Goal: Transaction & Acquisition: Purchase product/service

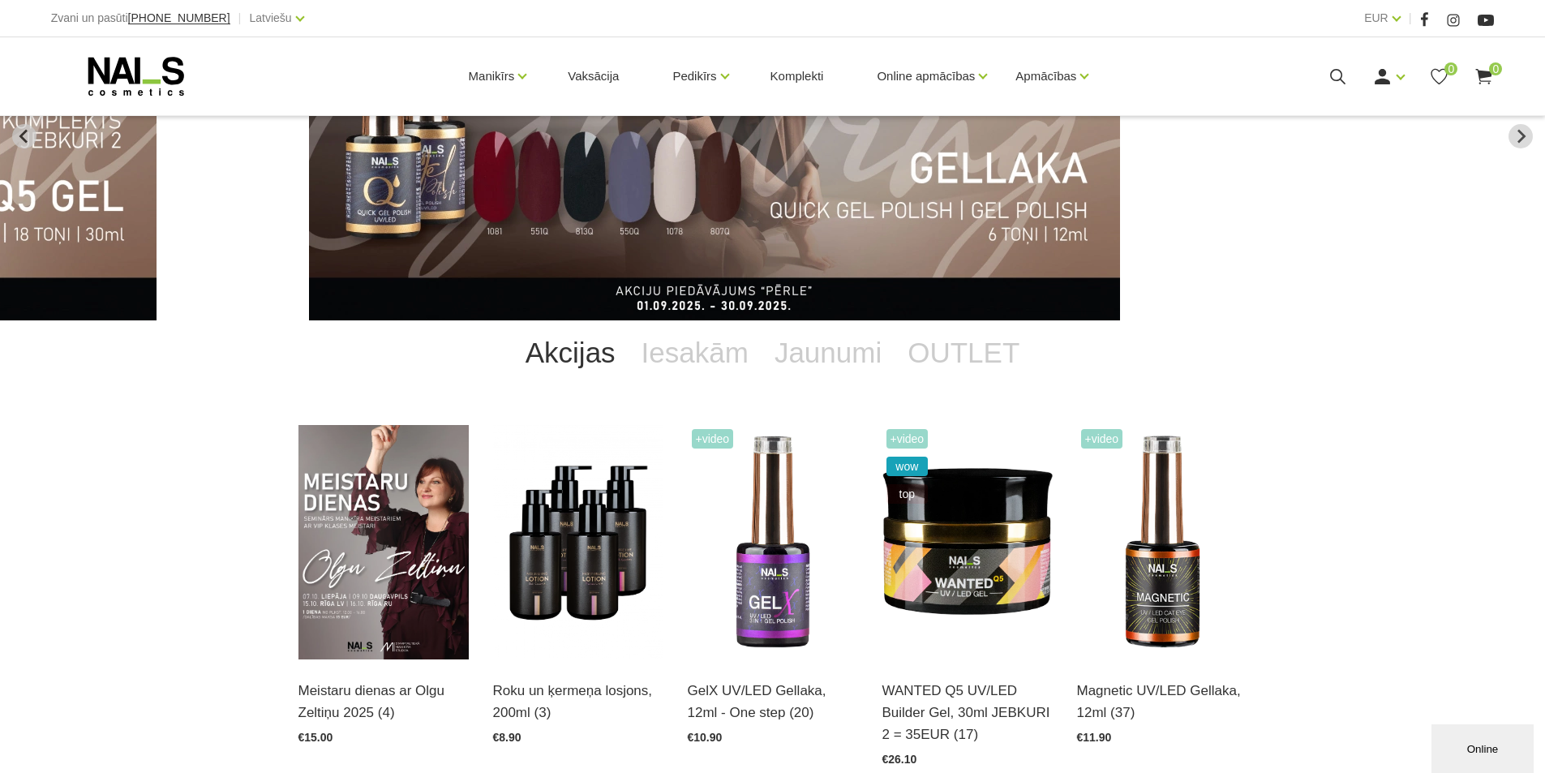
drag, startPoint x: 541, startPoint y: 407, endPoint x: 491, endPoint y: 721, distance: 317.8
click at [547, 639] on div "Akcijas Iesakām Jaunumi OUTLET Meistaru dienas ar Olgu Zeltiņu 2025 (4) Atvērt …" at bounding box center [772, 786] width 973 height 932
click at [993, 521] on img at bounding box center [967, 542] width 170 height 234
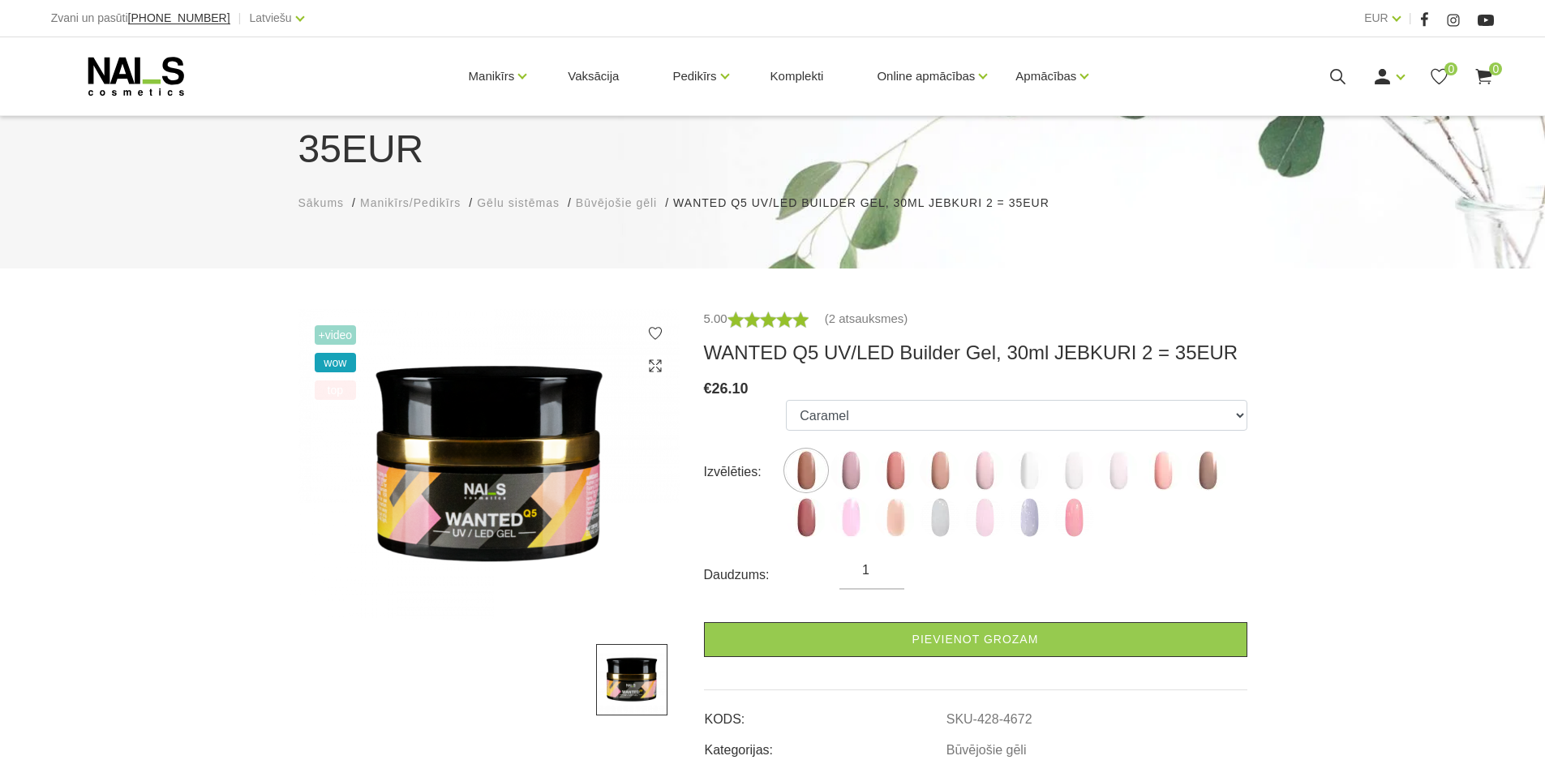
scroll to position [243, 0]
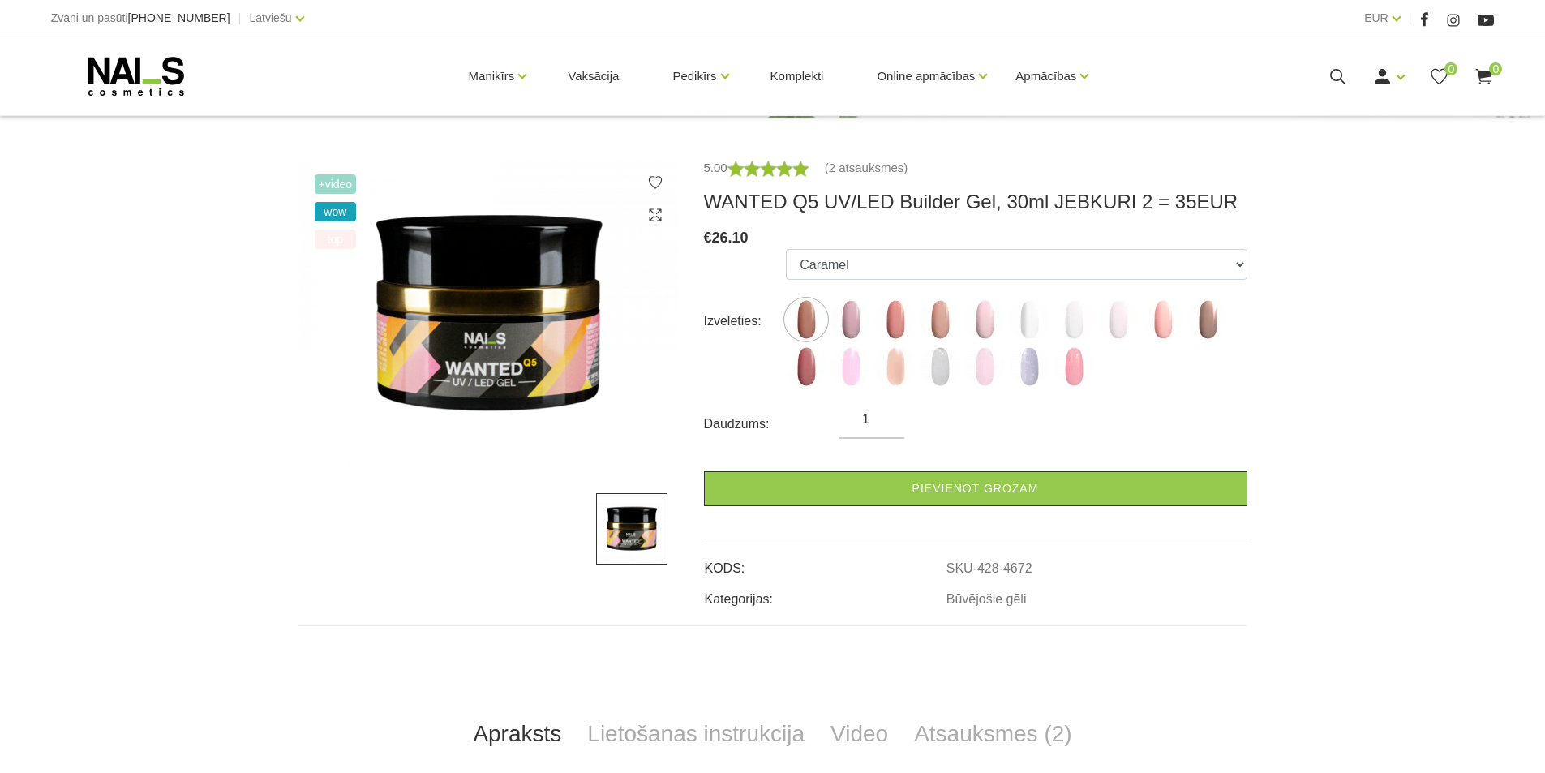
click at [916, 313] on ul "Caramel Nude Sparkle Mood Macchiato Dream Rose Premium Clear Pastel Porcelain B…" at bounding box center [1016, 321] width 461 height 144
click at [987, 330] on img at bounding box center [984, 319] width 41 height 41
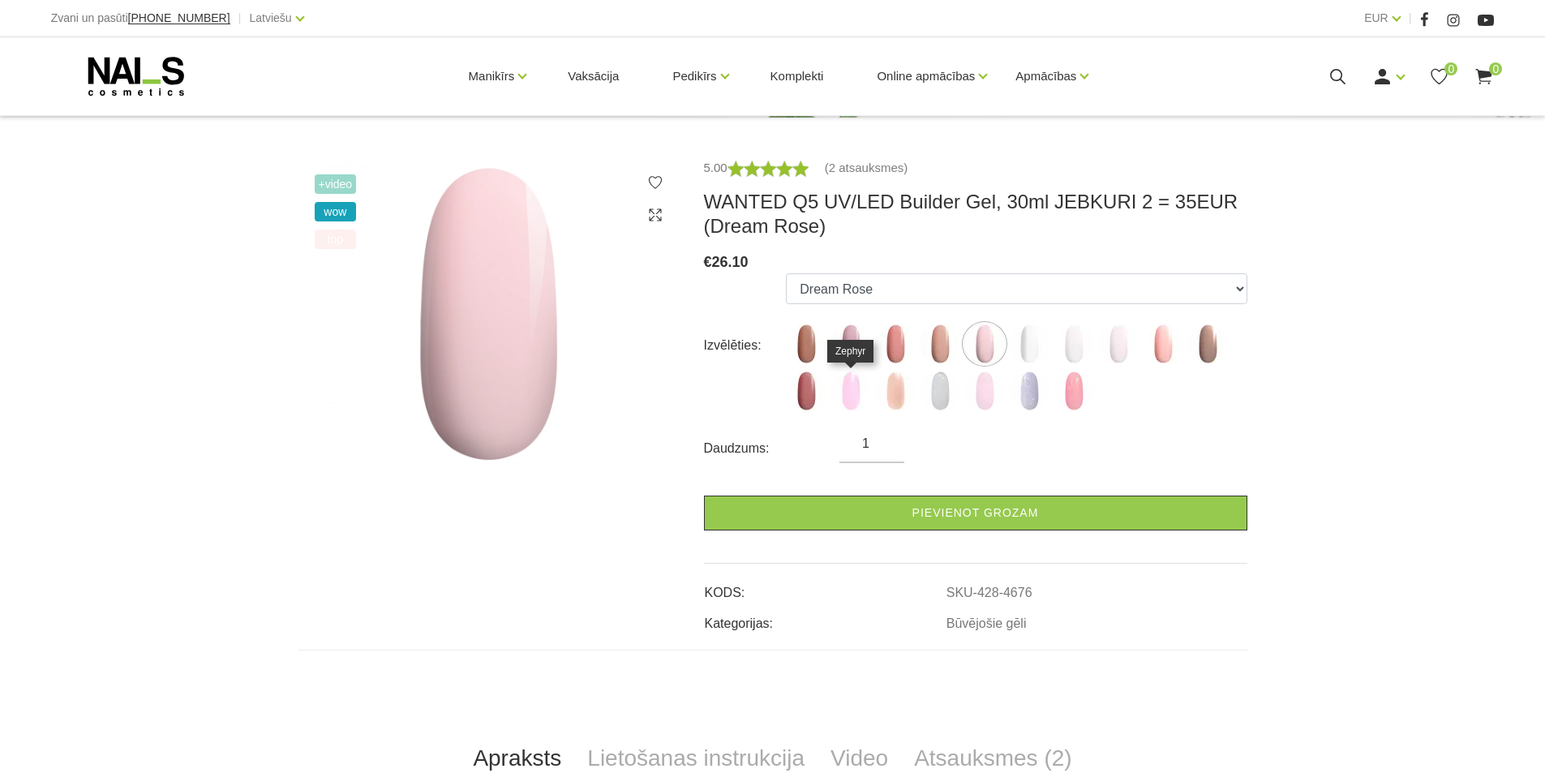
click at [854, 390] on img at bounding box center [850, 391] width 41 height 41
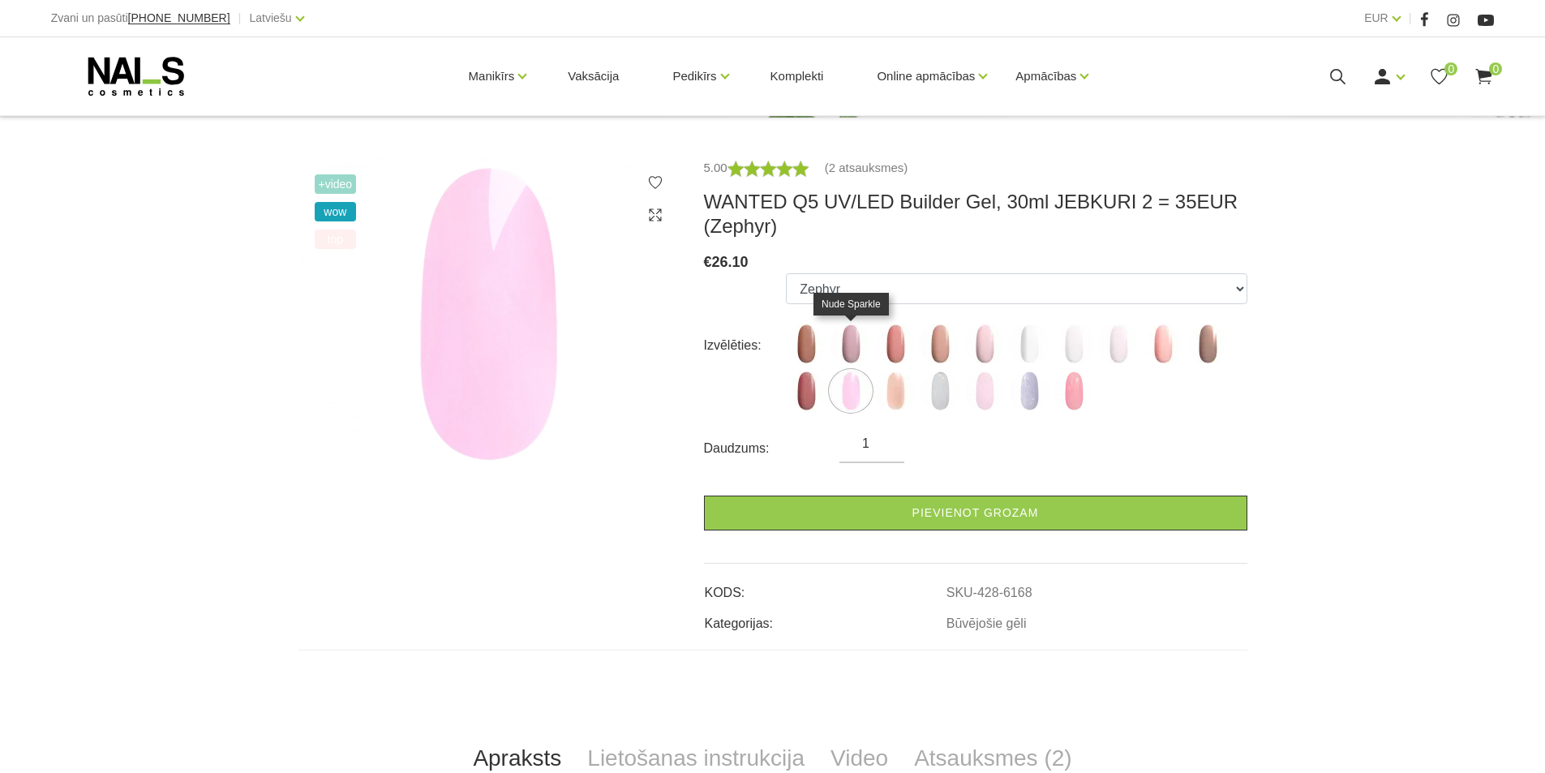
drag, startPoint x: 840, startPoint y: 332, endPoint x: 850, endPoint y: 331, distance: 9.8
click at [840, 331] on img at bounding box center [850, 344] width 41 height 41
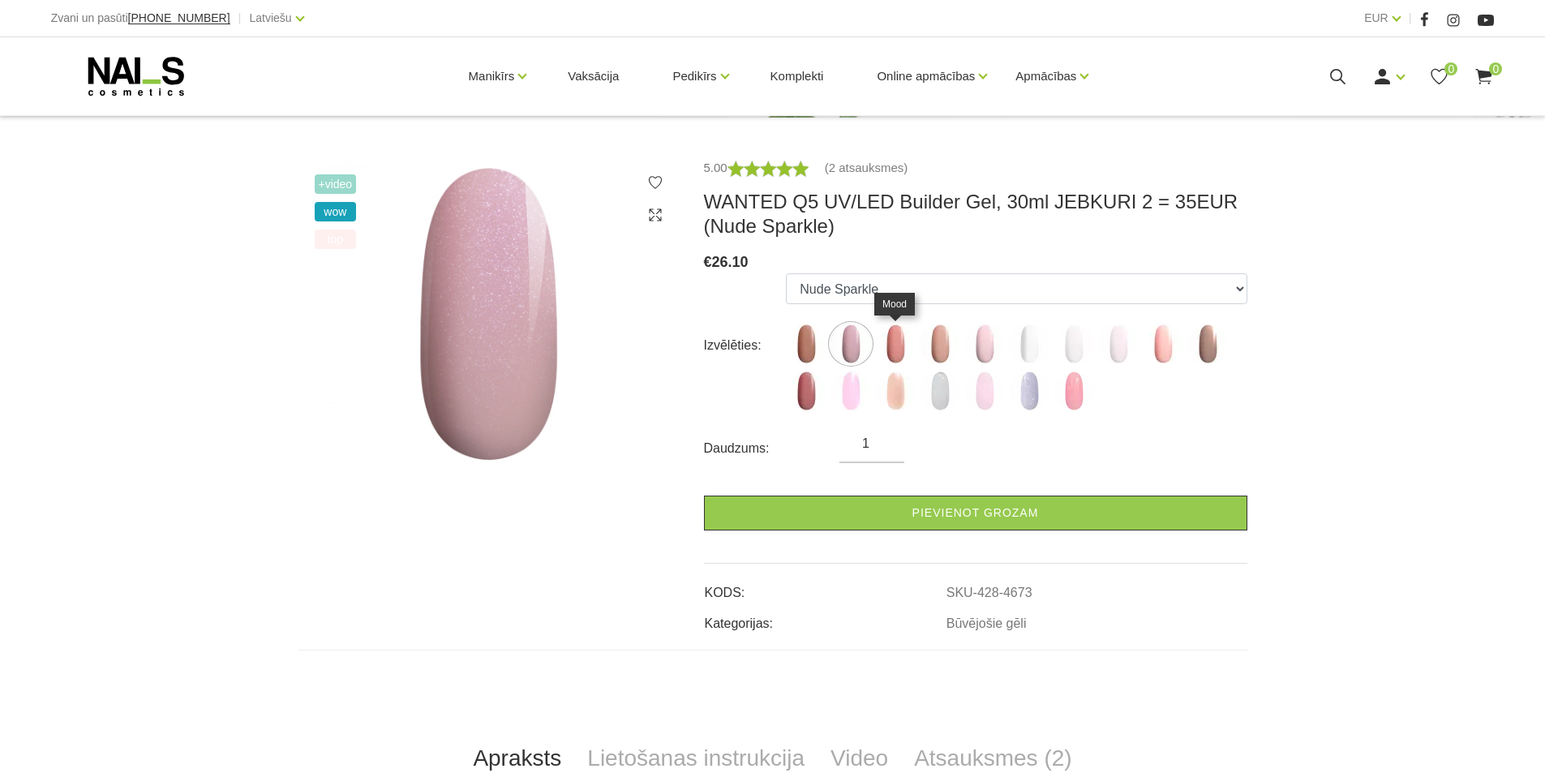
click at [902, 344] on img at bounding box center [895, 344] width 41 height 41
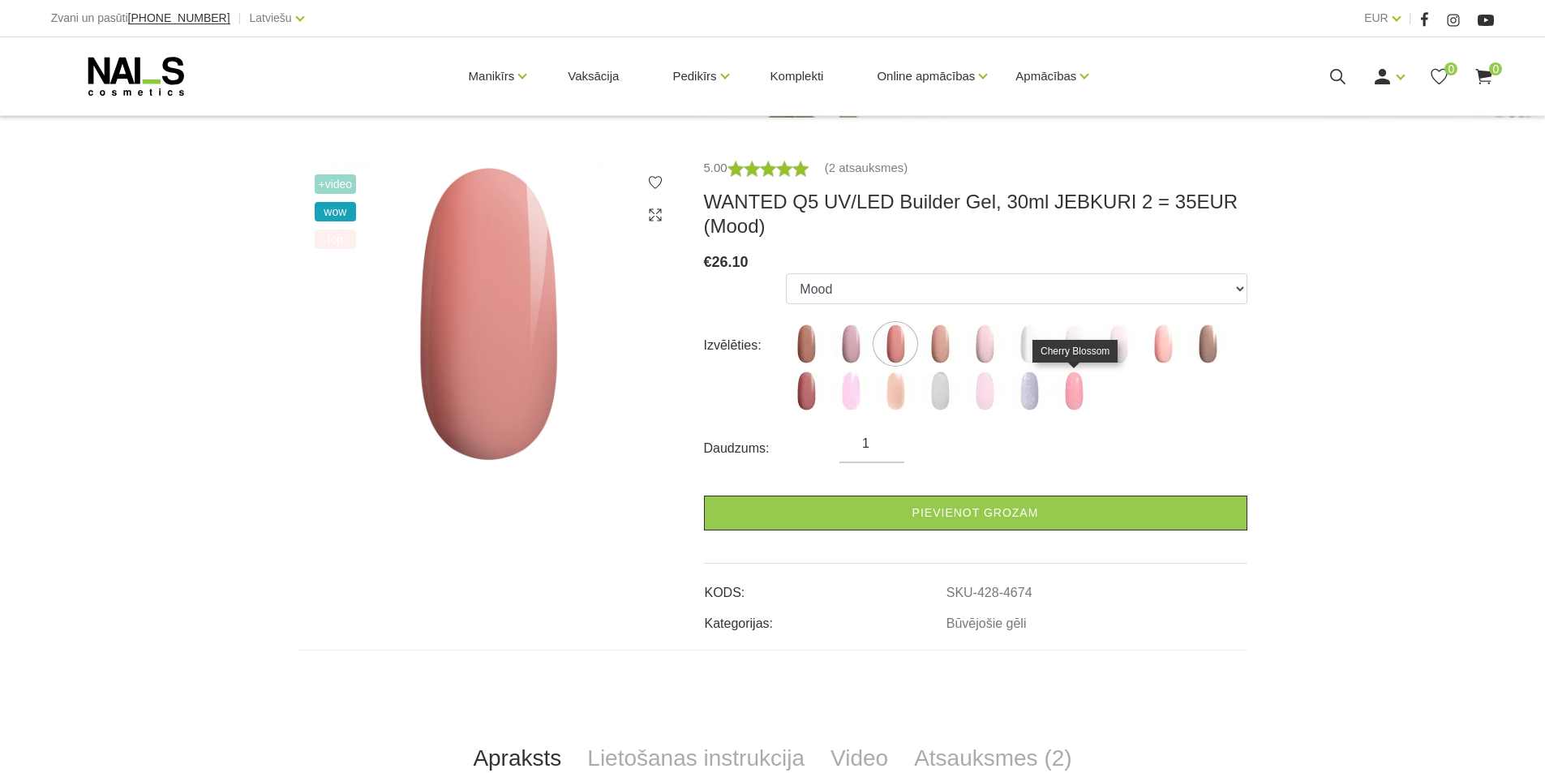
click at [1065, 382] on img at bounding box center [1073, 391] width 41 height 41
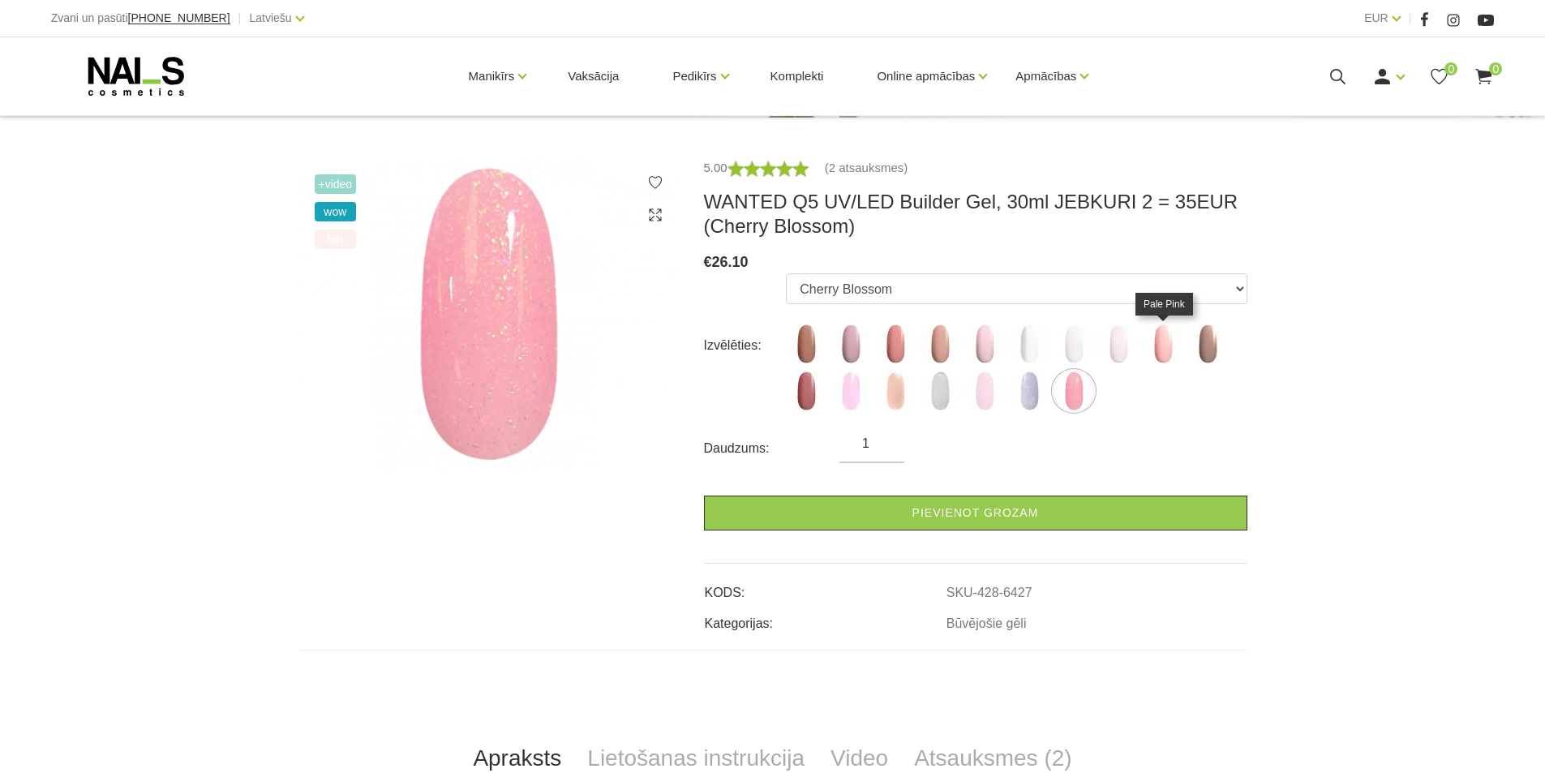
click at [1167, 341] on img at bounding box center [1162, 344] width 41 height 41
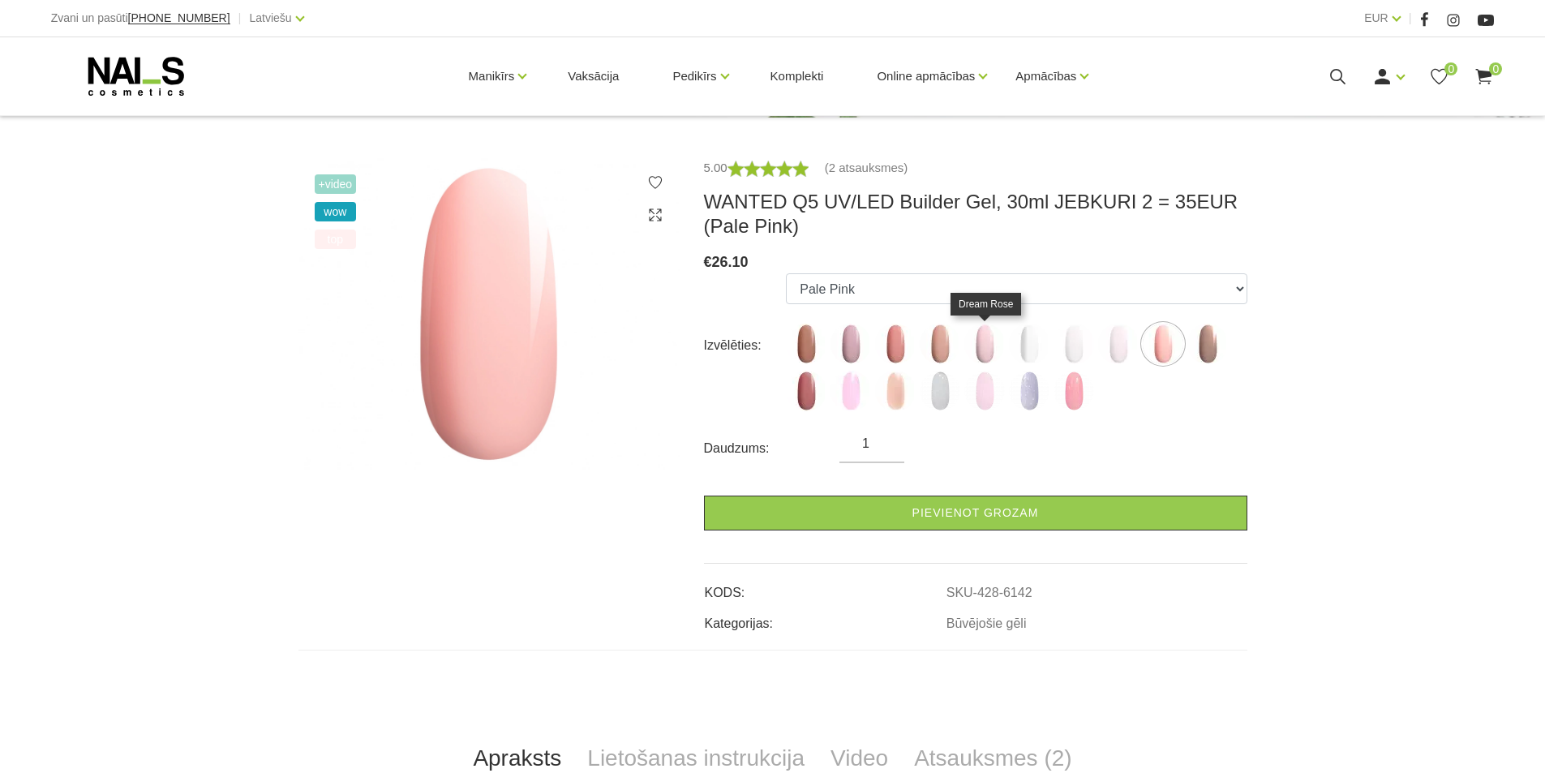
click at [977, 341] on img at bounding box center [984, 344] width 41 height 41
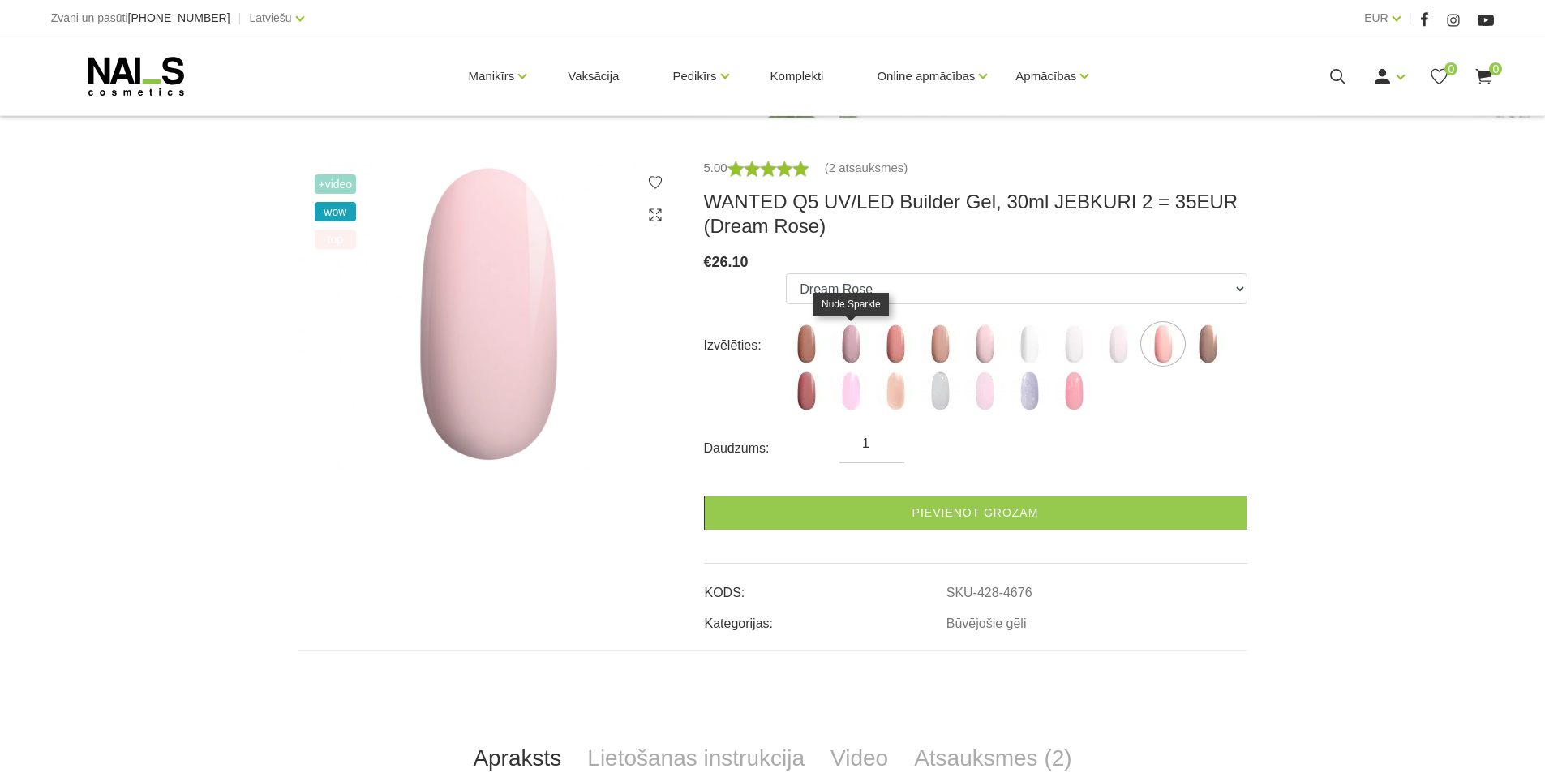
click at [853, 348] on img at bounding box center [850, 344] width 41 height 41
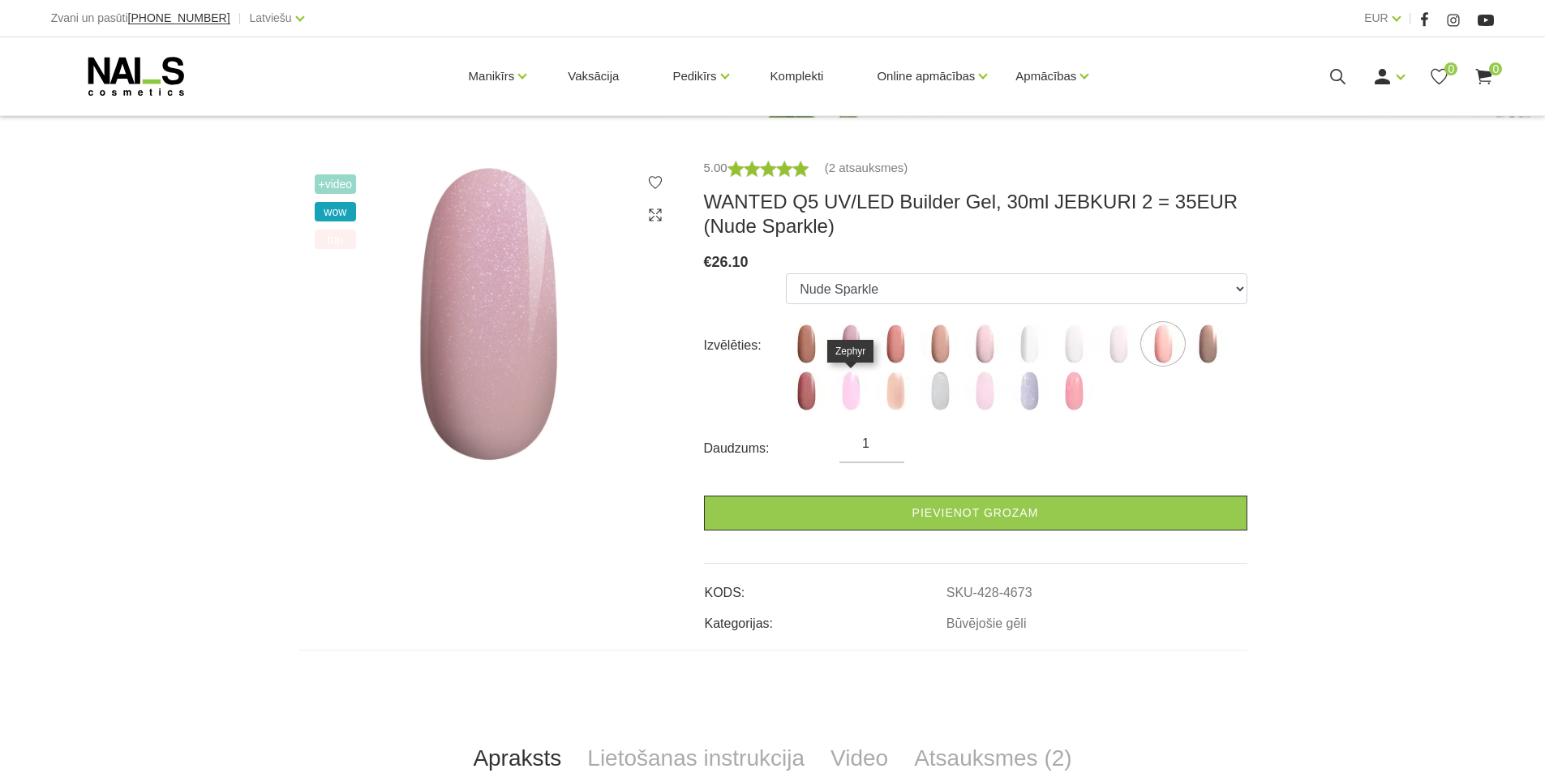
click at [853, 385] on img at bounding box center [850, 391] width 41 height 41
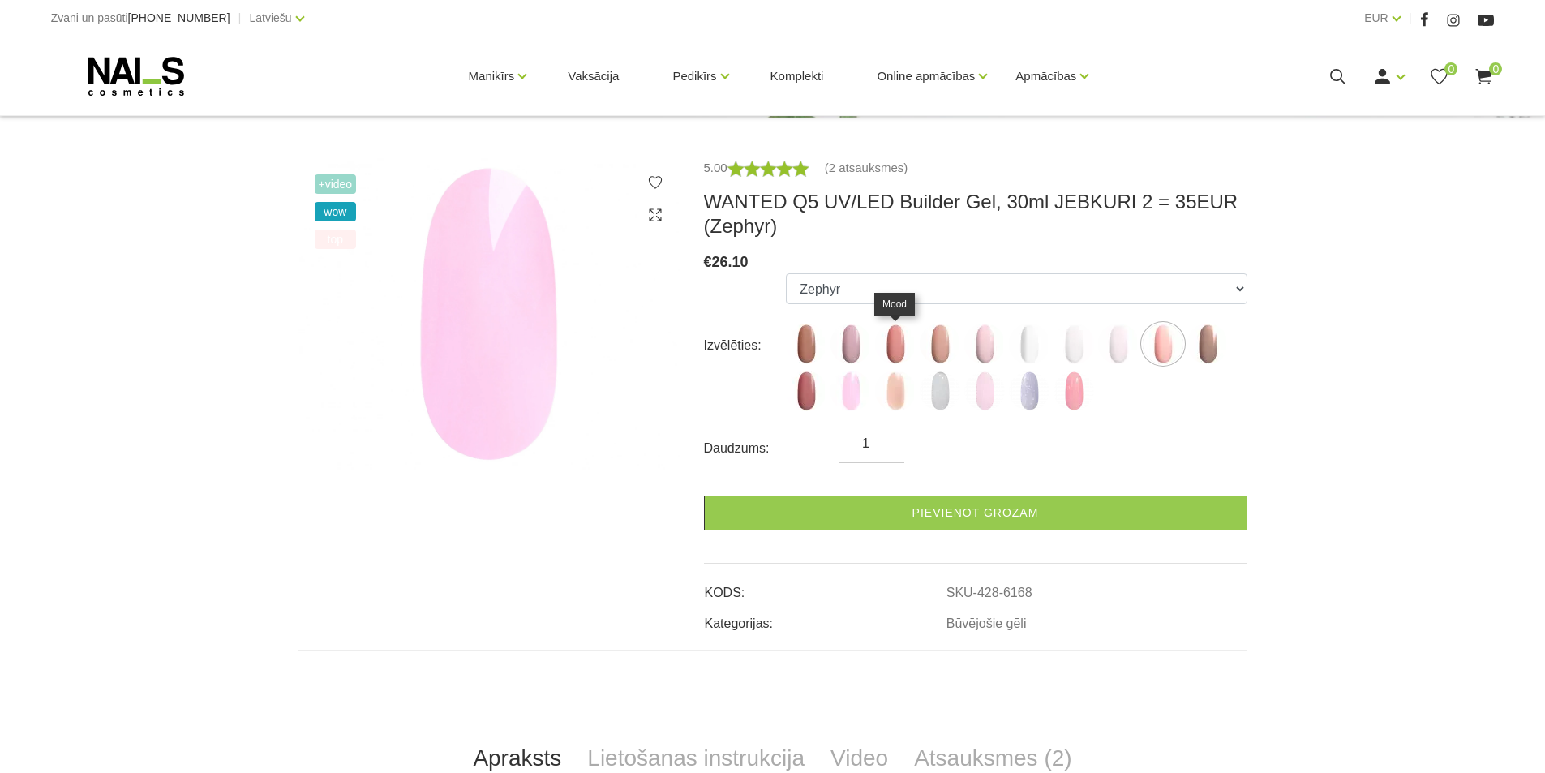
click at [898, 346] on img at bounding box center [895, 344] width 41 height 41
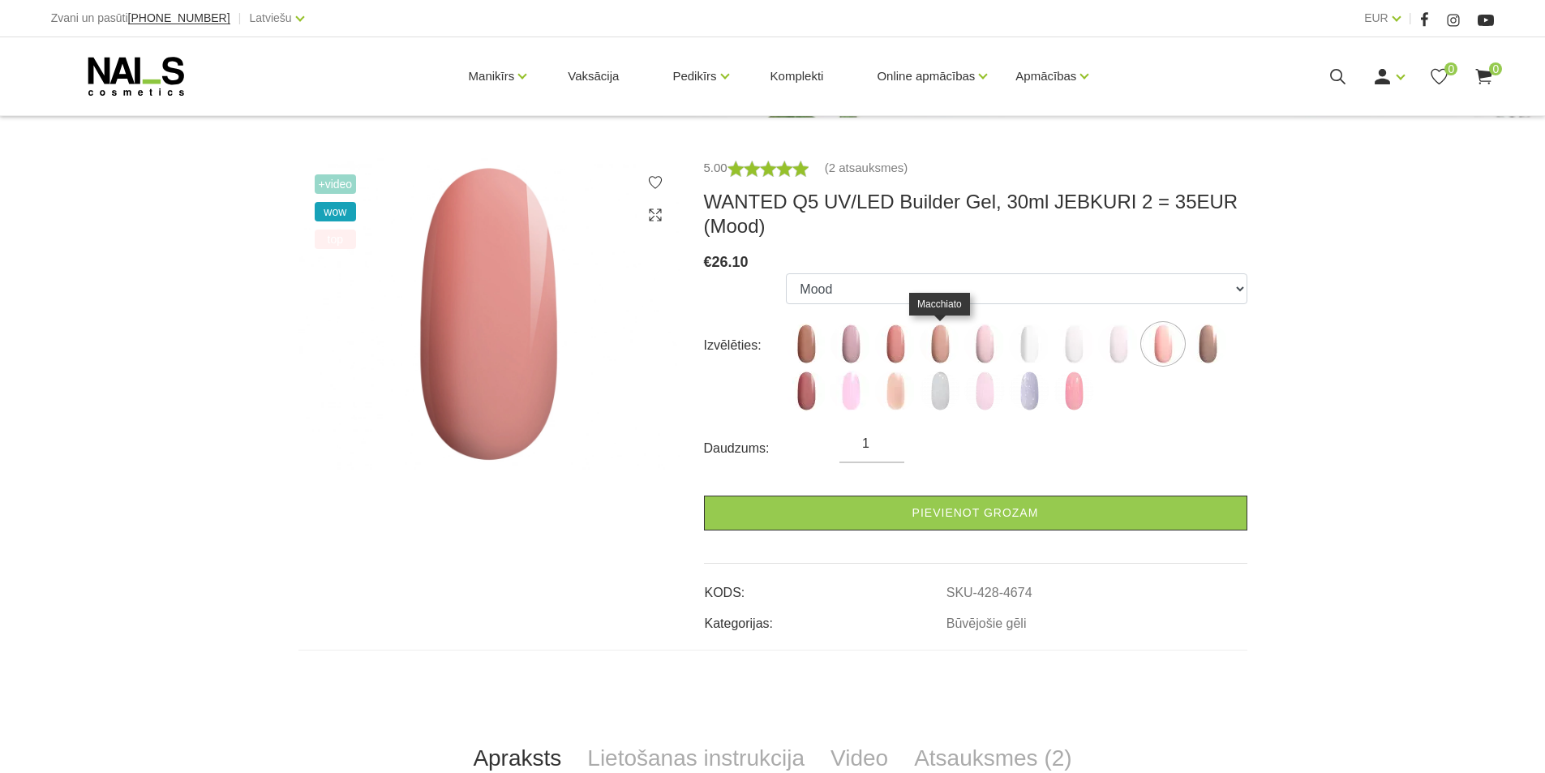
click at [943, 341] on img at bounding box center [939, 344] width 41 height 41
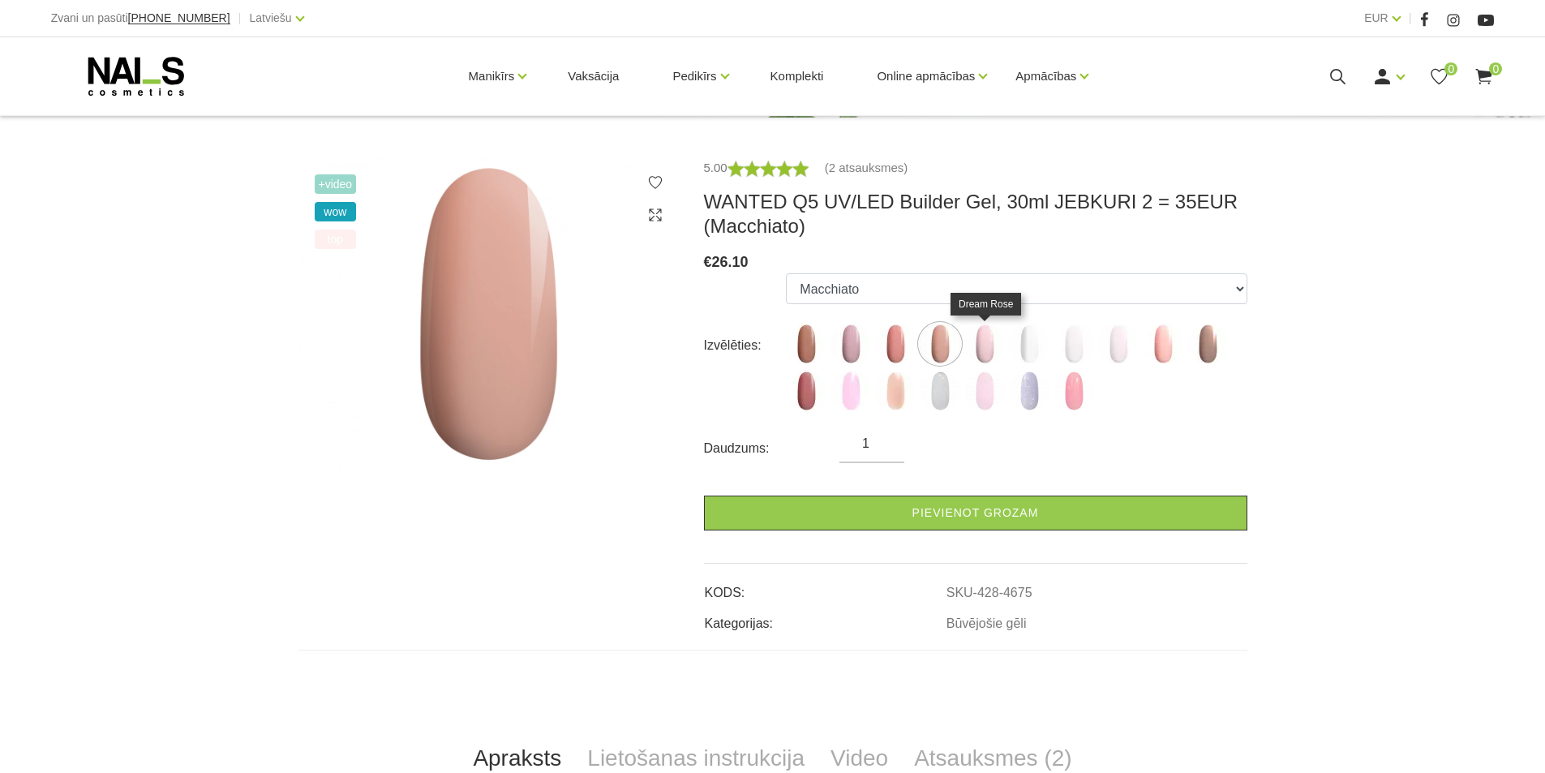
click at [994, 336] on img at bounding box center [984, 344] width 41 height 41
select select "4676"
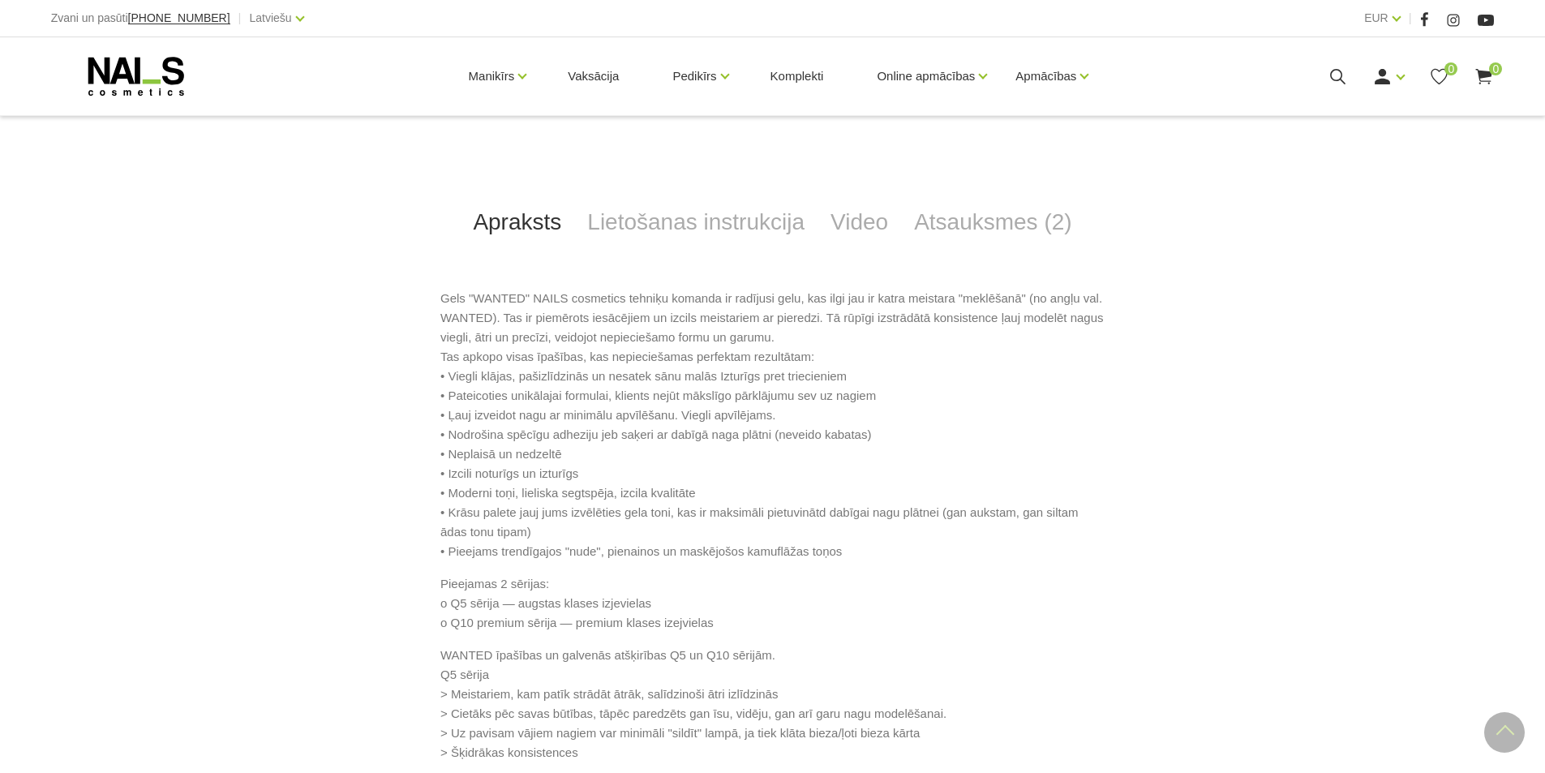
scroll to position [811, 0]
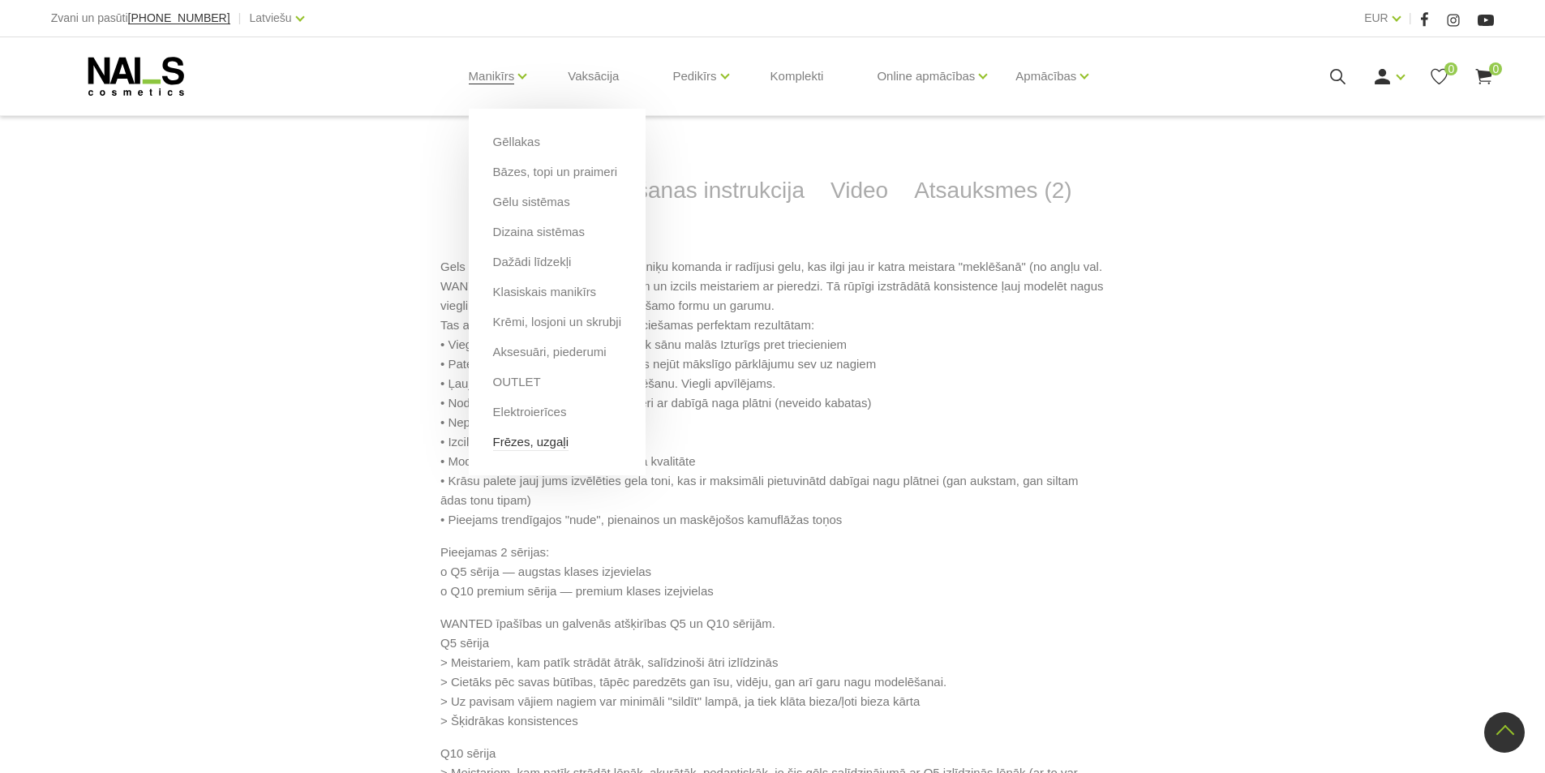
click at [518, 440] on link "Frēzes, uzgaļi" at bounding box center [530, 442] width 75 height 18
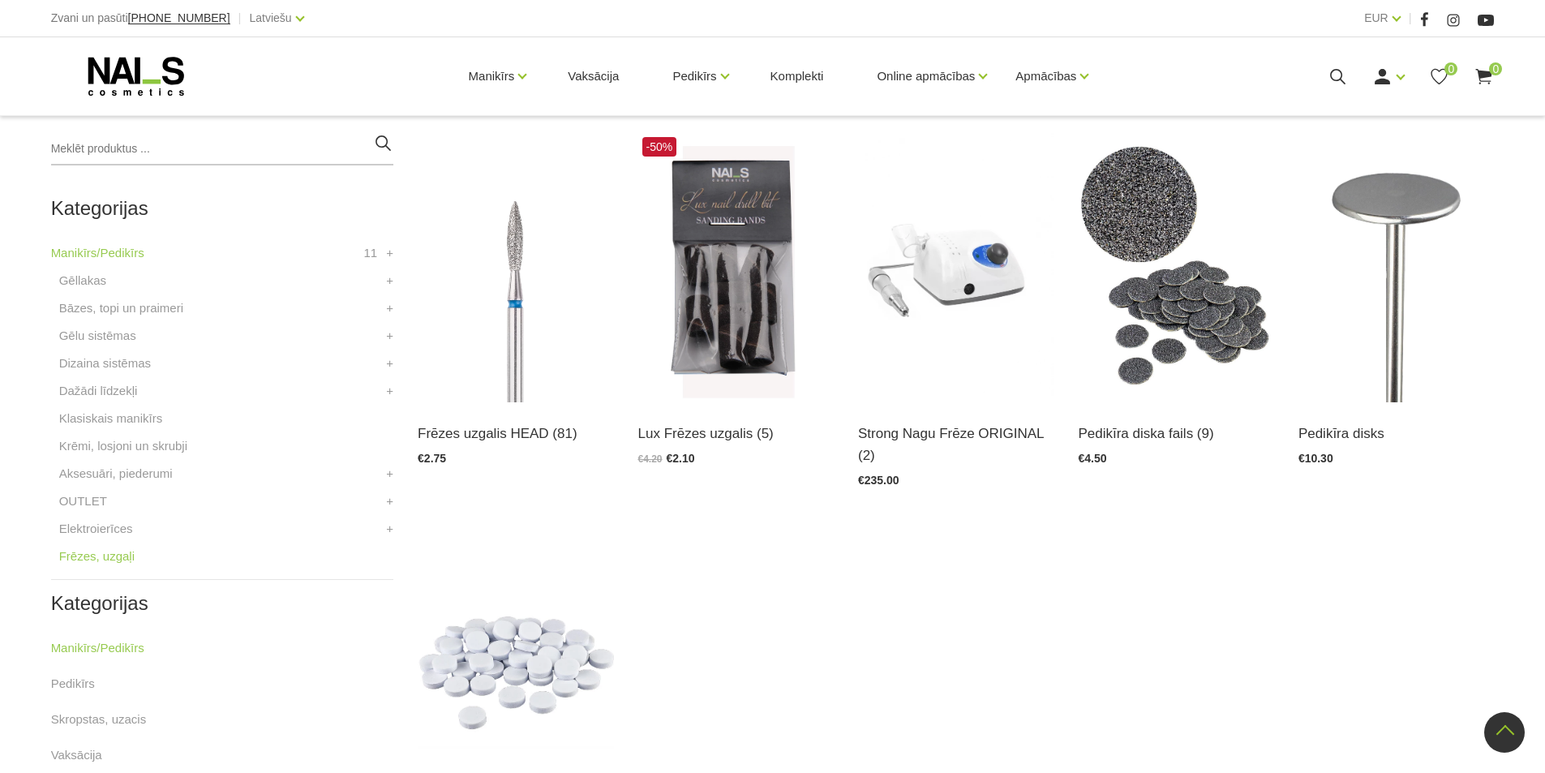
scroll to position [324, 0]
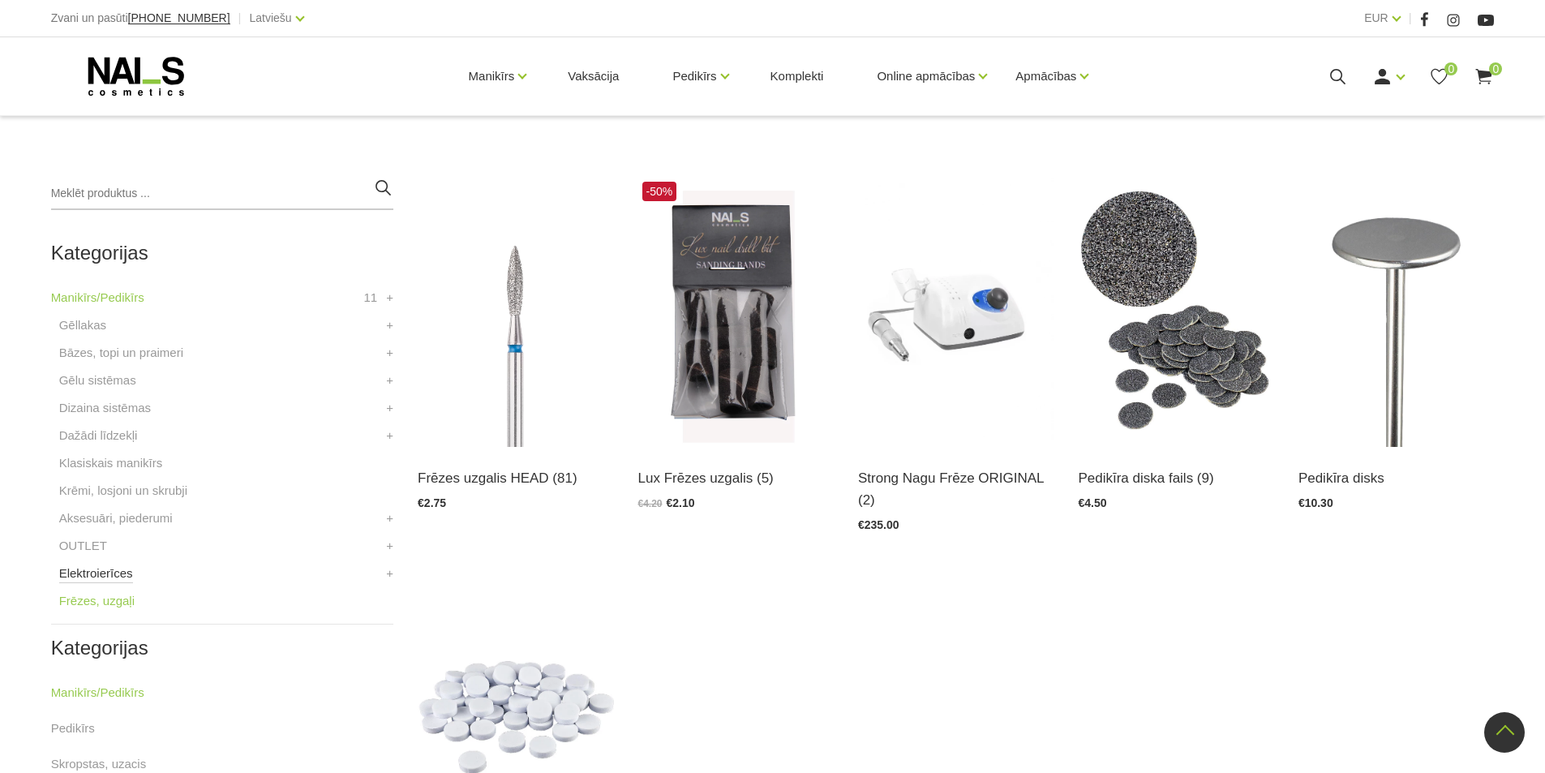
click at [122, 569] on link "Elektroierīces" at bounding box center [96, 573] width 74 height 19
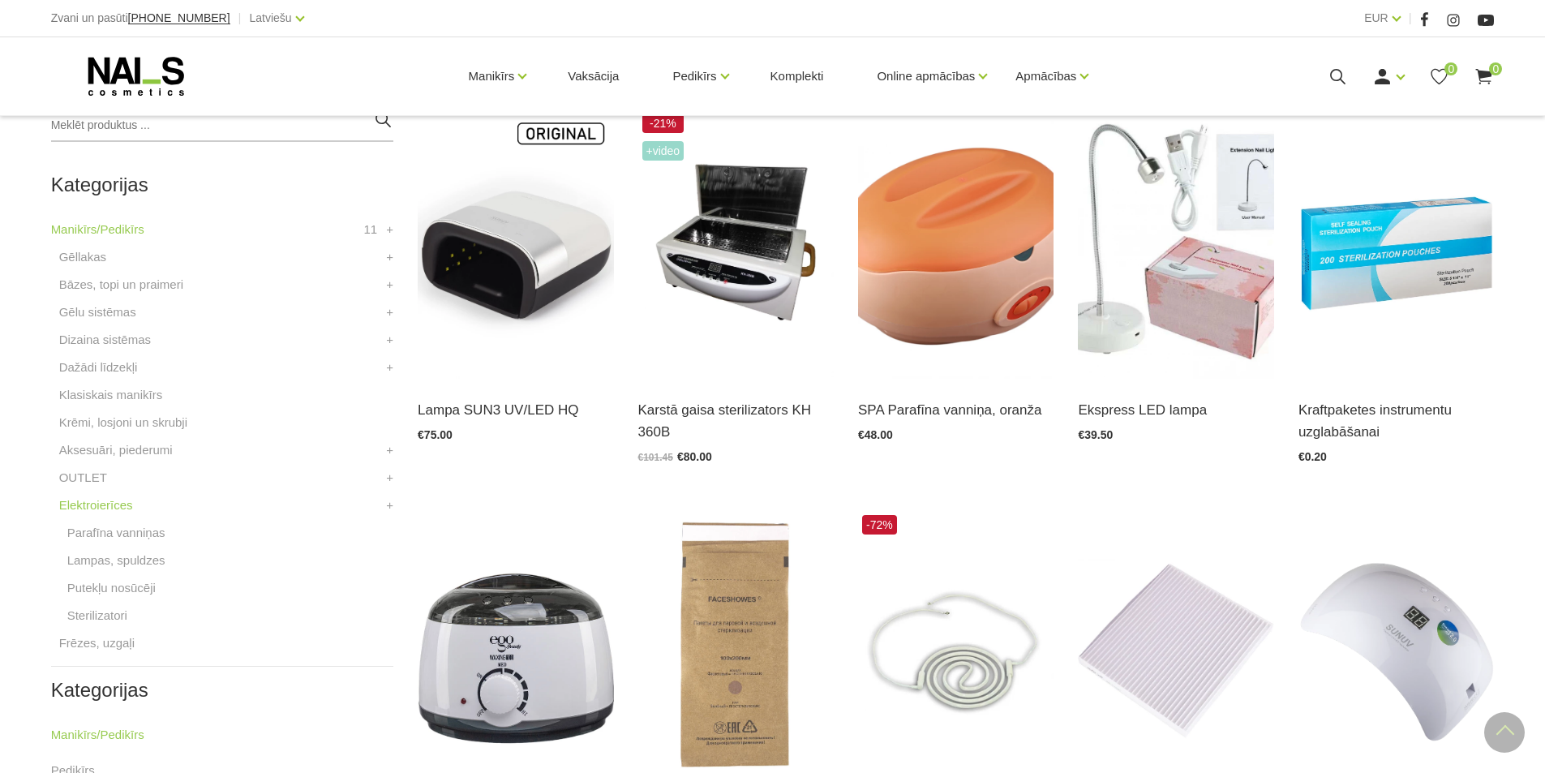
scroll to position [405, 0]
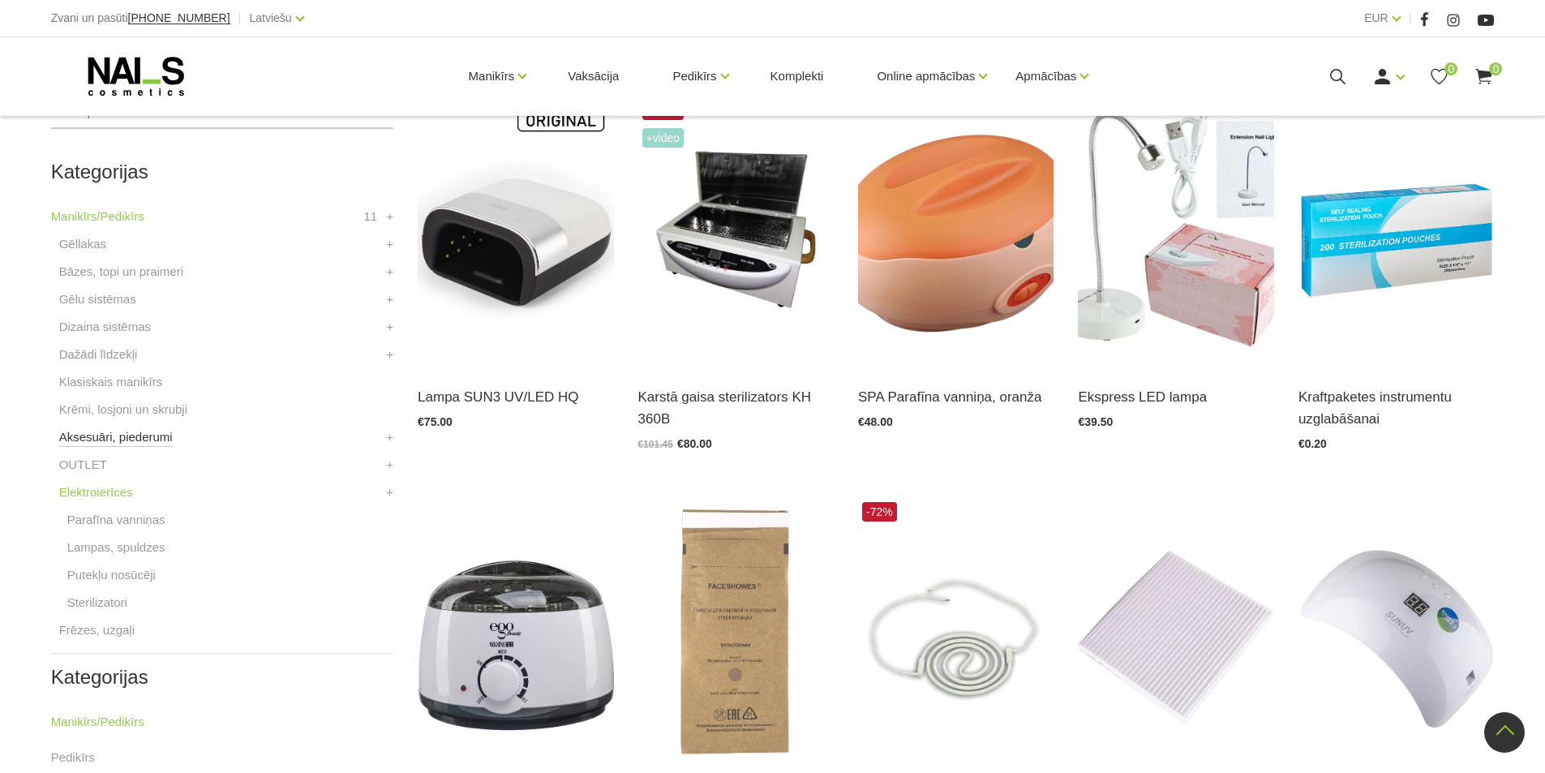
click at [88, 441] on link "Aksesuāri, piederumi" at bounding box center [116, 436] width 114 height 19
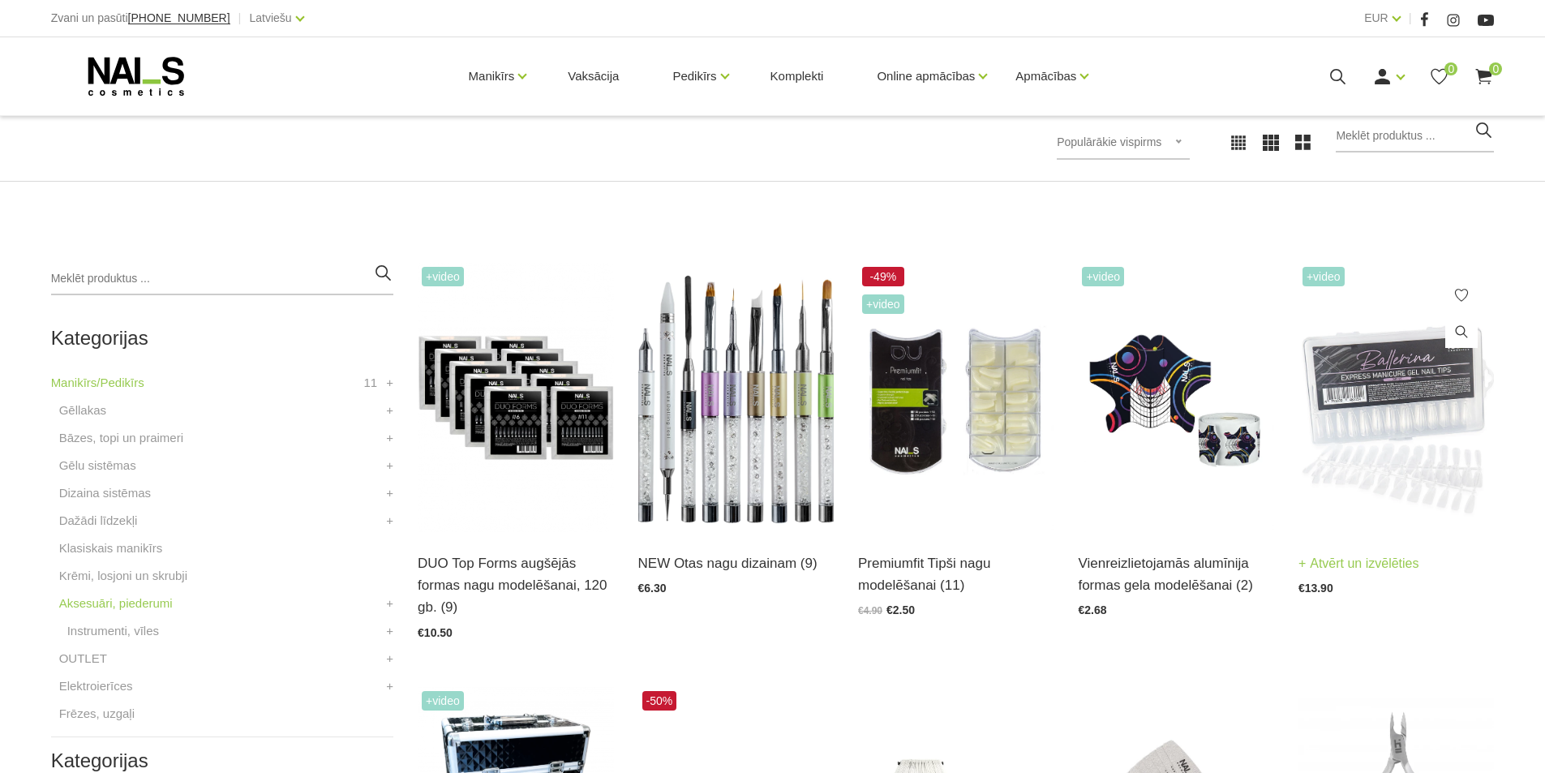
scroll to position [243, 0]
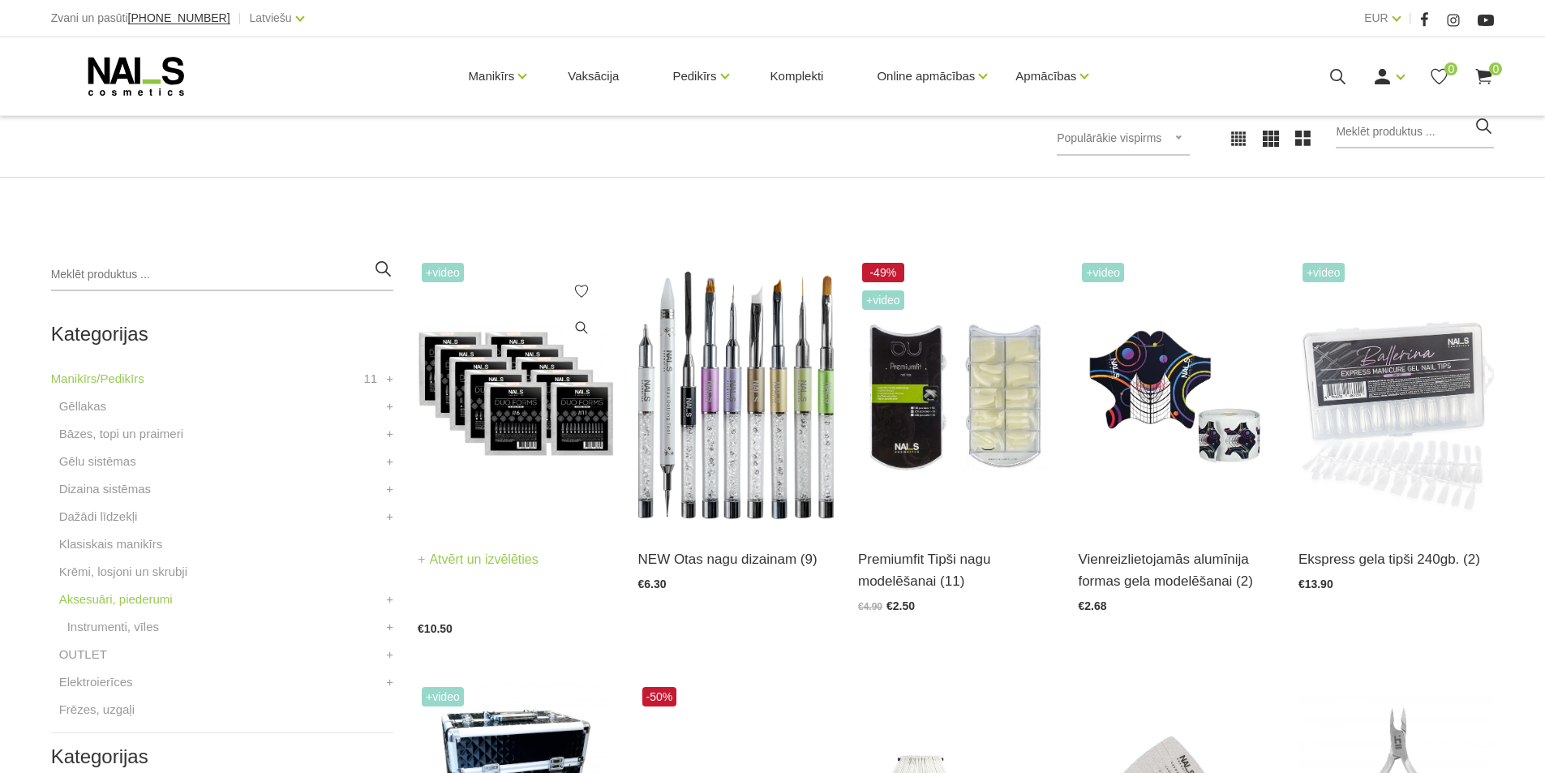
click at [512, 448] on img at bounding box center [515, 393] width 195 height 269
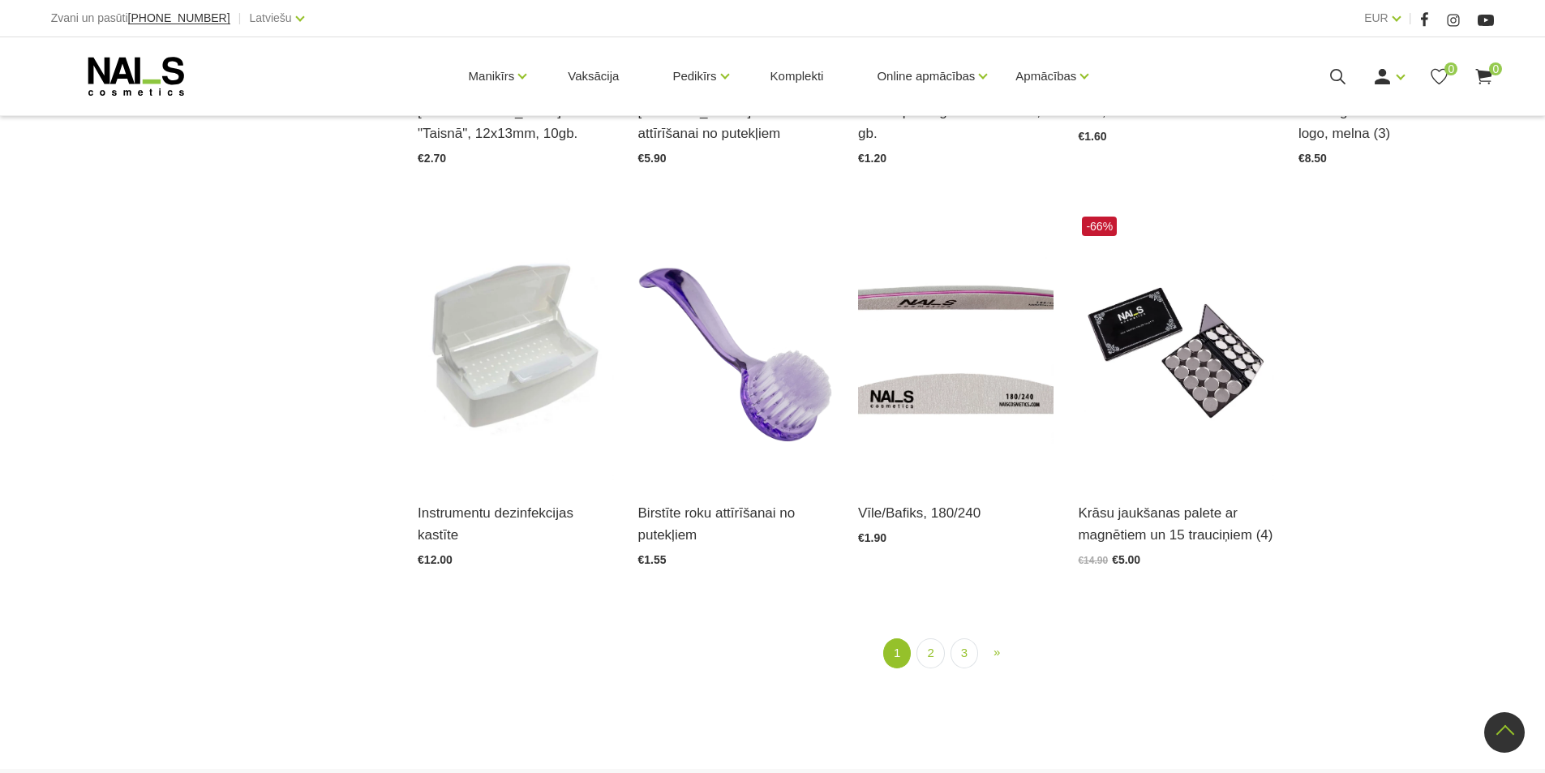
scroll to position [1919, 0]
click at [934, 658] on link "2" at bounding box center [930, 652] width 28 height 30
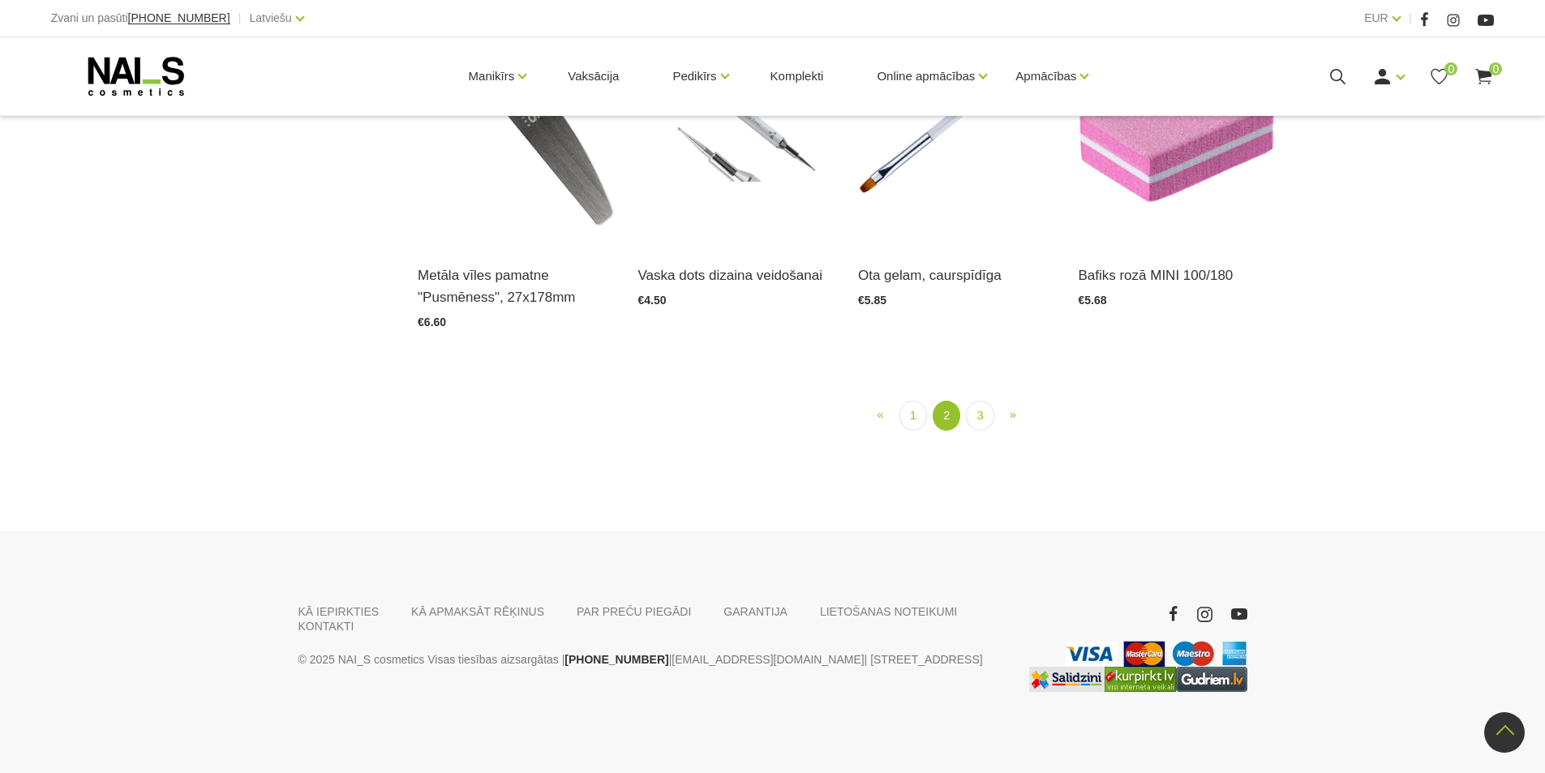
scroll to position [1953, 0]
click at [981, 431] on link "3" at bounding box center [980, 416] width 28 height 30
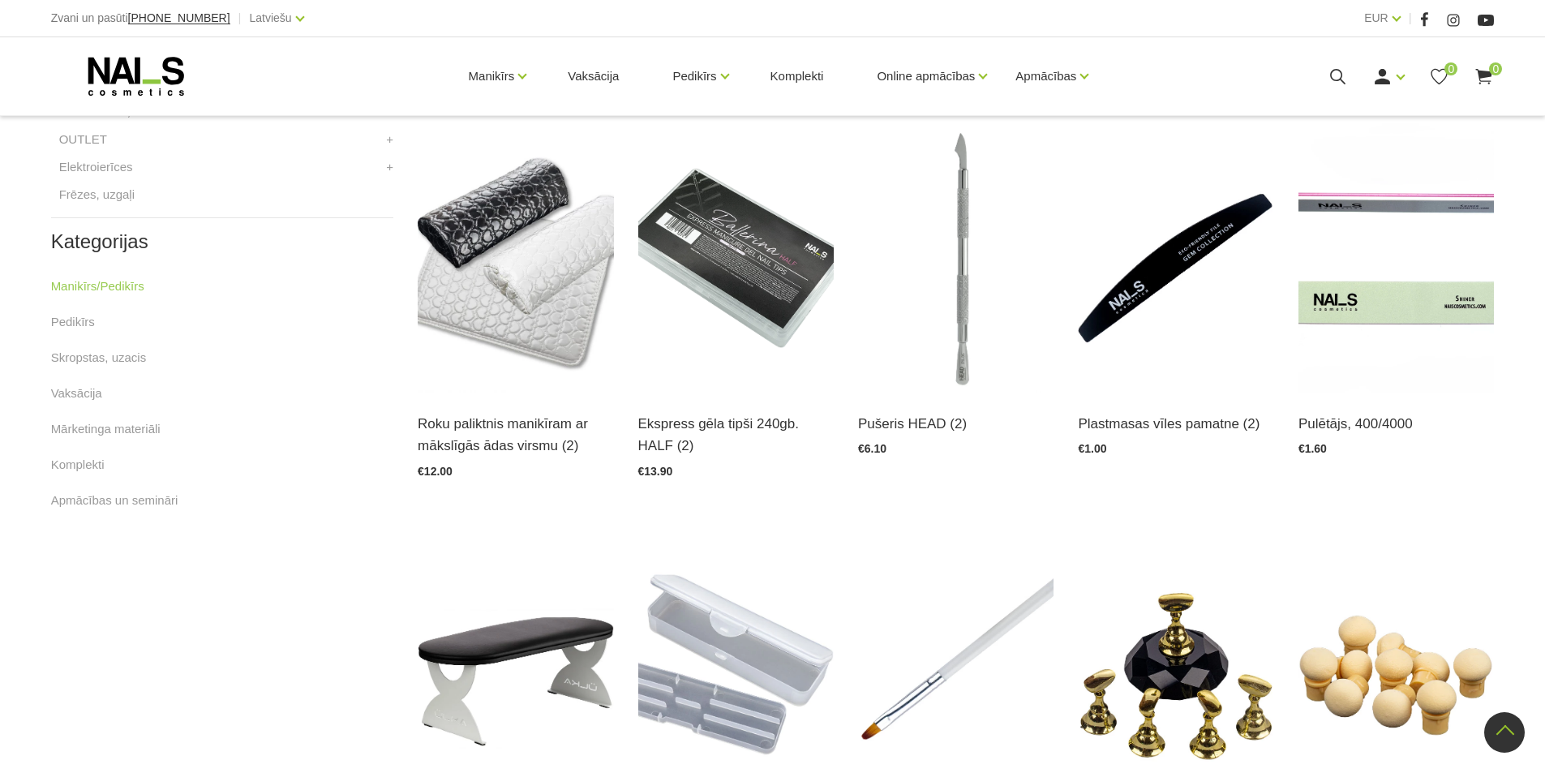
scroll to position [818, 0]
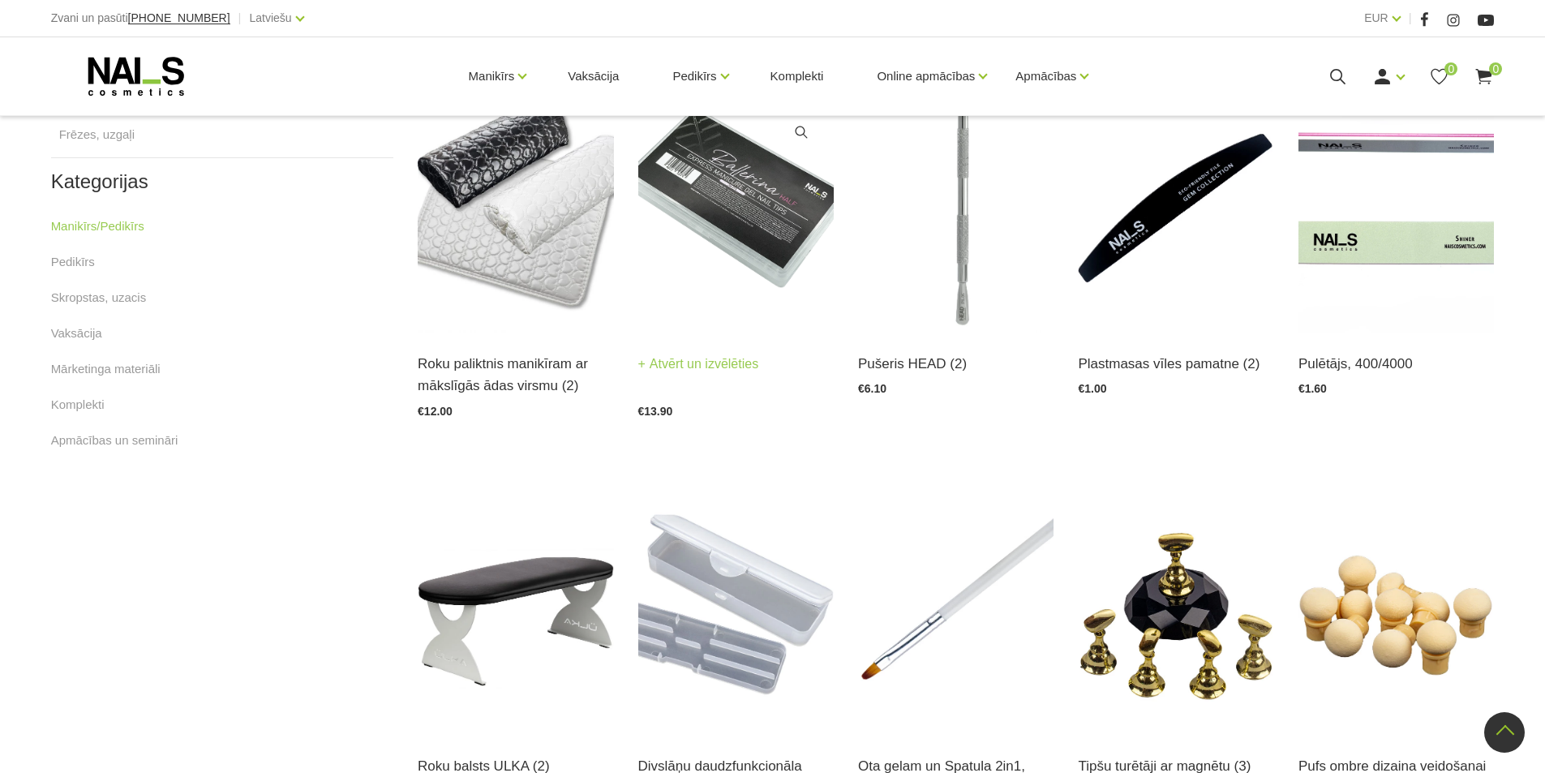
click at [733, 245] on img at bounding box center [735, 197] width 195 height 269
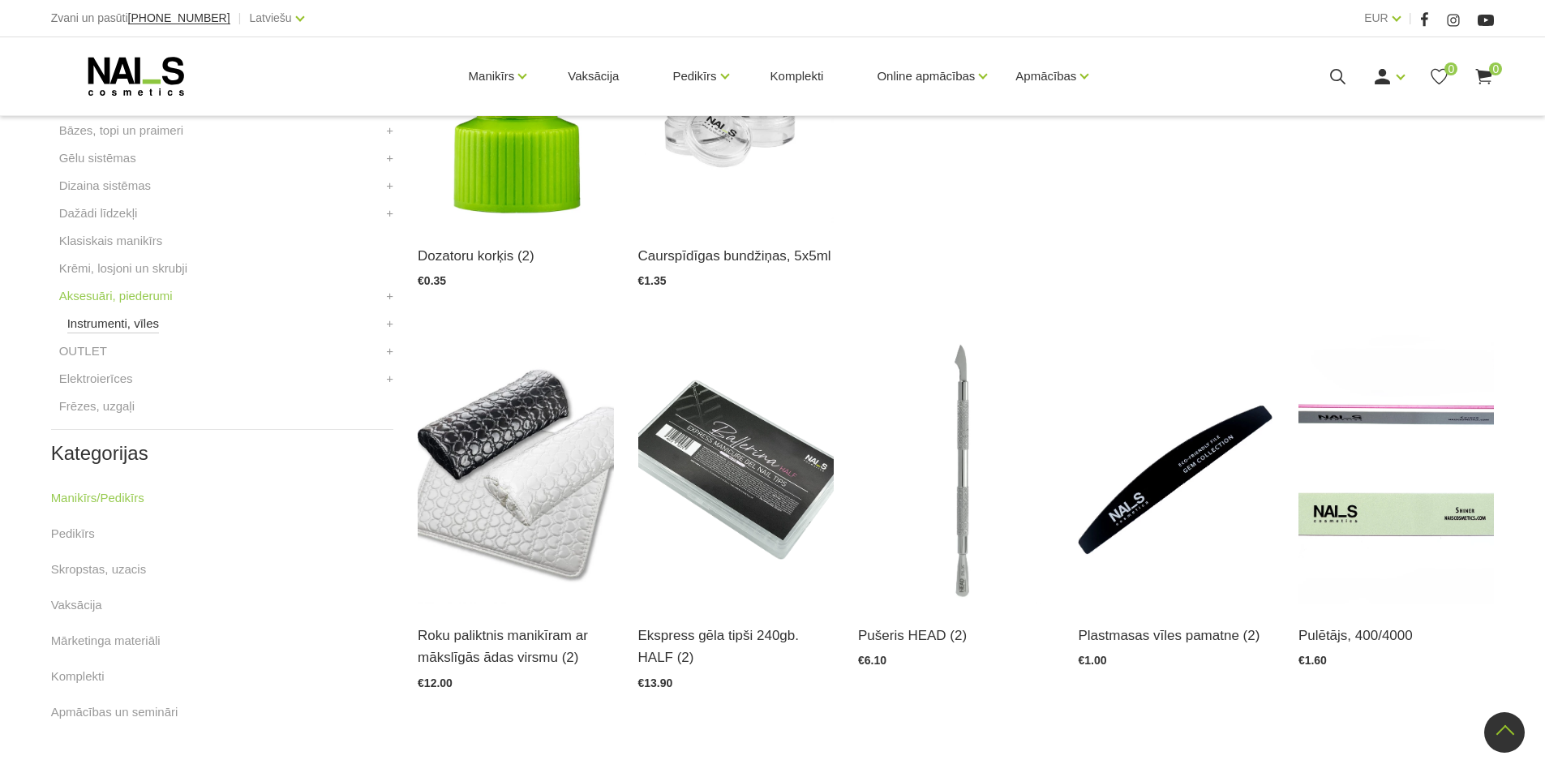
scroll to position [486, 0]
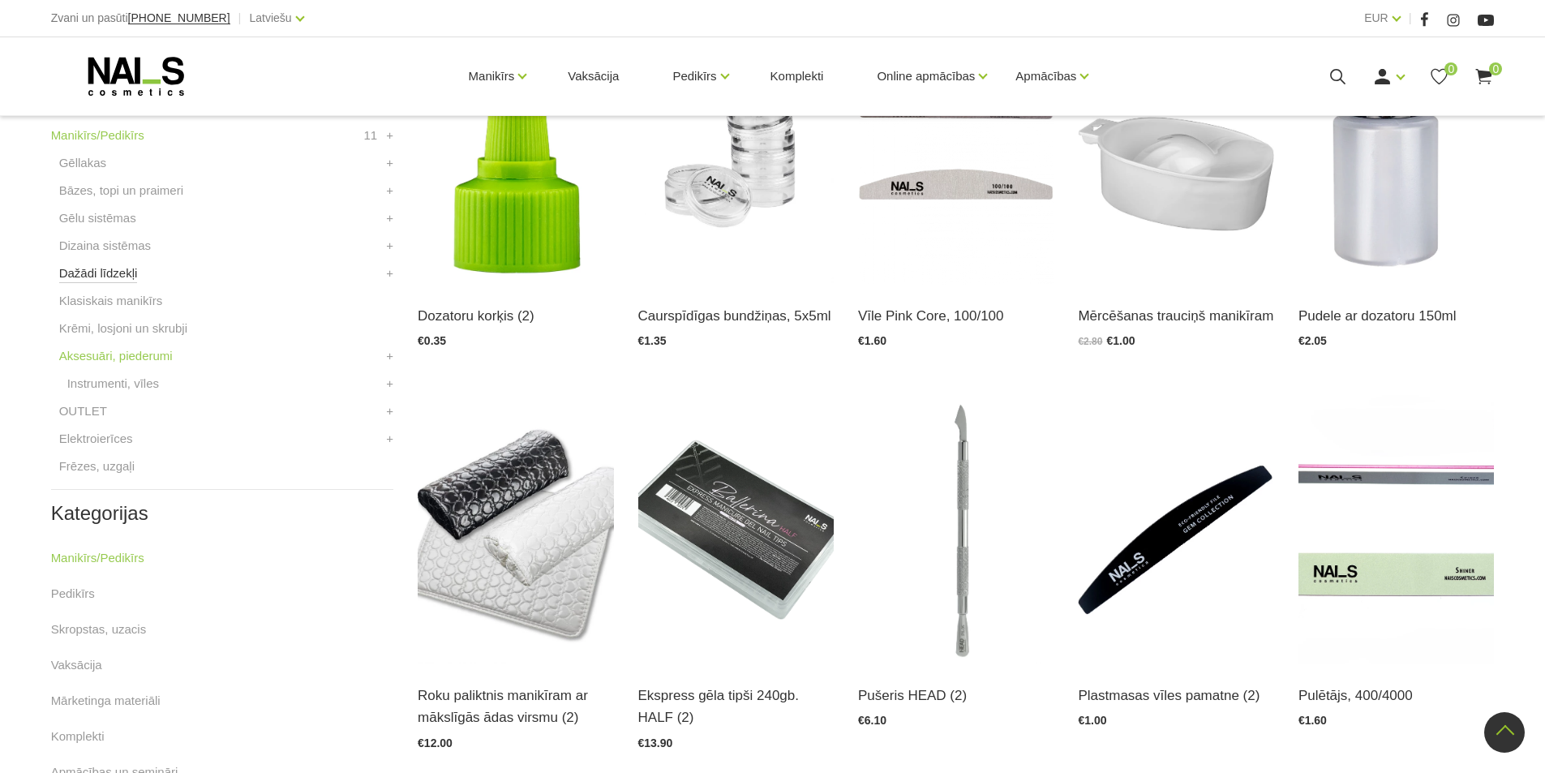
click at [120, 272] on link "Dažādi līdzekļi" at bounding box center [98, 273] width 79 height 19
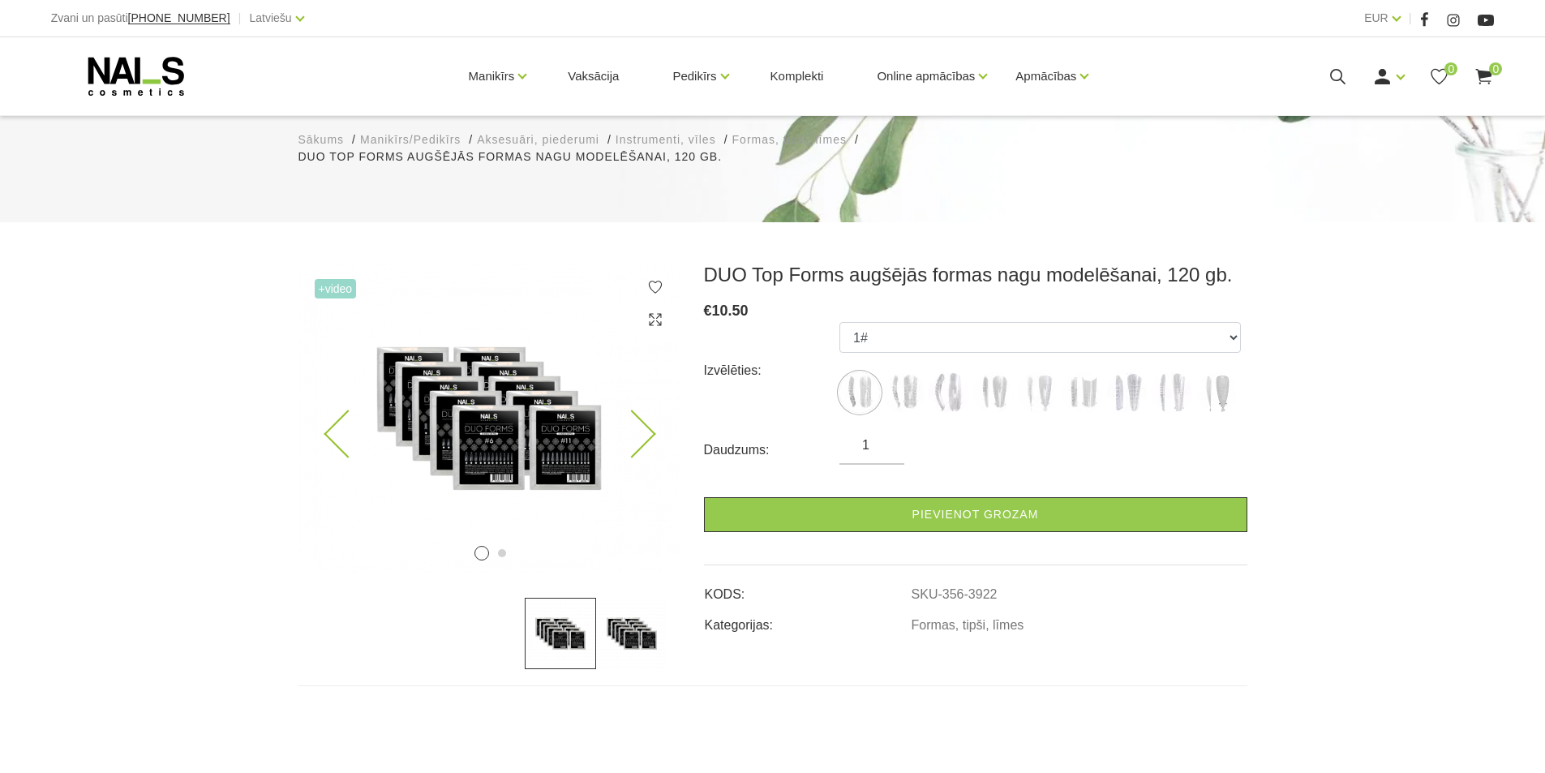
scroll to position [162, 0]
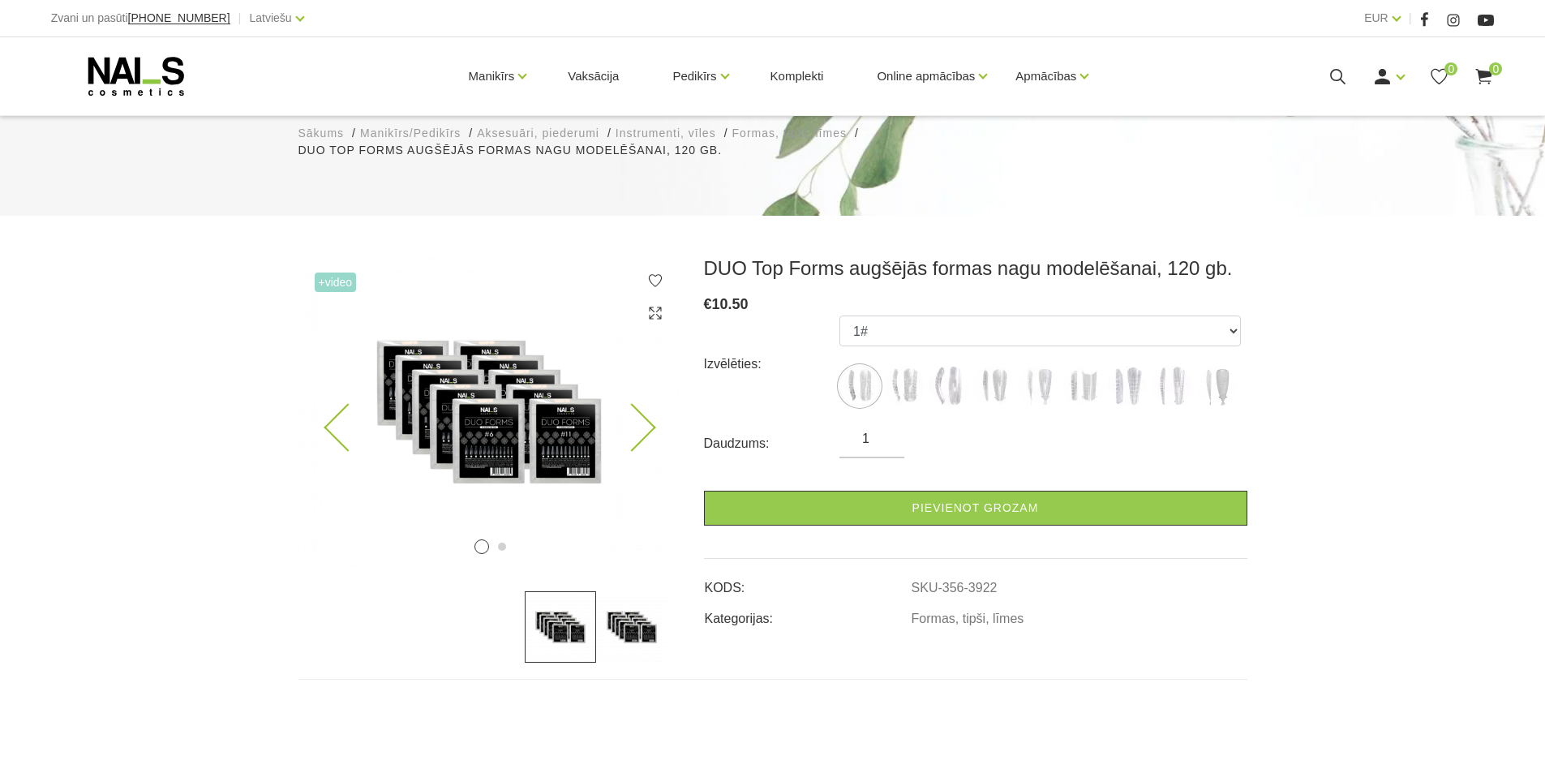
click at [649, 420] on img at bounding box center [488, 411] width 381 height 311
click at [913, 391] on img at bounding box center [904, 386] width 41 height 41
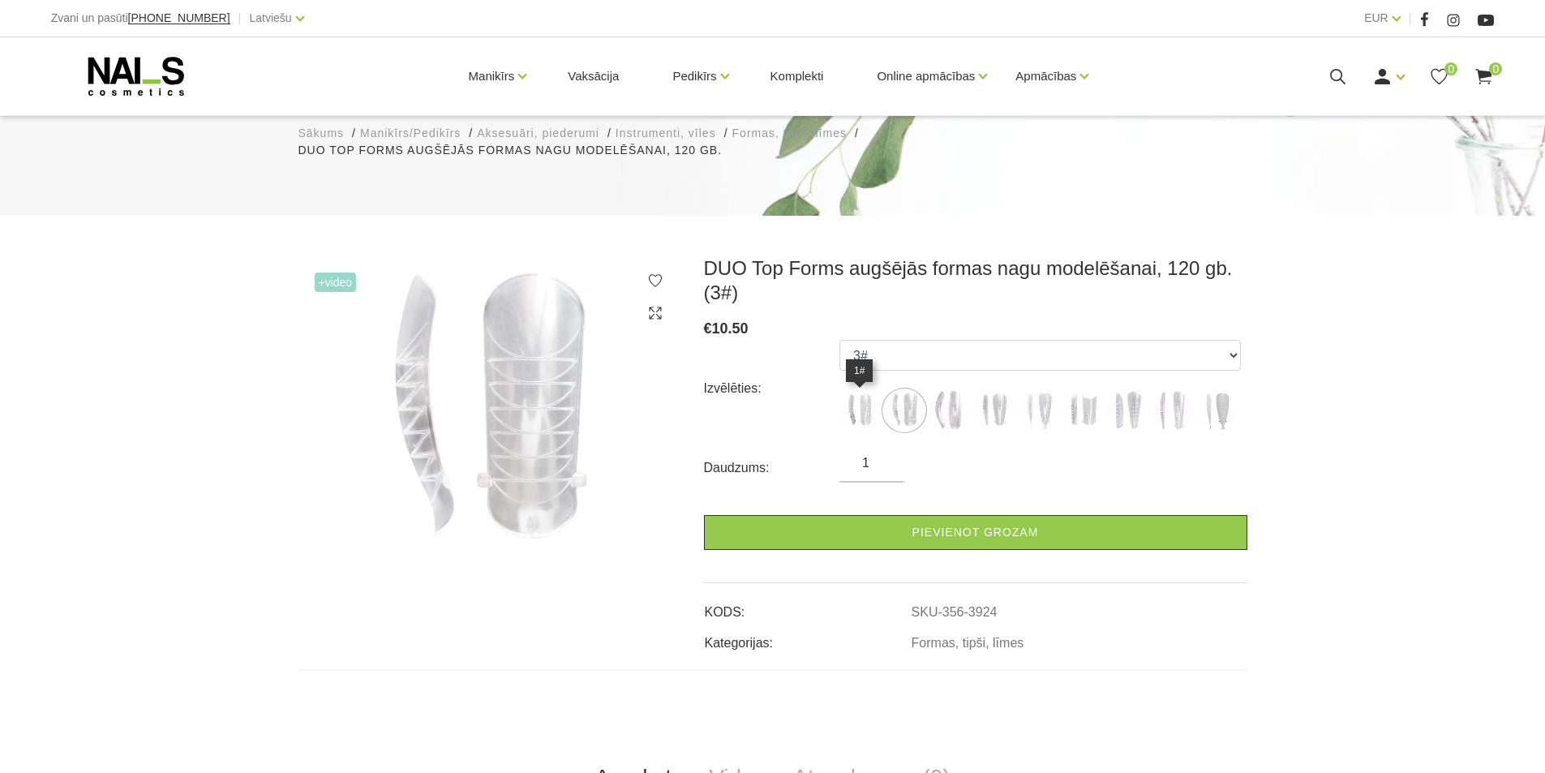
click at [869, 414] on img at bounding box center [859, 410] width 41 height 41
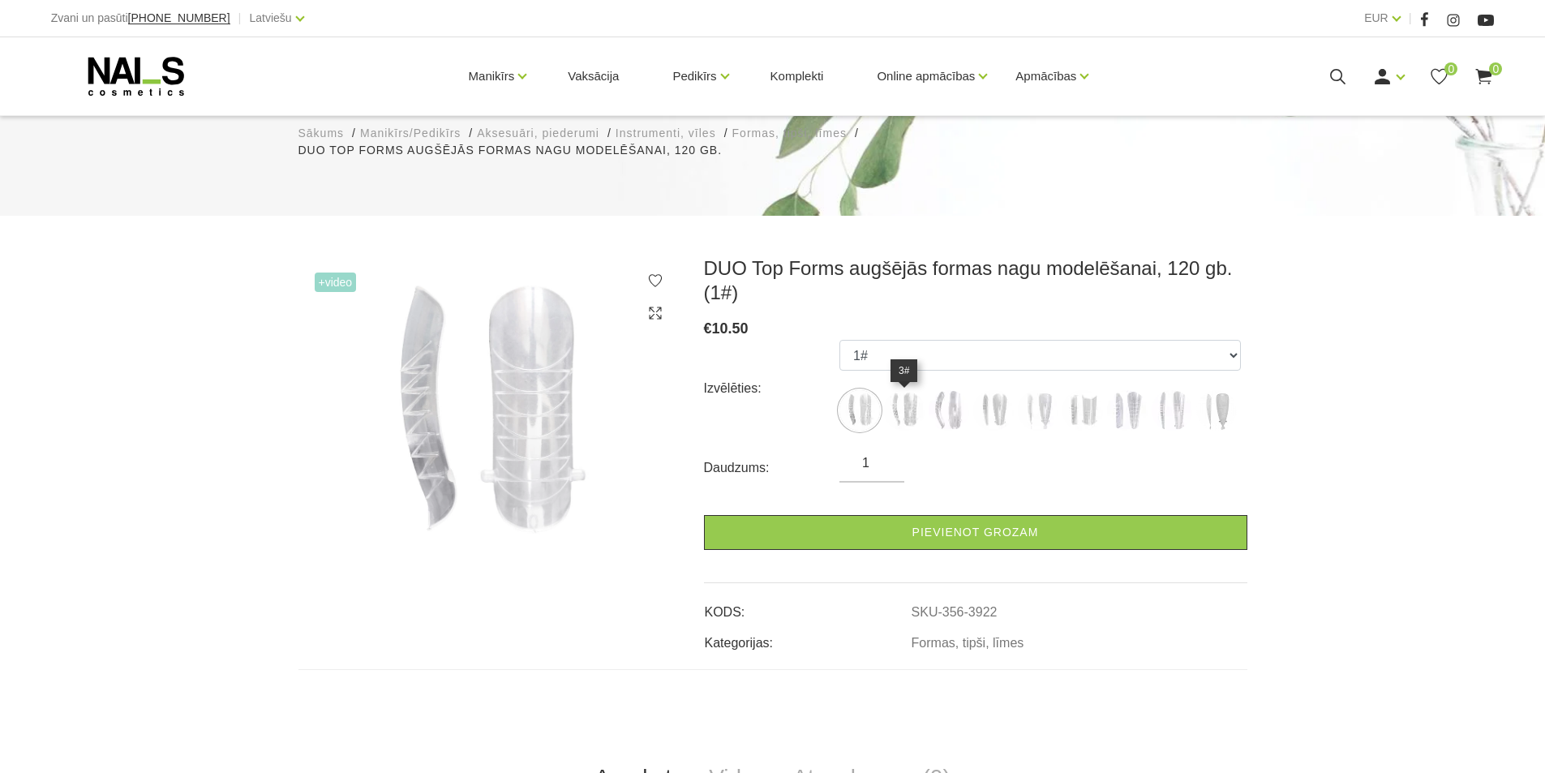
click at [909, 409] on img at bounding box center [904, 410] width 41 height 41
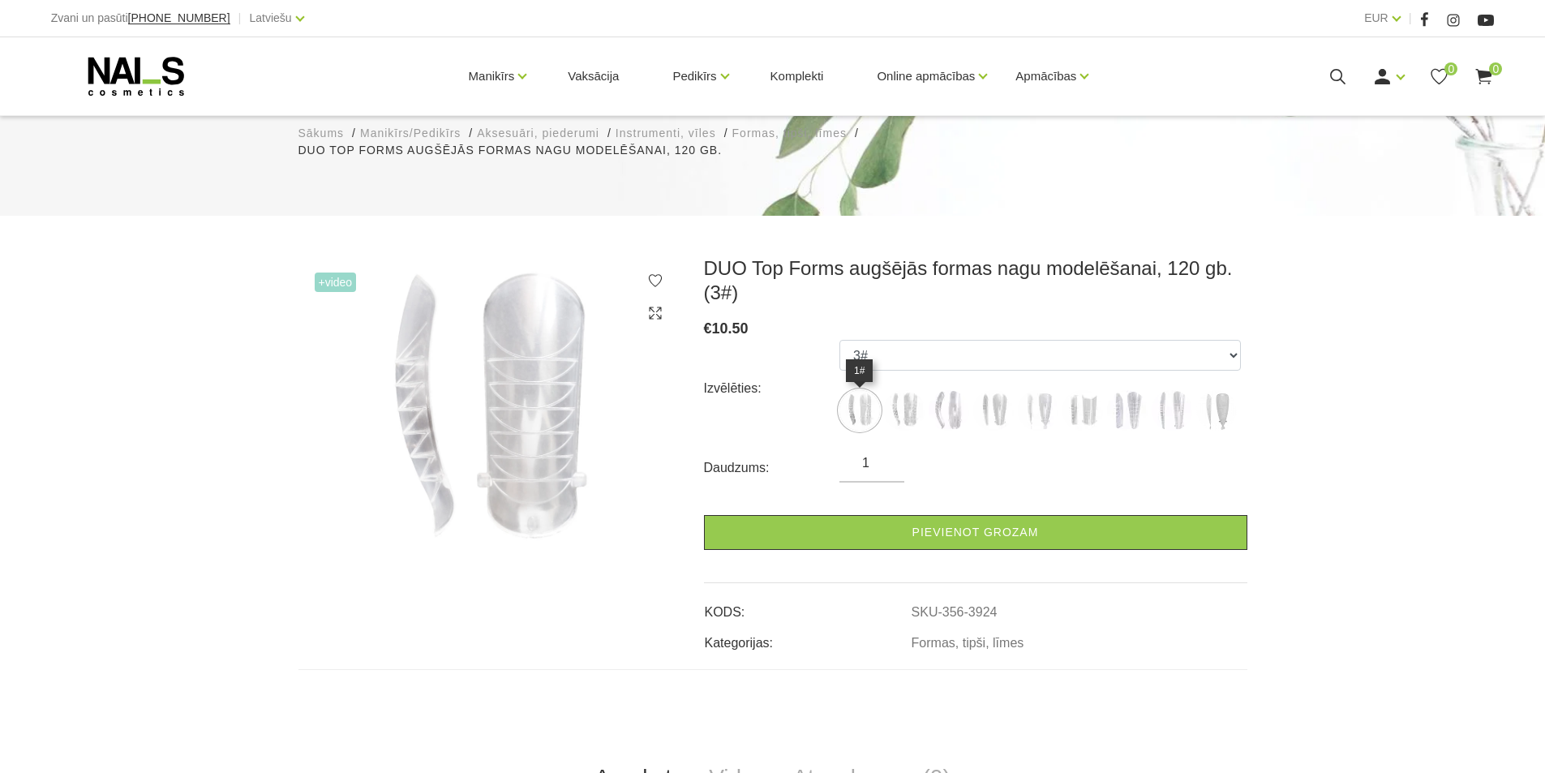
click at [859, 425] on img at bounding box center [859, 410] width 41 height 41
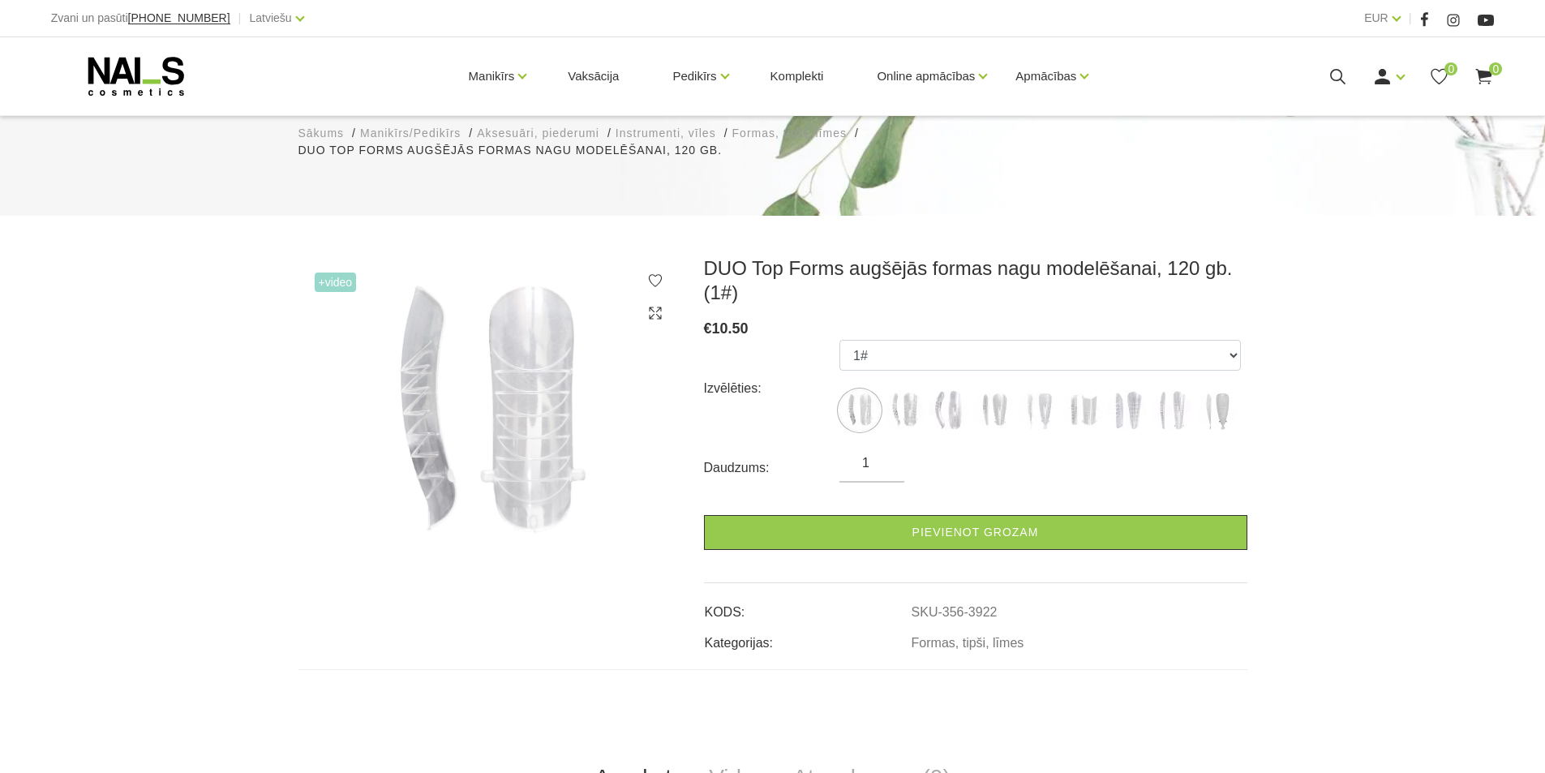
click at [954, 433] on ul "1# 3# 4# 5# 6# 7# 11# 13# 6# /02 Snake" at bounding box center [1039, 388] width 401 height 97
click at [952, 416] on img at bounding box center [948, 410] width 41 height 41
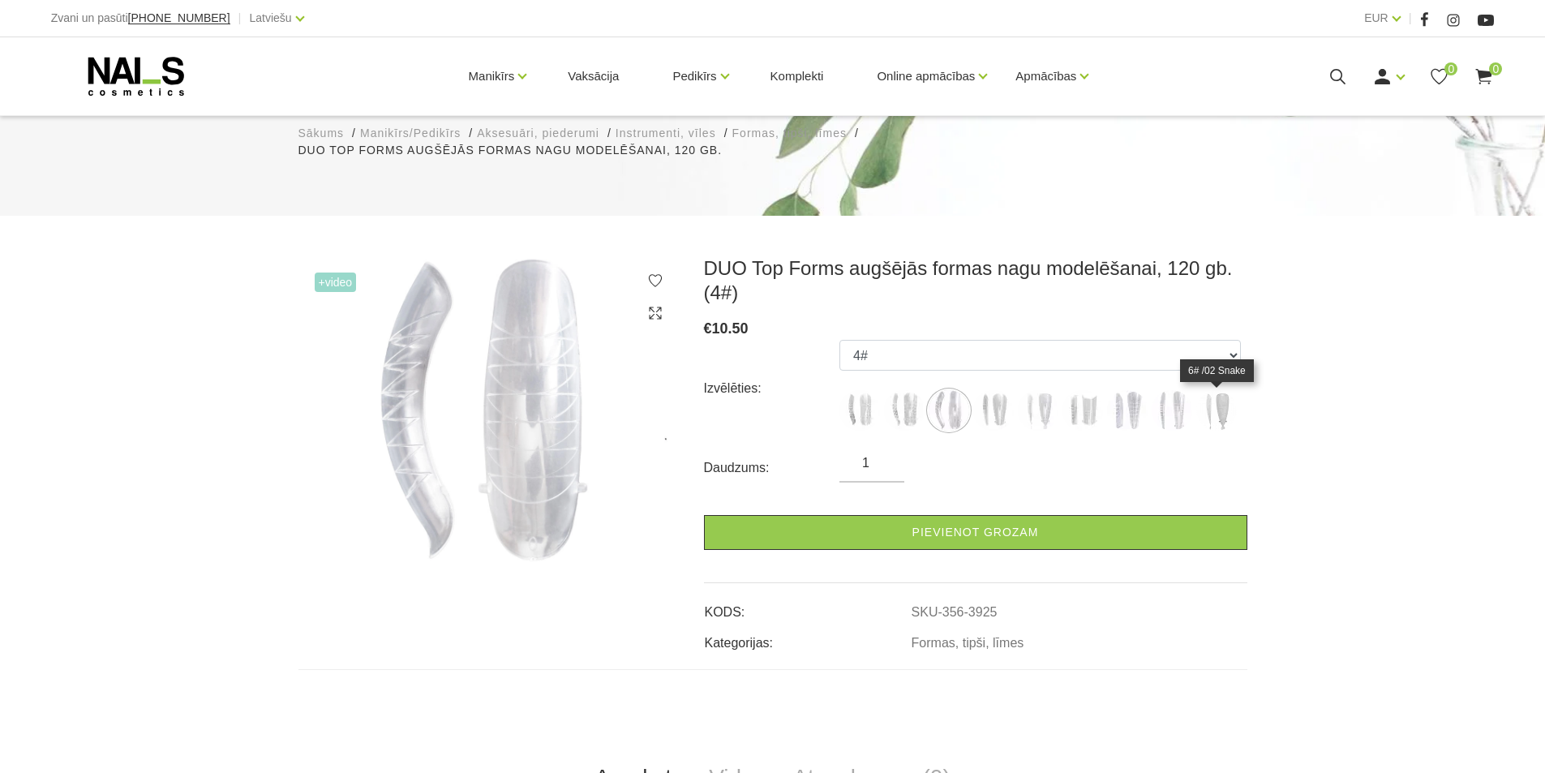
click at [1216, 405] on img at bounding box center [1216, 410] width 41 height 41
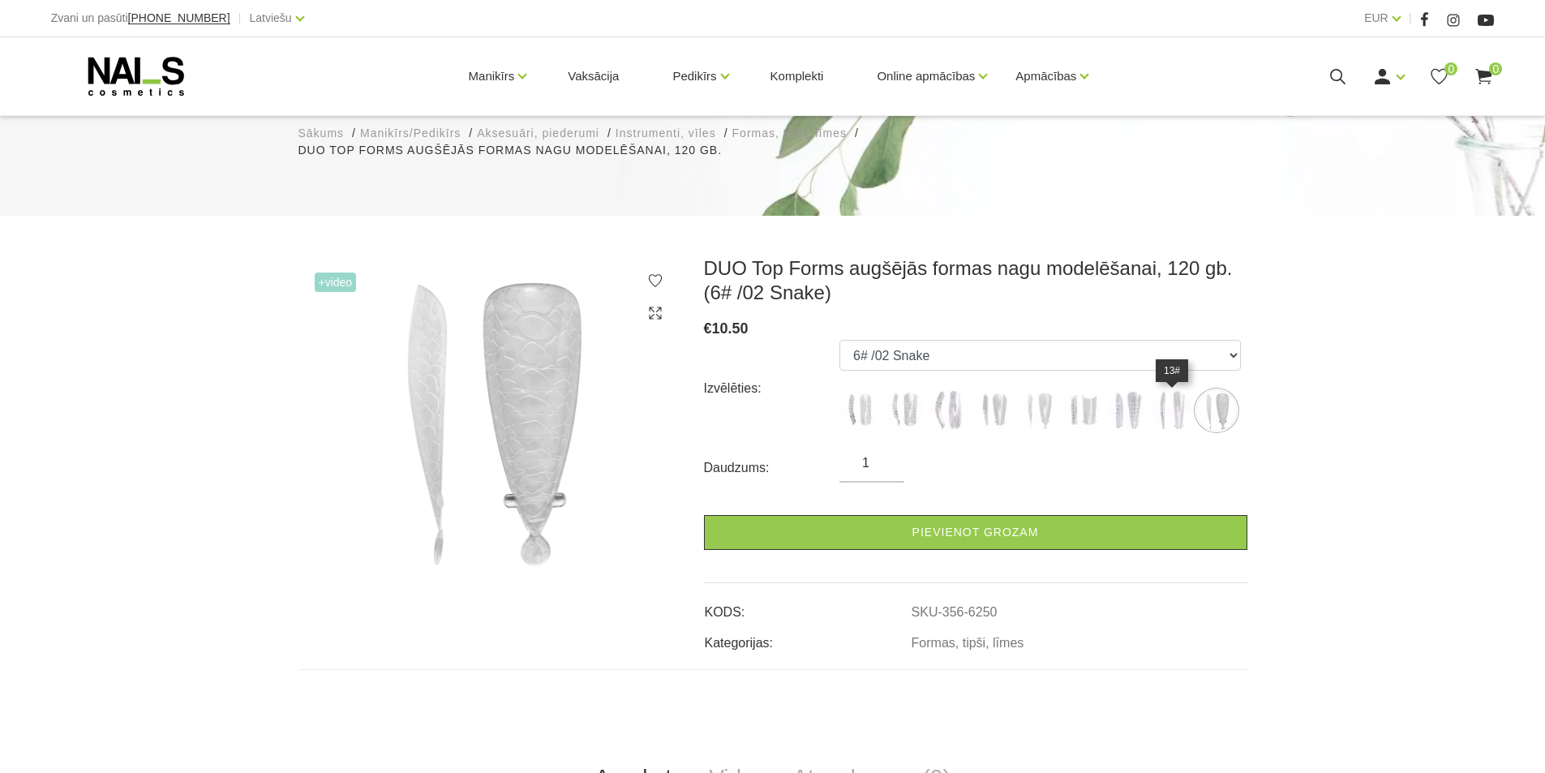
click at [1161, 410] on img at bounding box center [1171, 410] width 41 height 41
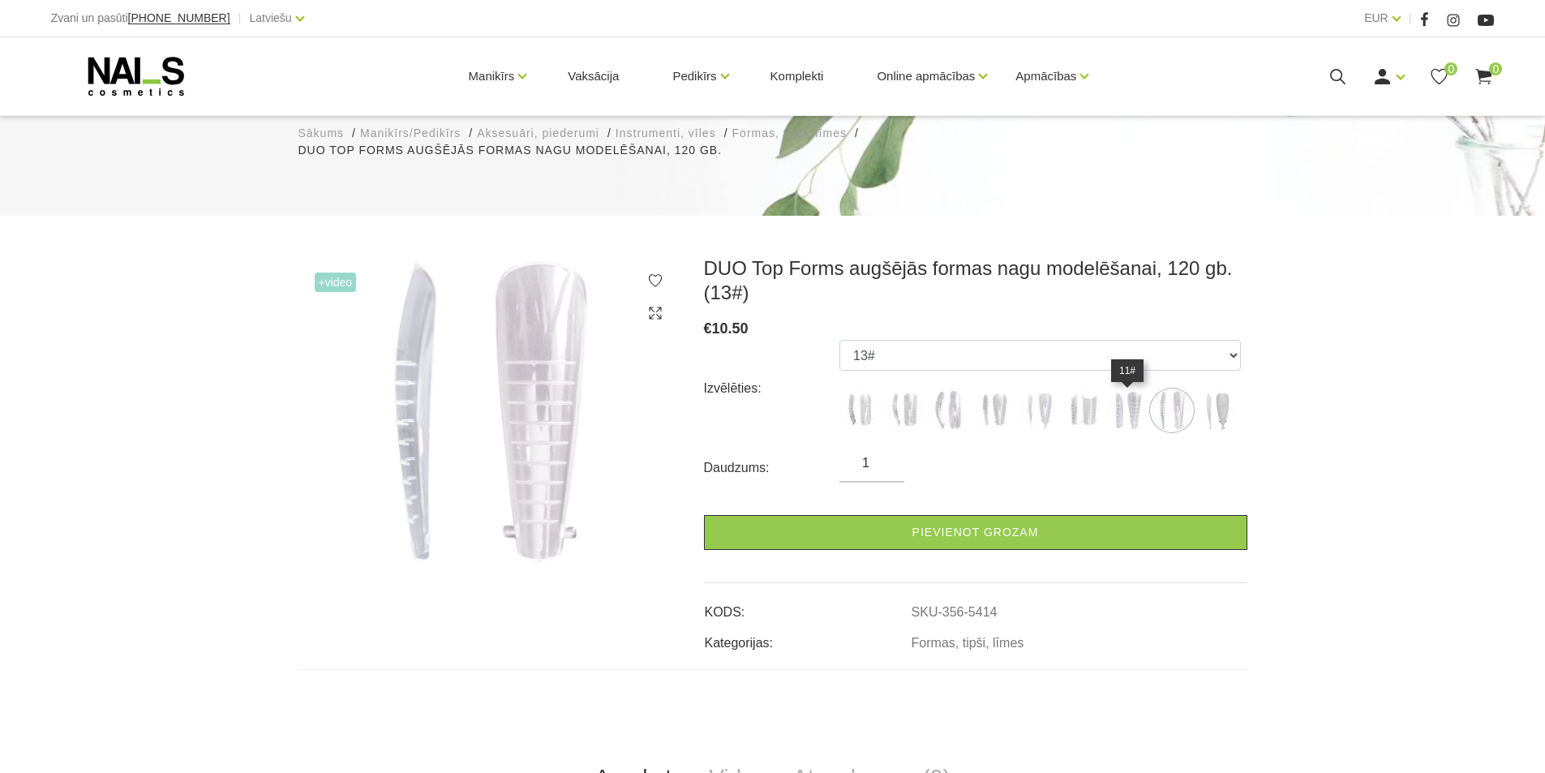
click at [1131, 418] on img at bounding box center [1127, 410] width 41 height 41
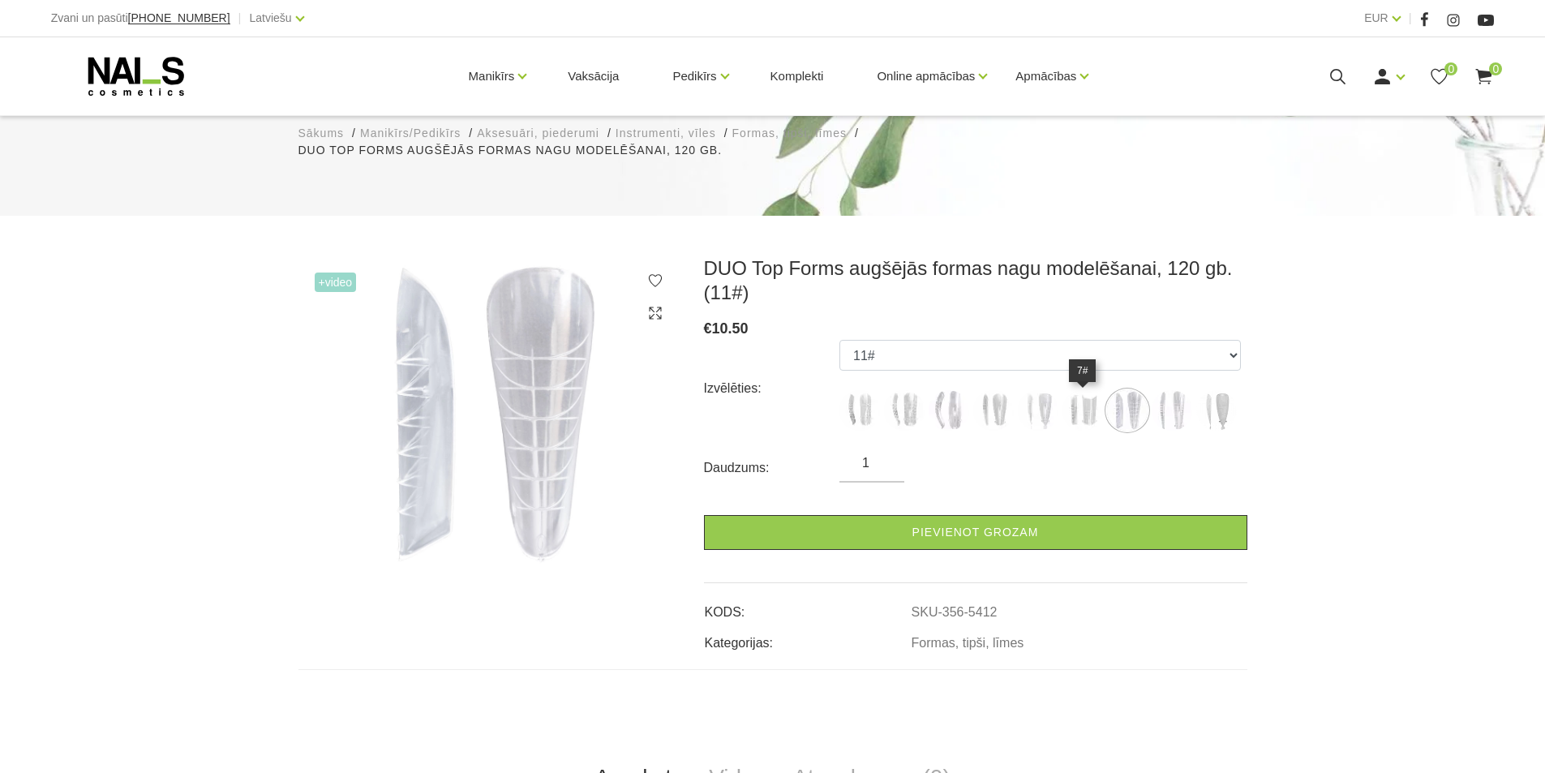
click at [1079, 406] on img at bounding box center [1082, 410] width 41 height 41
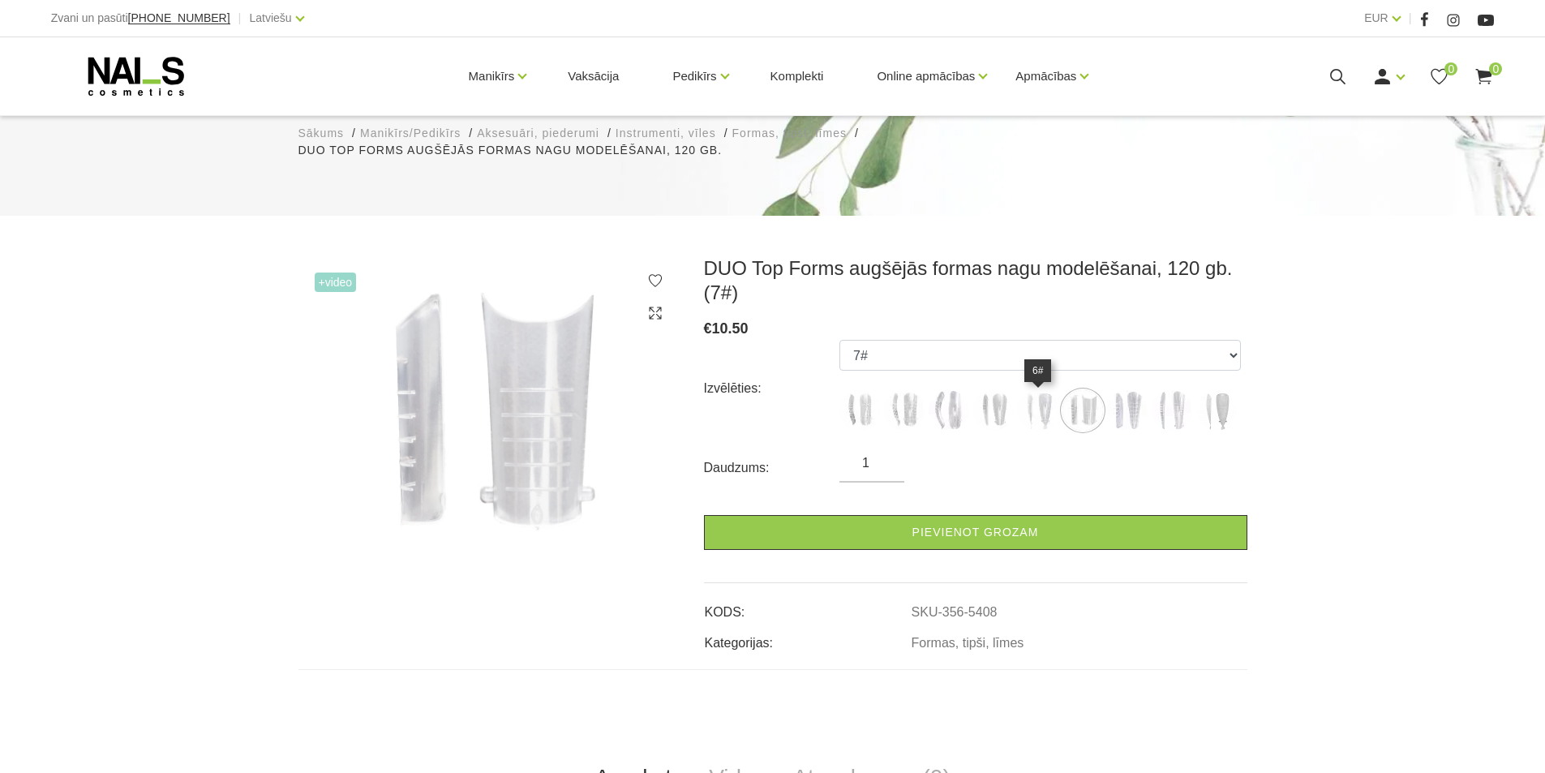
click at [1028, 411] on img at bounding box center [1038, 410] width 41 height 41
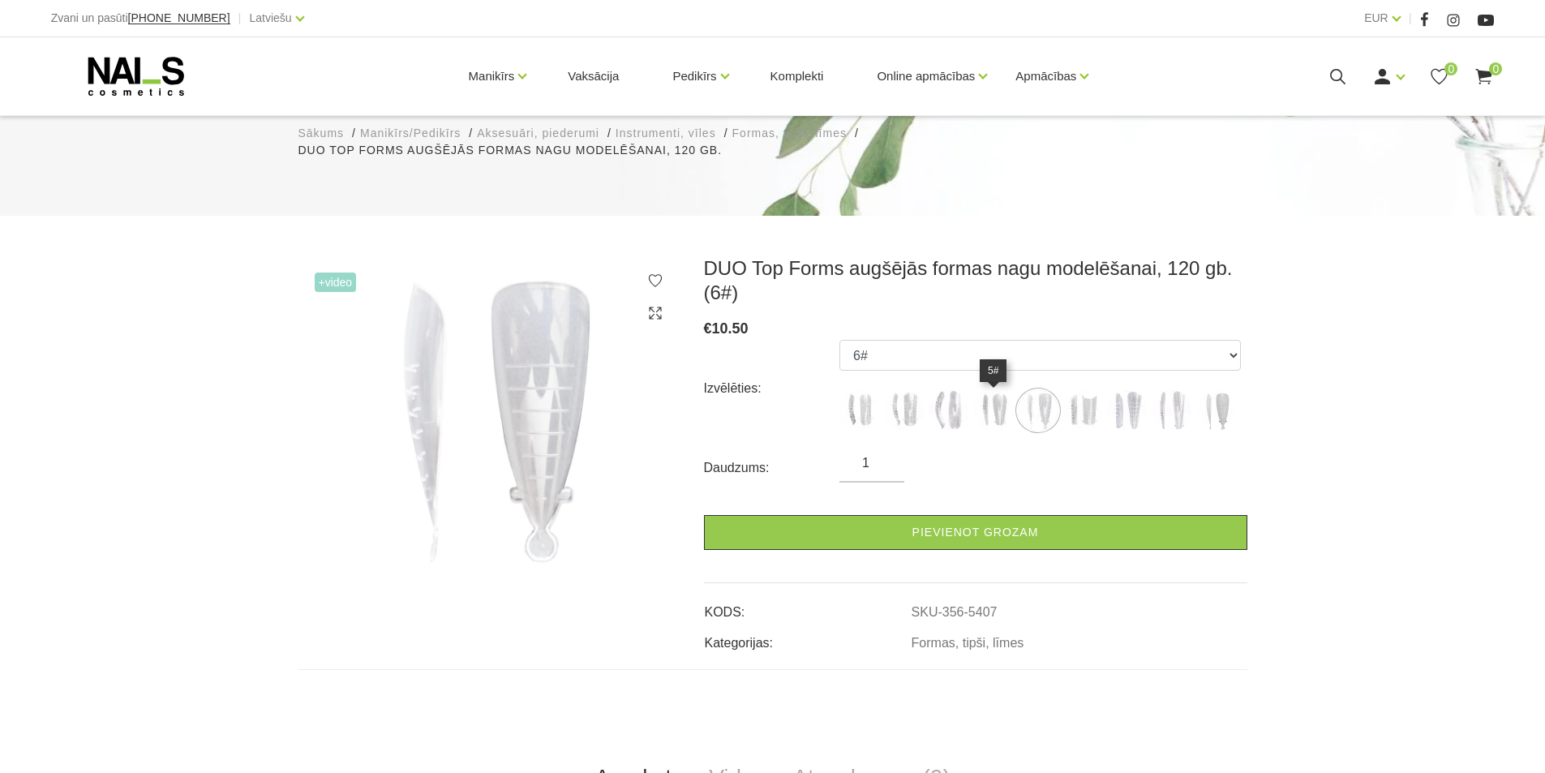
click at [992, 412] on img at bounding box center [993, 410] width 41 height 41
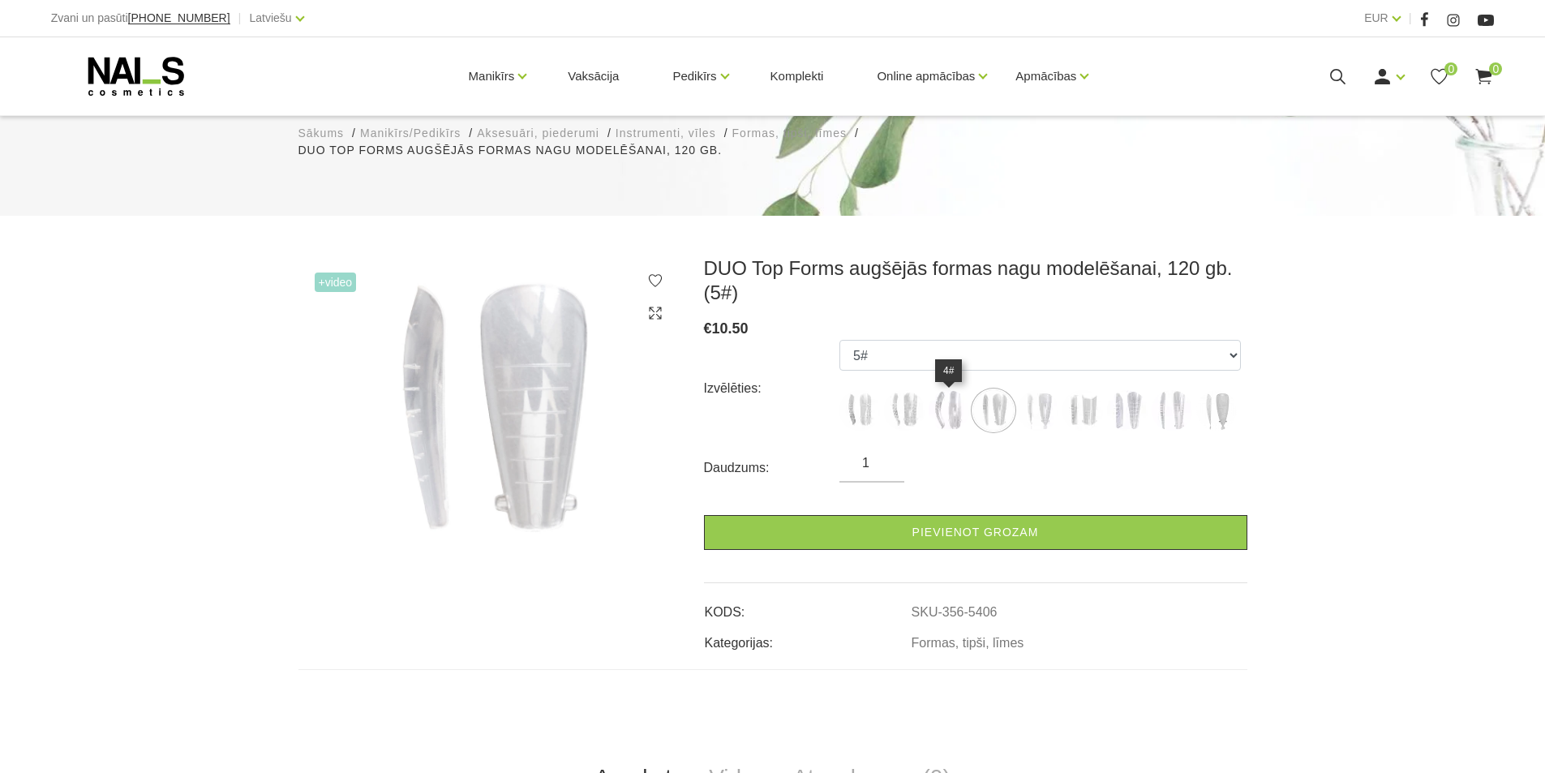
click at [954, 405] on img at bounding box center [948, 410] width 41 height 41
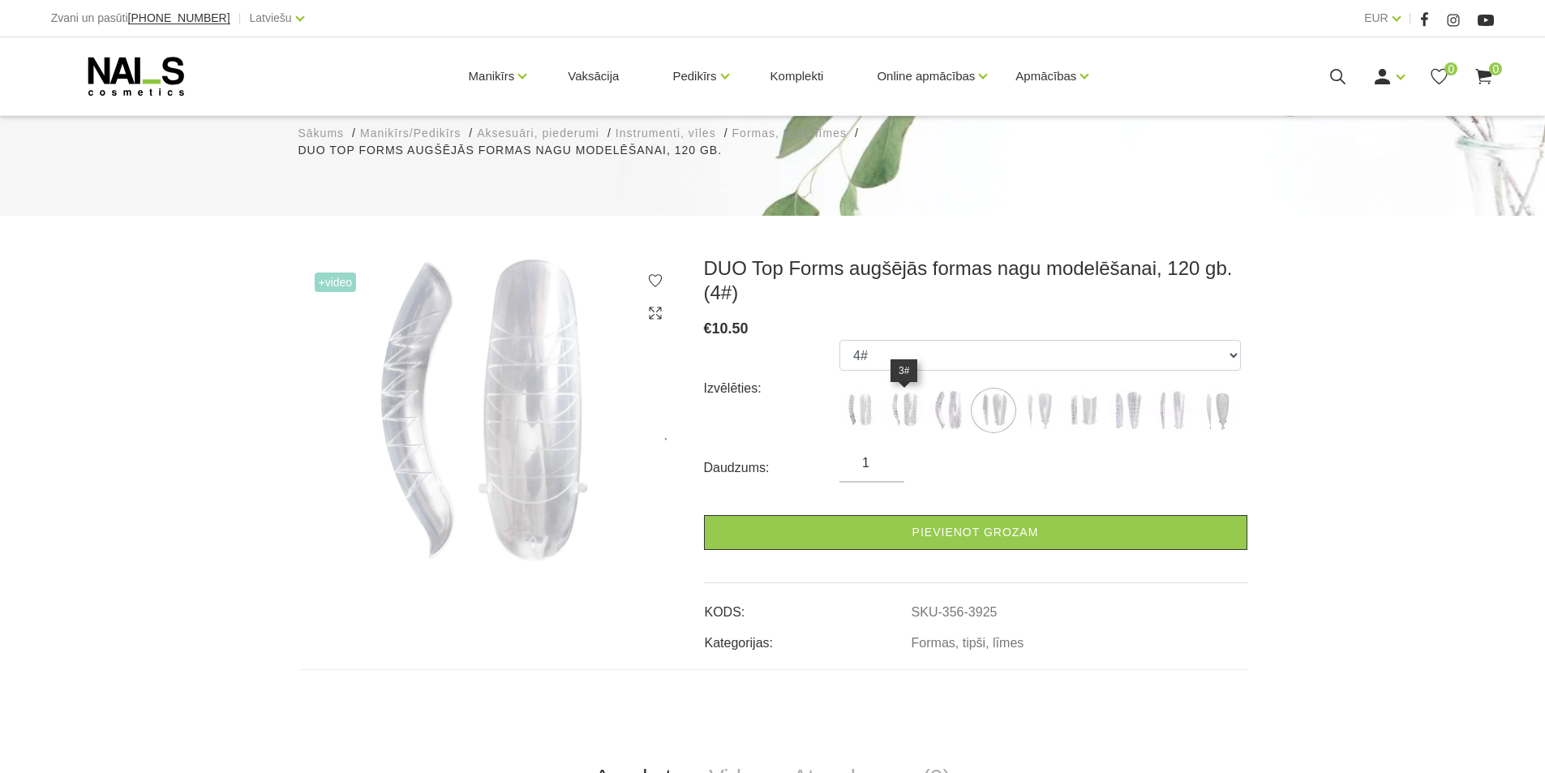
click at [904, 413] on img at bounding box center [904, 410] width 41 height 41
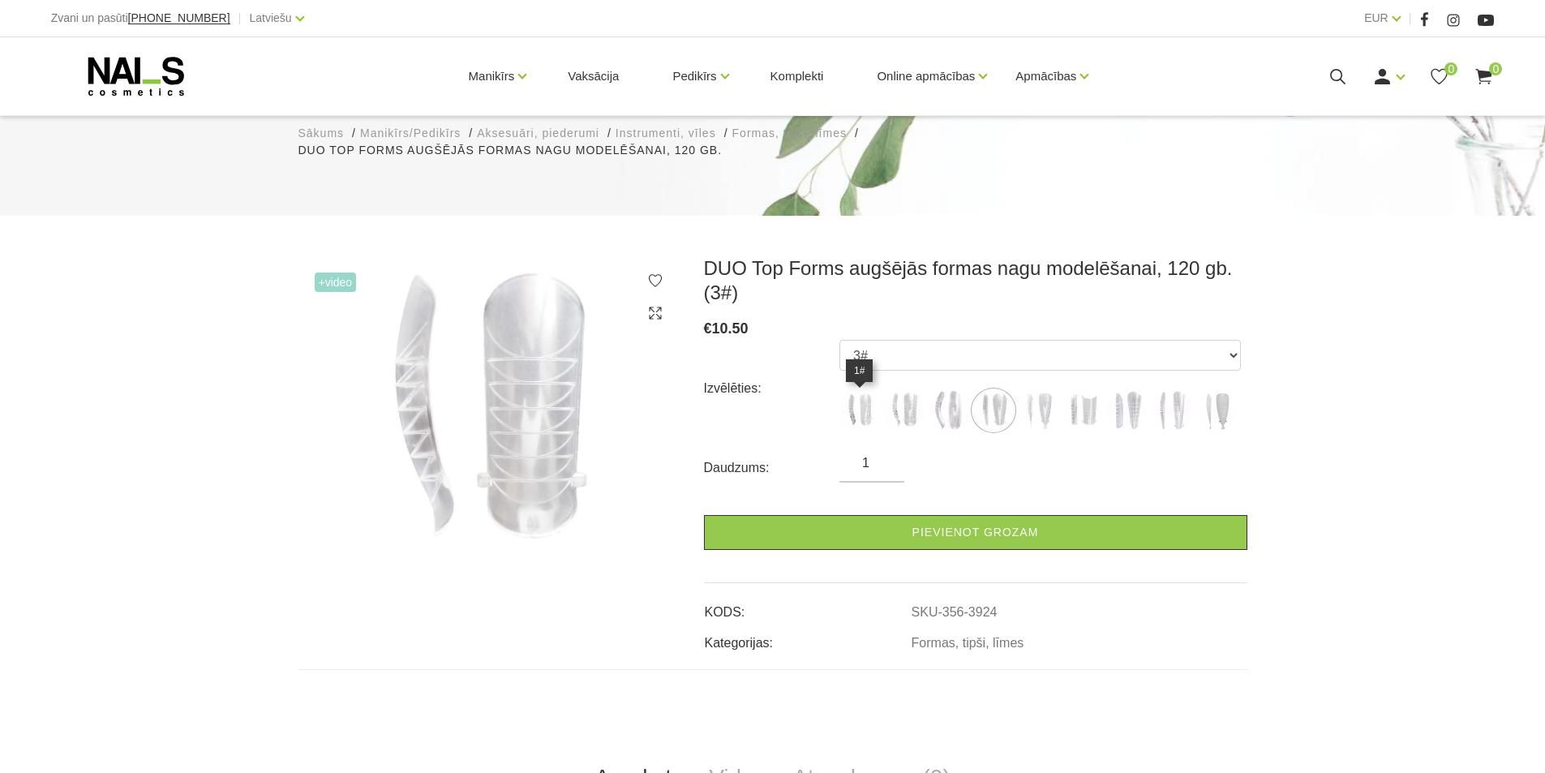
click at [867, 409] on img at bounding box center [859, 410] width 41 height 41
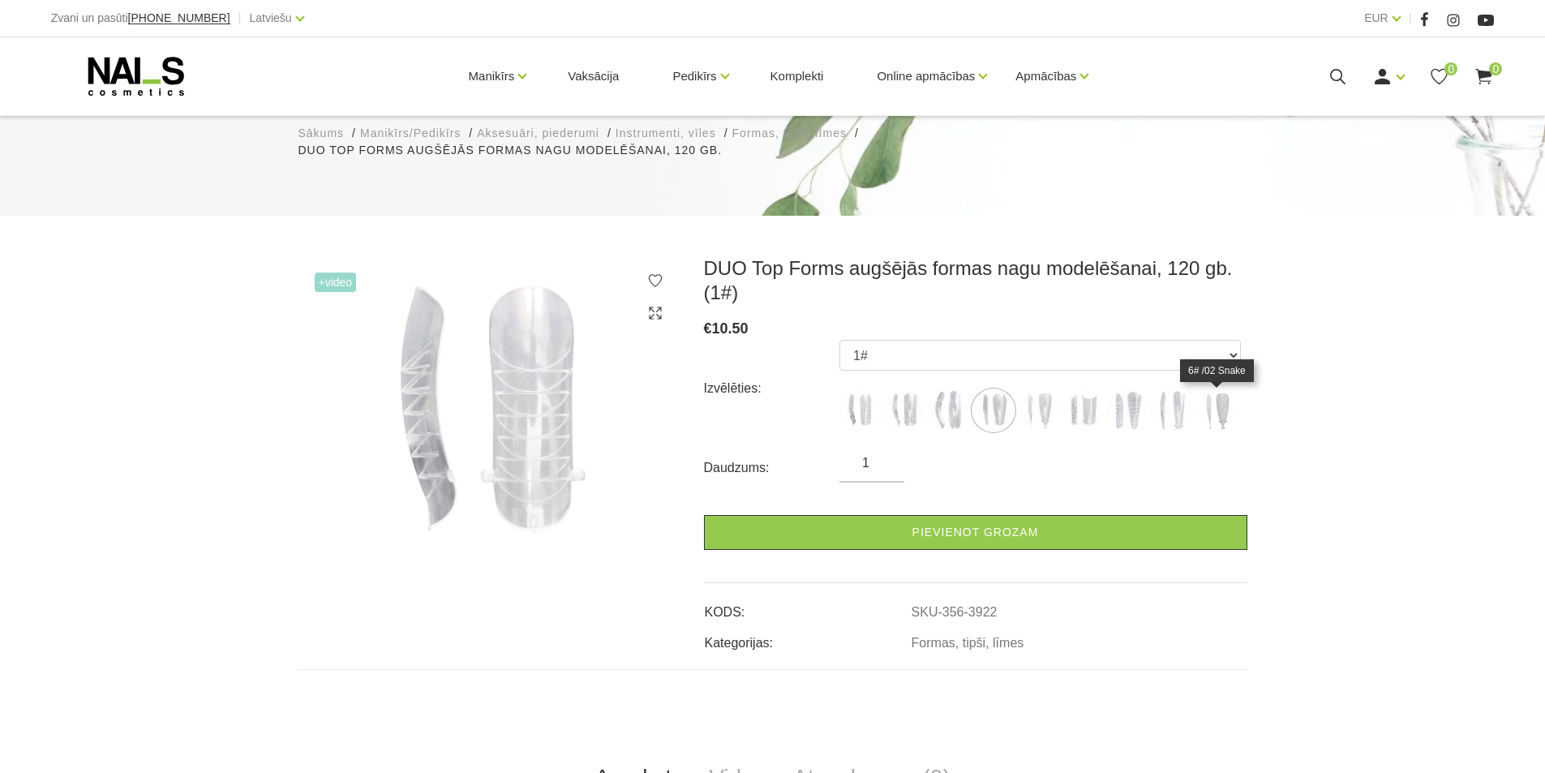
click at [1216, 404] on img at bounding box center [1216, 410] width 41 height 41
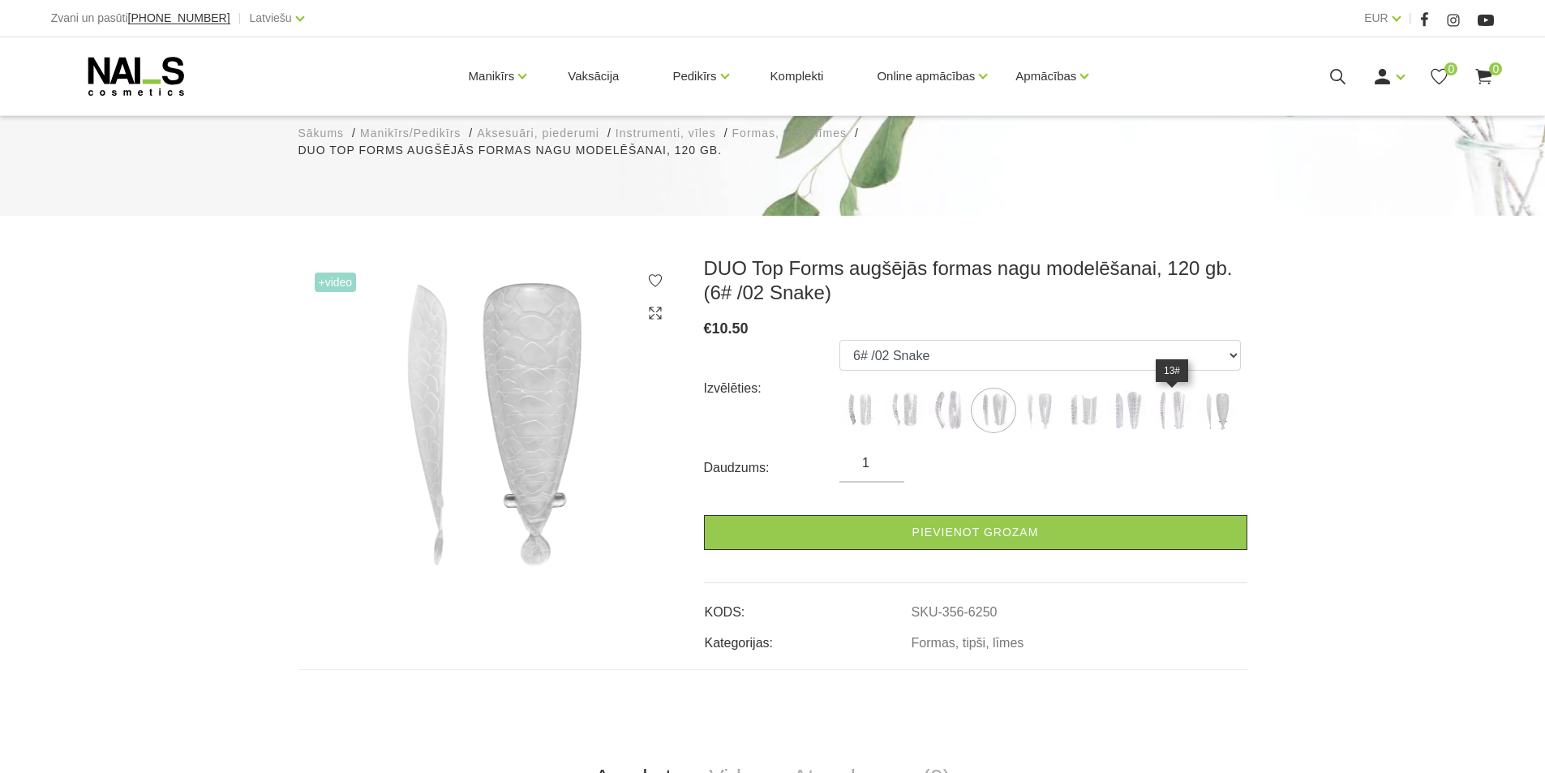
click at [1181, 414] on img at bounding box center [1171, 410] width 41 height 41
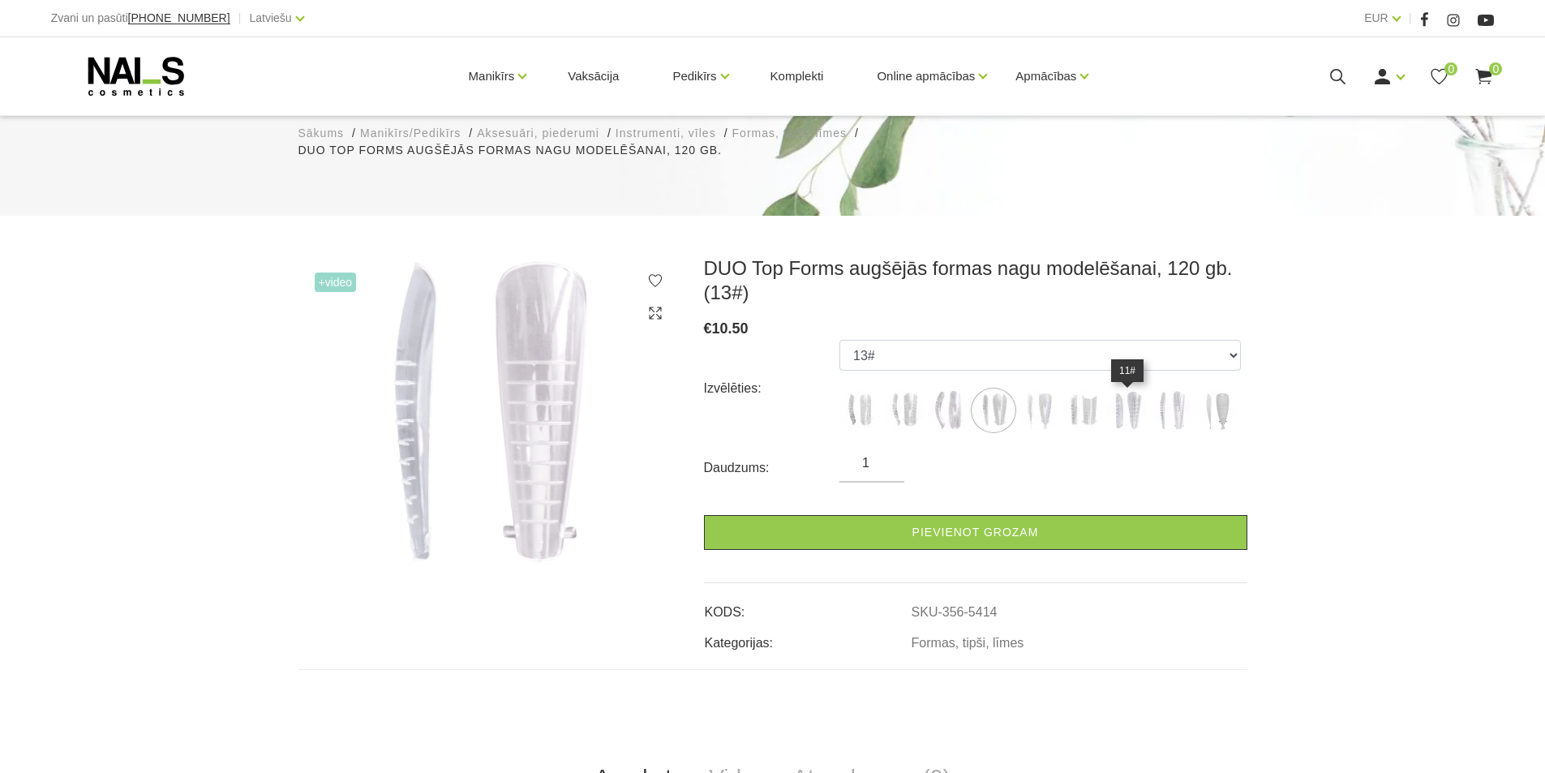
click at [1121, 409] on img at bounding box center [1127, 410] width 41 height 41
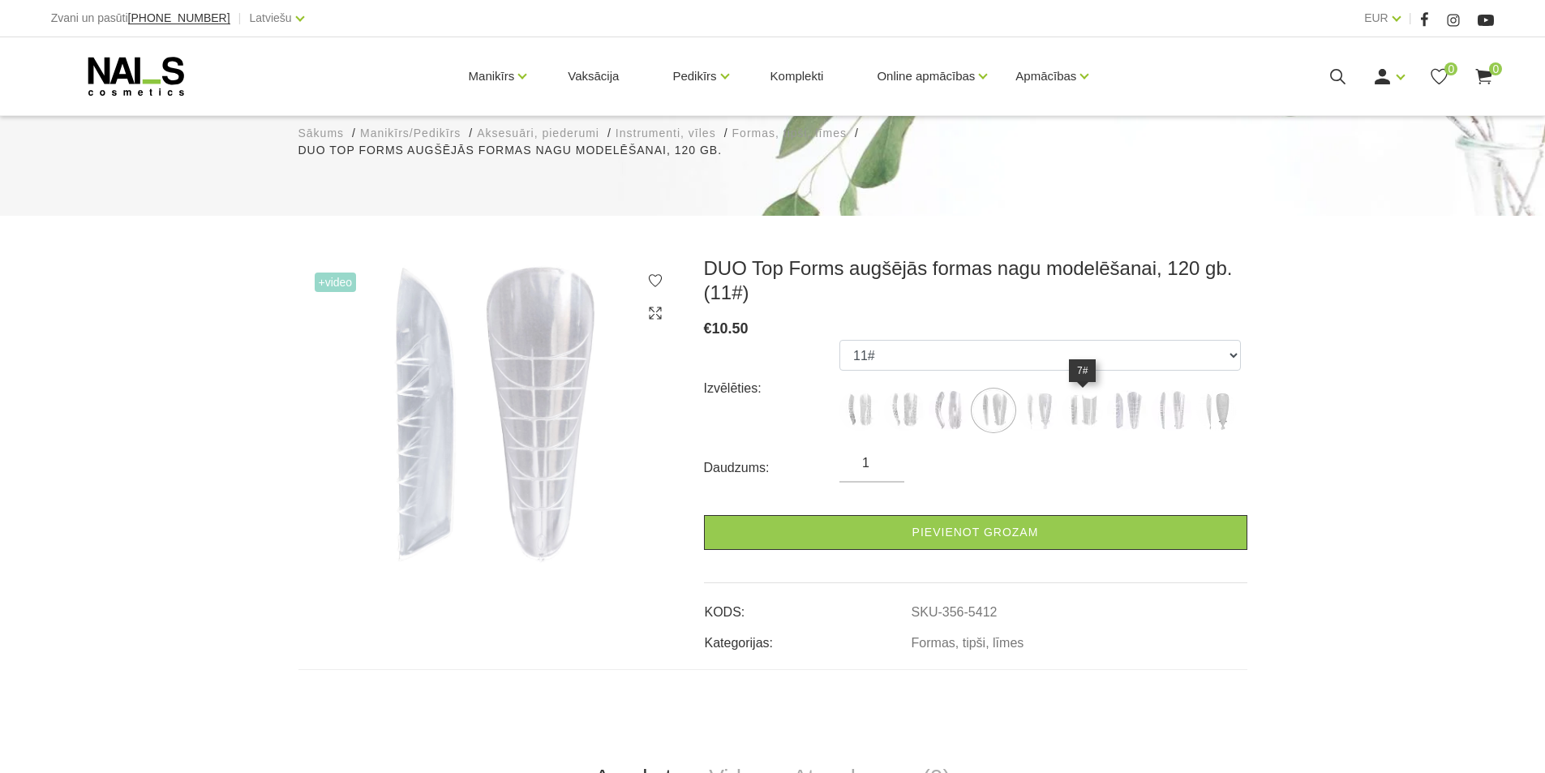
click at [1084, 417] on img at bounding box center [1082, 410] width 41 height 41
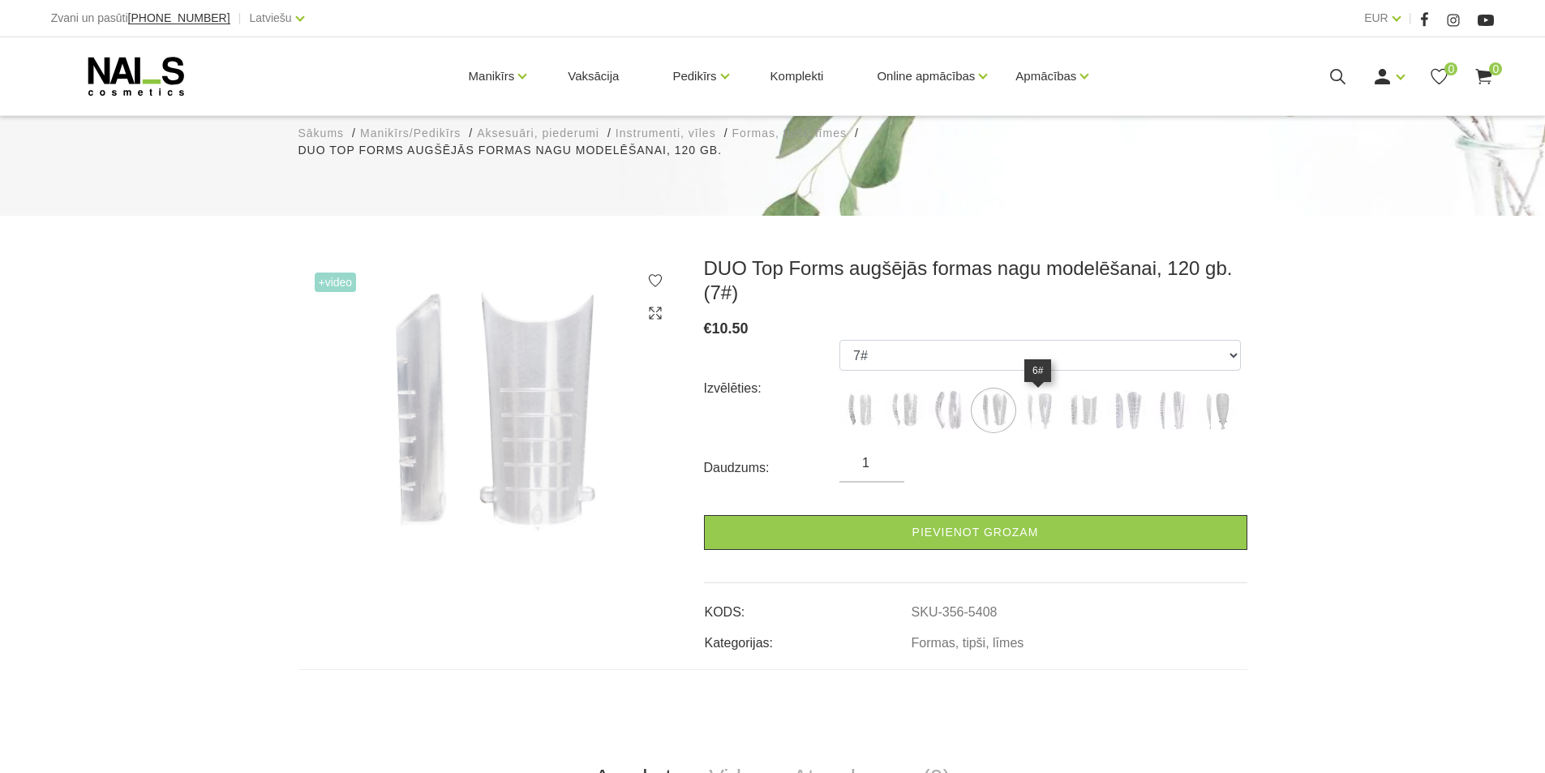
click at [1039, 422] on img at bounding box center [1038, 410] width 41 height 41
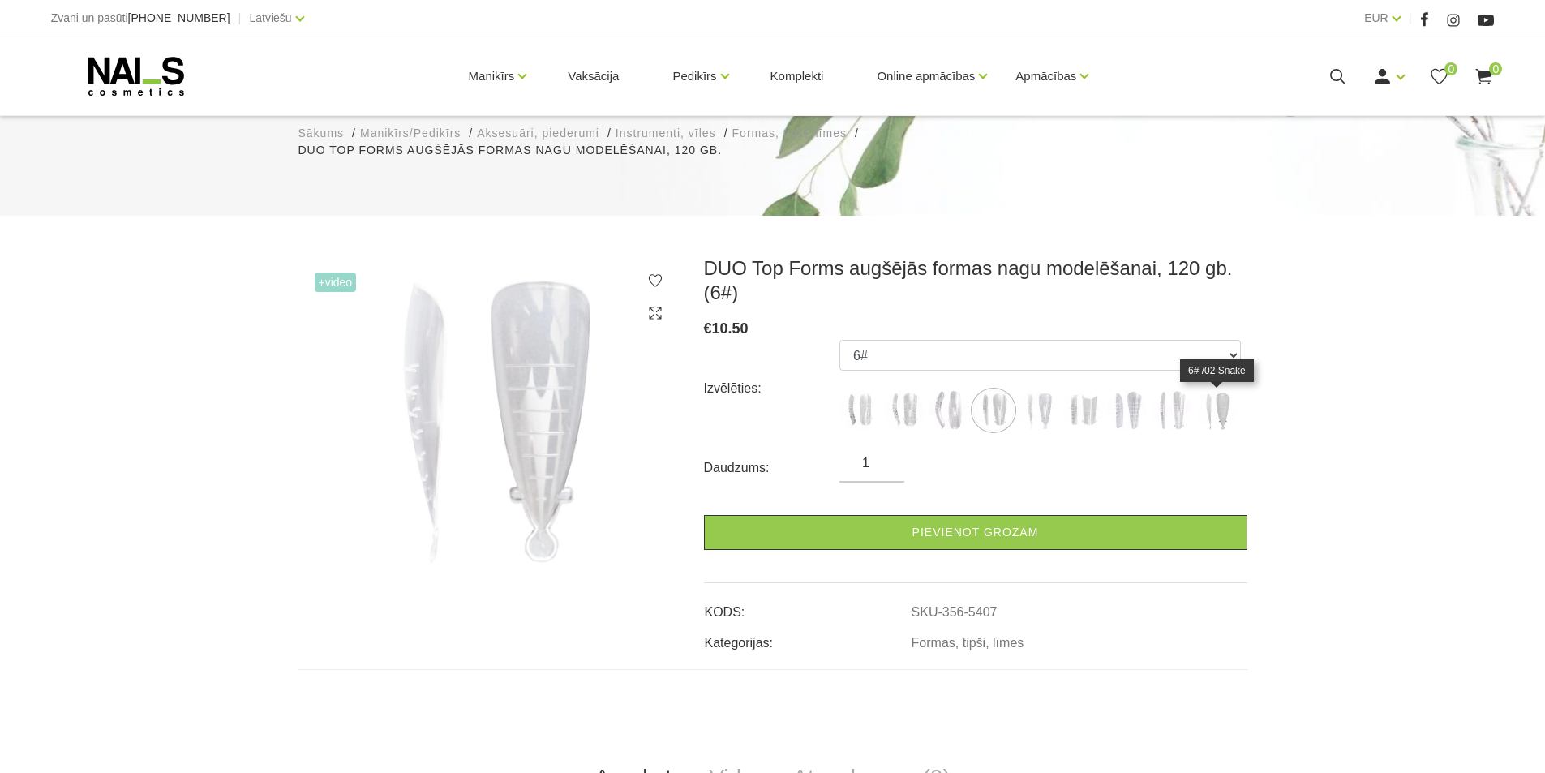
click at [1202, 409] on img at bounding box center [1216, 410] width 41 height 41
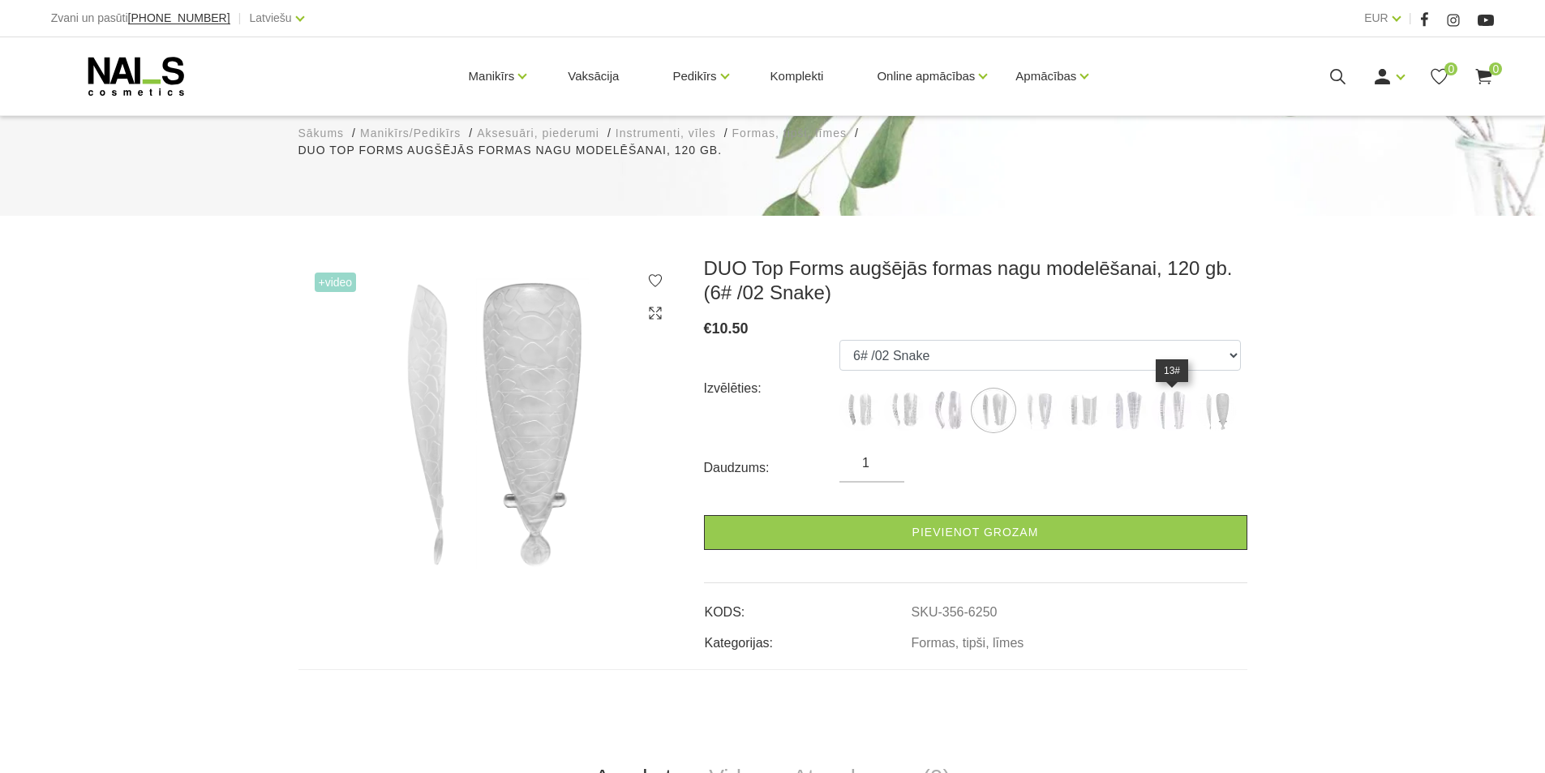
click at [1186, 409] on img at bounding box center [1171, 410] width 41 height 41
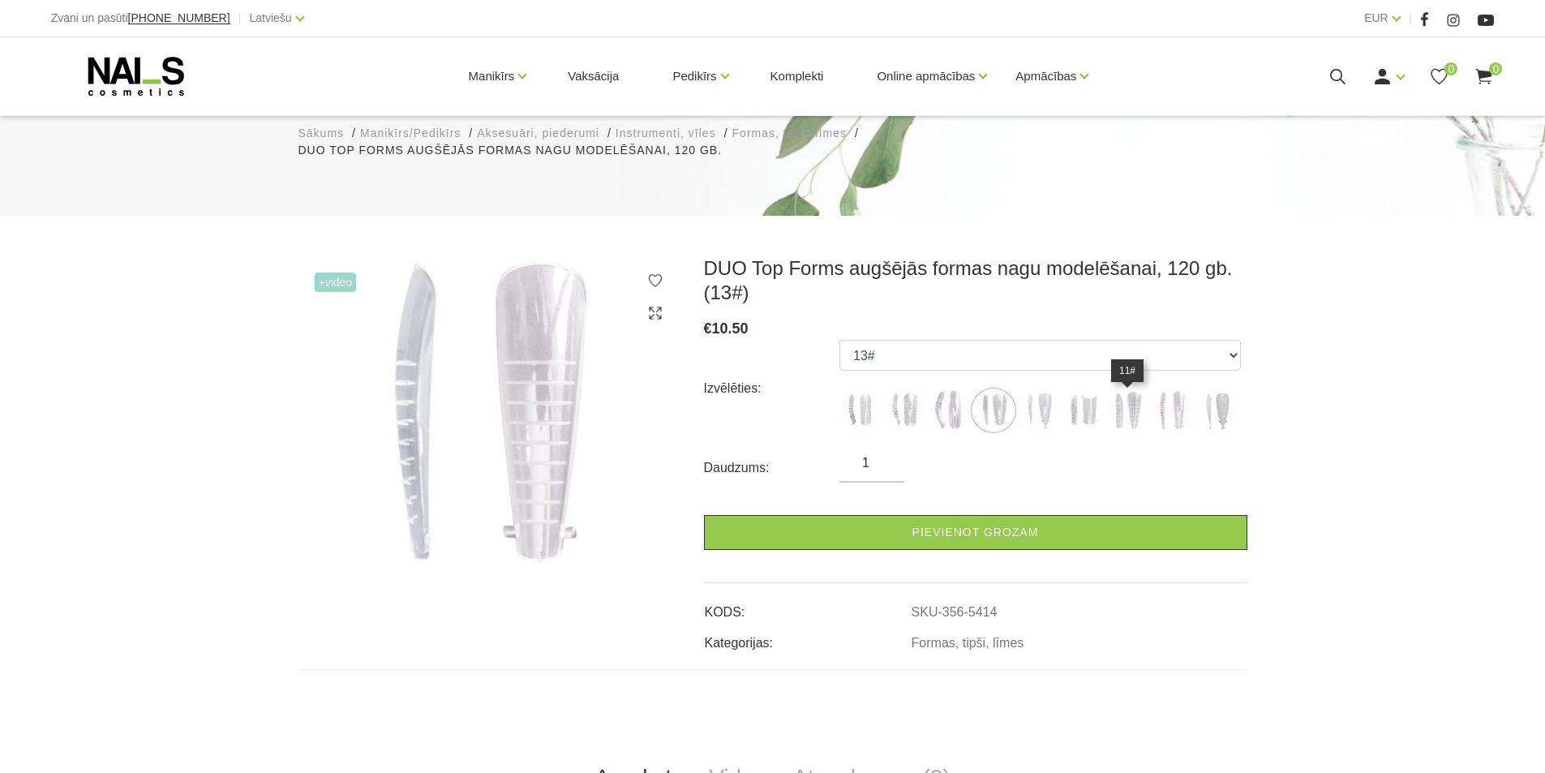
click at [1141, 417] on img at bounding box center [1127, 410] width 41 height 41
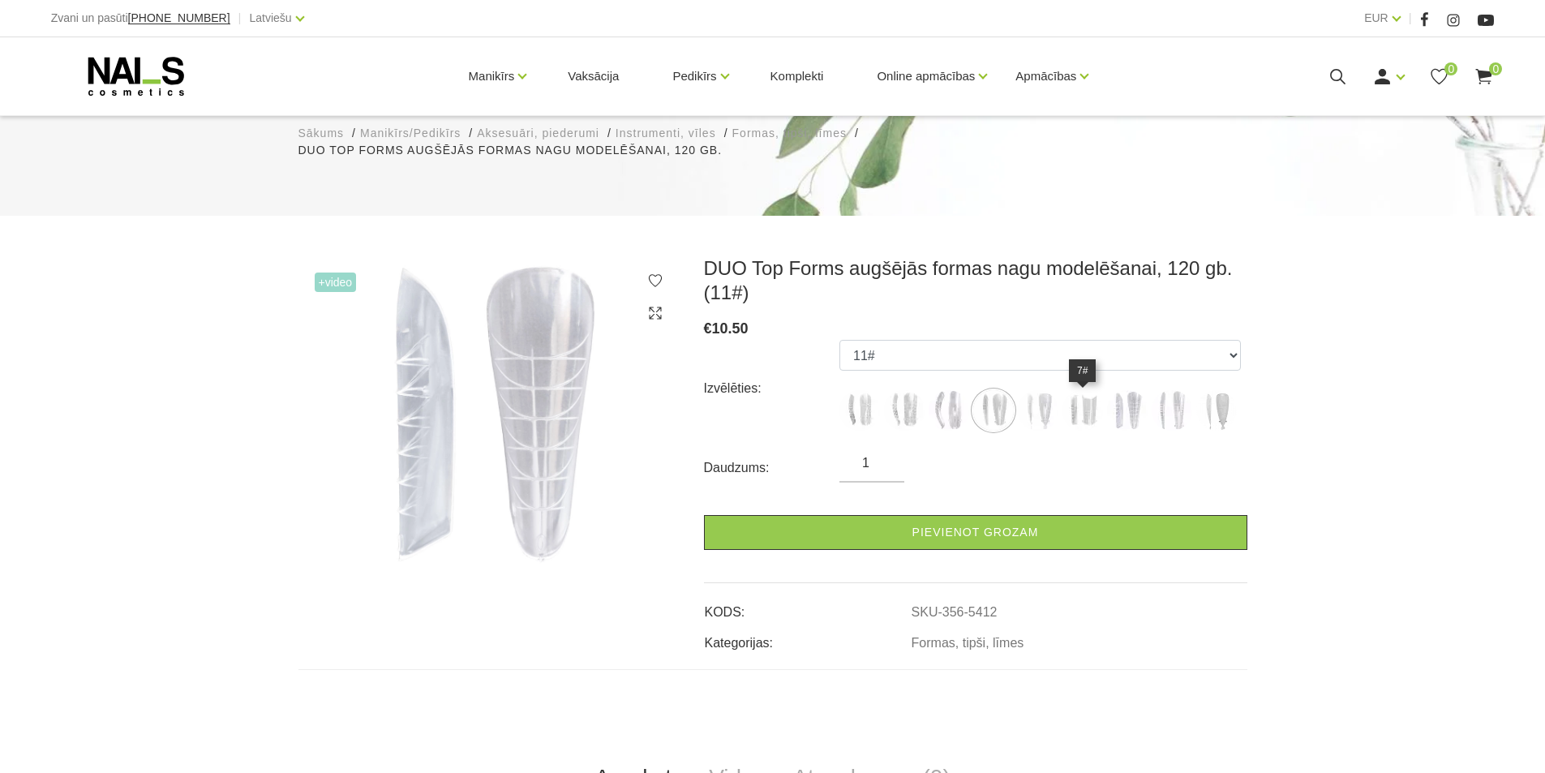
click at [1085, 418] on img at bounding box center [1082, 410] width 41 height 41
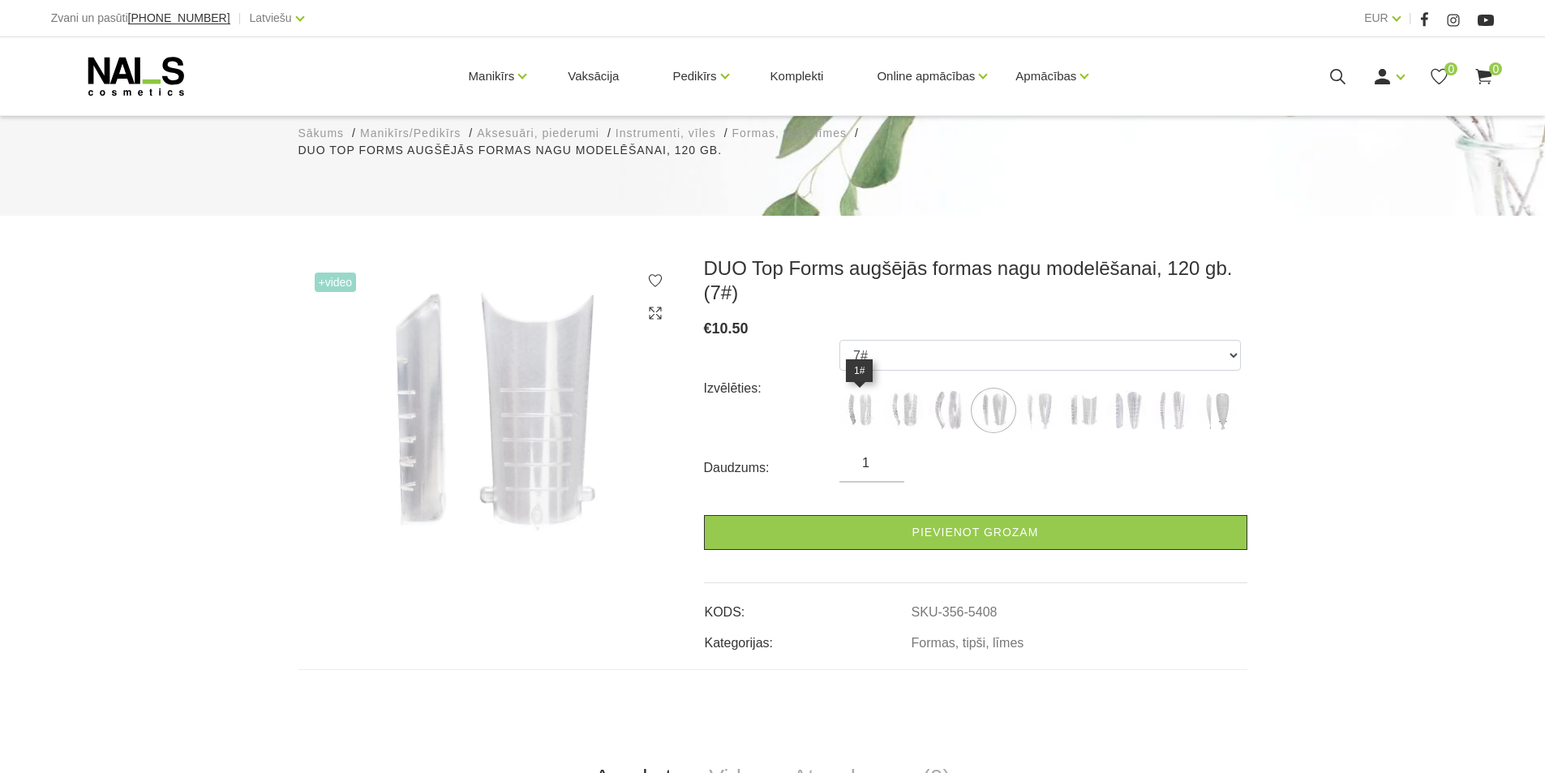
click at [863, 419] on img at bounding box center [859, 410] width 41 height 41
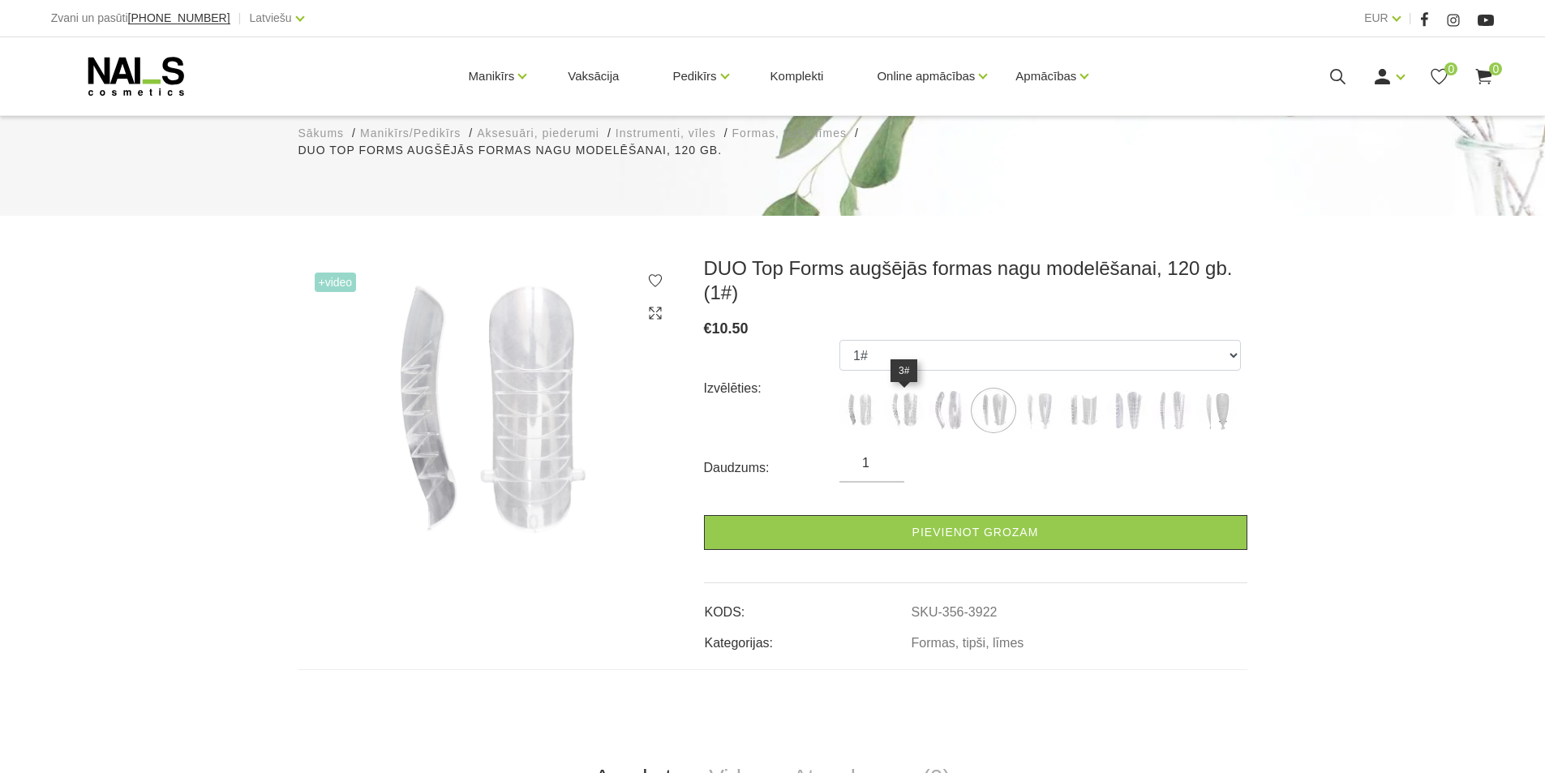
click at [894, 405] on img at bounding box center [904, 410] width 41 height 41
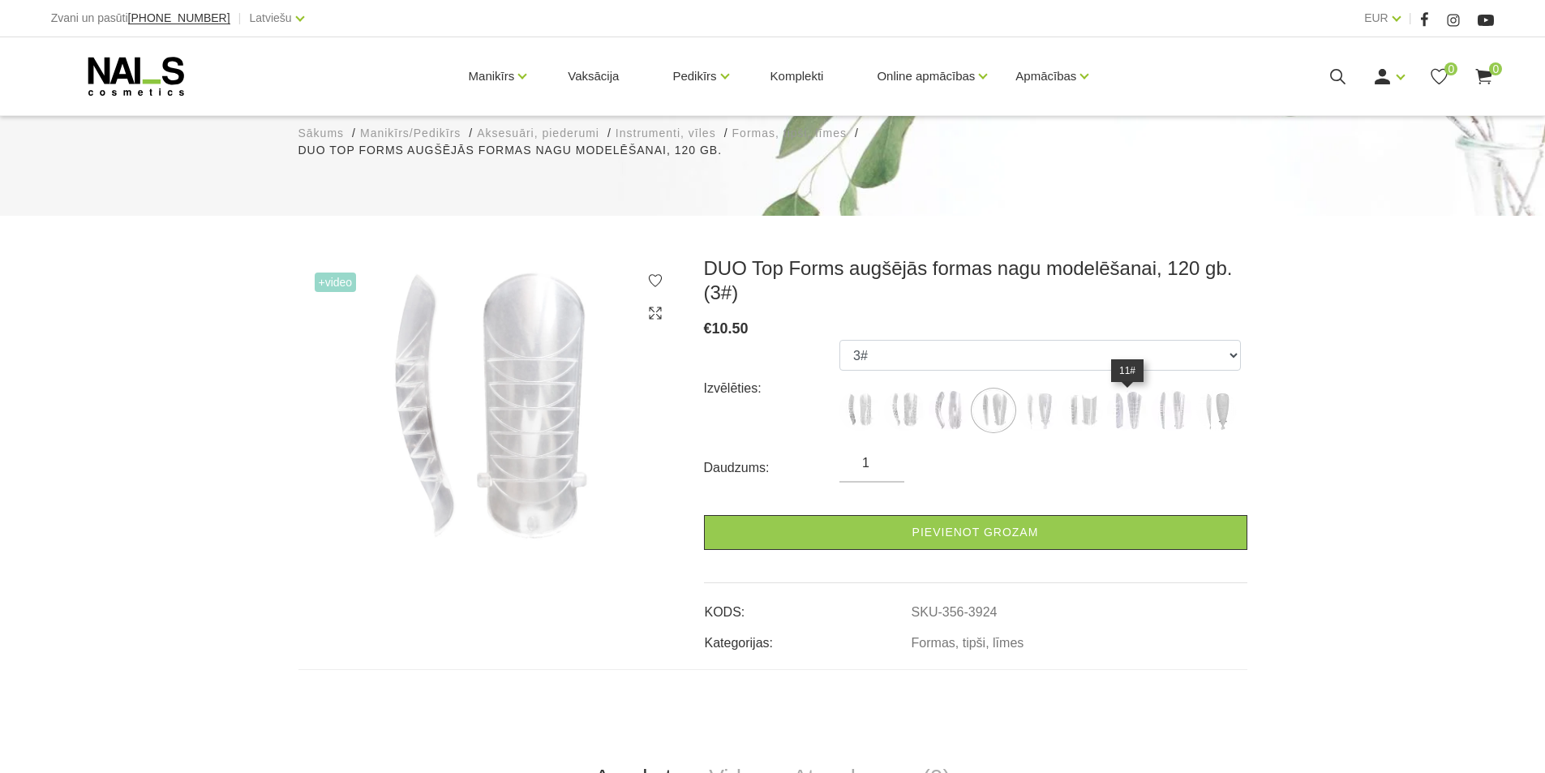
click at [1122, 420] on img at bounding box center [1127, 410] width 41 height 41
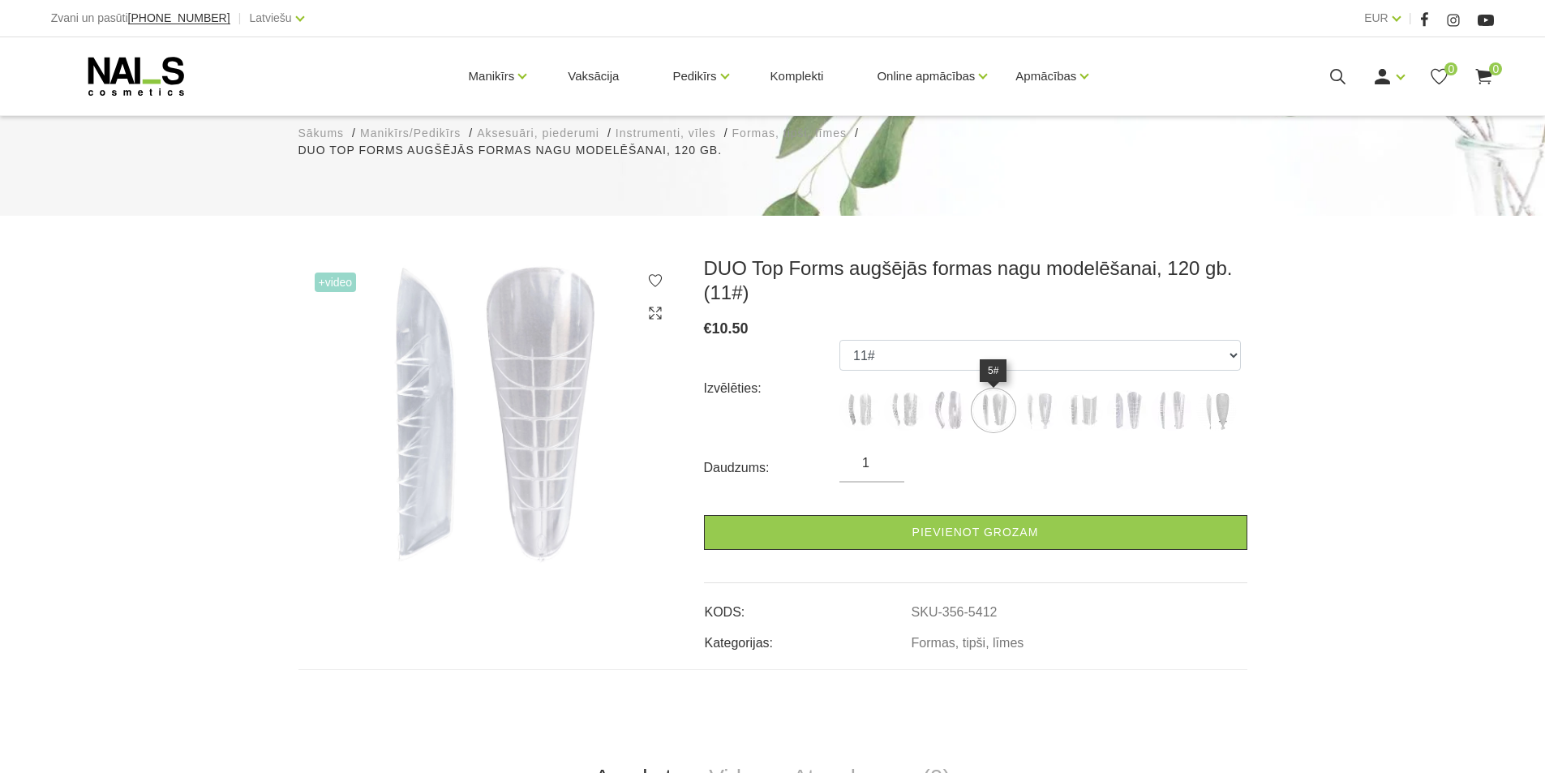
click at [984, 415] on img at bounding box center [993, 410] width 41 height 41
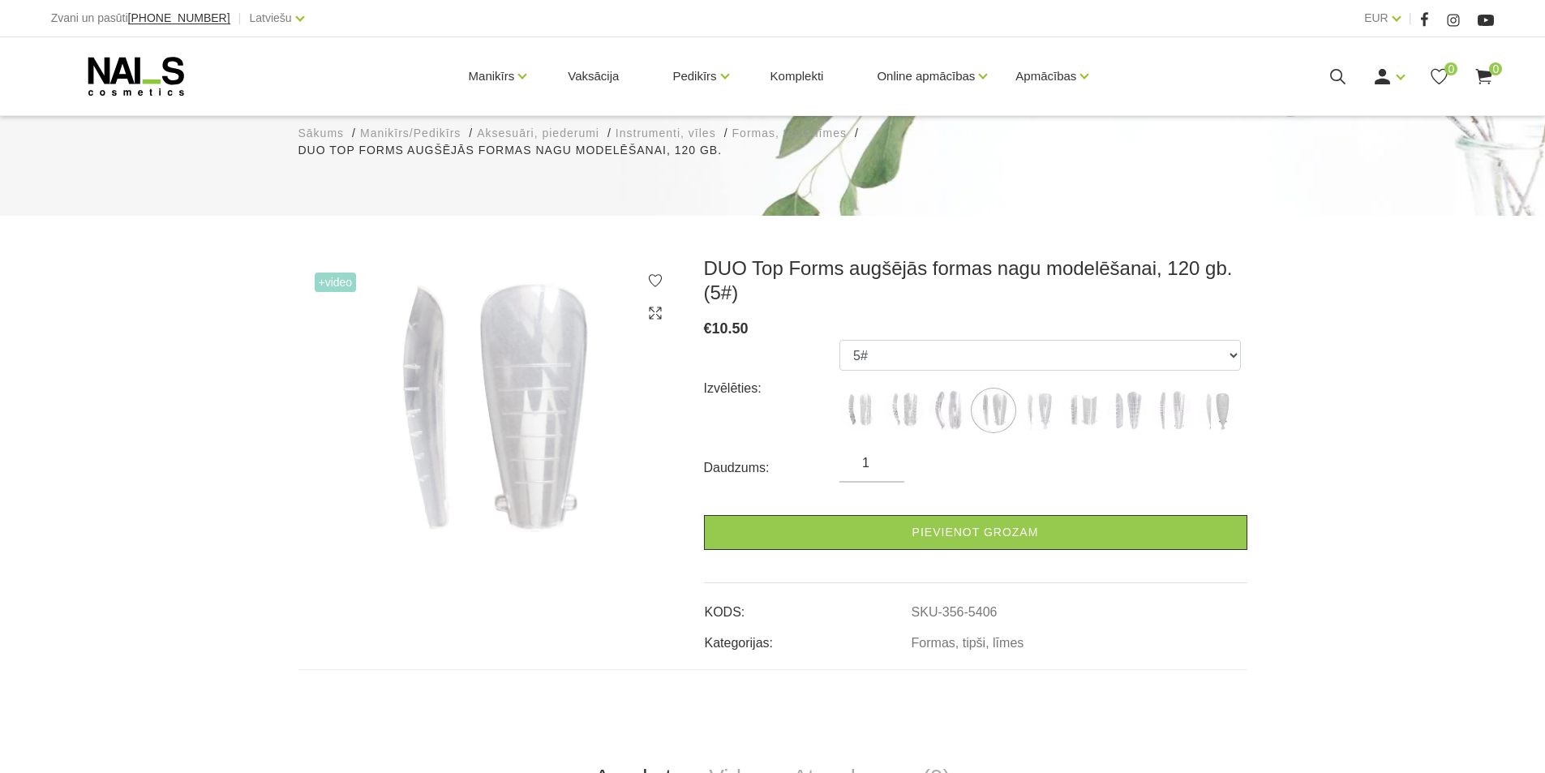
click at [337, 276] on span "+Video" at bounding box center [336, 281] width 42 height 19
click at [322, 283] on span "+Video" at bounding box center [336, 281] width 42 height 19
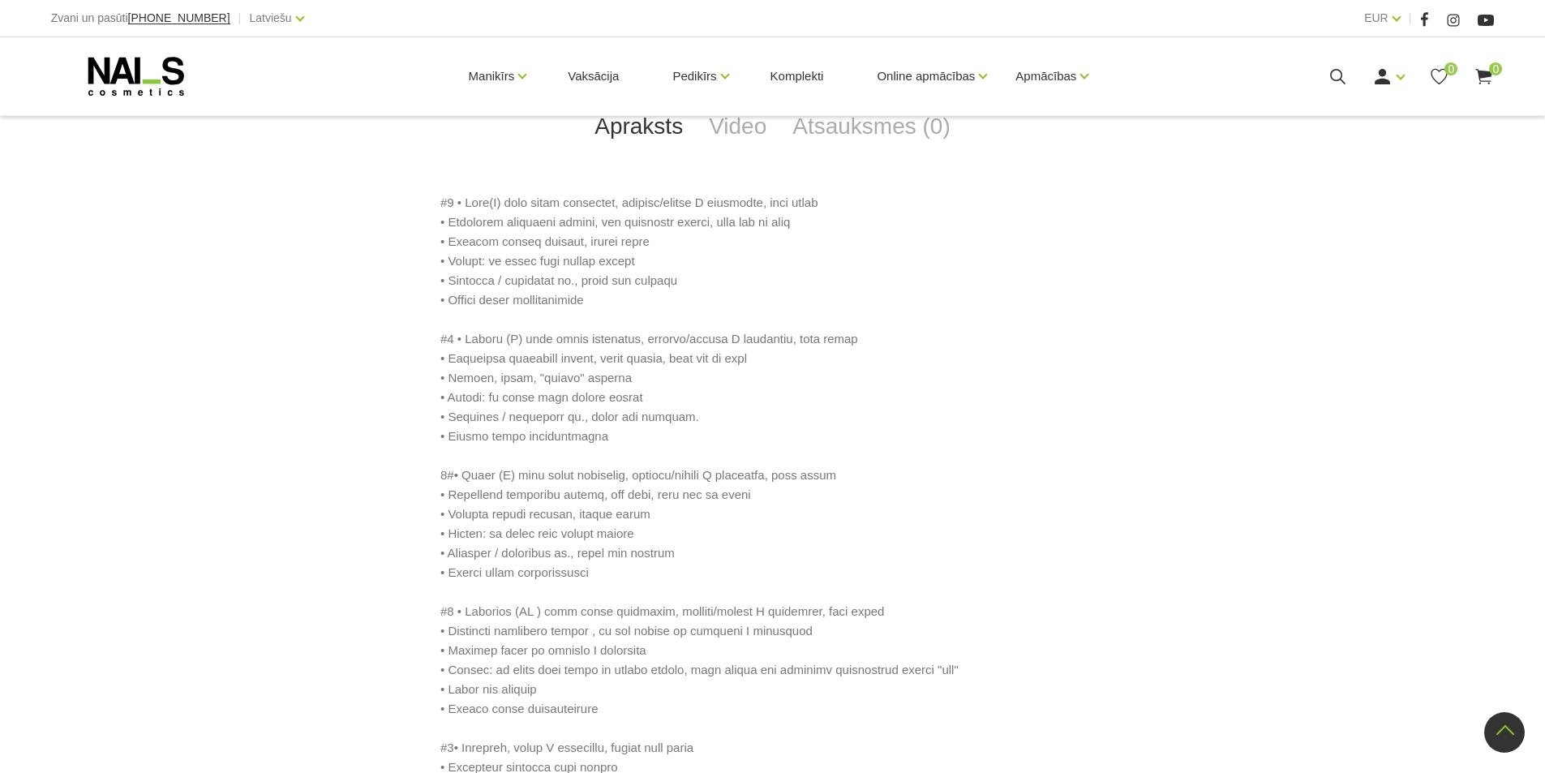
scroll to position [811, 0]
click at [741, 129] on link "Video" at bounding box center [738, 129] width 84 height 54
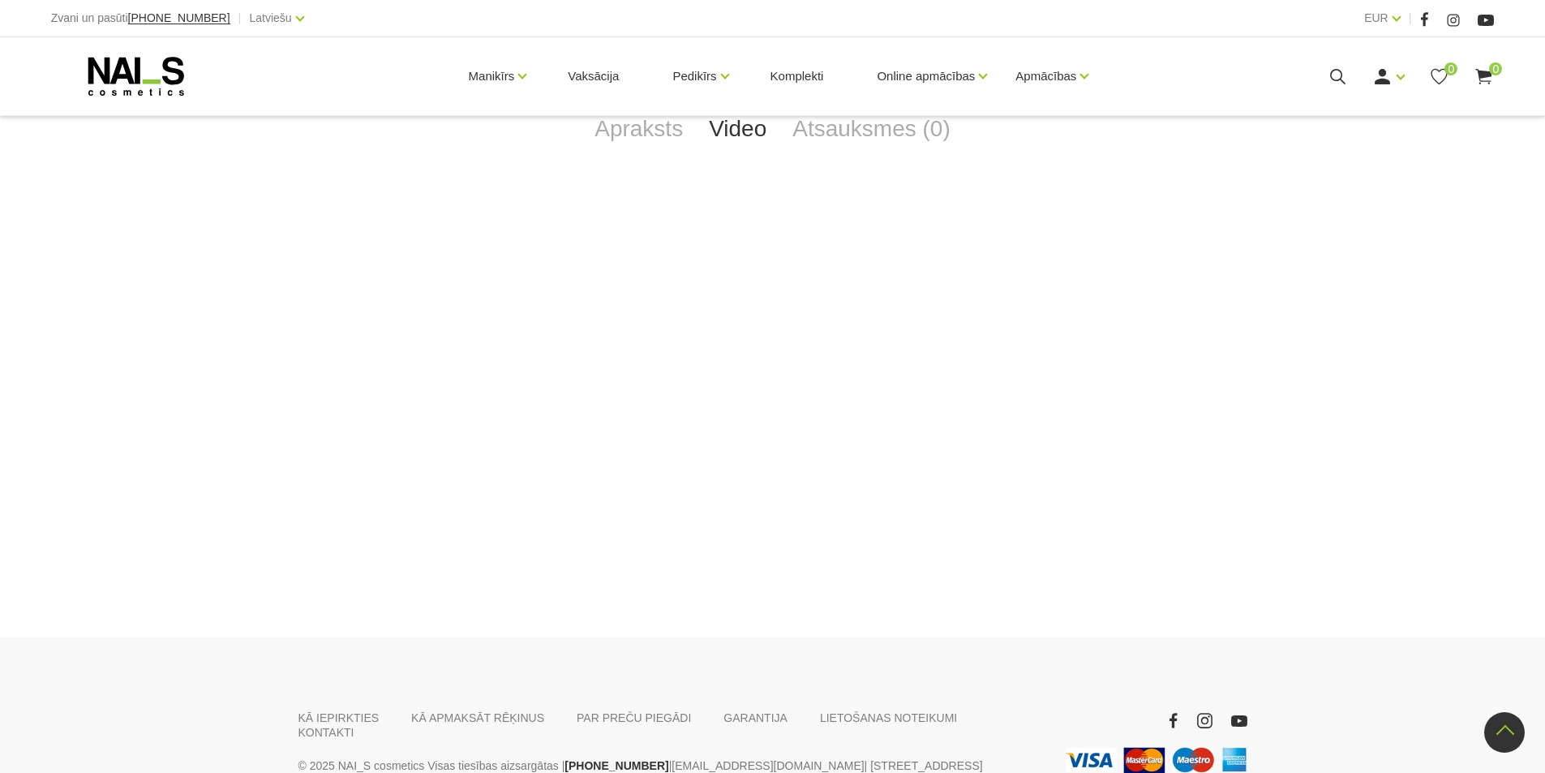
scroll to position [243, 0]
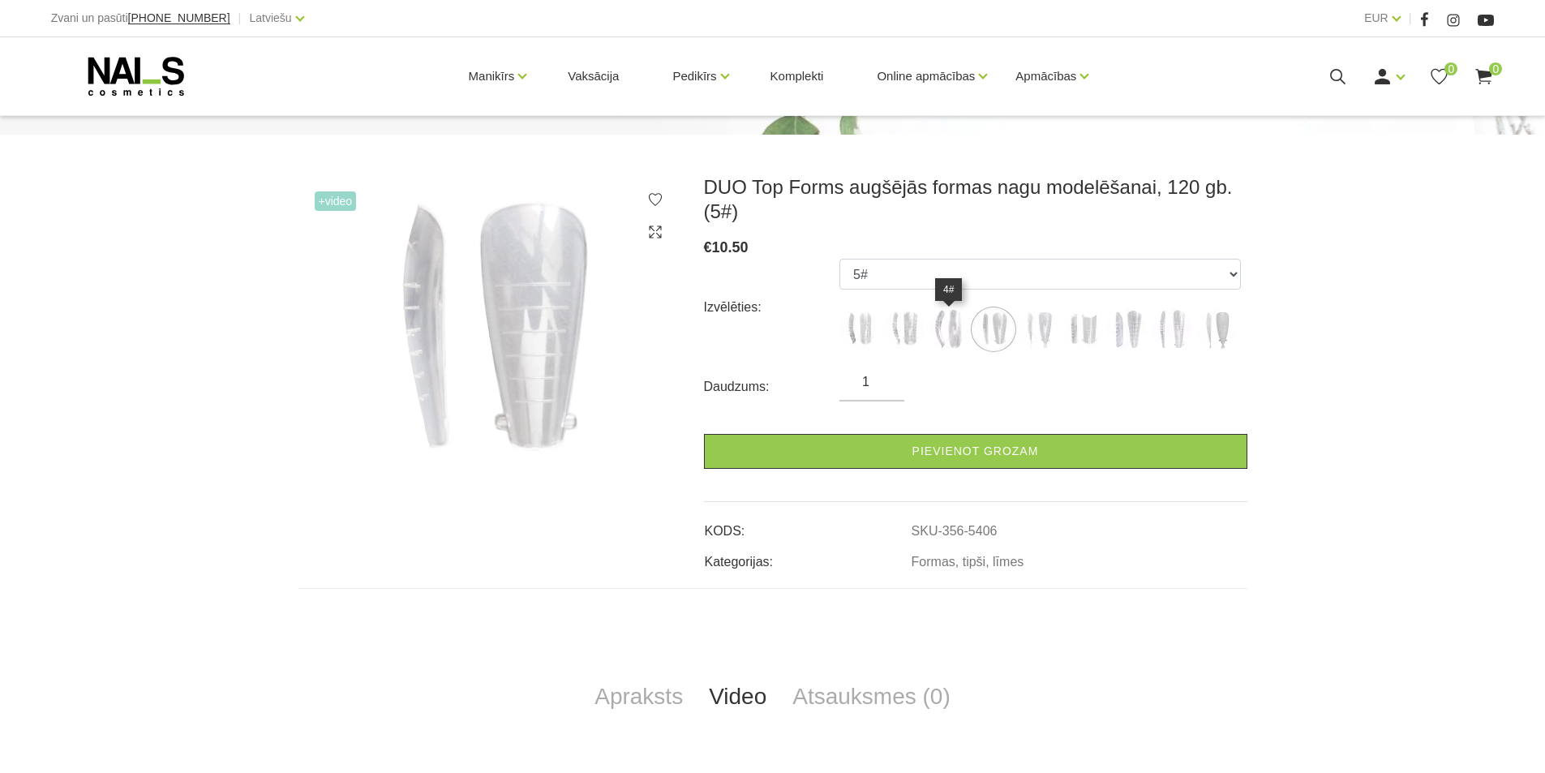
click at [931, 320] on img at bounding box center [948, 329] width 41 height 41
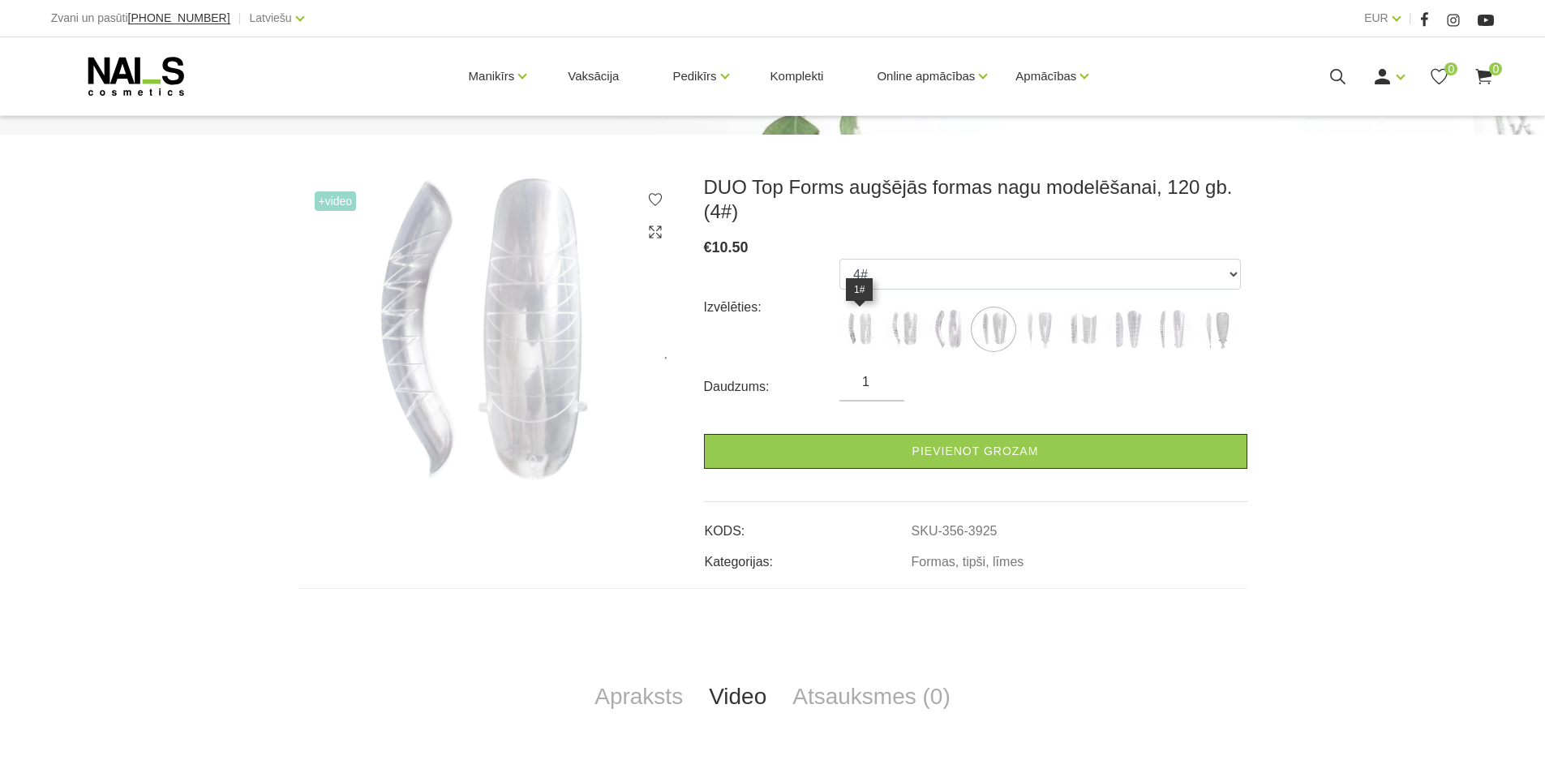
click at [842, 328] on img at bounding box center [859, 329] width 41 height 41
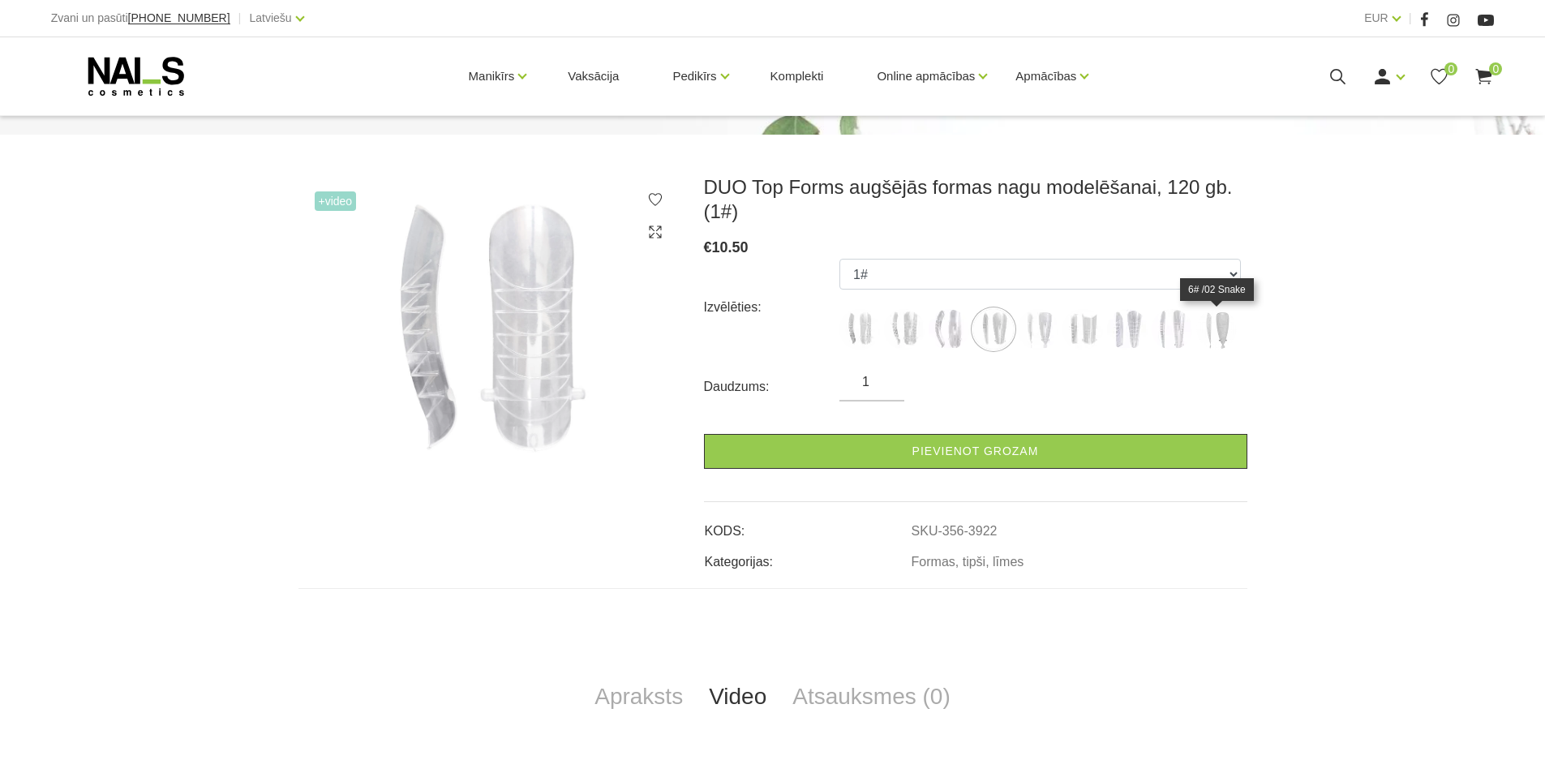
click at [1225, 324] on img at bounding box center [1216, 329] width 41 height 41
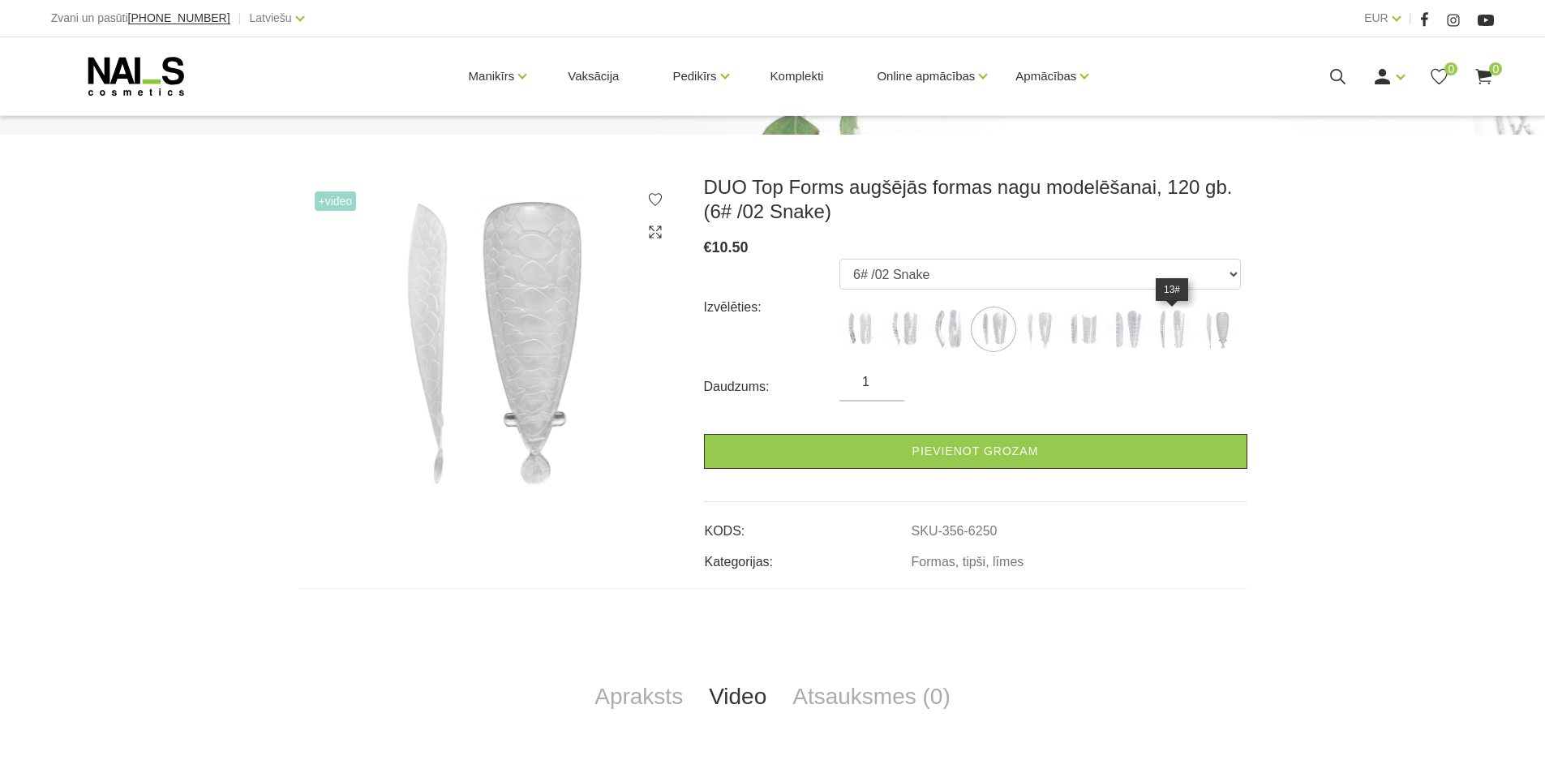
click at [1159, 337] on img at bounding box center [1171, 329] width 41 height 41
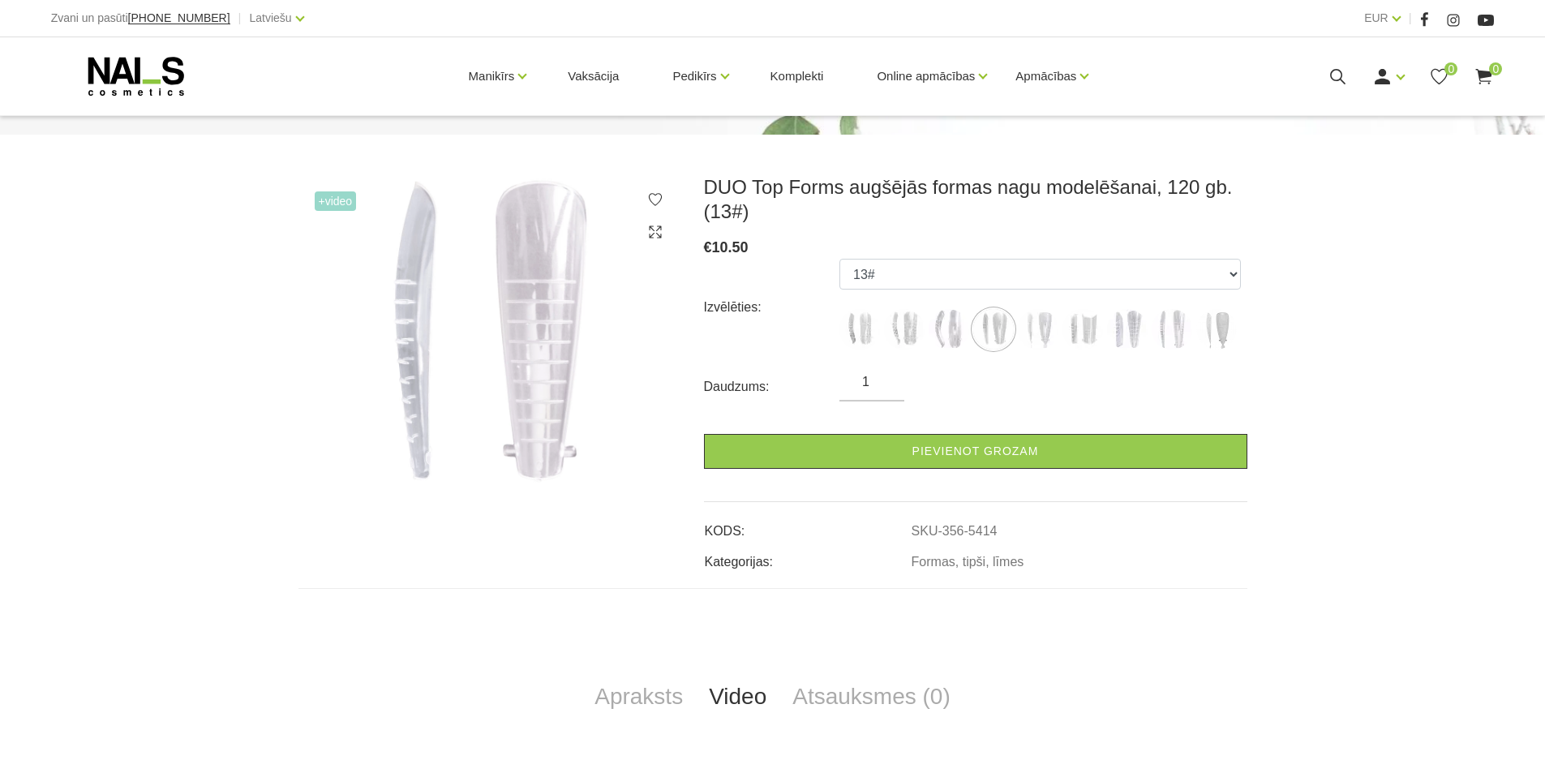
click at [1106, 323] on ul "1# 3# 4# 5# 6# 7# 11# 13# 6# /02 Snake" at bounding box center [1039, 307] width 401 height 97
click at [1117, 336] on img at bounding box center [1127, 329] width 41 height 41
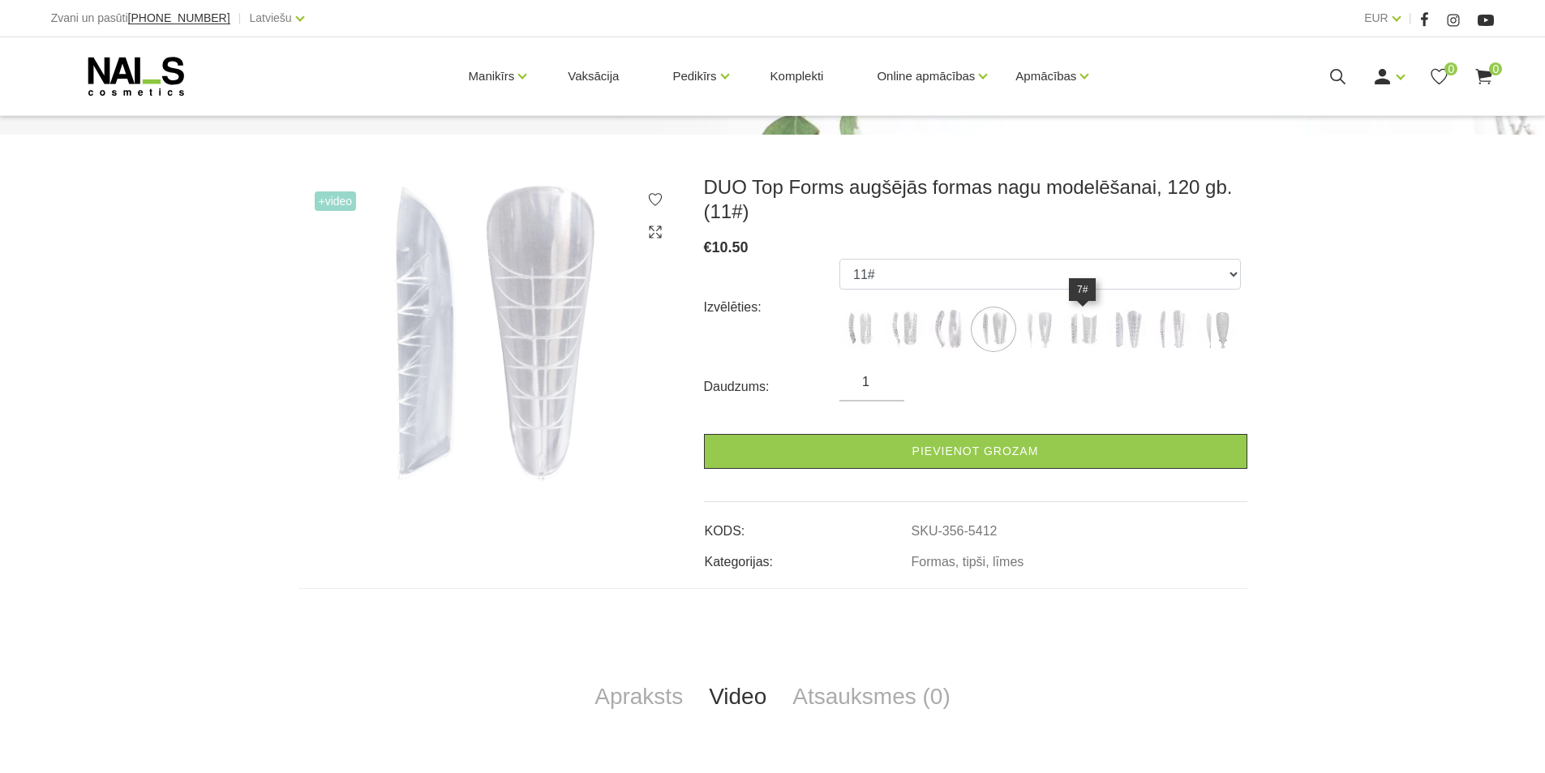
click at [1082, 329] on img at bounding box center [1082, 329] width 41 height 41
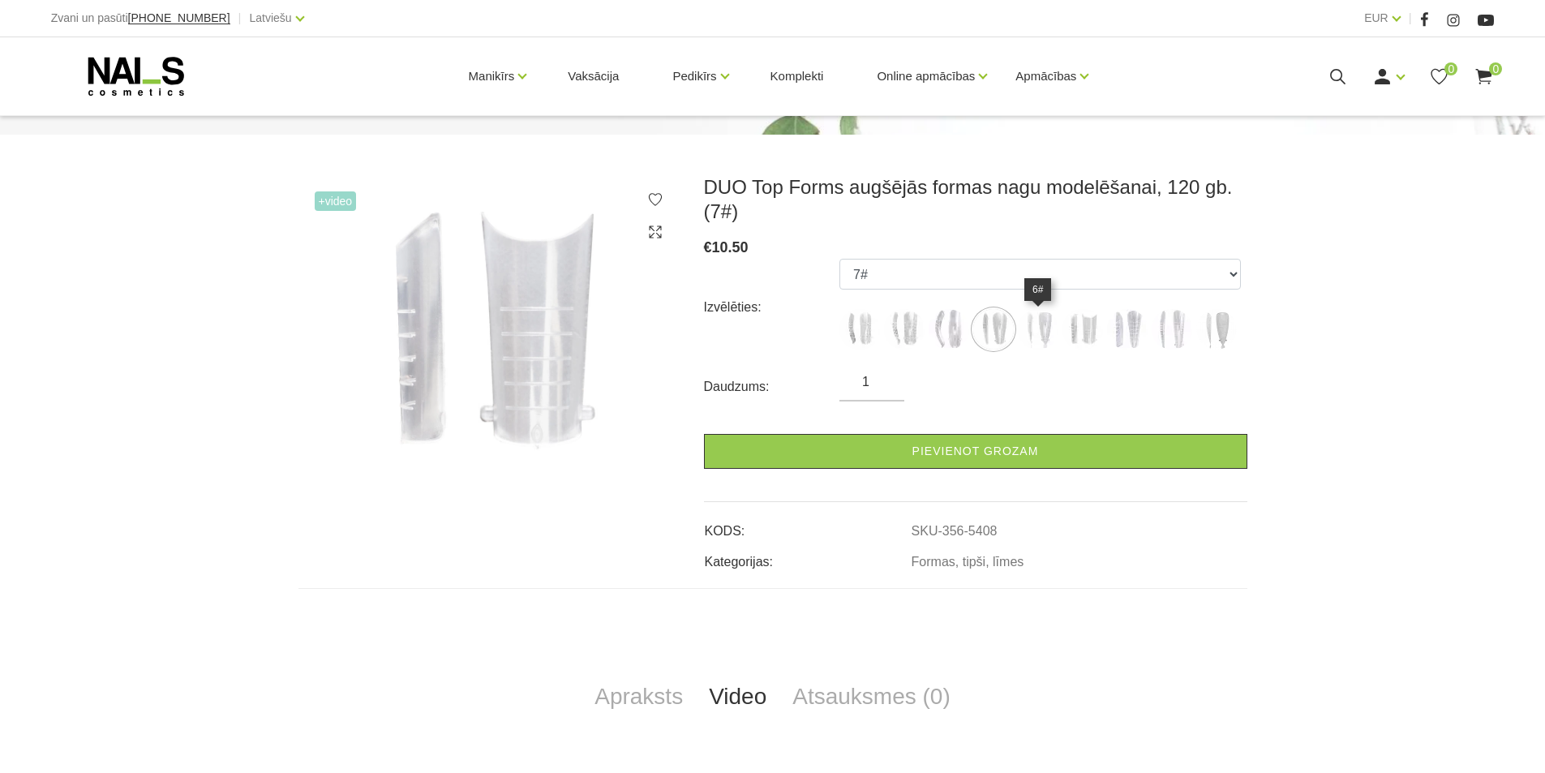
click at [1052, 328] on img at bounding box center [1038, 329] width 41 height 41
select select "5407"
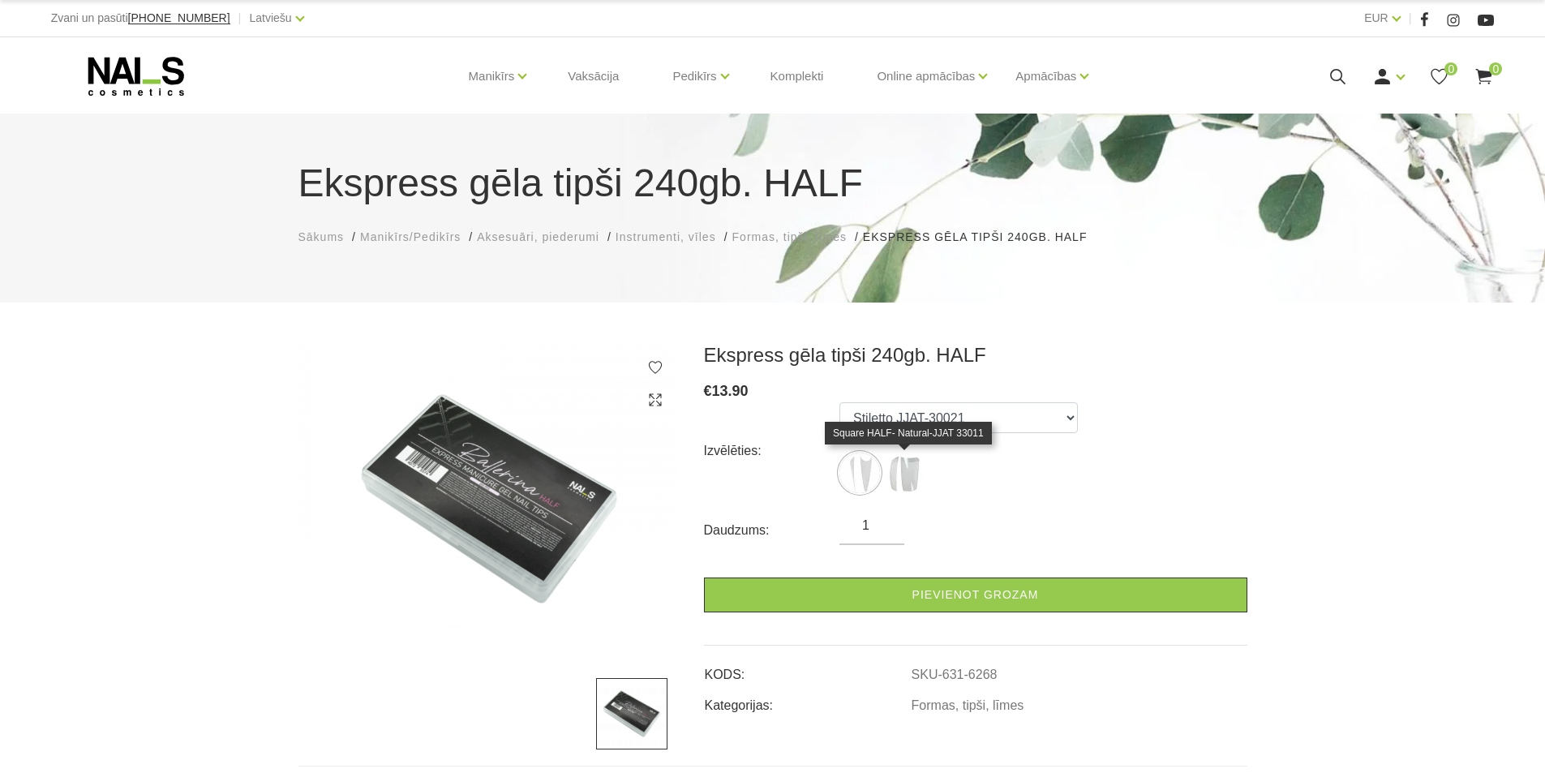
click at [889, 467] on img at bounding box center [904, 472] width 41 height 41
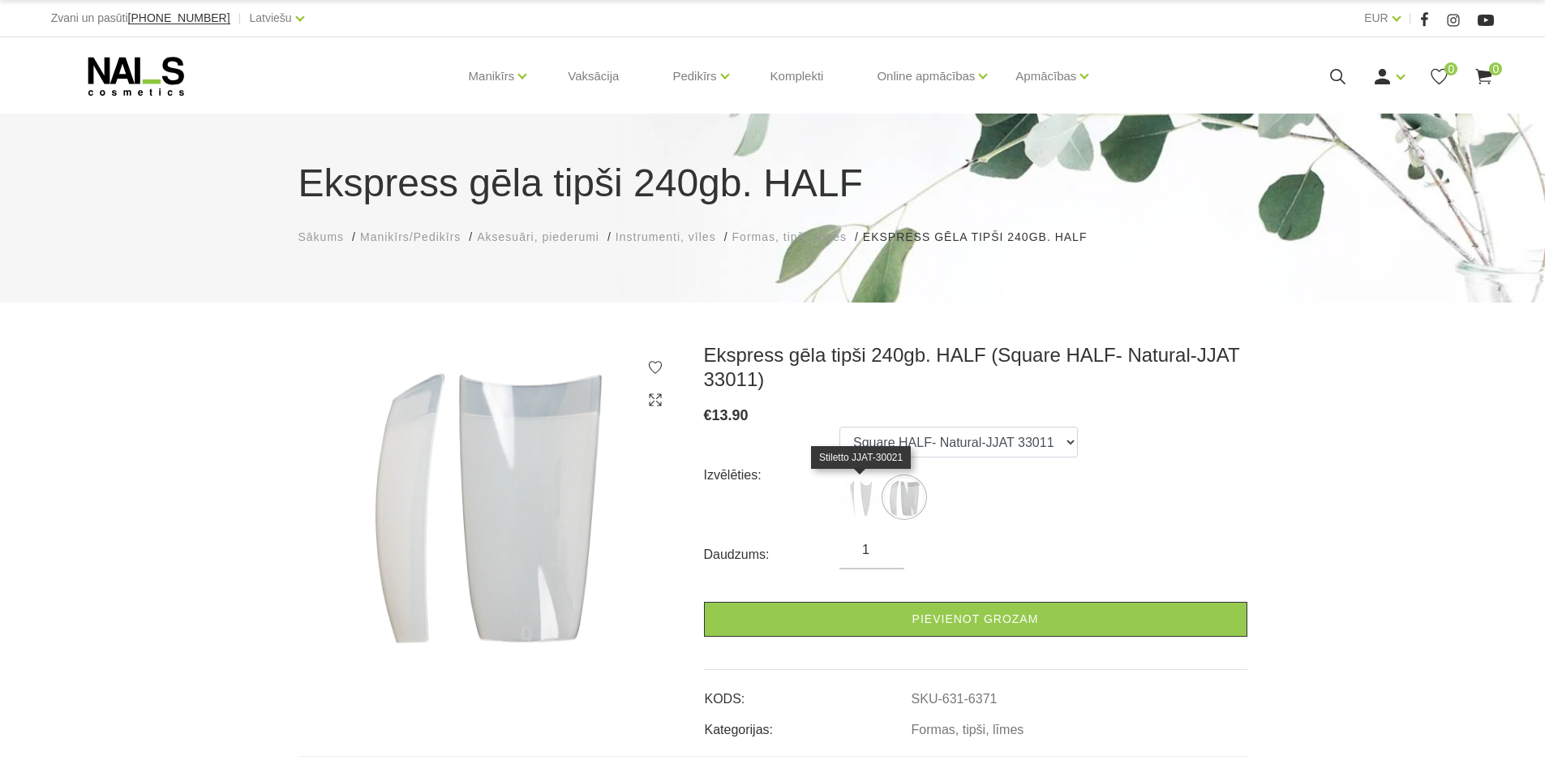
click at [870, 490] on img at bounding box center [859, 497] width 41 height 41
select select "6268"
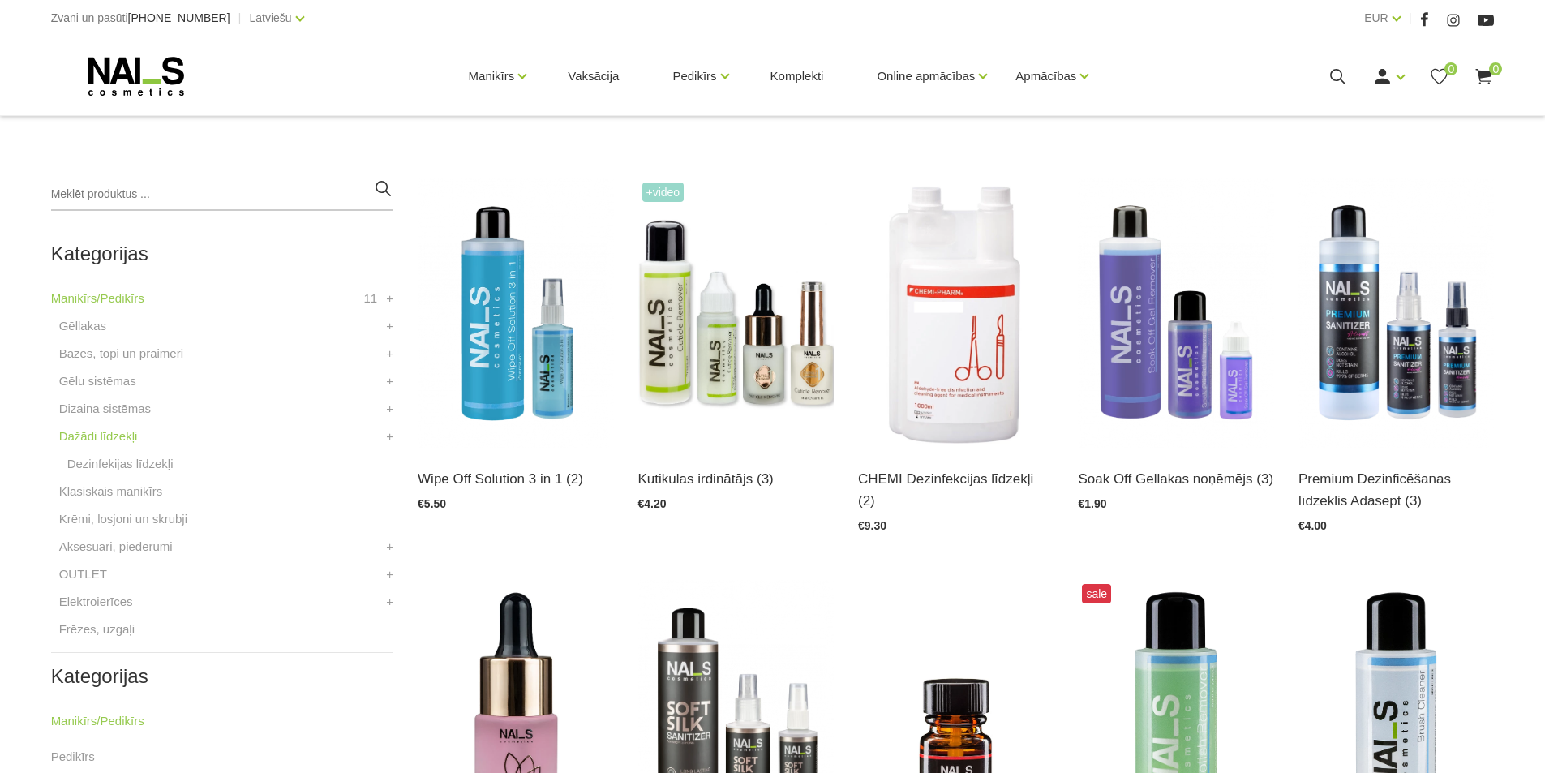
scroll to position [324, 0]
click at [458, 345] on img at bounding box center [515, 312] width 195 height 269
click at [712, 330] on img at bounding box center [735, 312] width 195 height 269
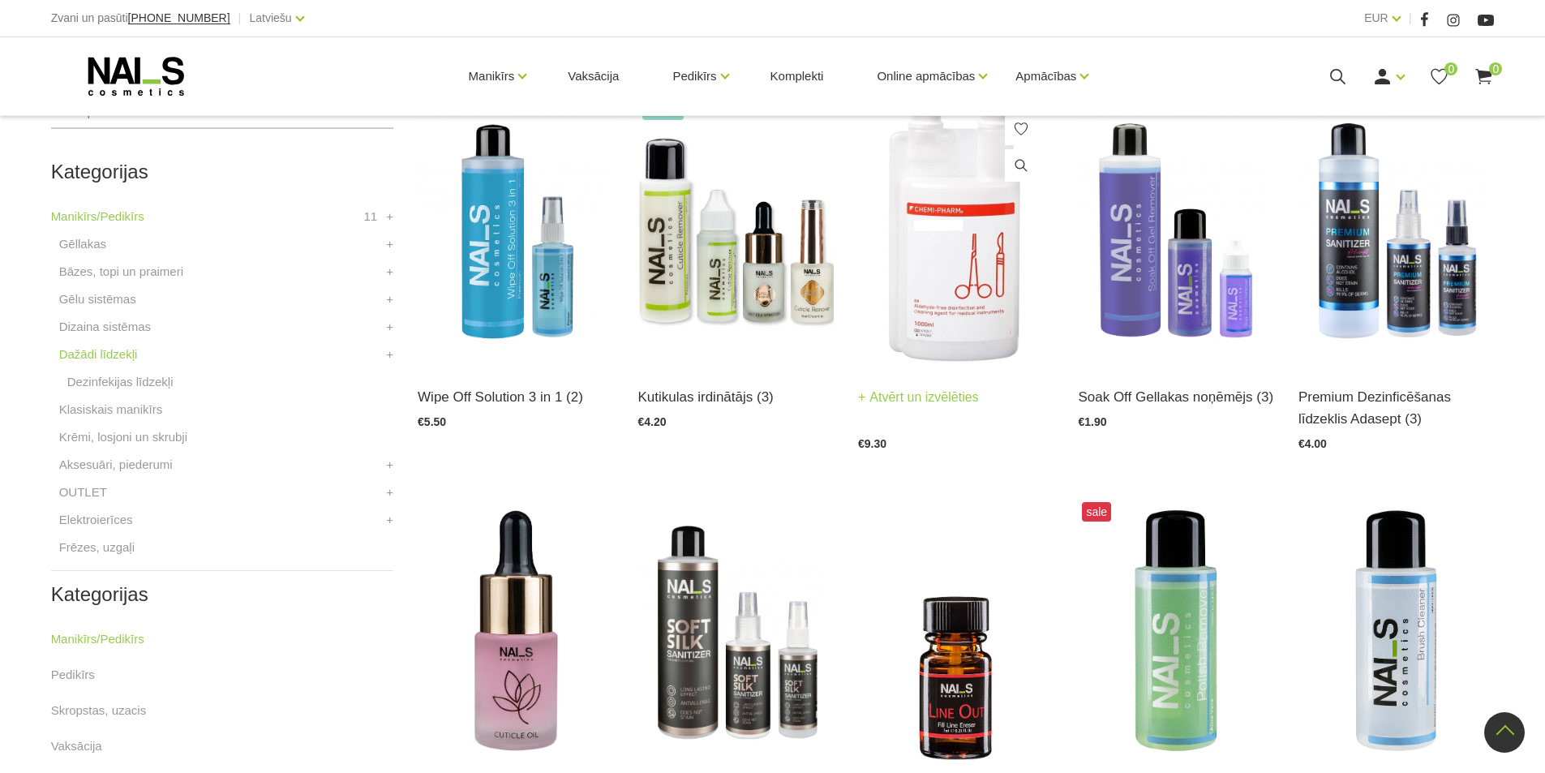
click at [948, 215] on img at bounding box center [955, 230] width 195 height 269
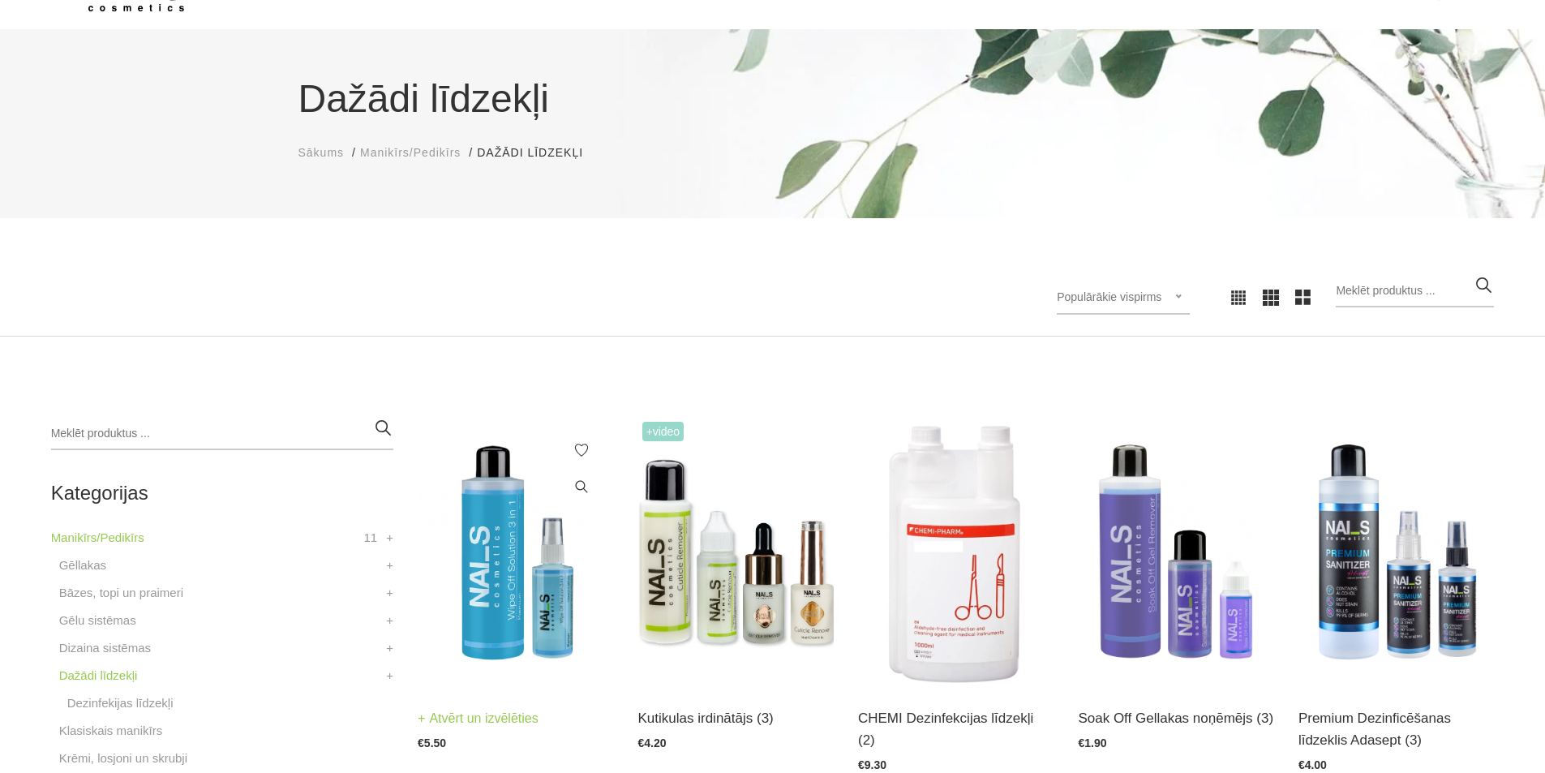
scroll to position [243, 0]
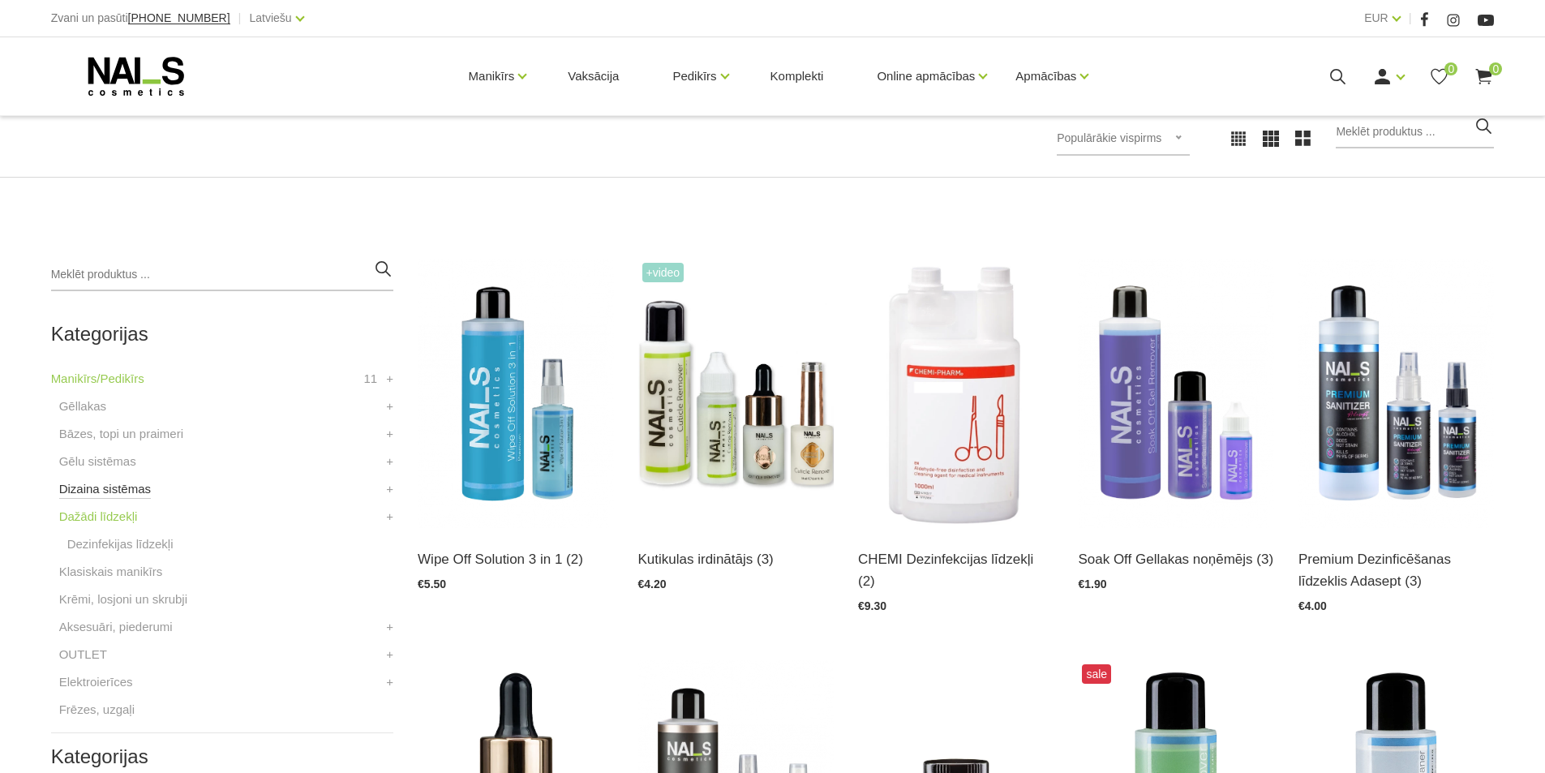
click at [85, 494] on link "Dizaina sistēmas" at bounding box center [105, 488] width 92 height 19
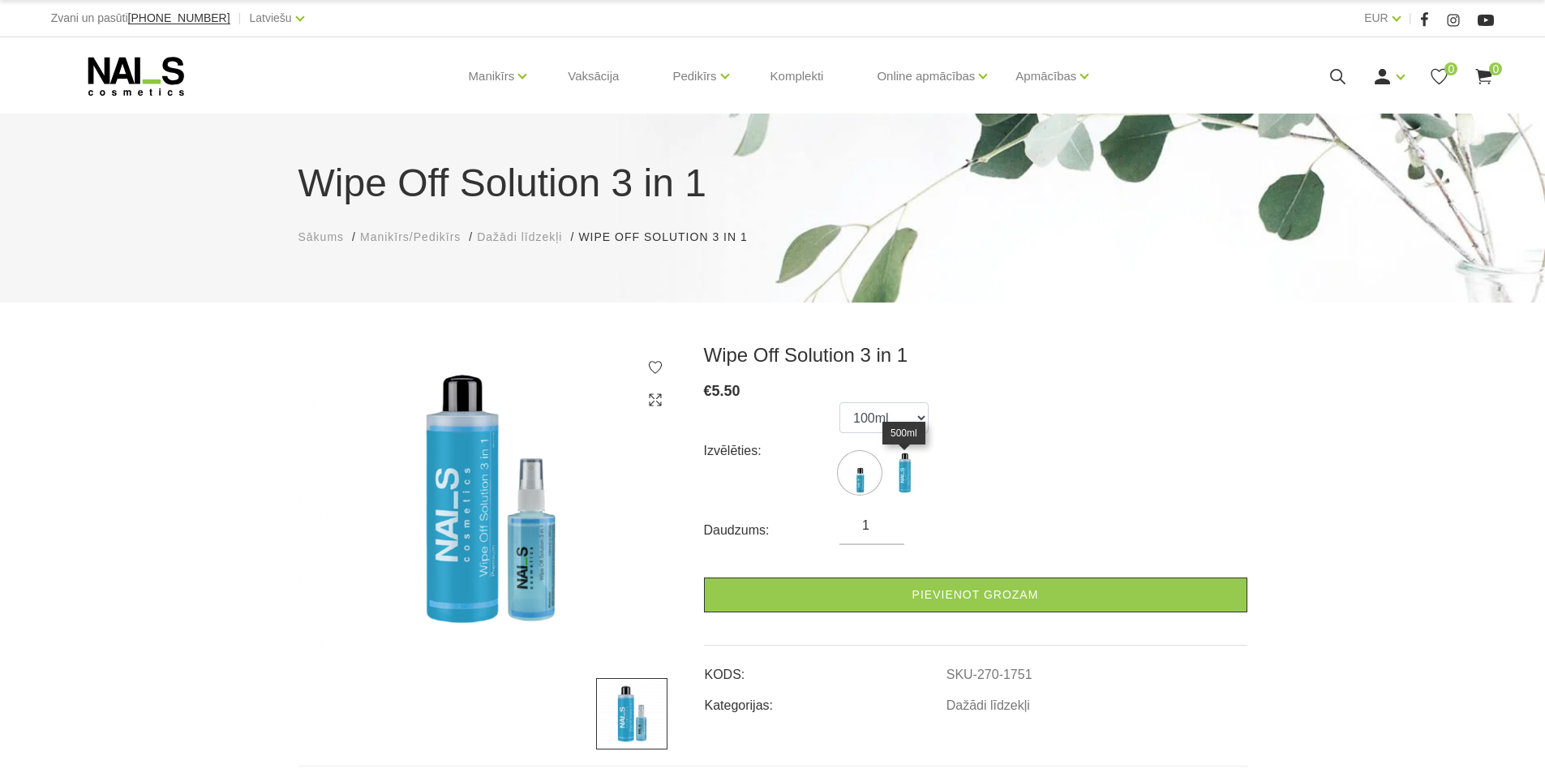
click at [898, 470] on img at bounding box center [904, 472] width 41 height 41
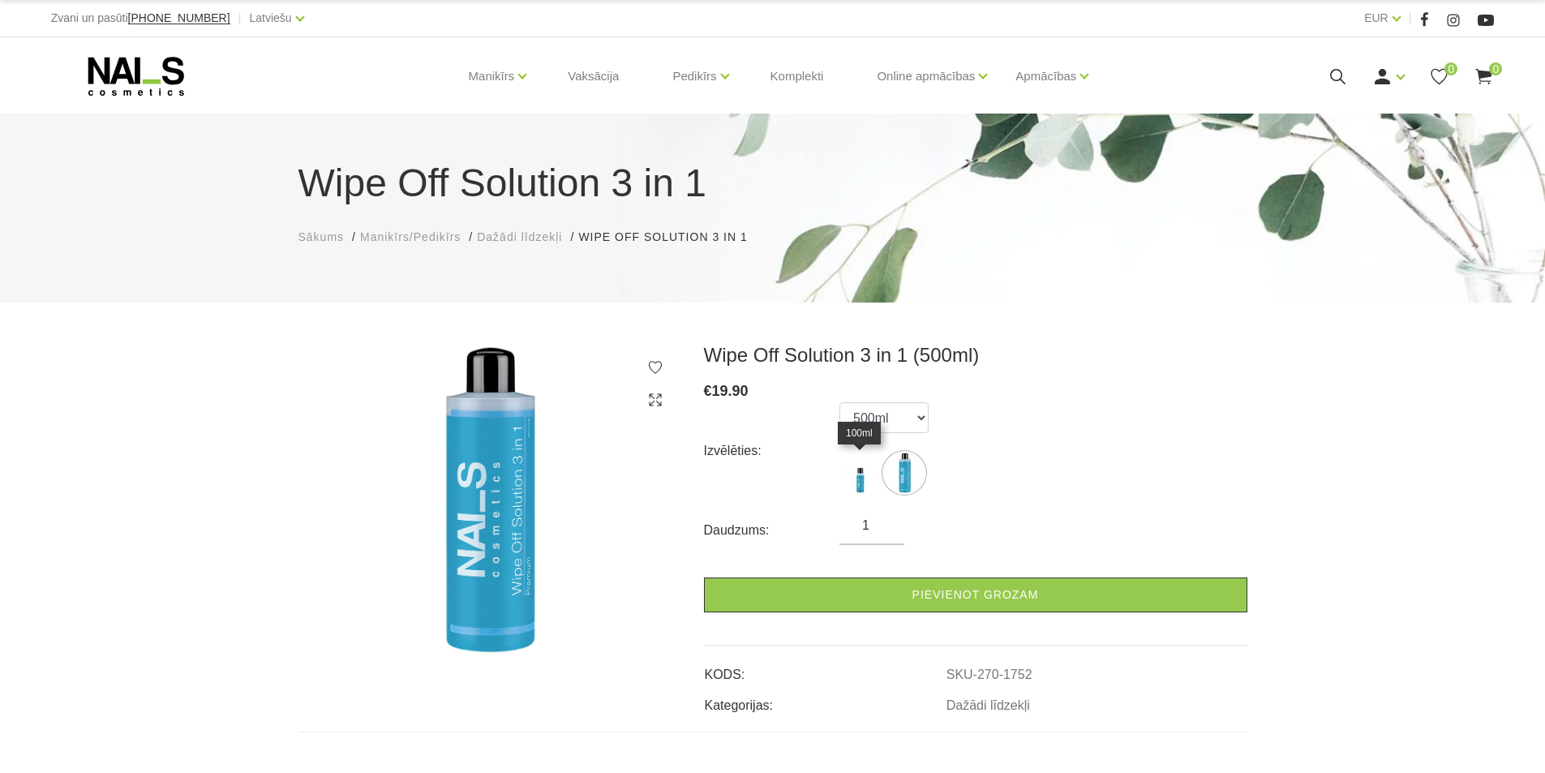
click at [867, 470] on img at bounding box center [859, 472] width 41 height 41
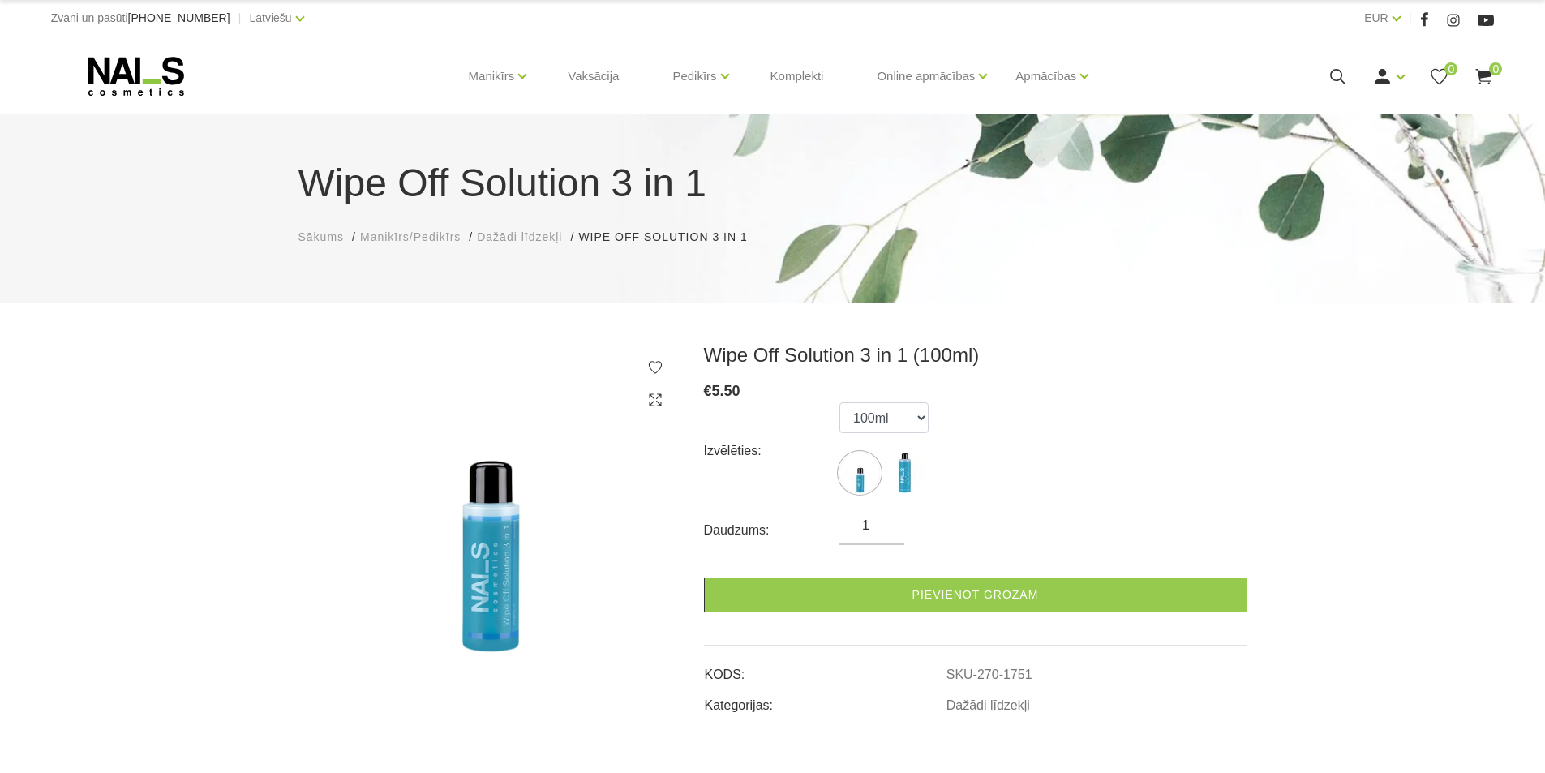
click at [936, 464] on div "Izvēlēties: 100ml 500ml" at bounding box center [975, 450] width 543 height 97
click at [931, 464] on div "Izvēlēties: 100ml 500ml" at bounding box center [975, 450] width 543 height 97
click at [914, 480] on img at bounding box center [904, 472] width 41 height 41
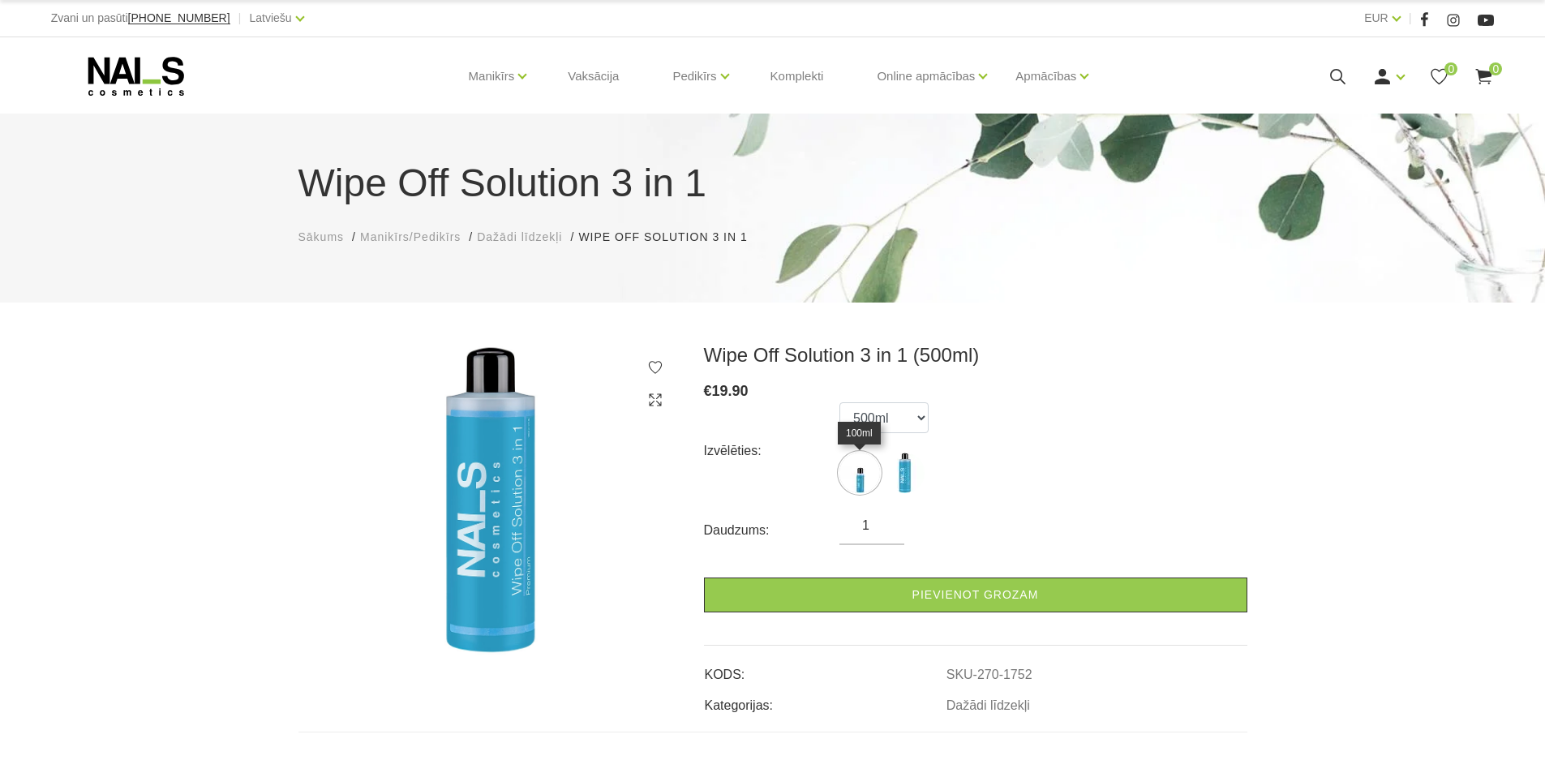
click at [878, 480] on img at bounding box center [859, 472] width 41 height 41
select select "1751"
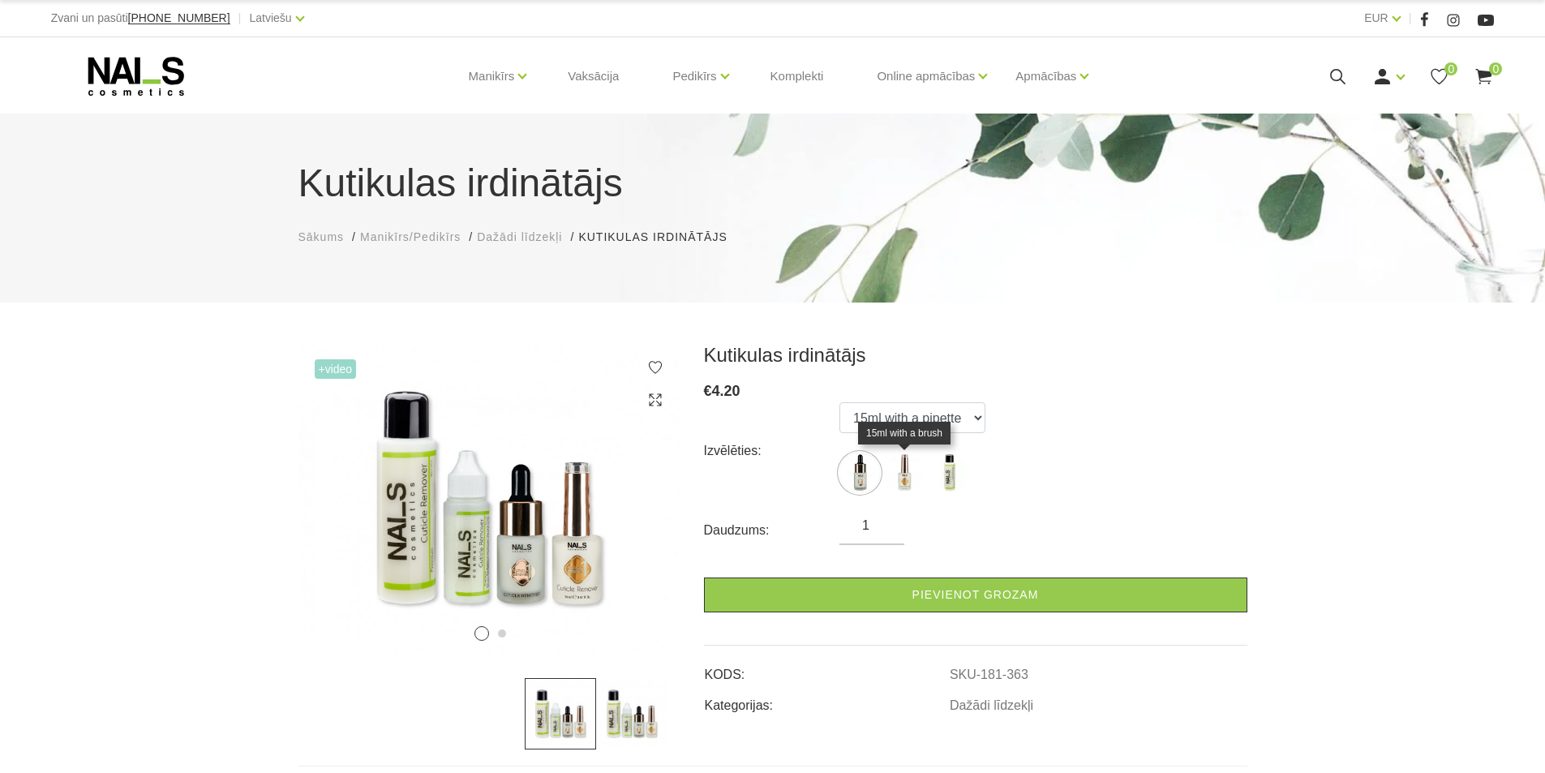
click at [915, 483] on img at bounding box center [904, 472] width 41 height 41
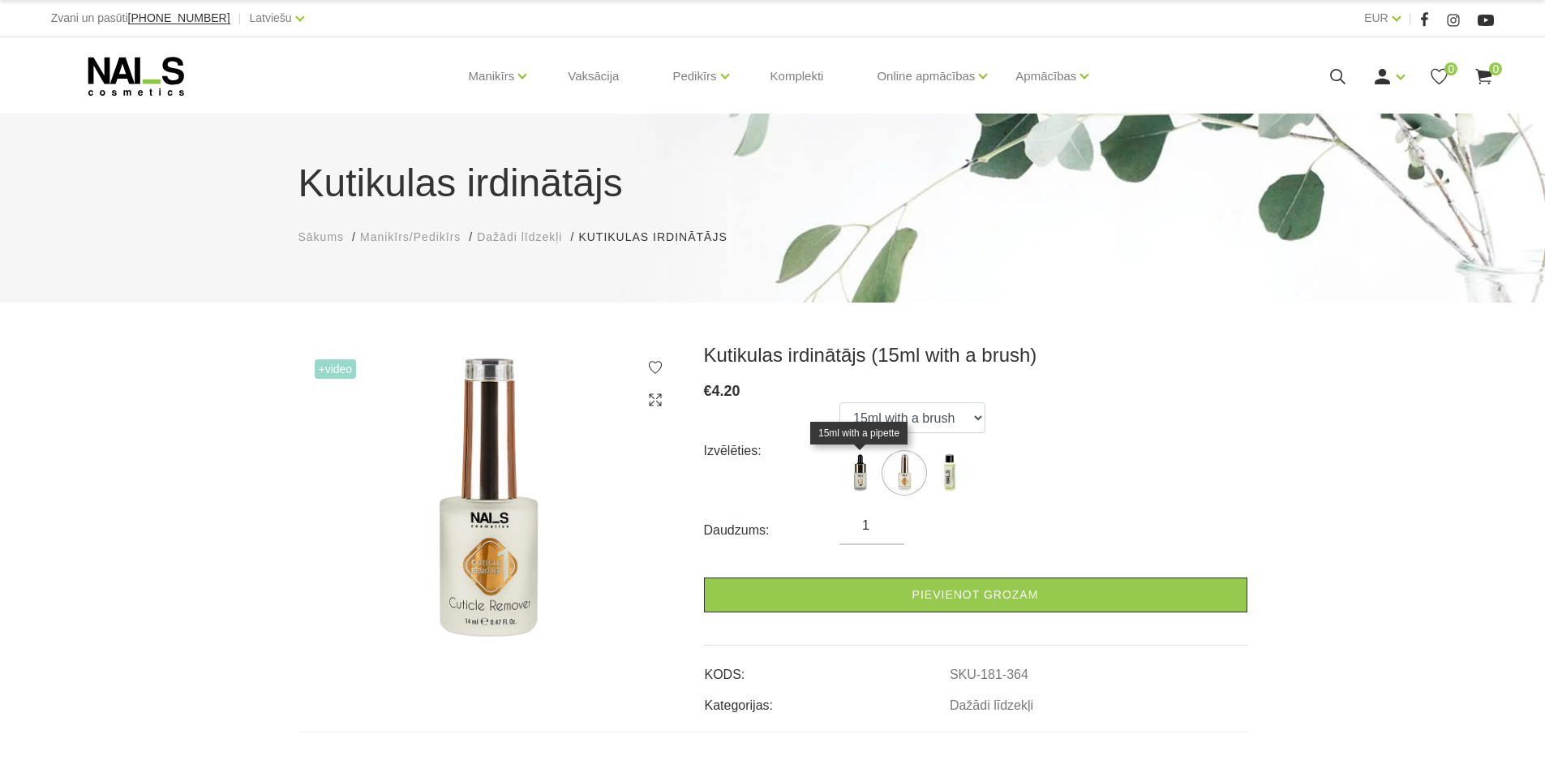
click at [867, 478] on img at bounding box center [859, 472] width 41 height 41
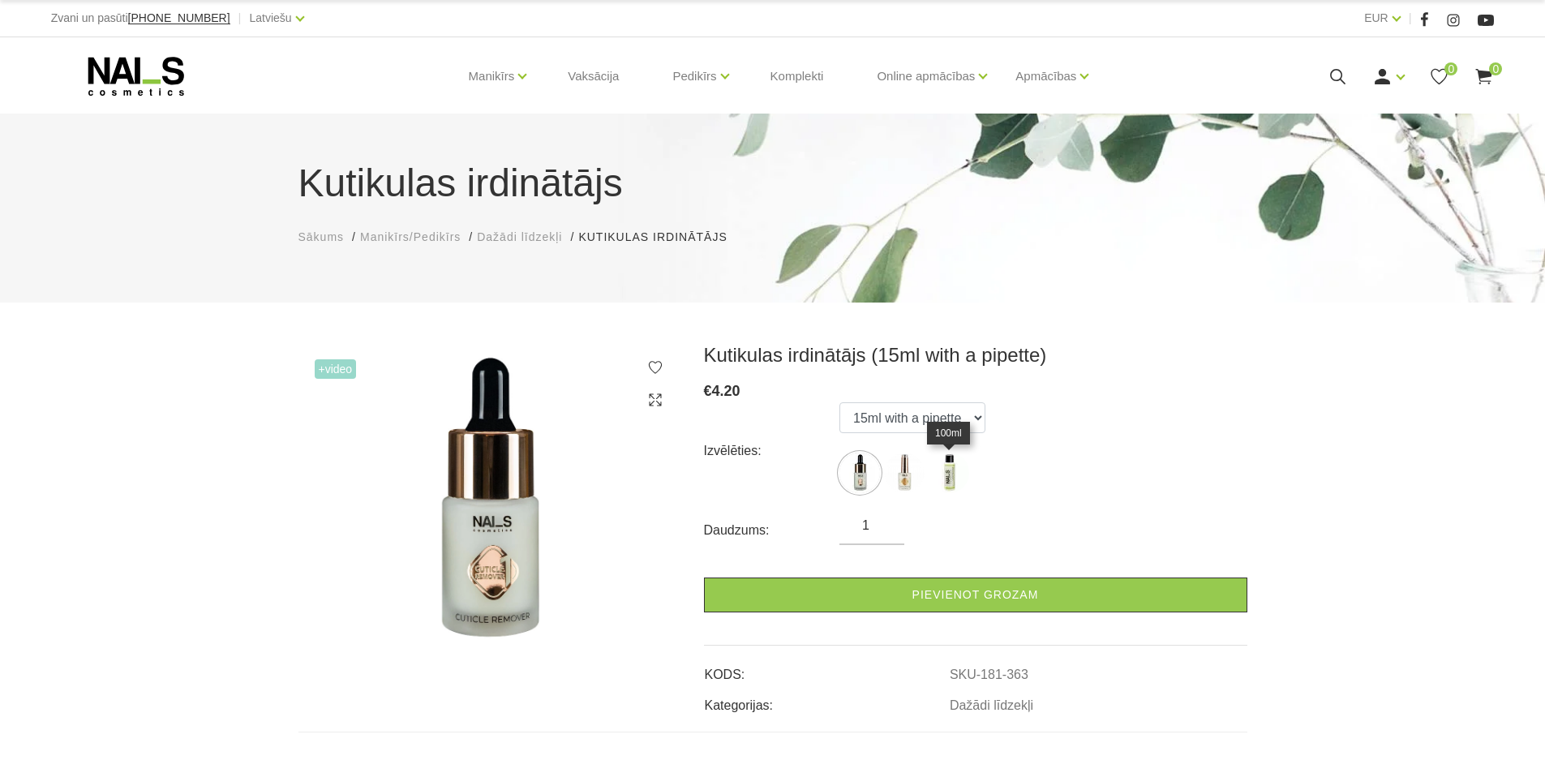
click at [932, 479] on img at bounding box center [948, 472] width 41 height 41
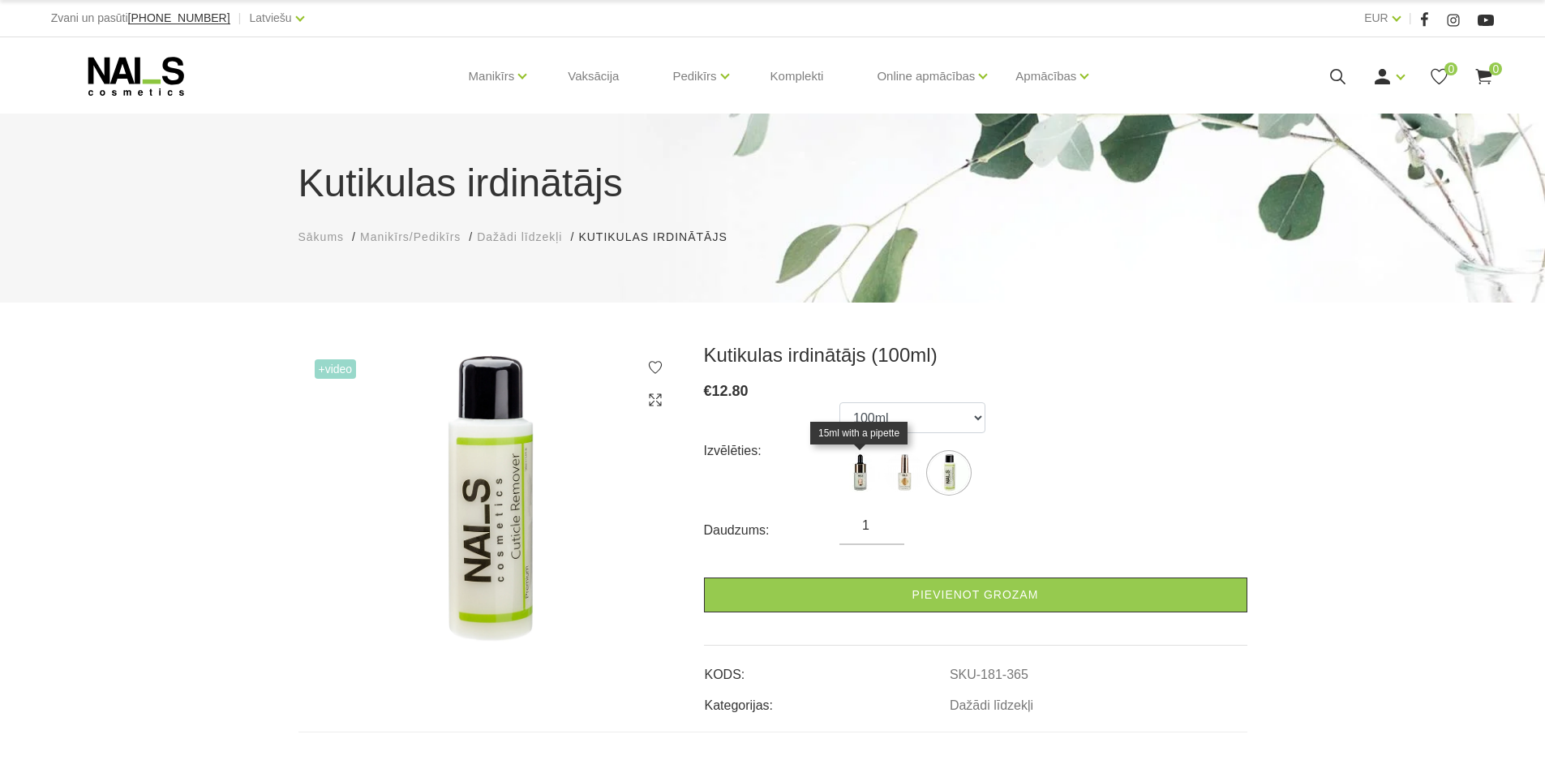
click at [868, 478] on img at bounding box center [859, 472] width 41 height 41
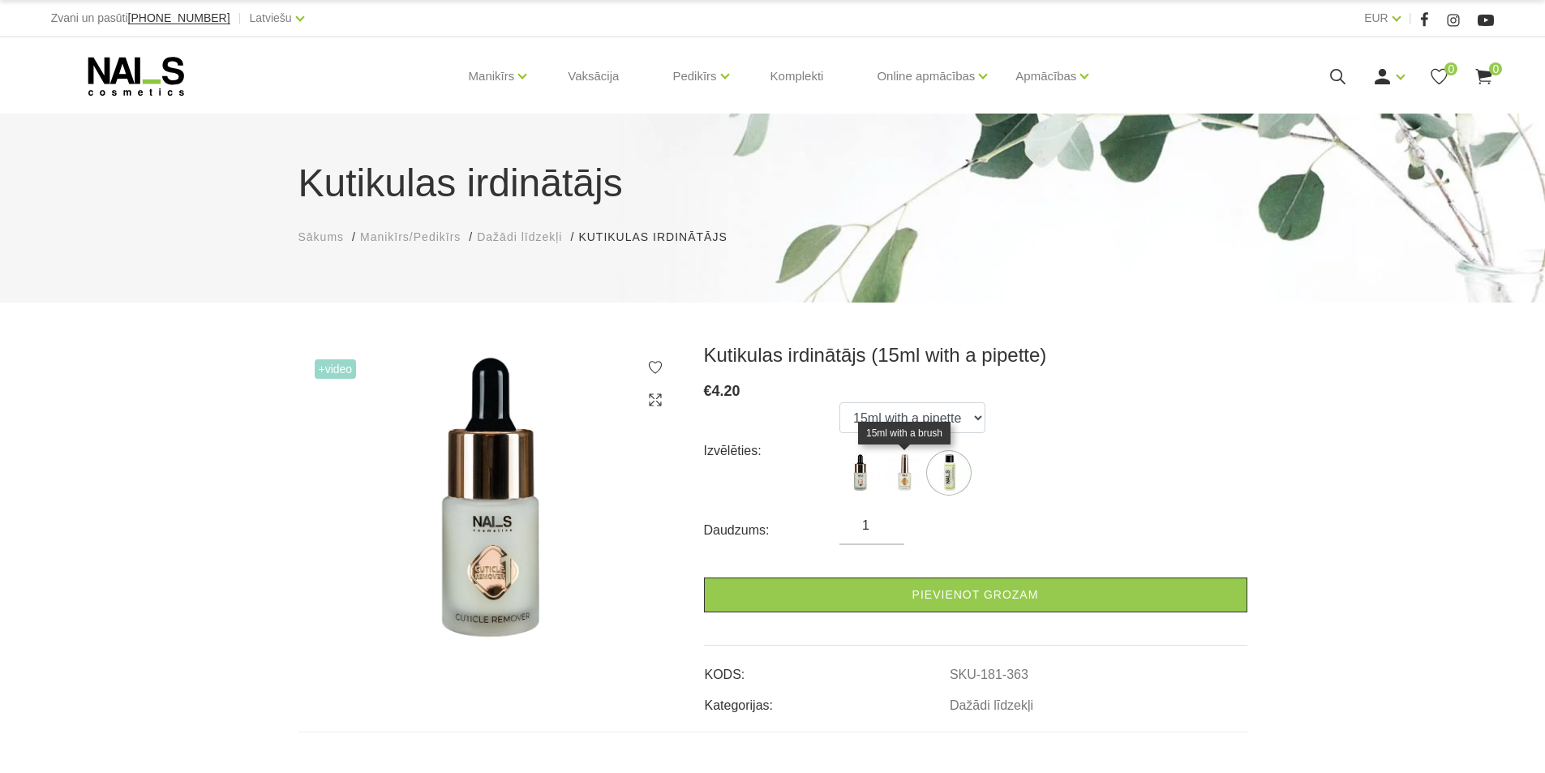
click at [915, 471] on img at bounding box center [904, 472] width 41 height 41
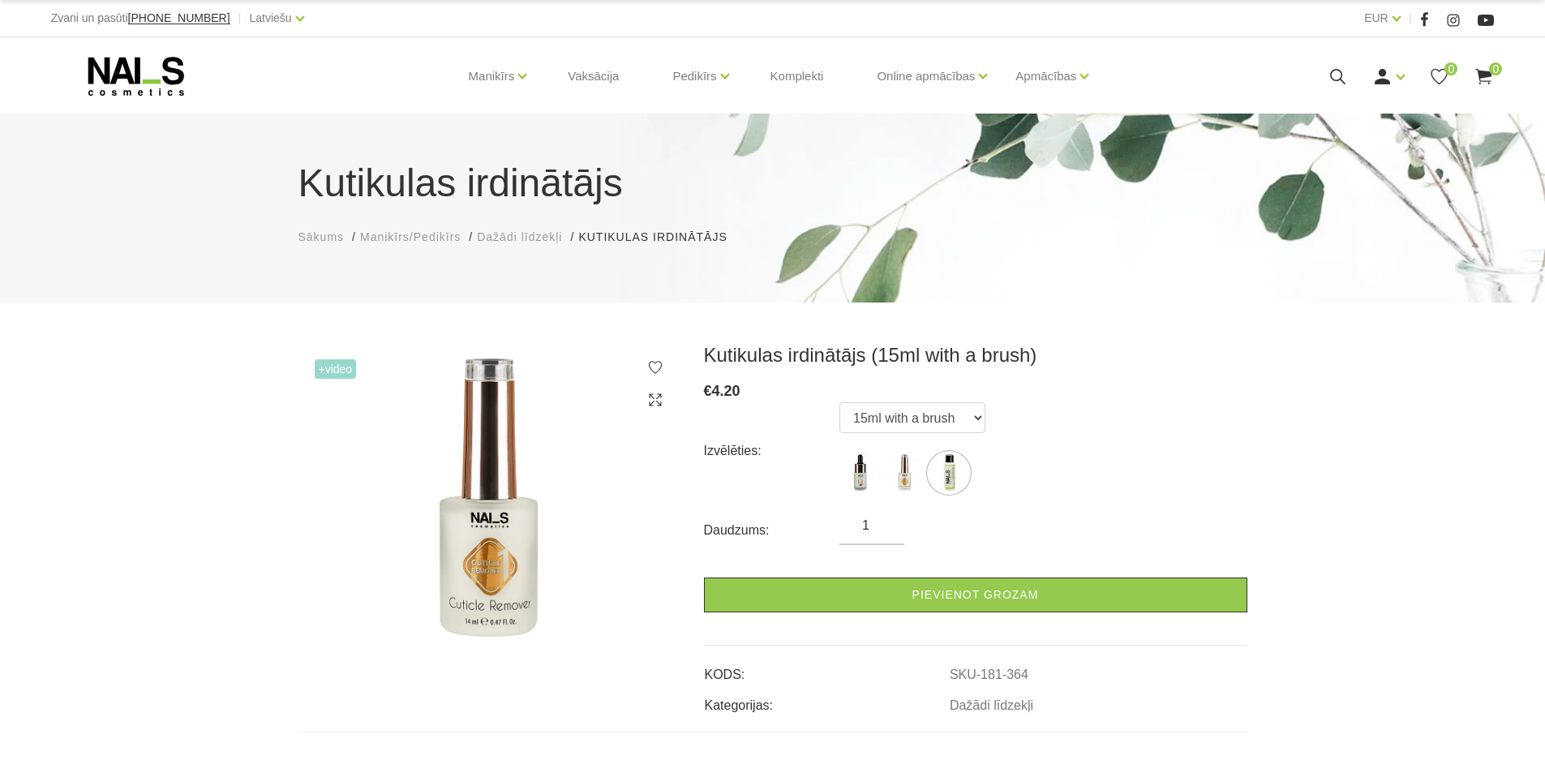
click at [980, 457] on ul "15ml with a pipette 15ml with a brush 100ml" at bounding box center [912, 450] width 146 height 97
click at [911, 471] on img at bounding box center [904, 472] width 41 height 41
click at [864, 463] on img at bounding box center [859, 472] width 41 height 41
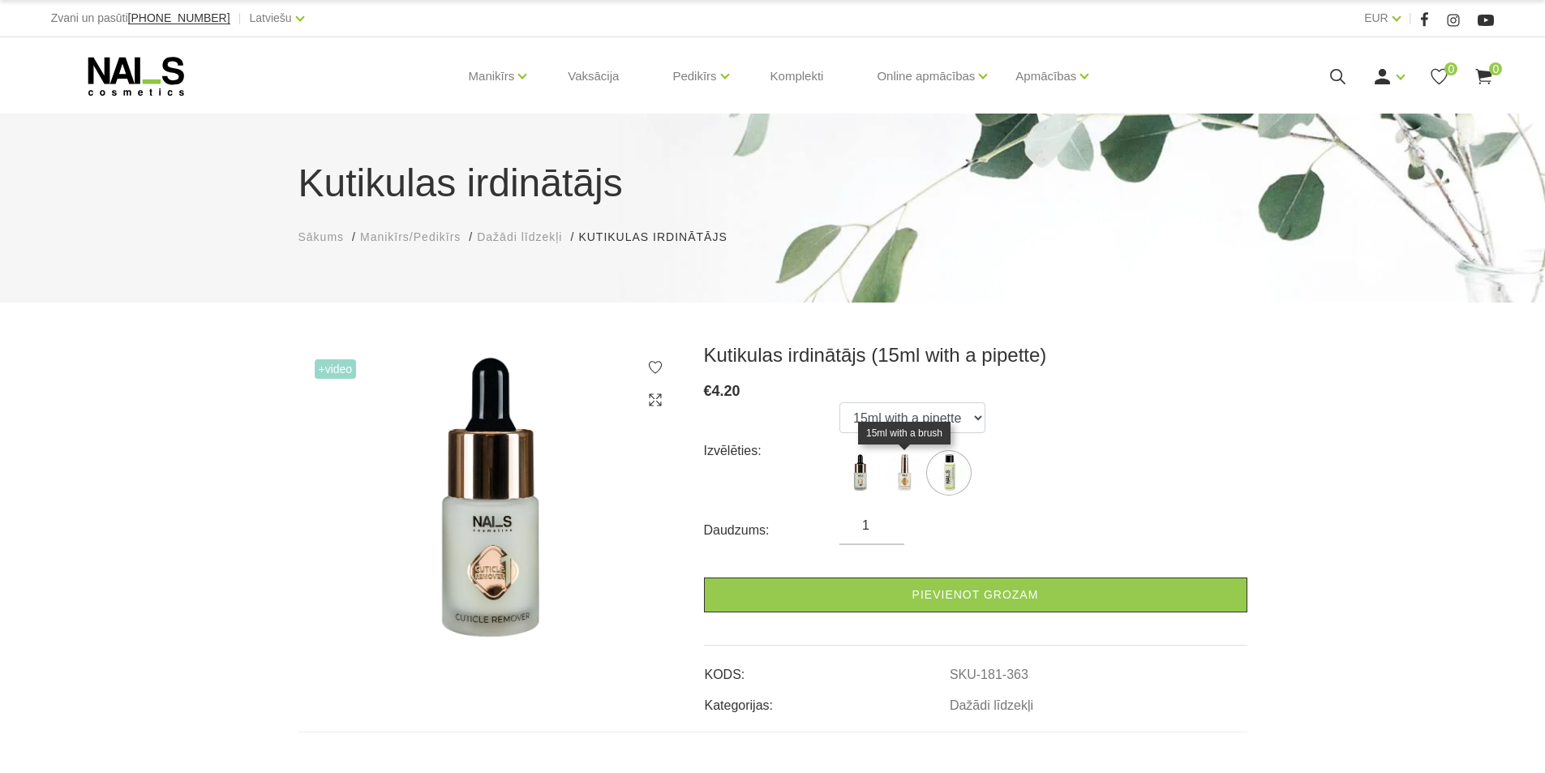
click at [900, 462] on img at bounding box center [904, 472] width 41 height 41
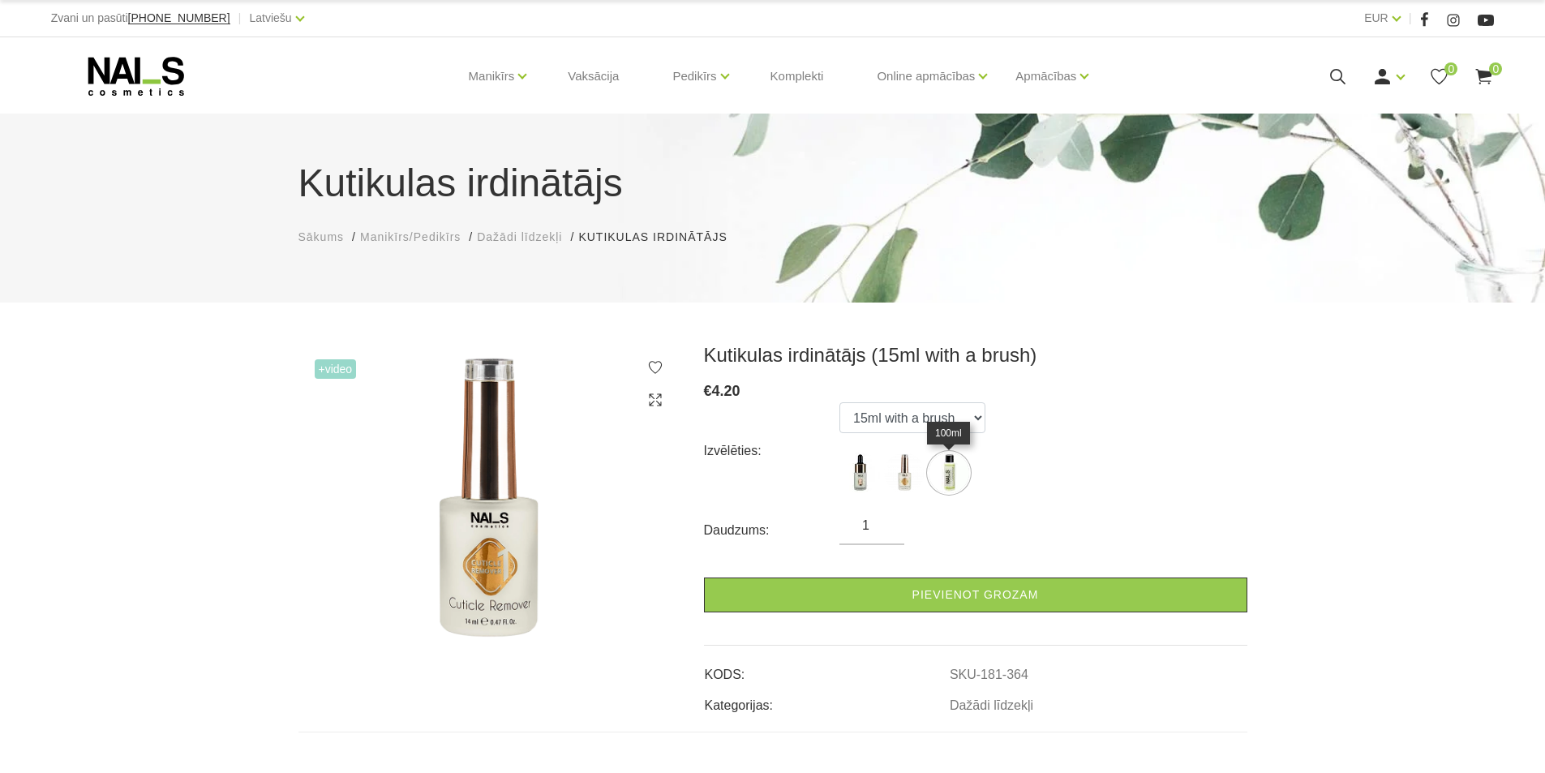
click at [939, 462] on img at bounding box center [948, 472] width 41 height 41
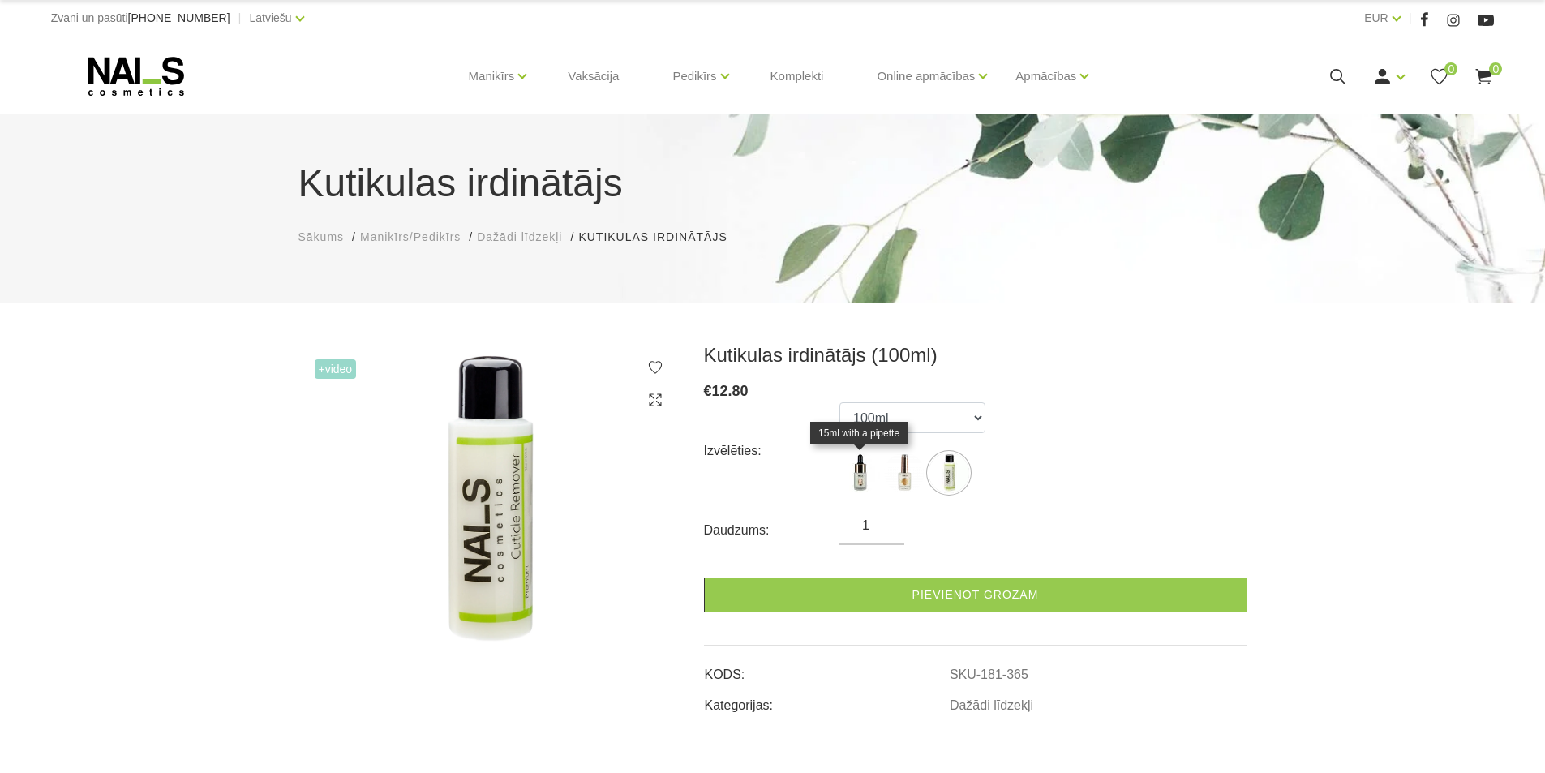
click at [874, 467] on img at bounding box center [859, 472] width 41 height 41
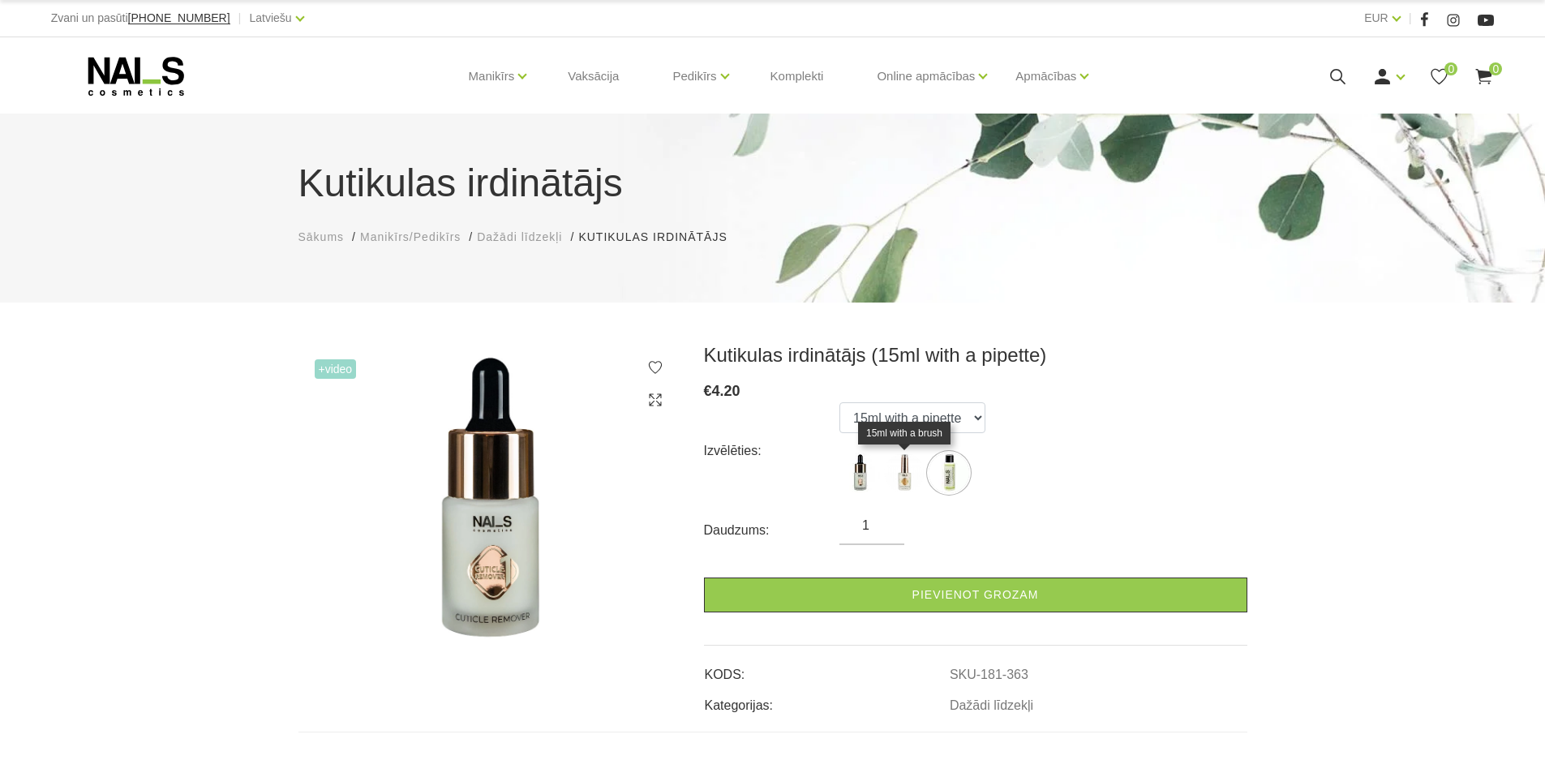
click at [906, 465] on img at bounding box center [904, 472] width 41 height 41
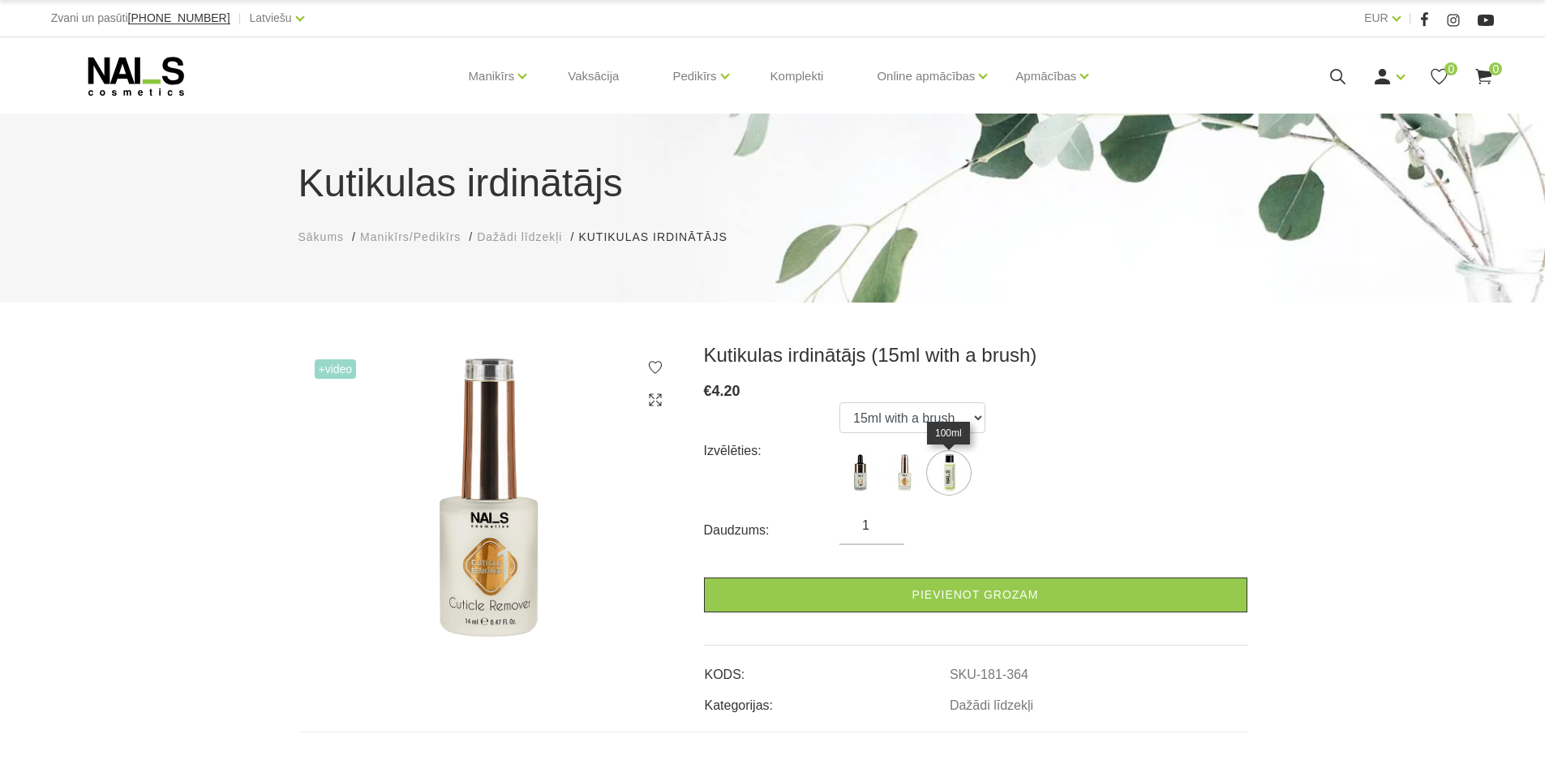
click at [945, 461] on img at bounding box center [948, 472] width 41 height 41
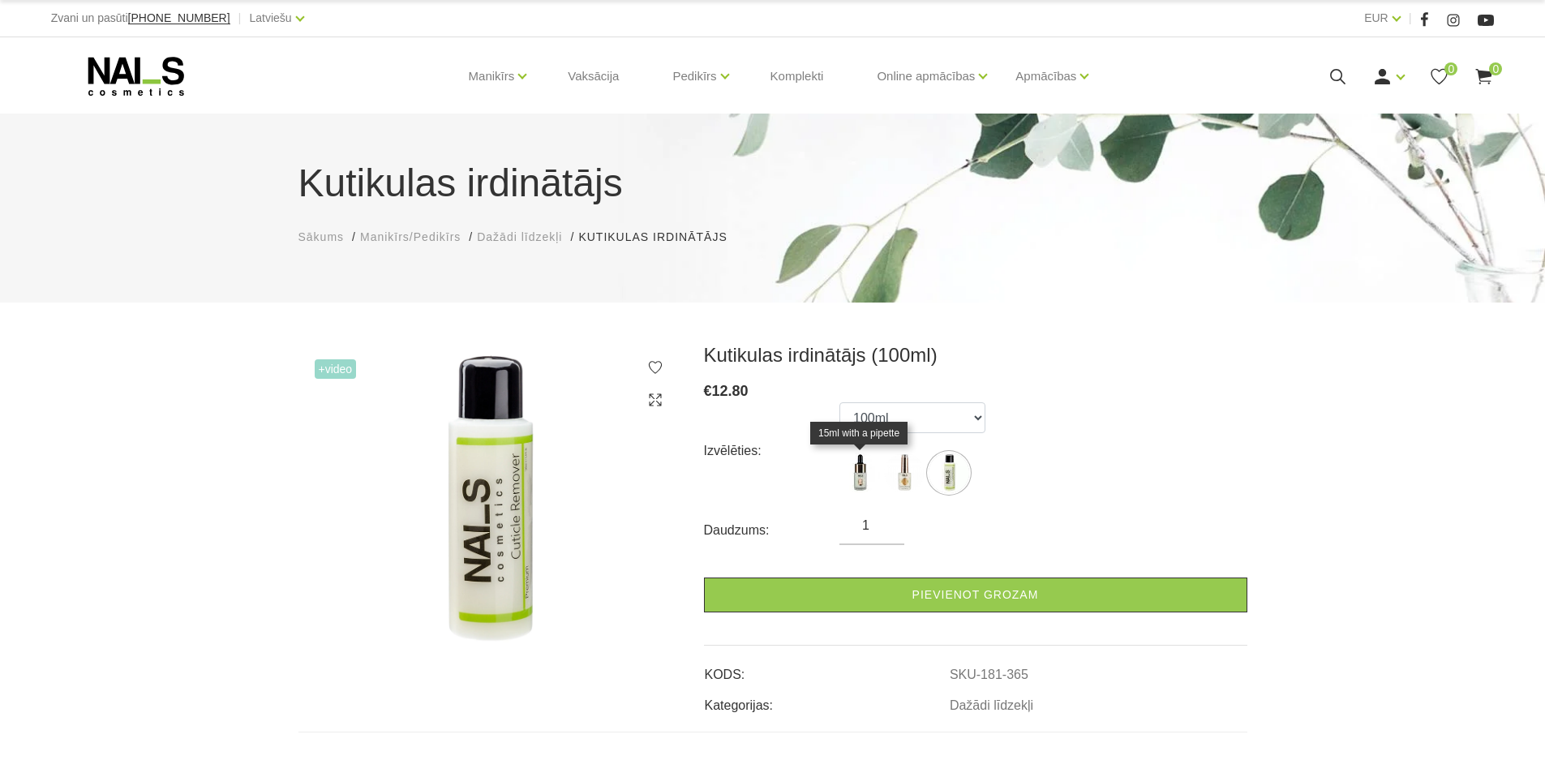
click at [860, 471] on img at bounding box center [859, 472] width 41 height 41
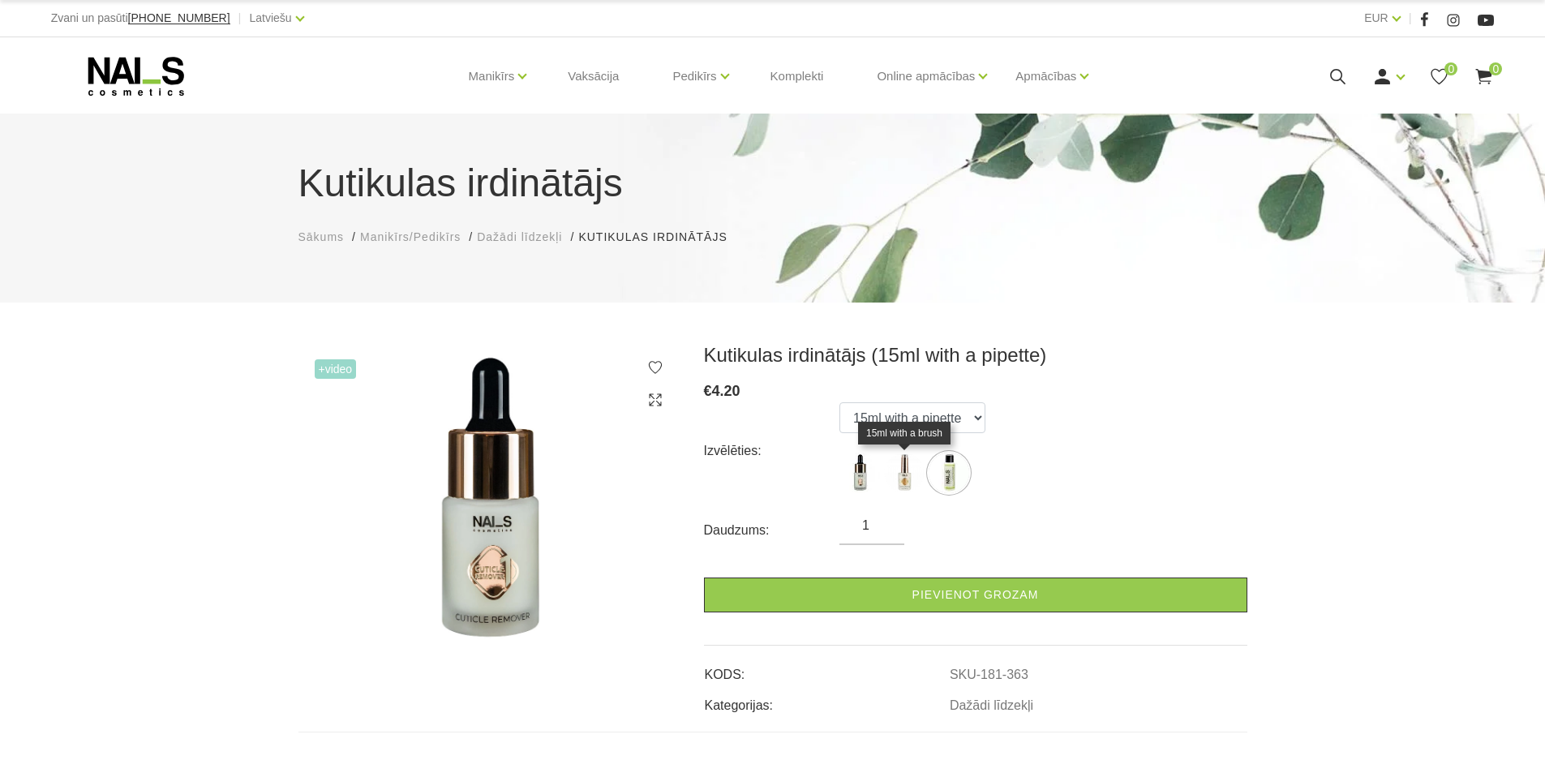
click at [899, 469] on img at bounding box center [904, 472] width 41 height 41
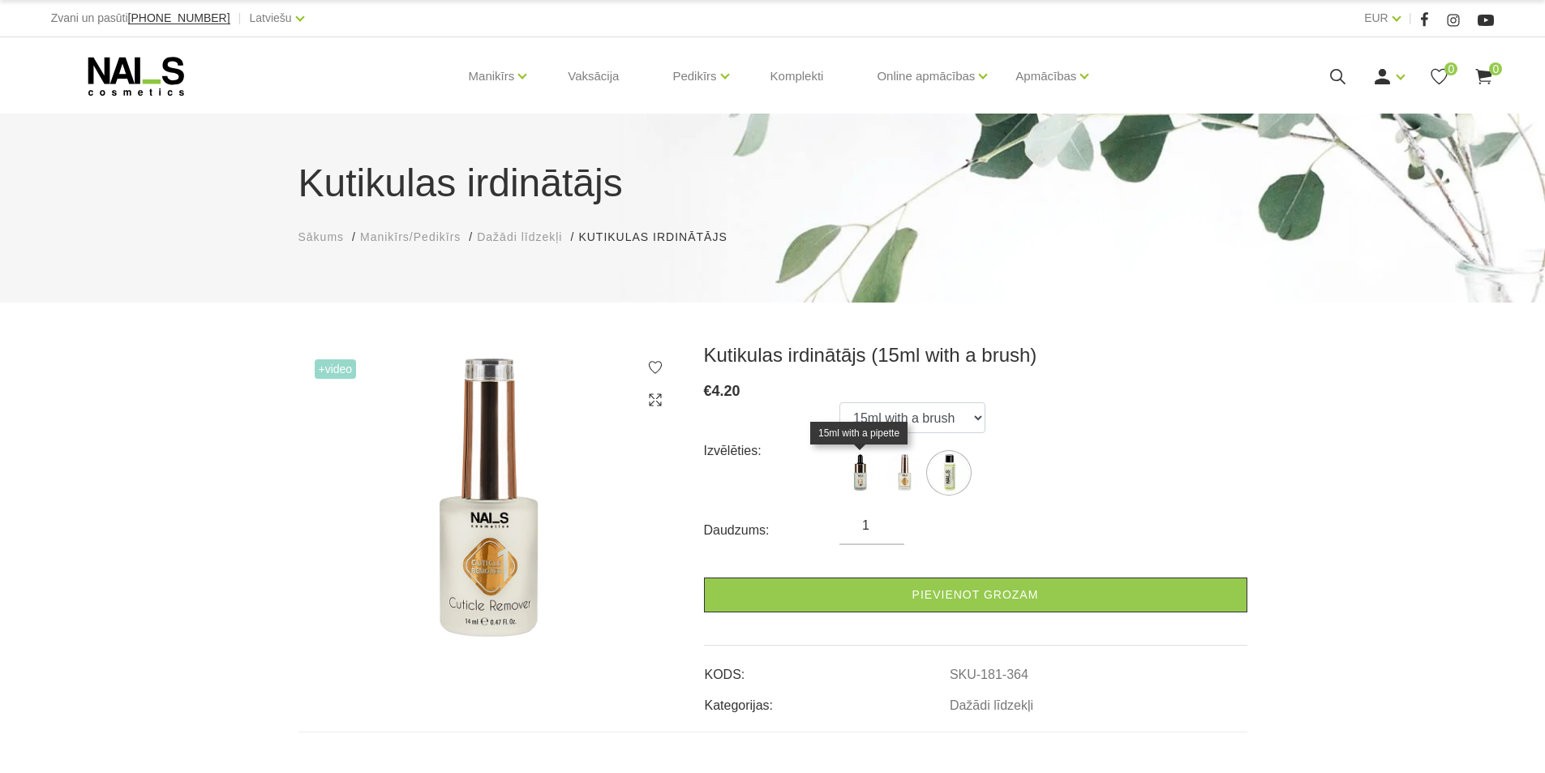
click at [861, 479] on img at bounding box center [859, 472] width 41 height 41
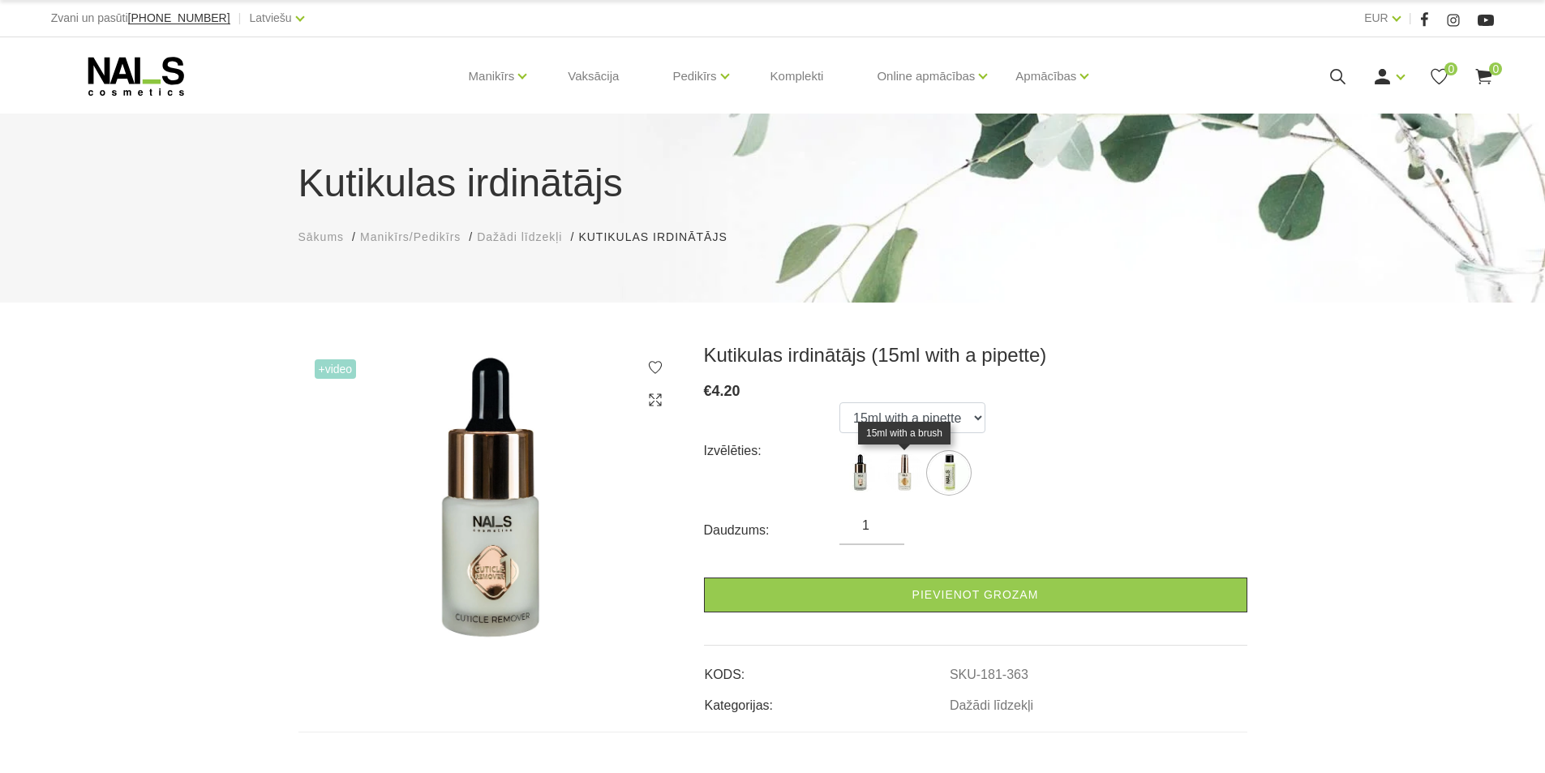
click at [897, 475] on img at bounding box center [904, 472] width 41 height 41
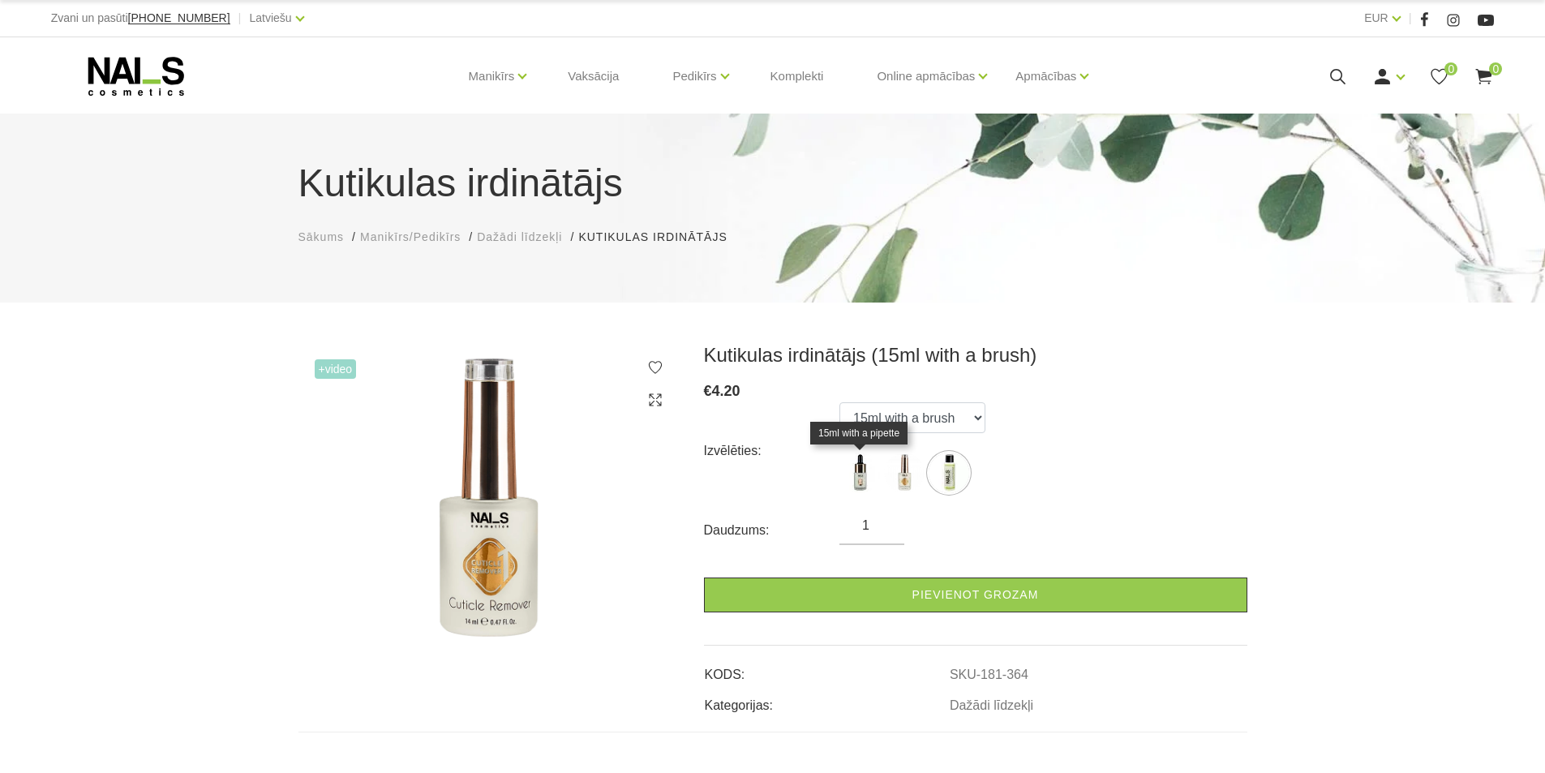
click at [868, 481] on img at bounding box center [859, 472] width 41 height 41
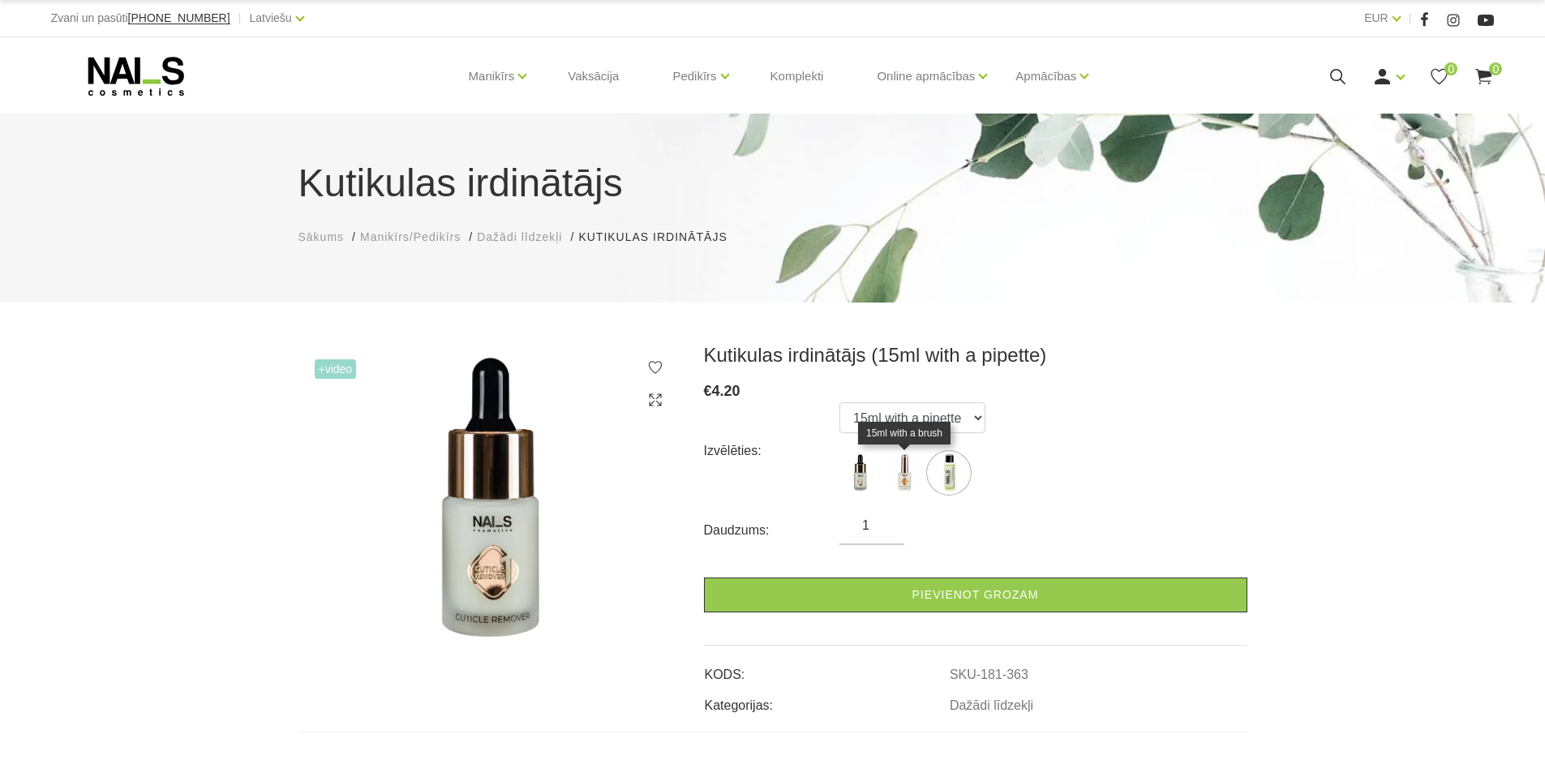
click at [899, 475] on img at bounding box center [904, 472] width 41 height 41
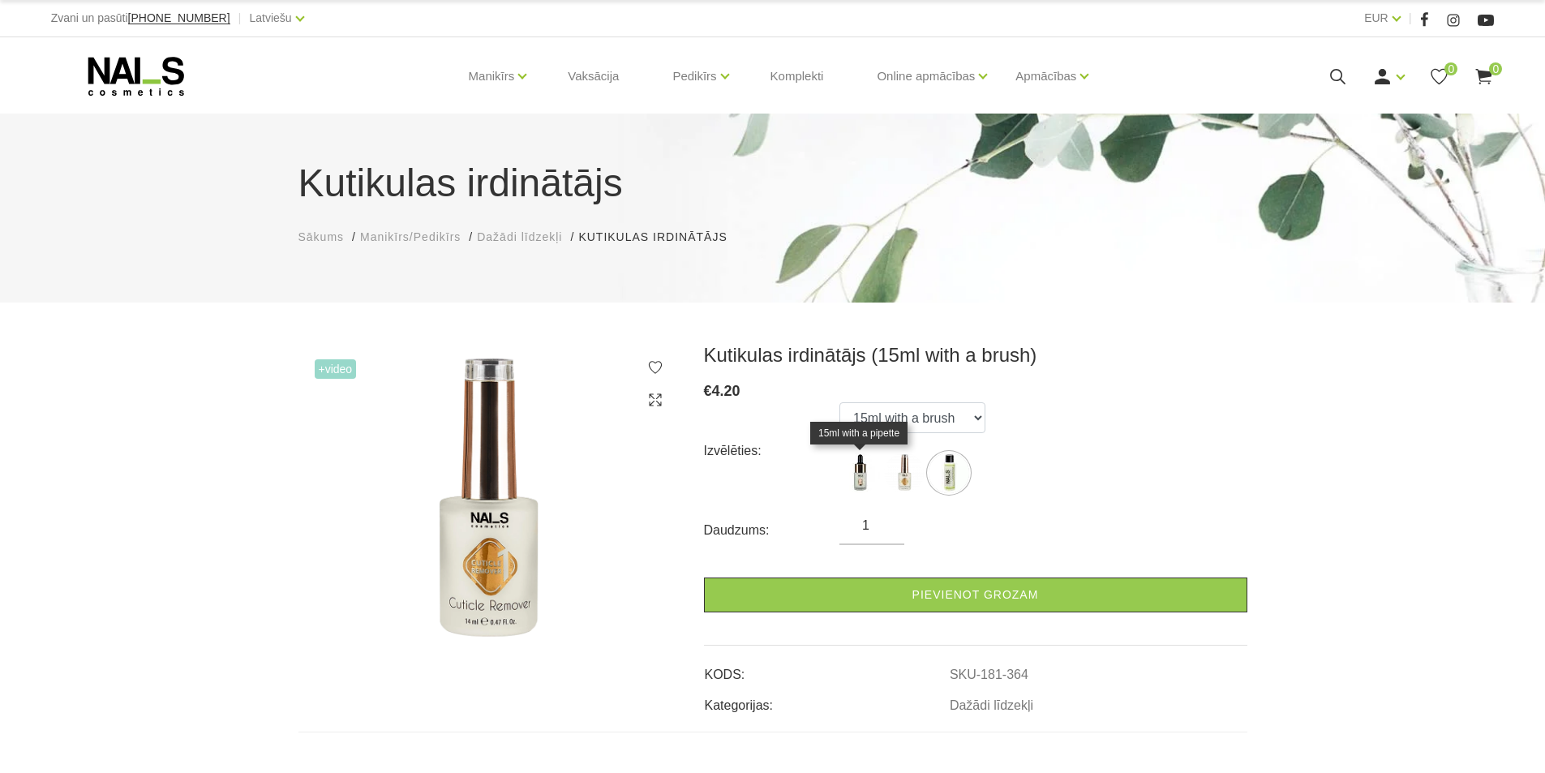
click at [874, 474] on img at bounding box center [859, 472] width 41 height 41
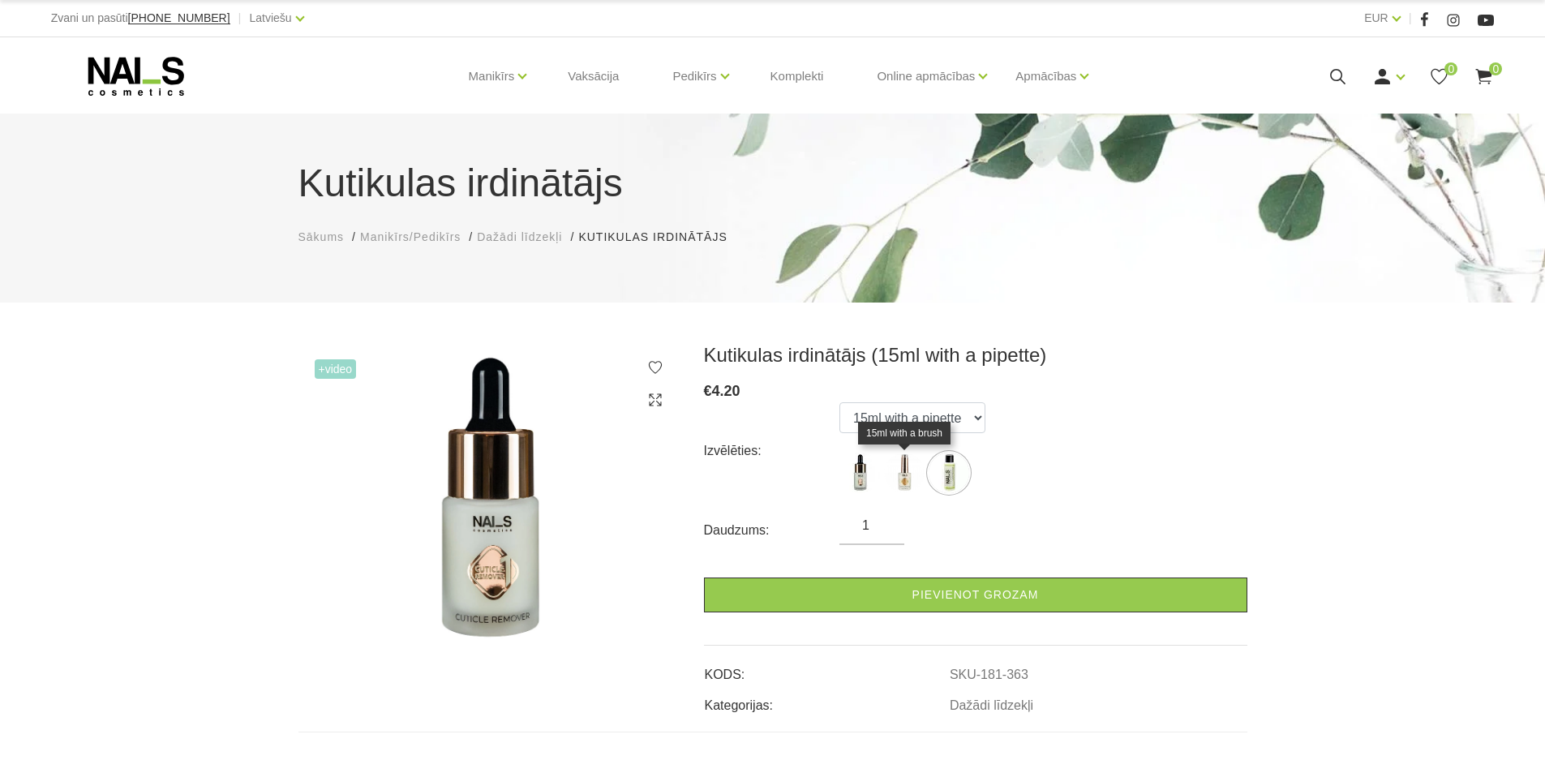
click at [898, 468] on img at bounding box center [904, 472] width 41 height 41
select select "364"
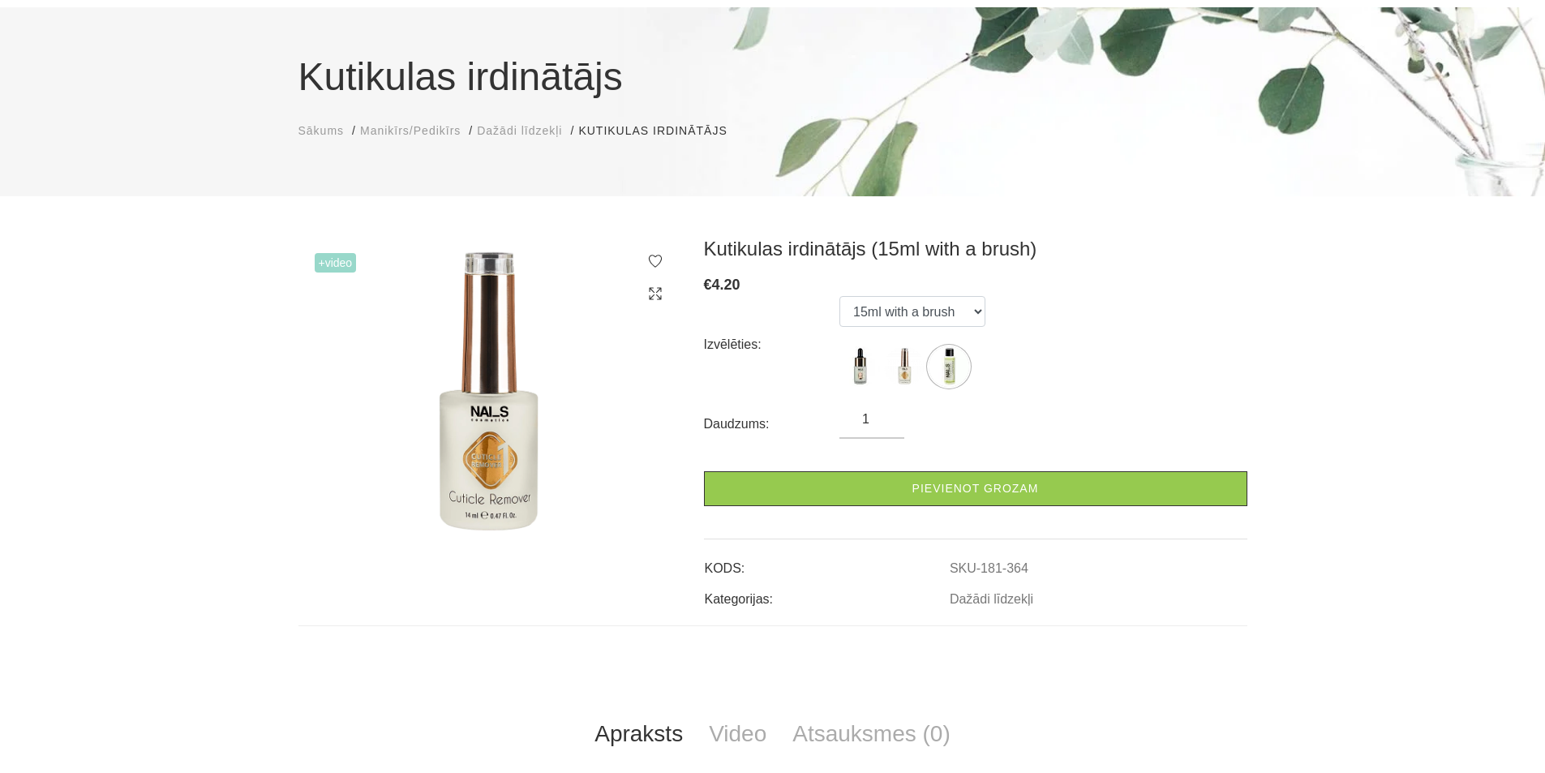
scroll to position [405, 0]
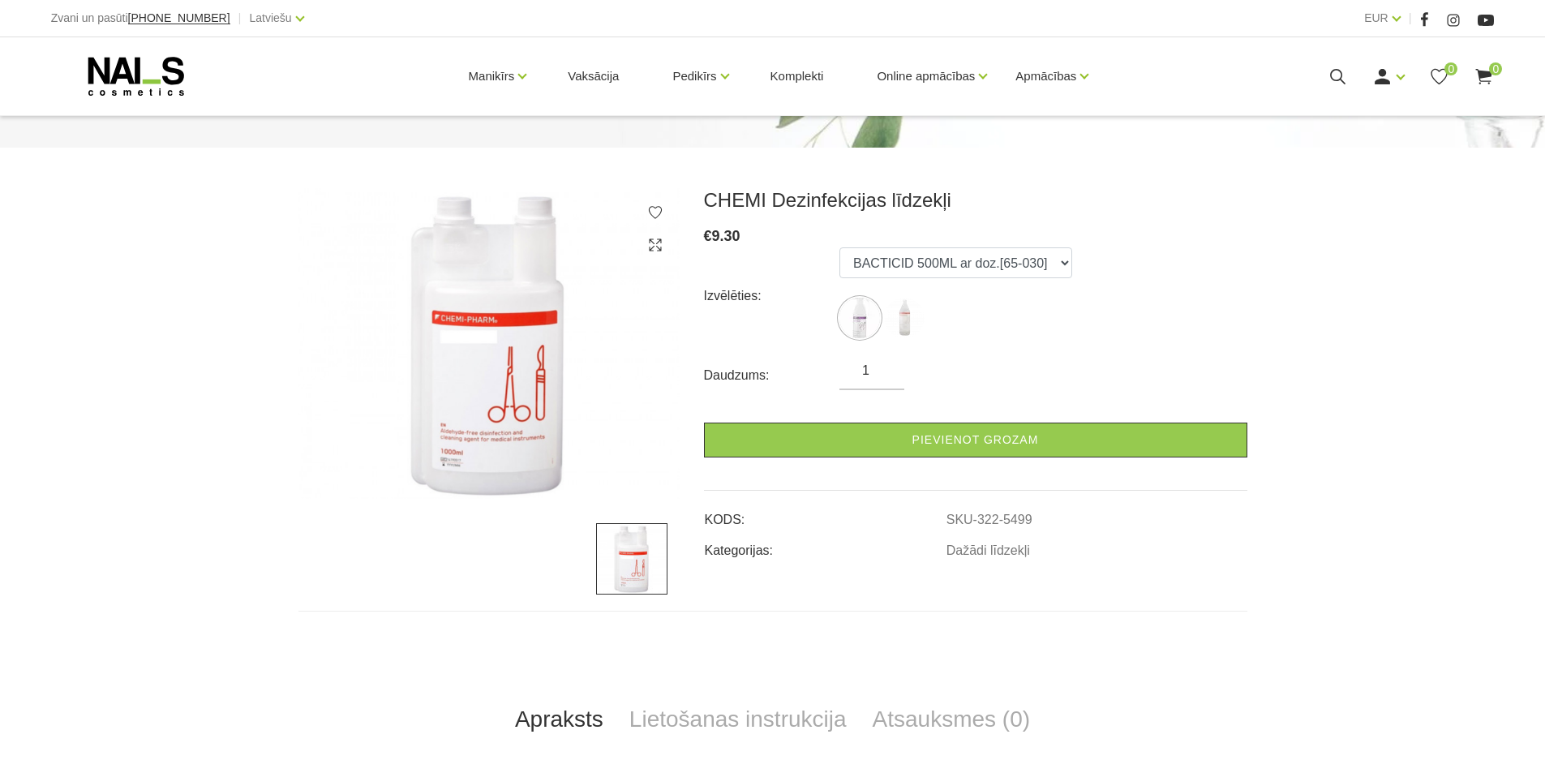
scroll to position [162, 0]
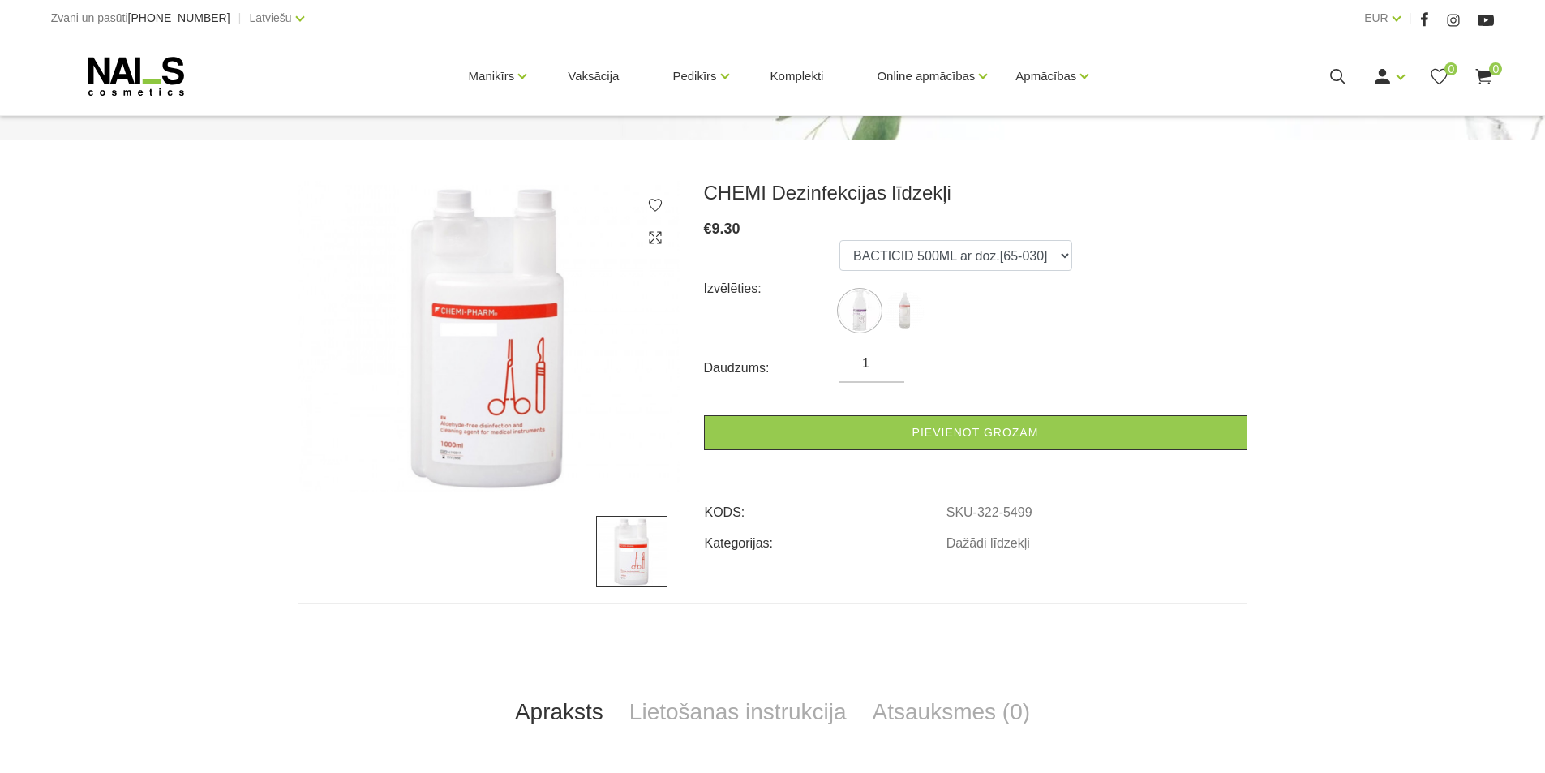
click at [907, 331] on ul "BACTICID 500ML ar doz.[65-030] DES INSURANCE 1L [65-009]" at bounding box center [955, 288] width 233 height 97
click at [906, 314] on img at bounding box center [904, 310] width 41 height 41
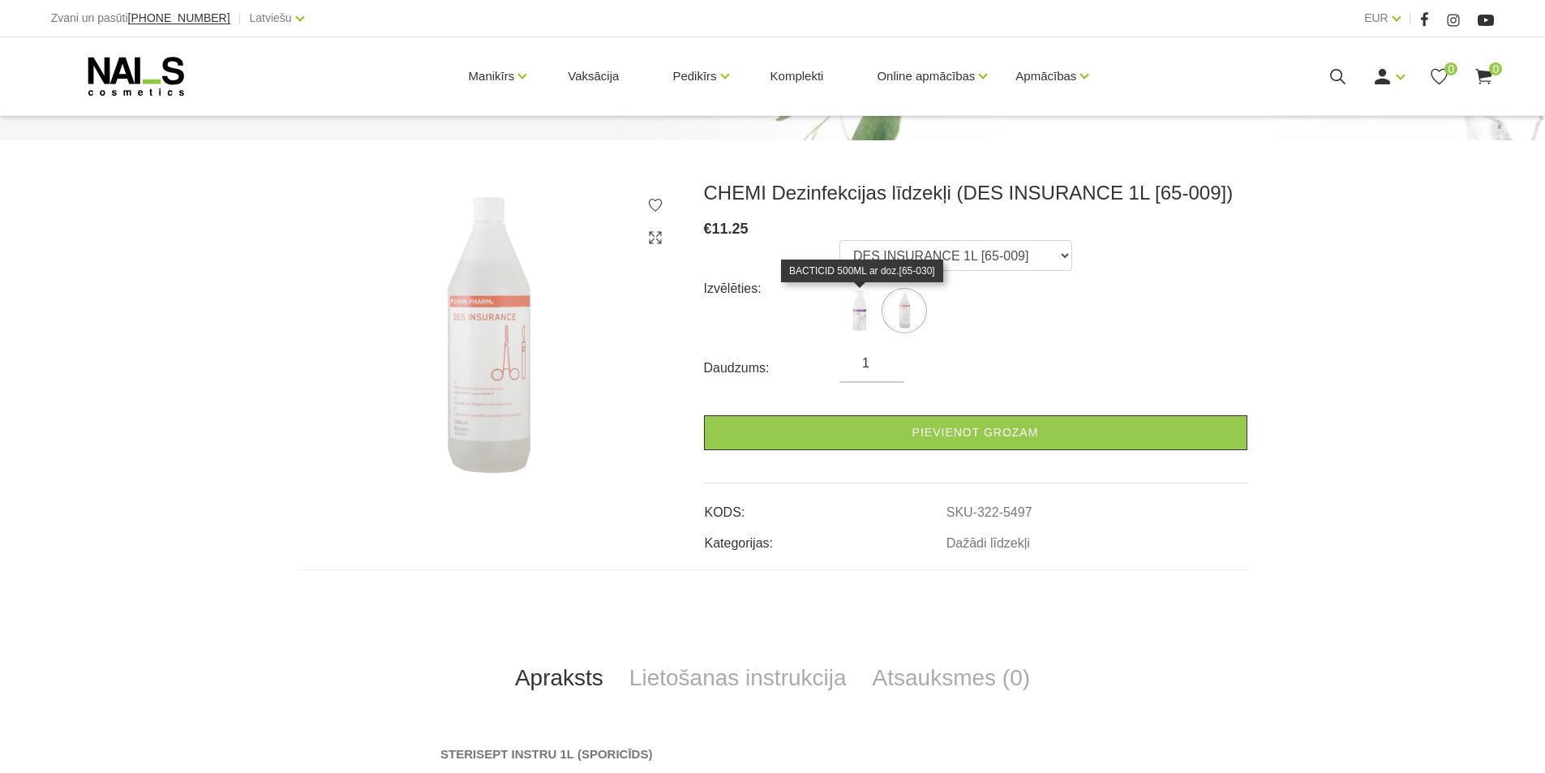
click at [856, 318] on img at bounding box center [859, 310] width 41 height 41
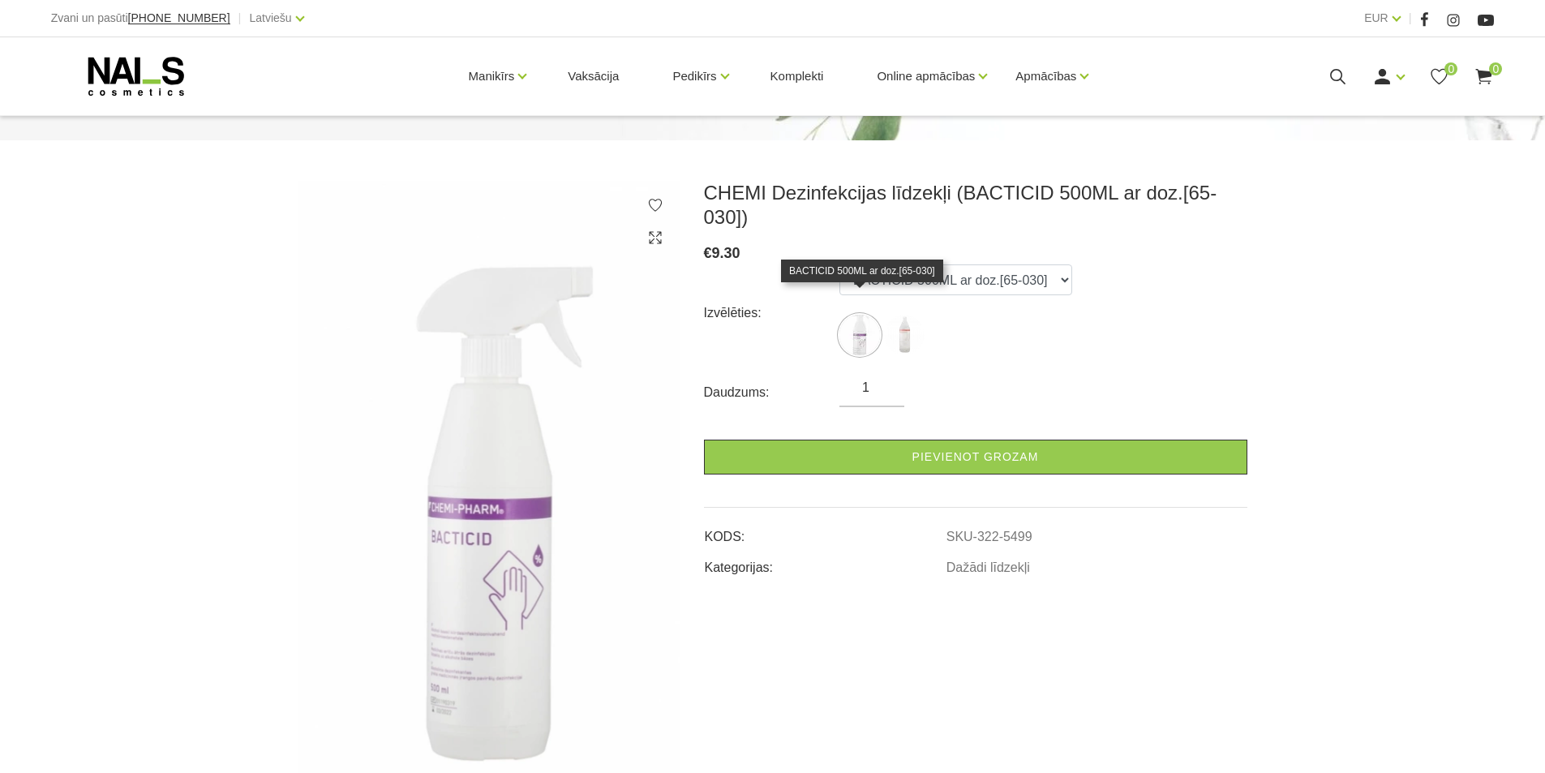
click at [863, 315] on img at bounding box center [859, 335] width 41 height 41
click at [898, 315] on img at bounding box center [904, 335] width 41 height 41
select select "5497"
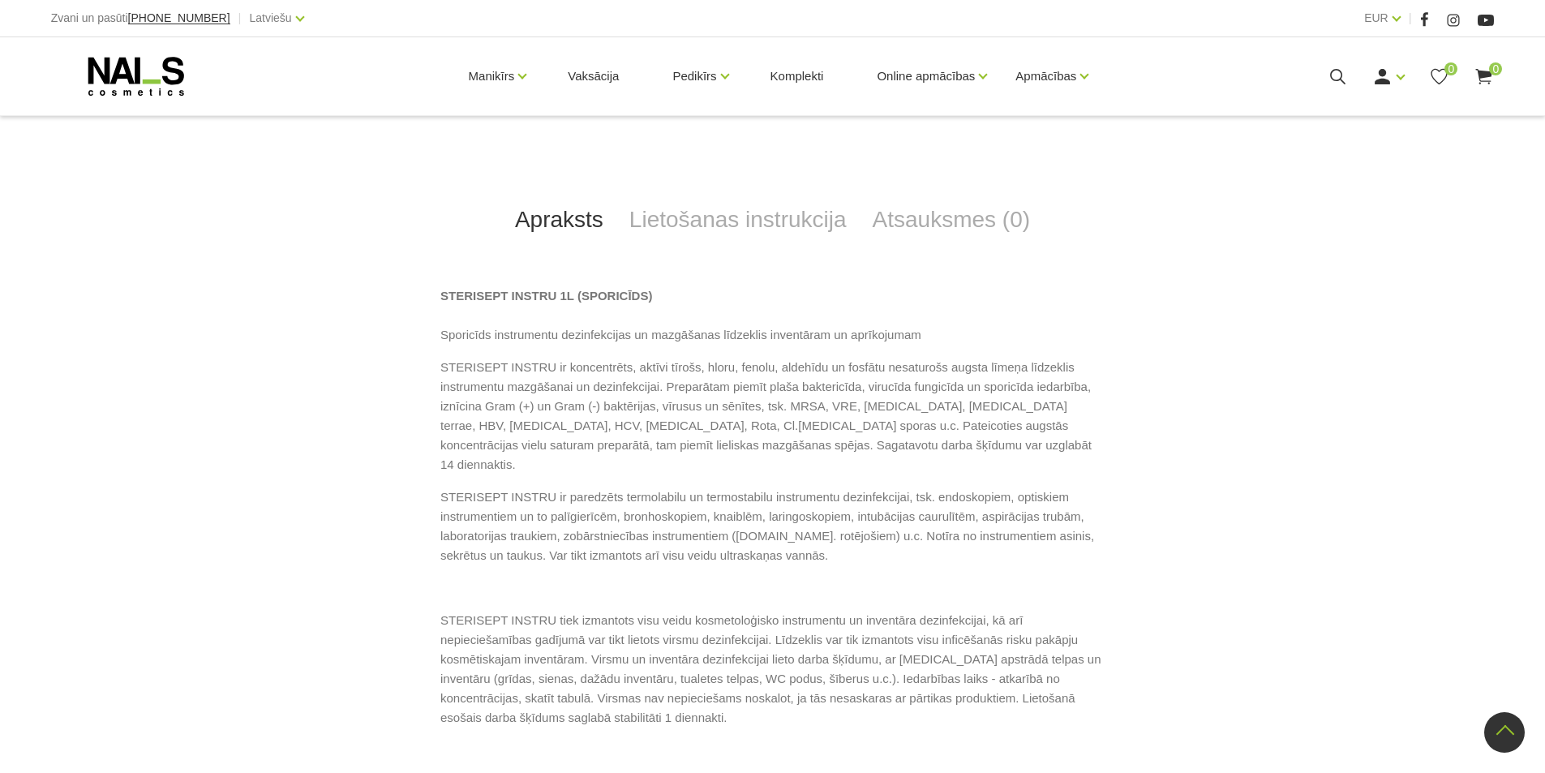
scroll to position [649, 0]
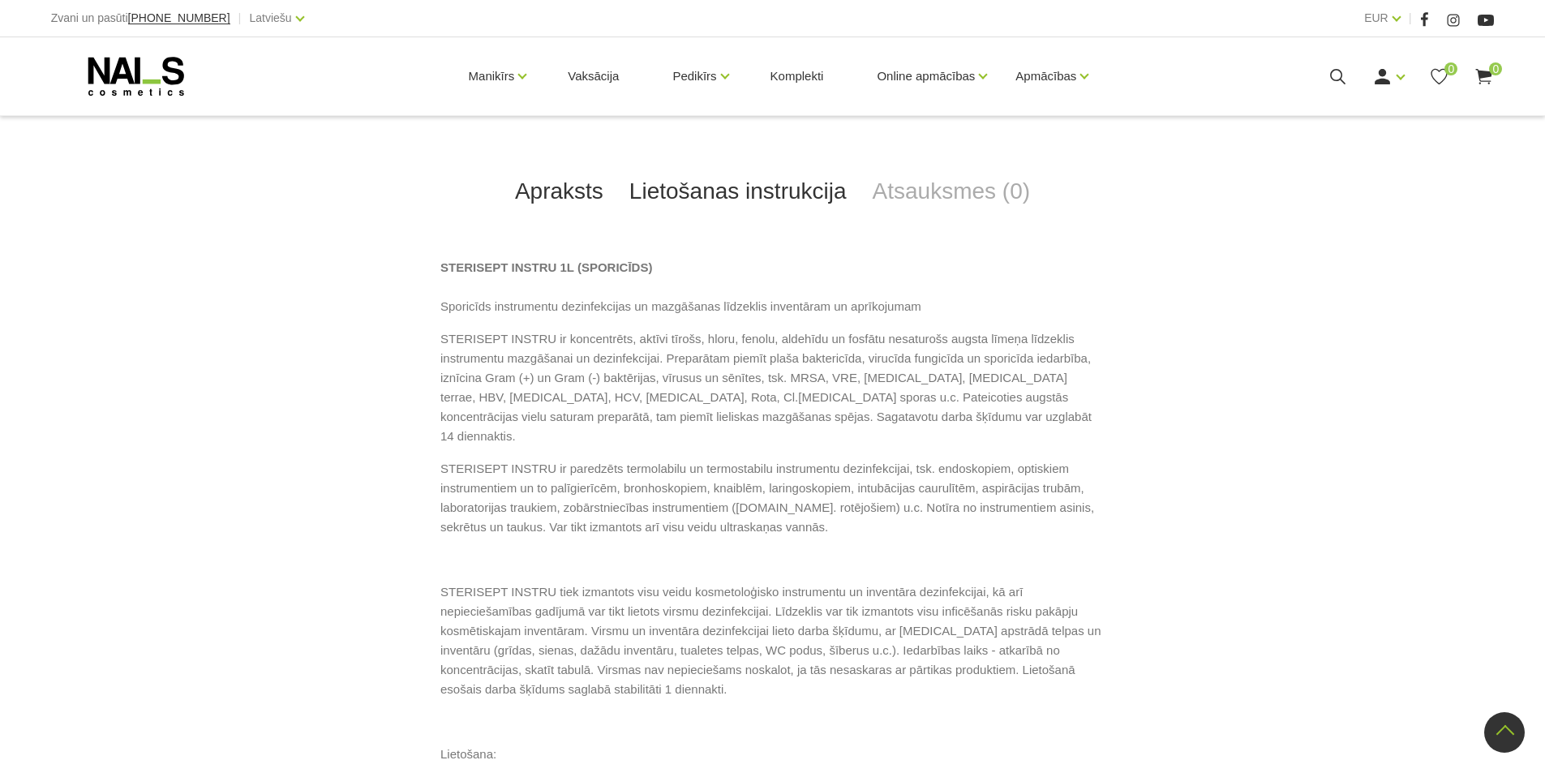
click at [716, 186] on link "Lietošanas instrukcija" at bounding box center [737, 192] width 243 height 54
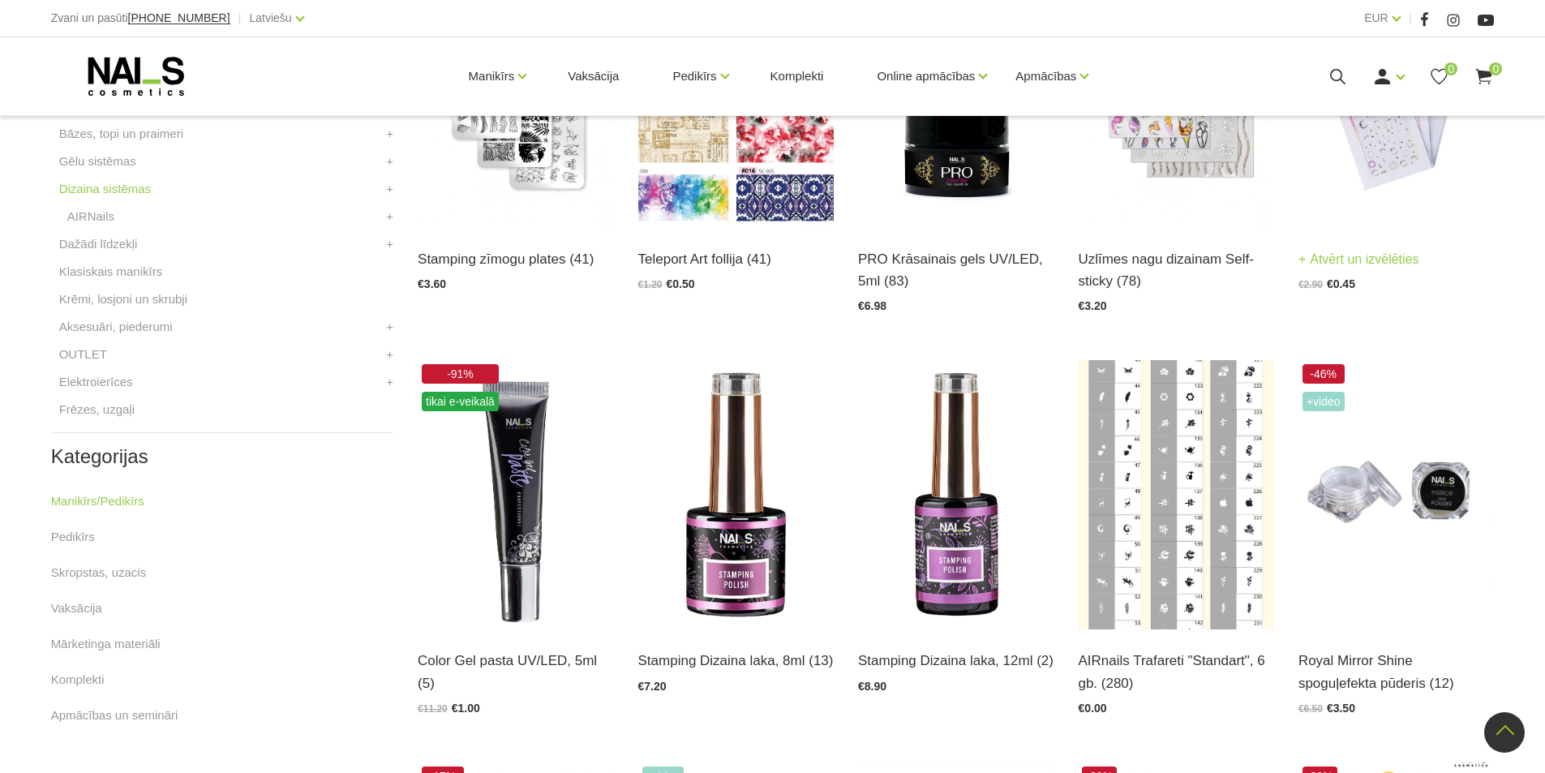
scroll to position [568, 0]
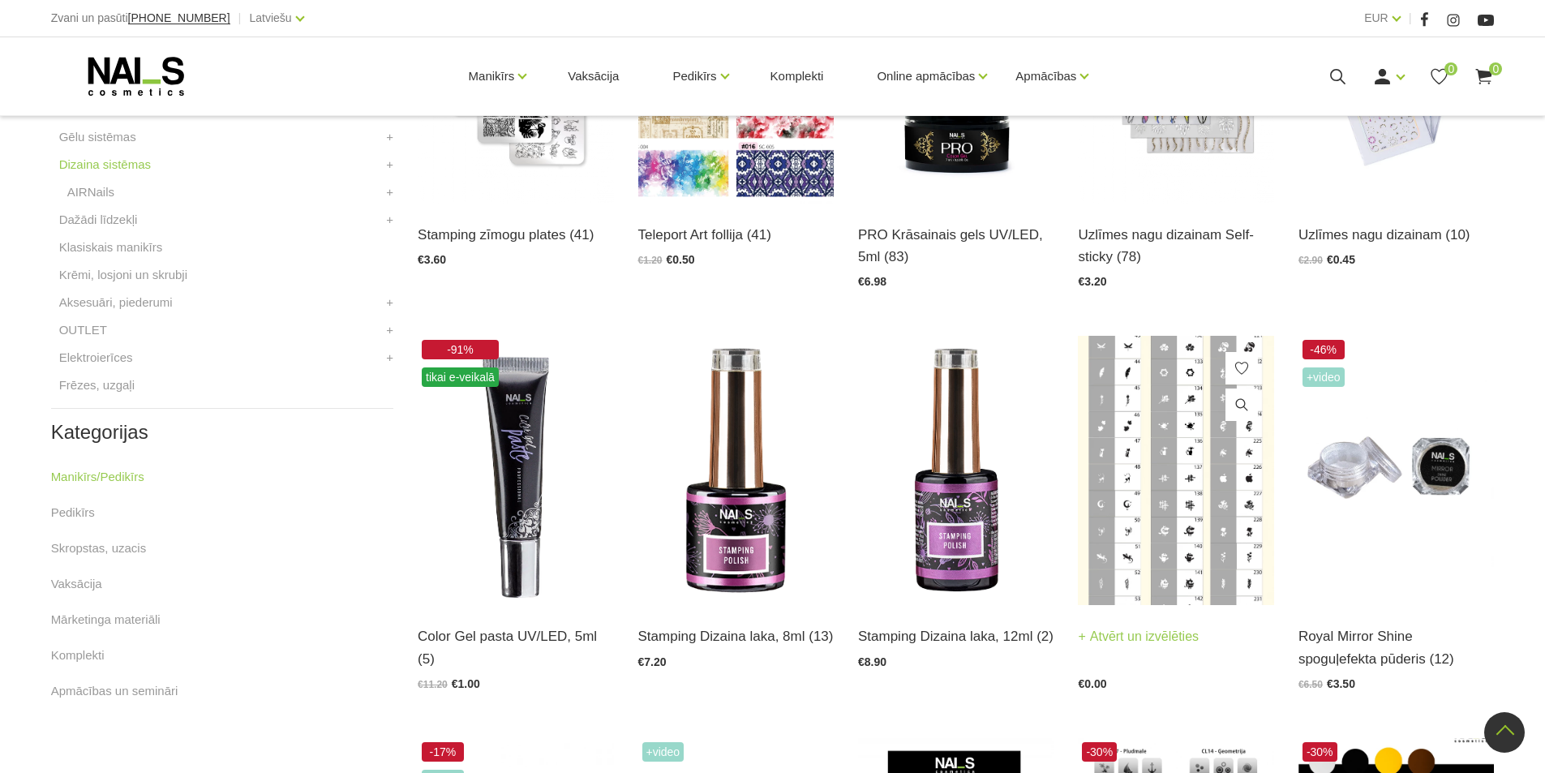
click at [1194, 508] on img at bounding box center [1175, 470] width 195 height 269
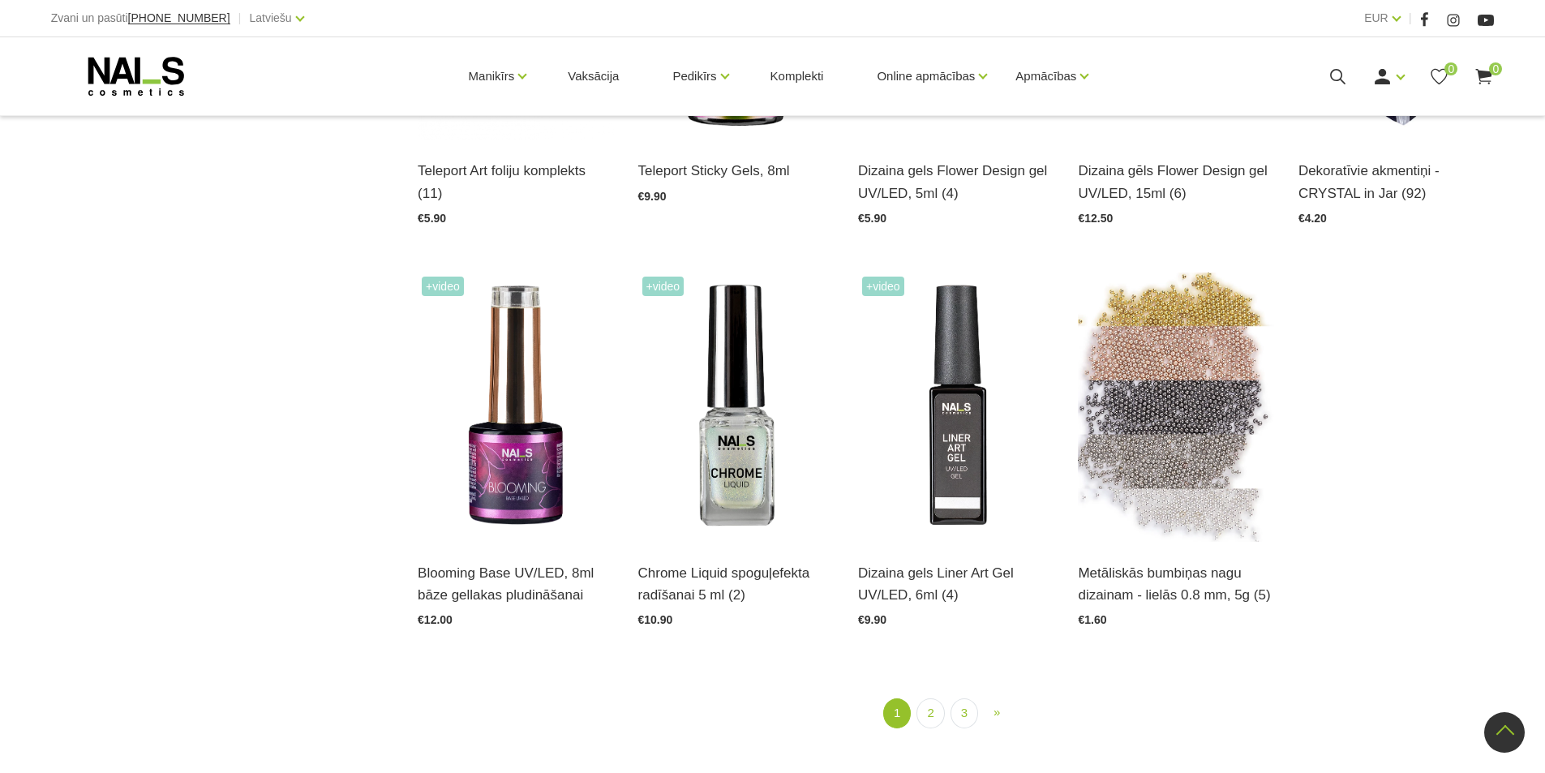
scroll to position [1865, 0]
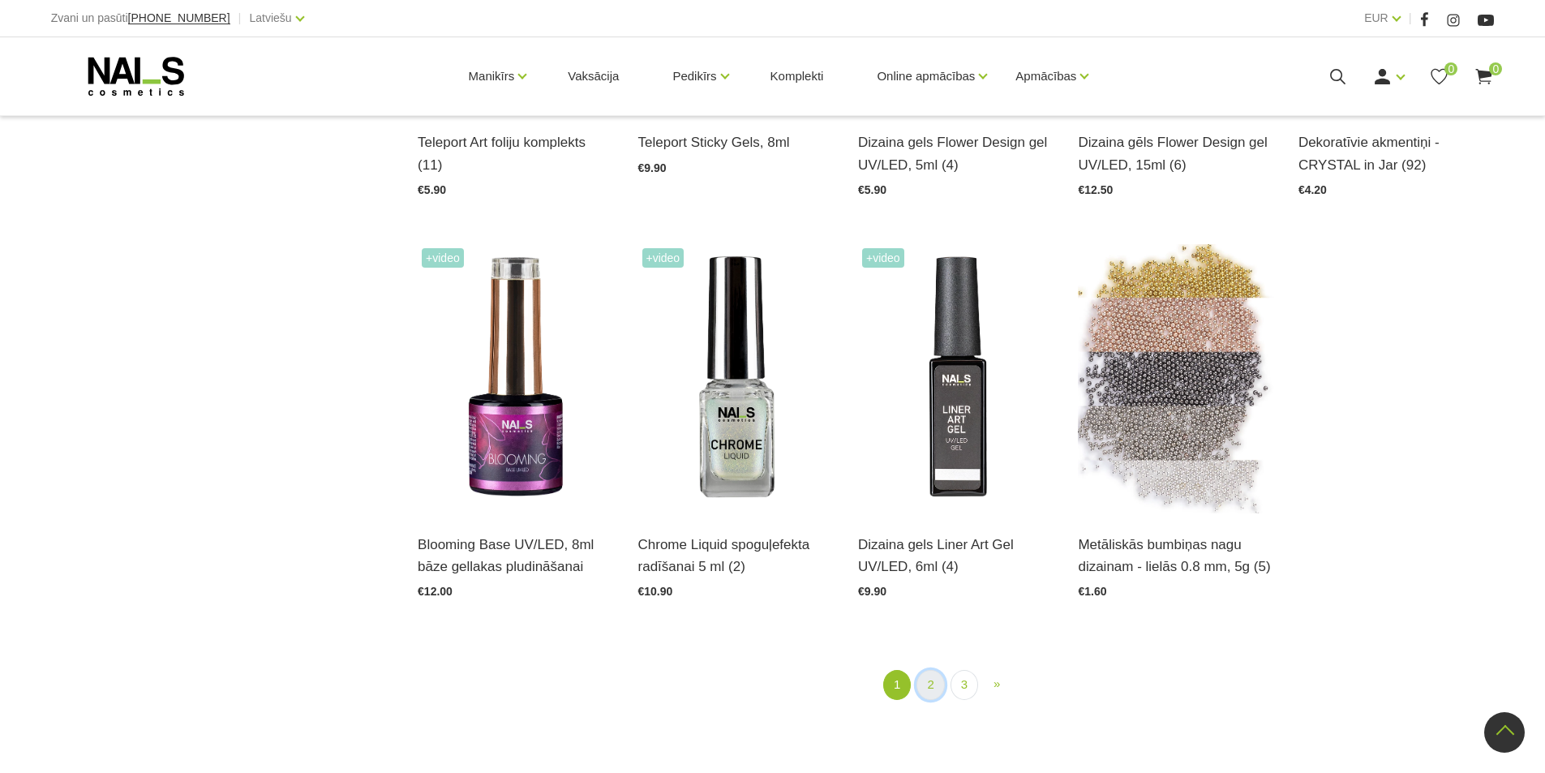
click at [940, 687] on link "2" at bounding box center [930, 685] width 28 height 30
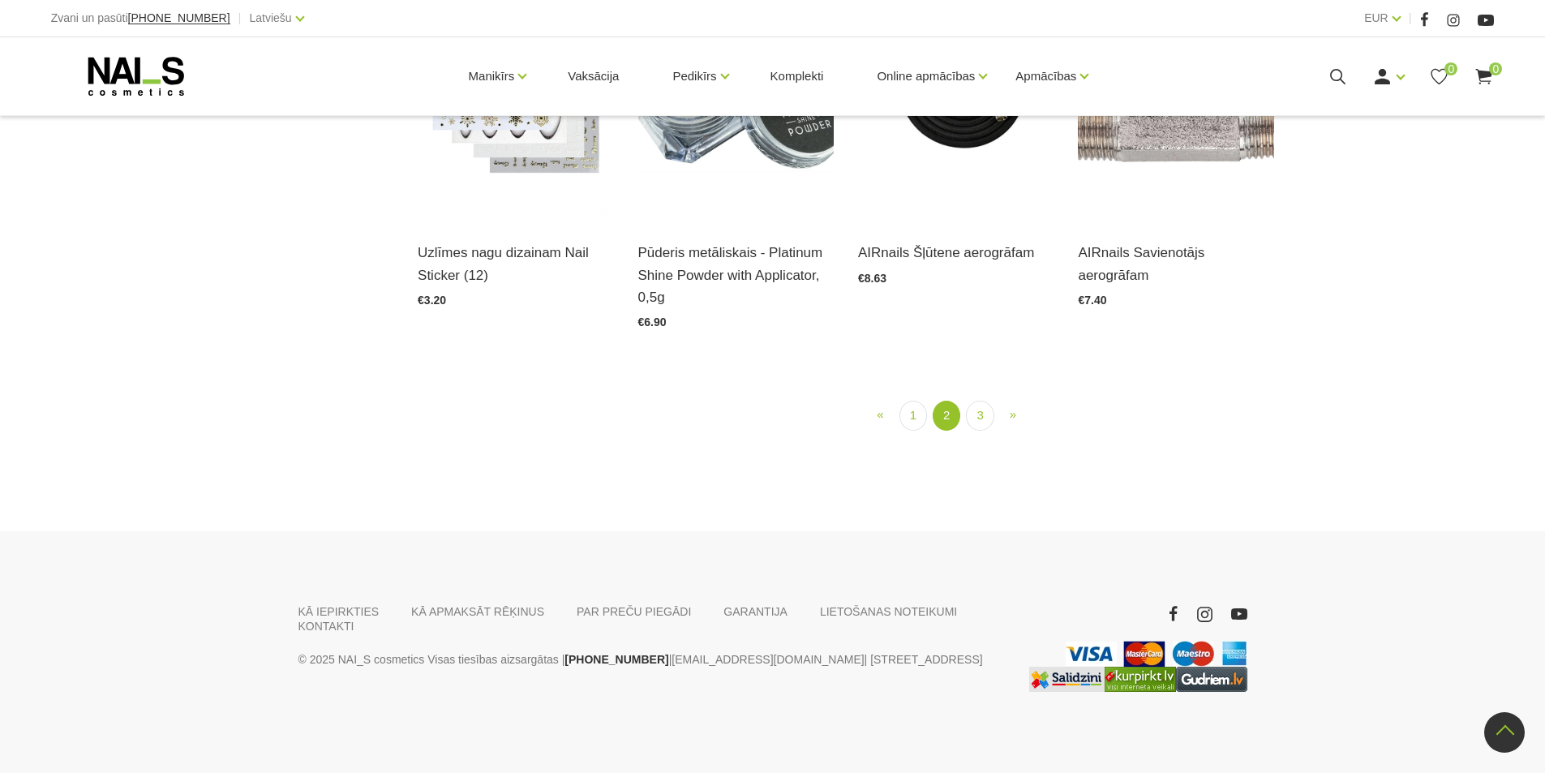
scroll to position [1872, 0]
click at [984, 431] on link "3" at bounding box center [980, 416] width 28 height 30
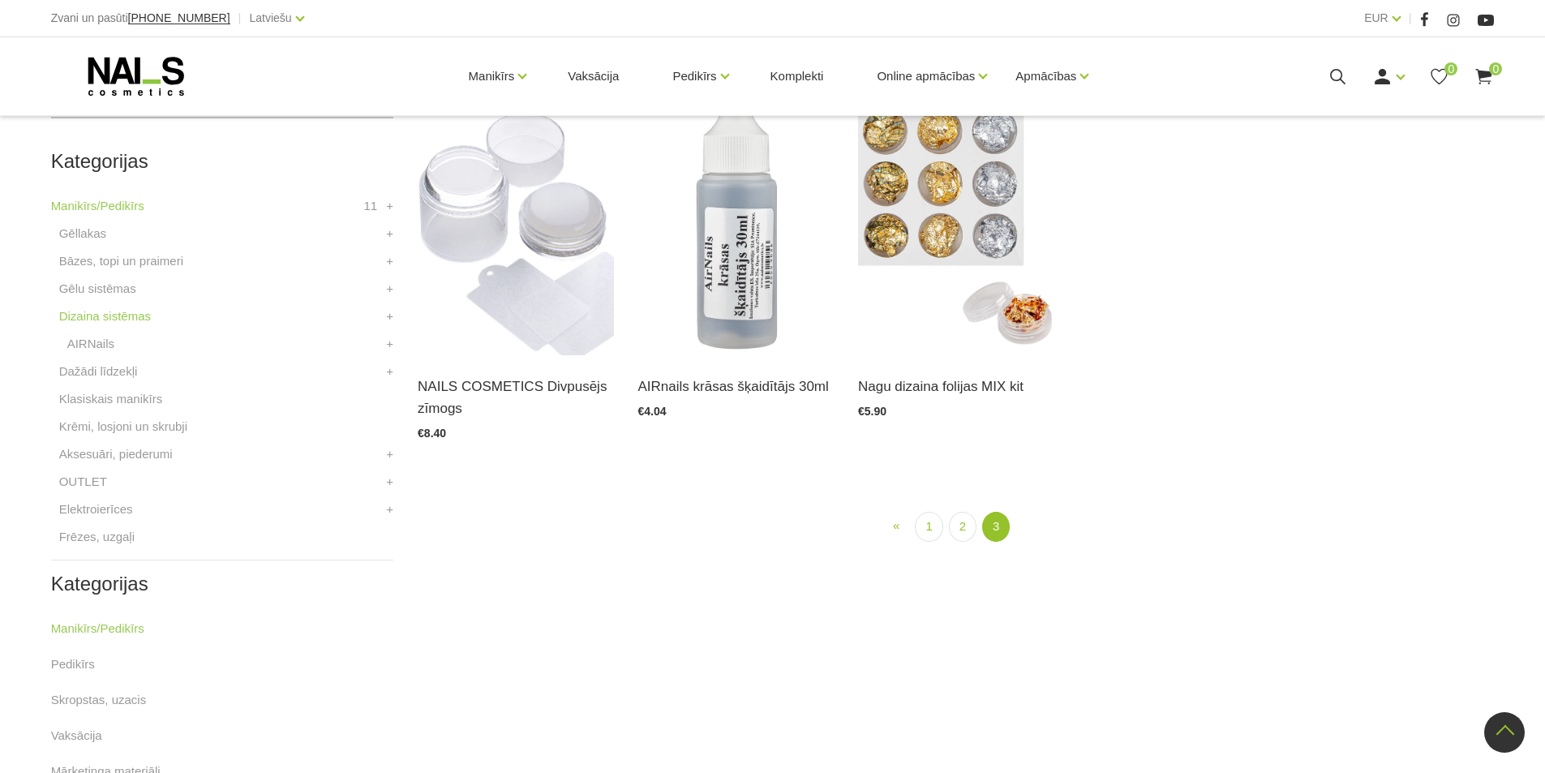
scroll to position [332, 0]
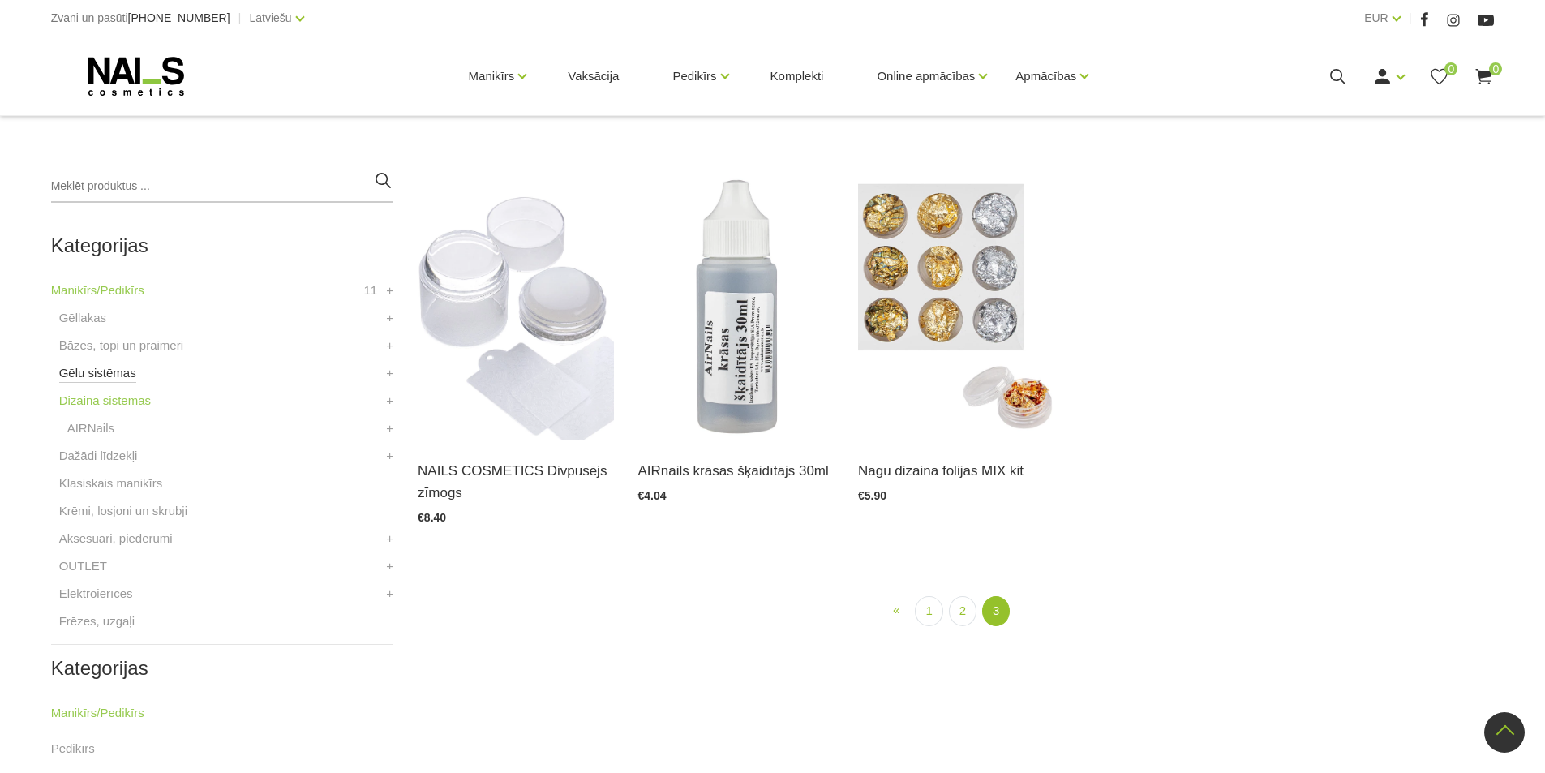
click at [71, 364] on link "Gēlu sistēmas" at bounding box center [97, 372] width 77 height 19
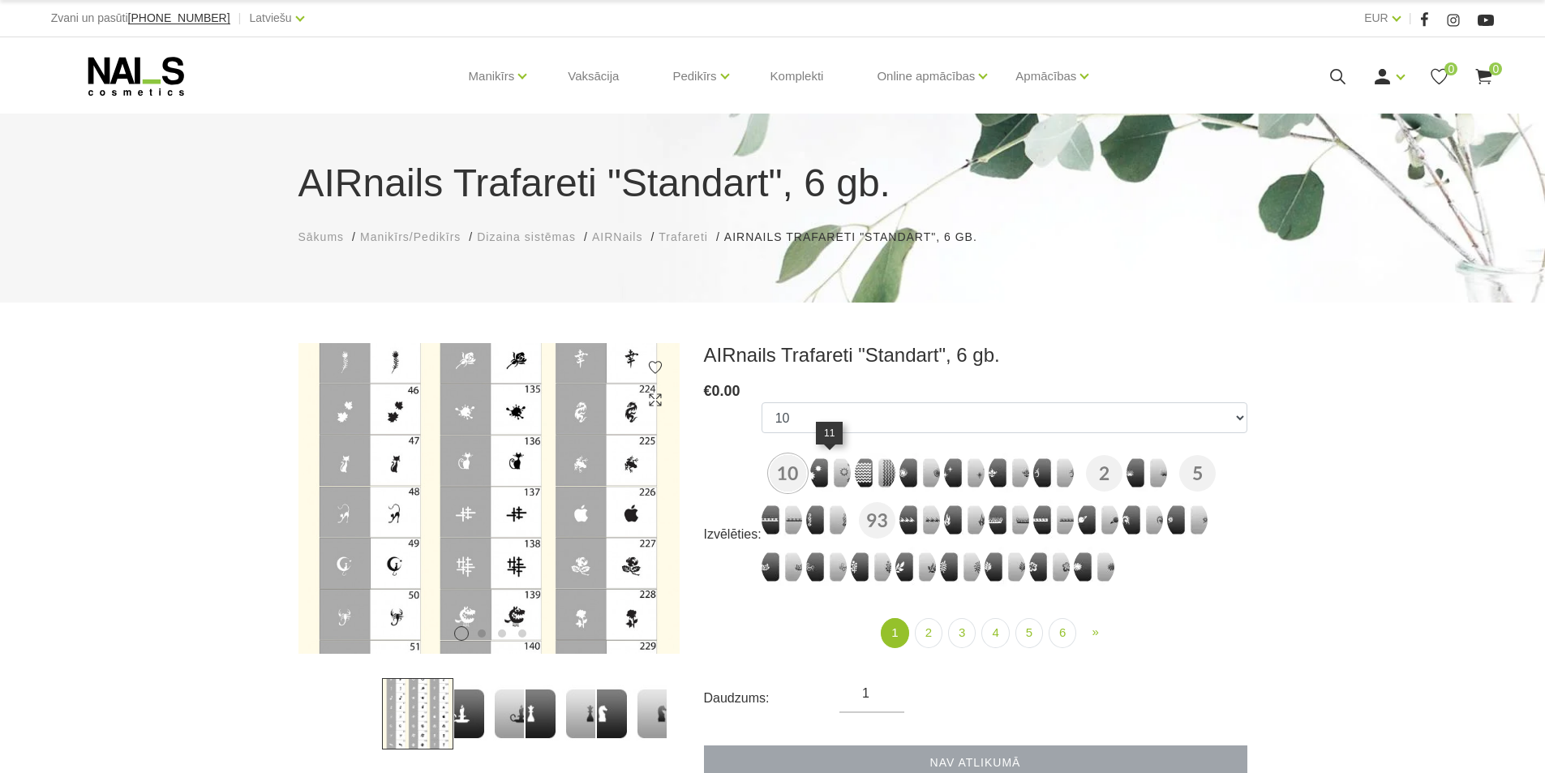
click at [829, 478] on img at bounding box center [830, 472] width 41 height 41
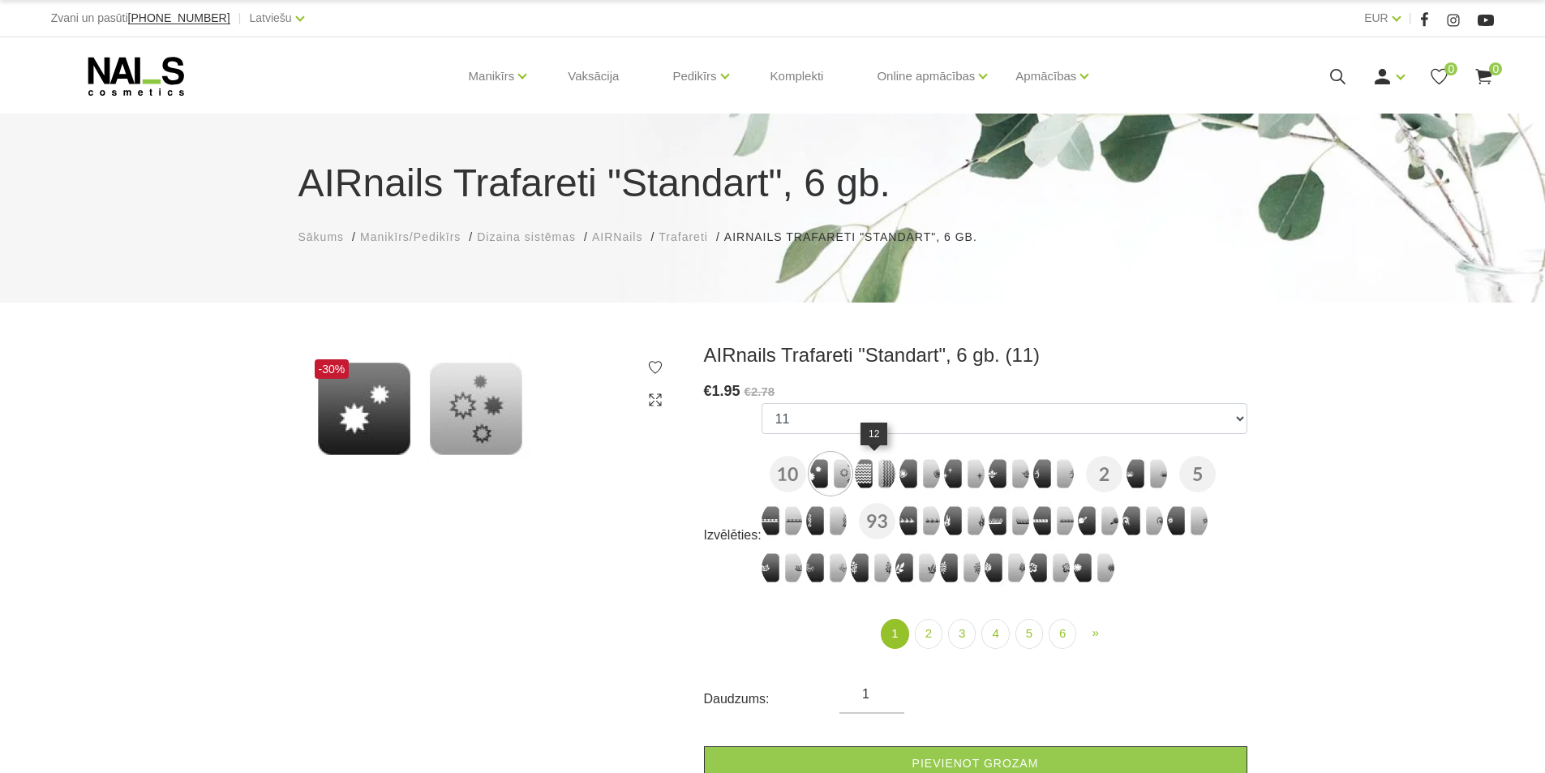
click at [873, 484] on img at bounding box center [875, 473] width 41 height 41
select select "641"
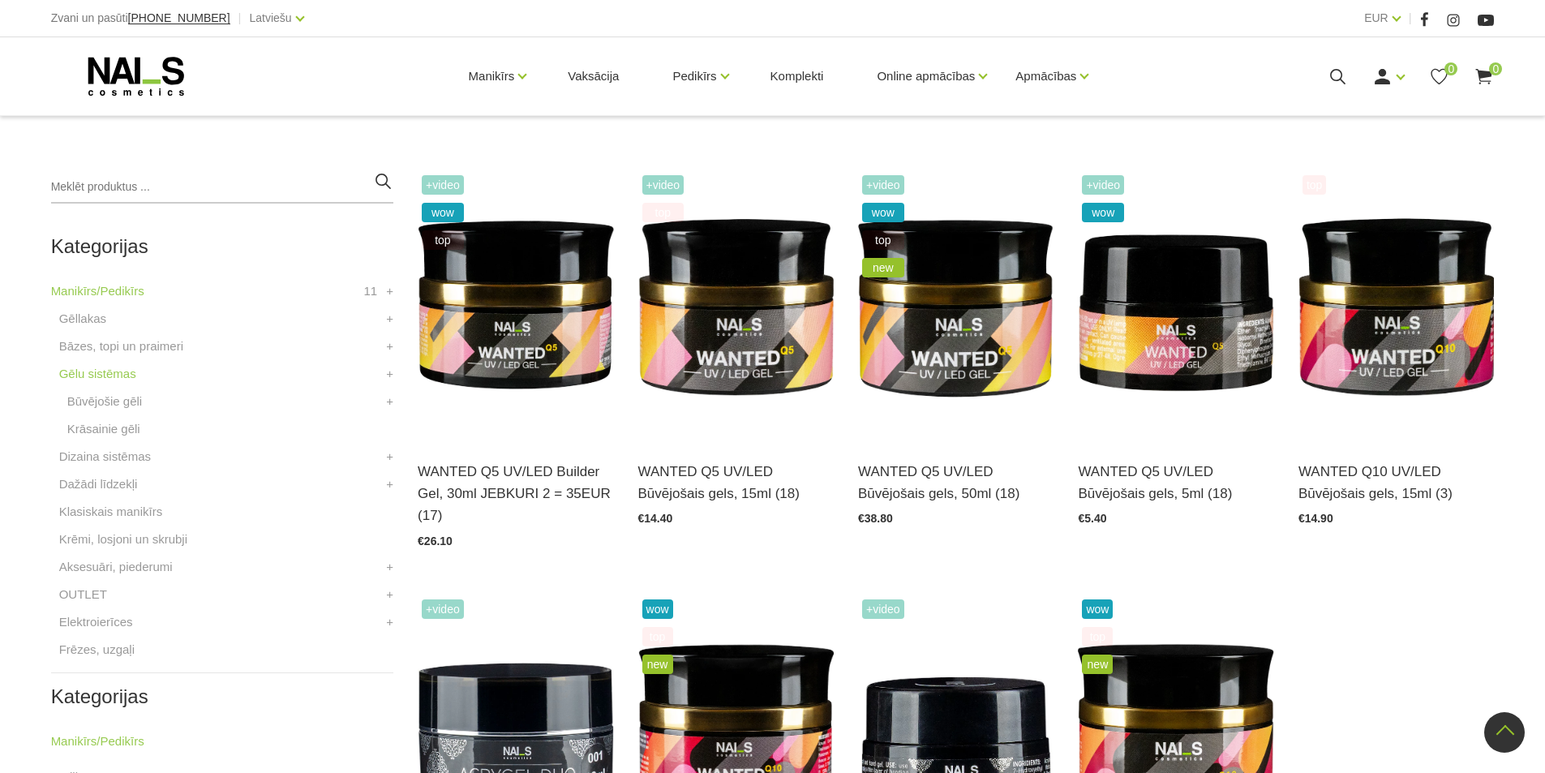
scroll to position [324, 0]
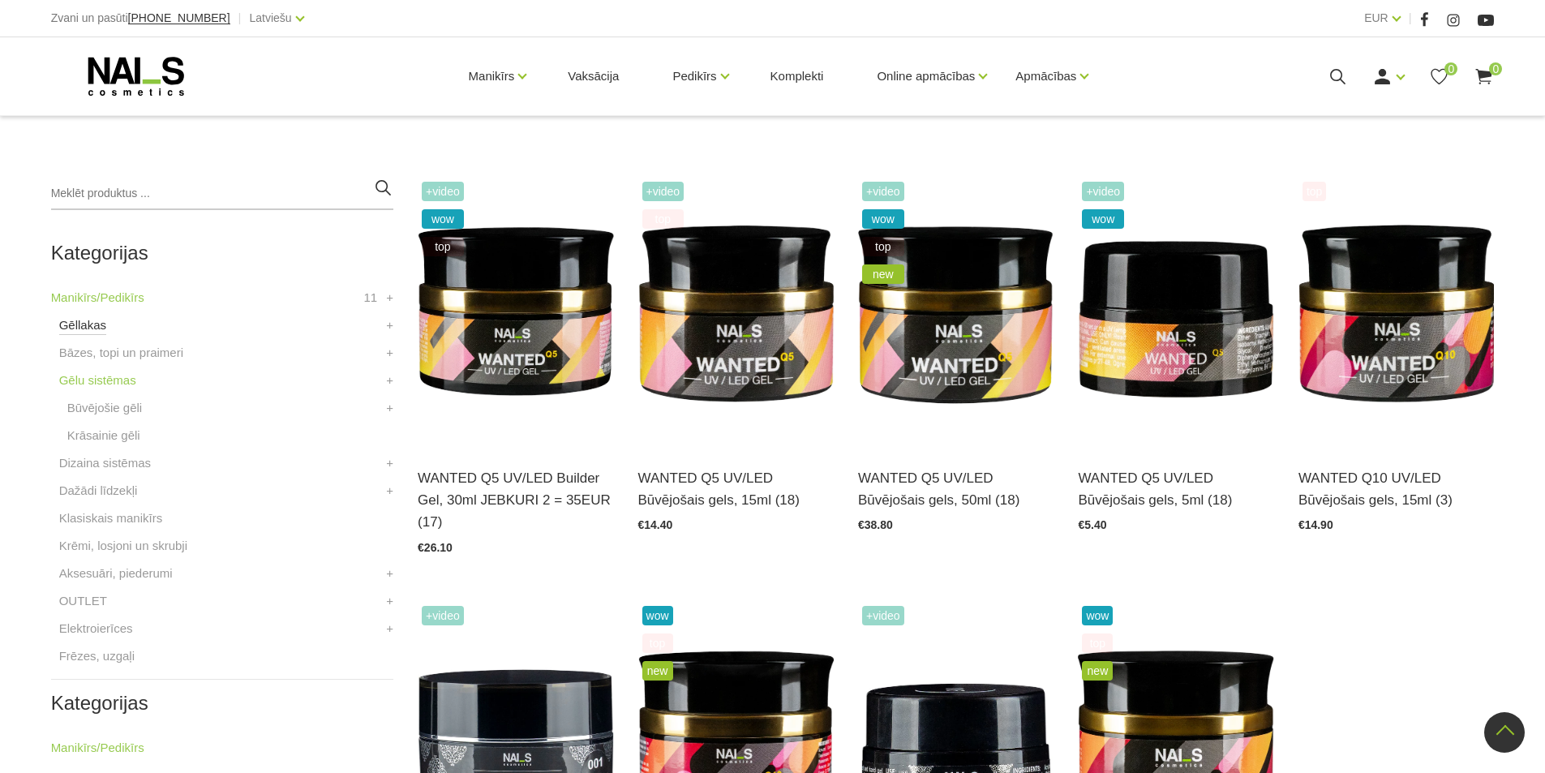
click at [92, 324] on link "Gēllakas" at bounding box center [82, 324] width 47 height 19
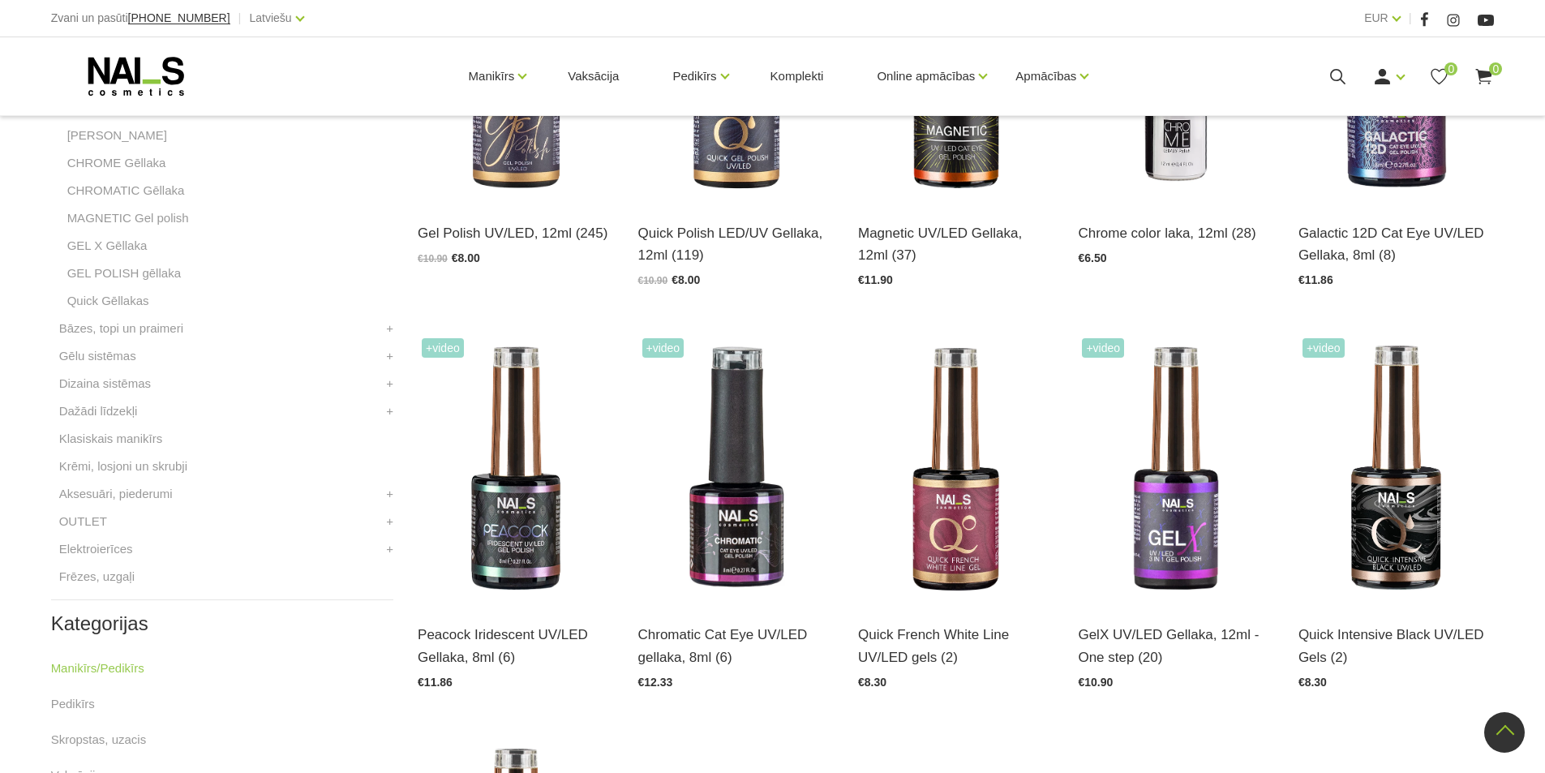
scroll to position [568, 0]
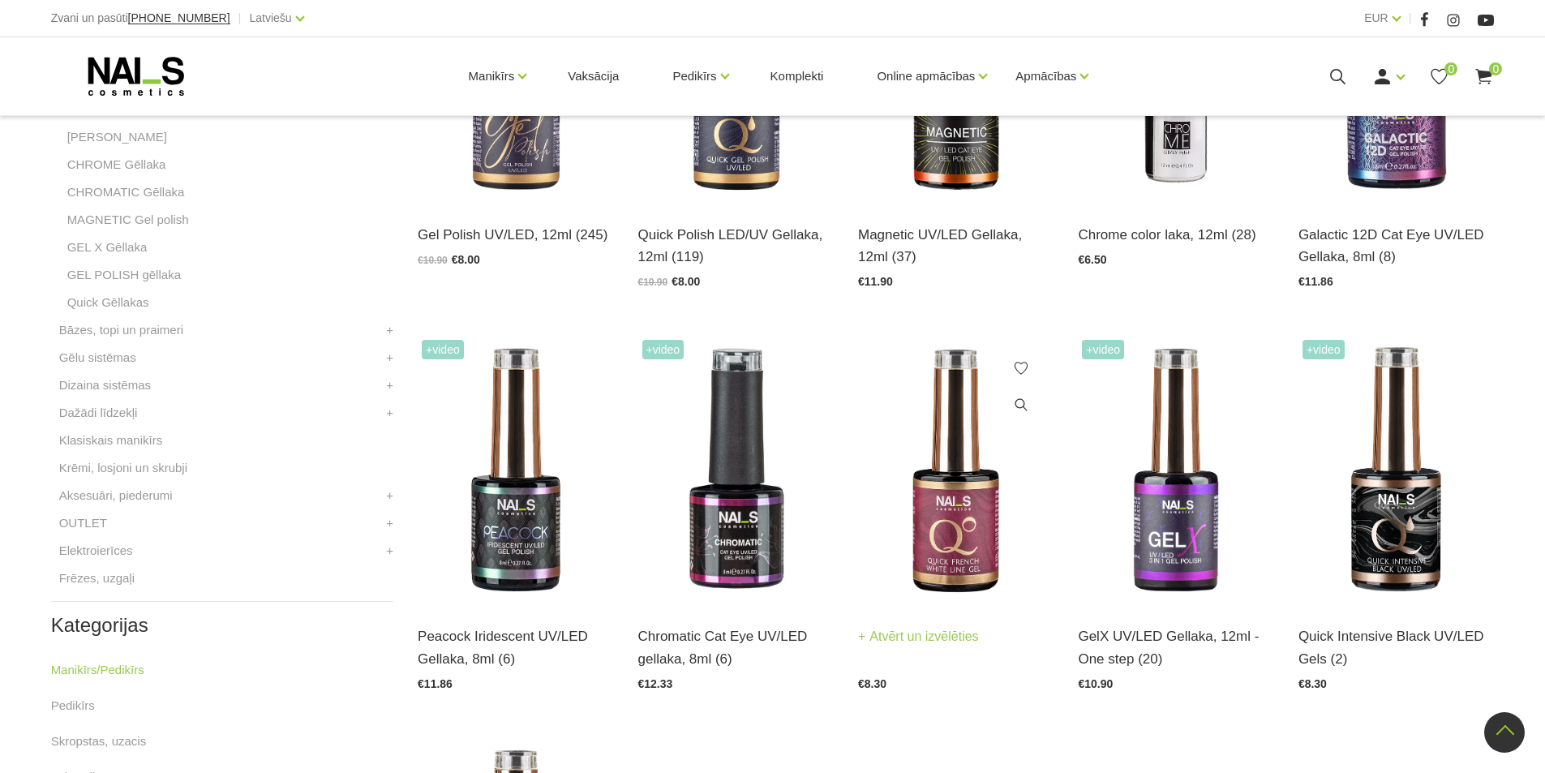
click at [918, 469] on img at bounding box center [955, 470] width 195 height 269
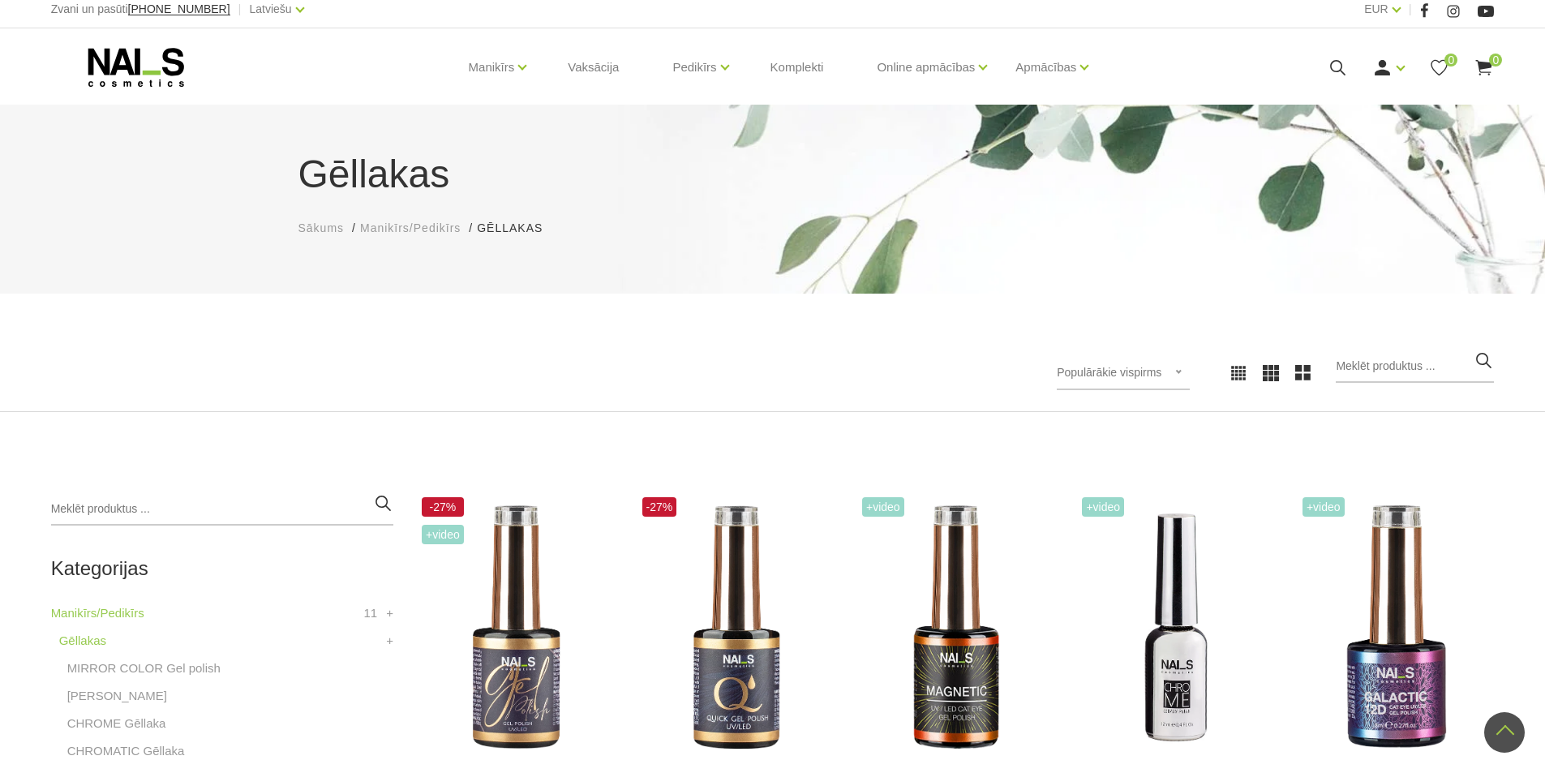
scroll to position [0, 0]
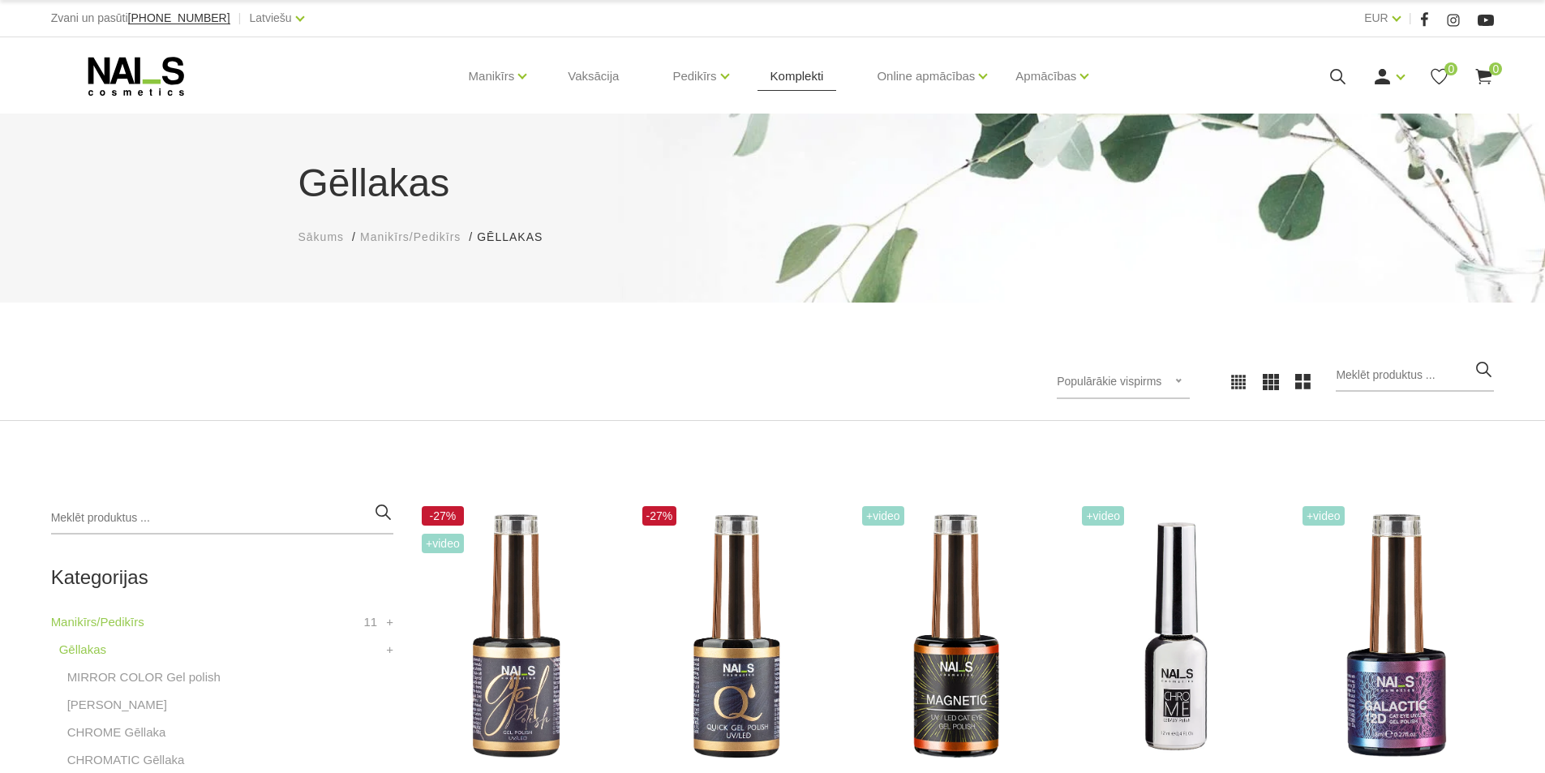
click at [781, 79] on link "Komplekti" at bounding box center [796, 76] width 79 height 78
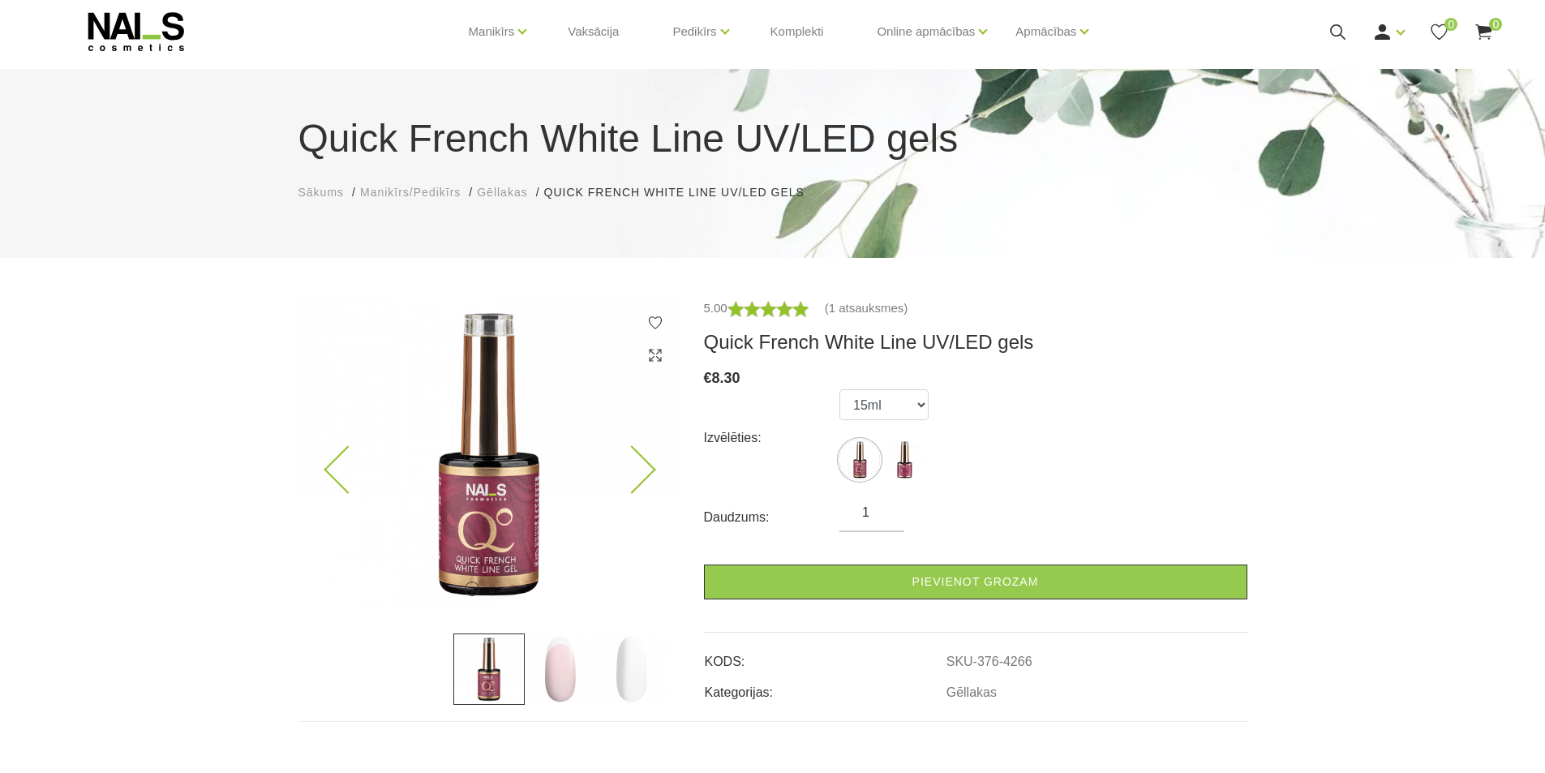
scroll to position [81, 0]
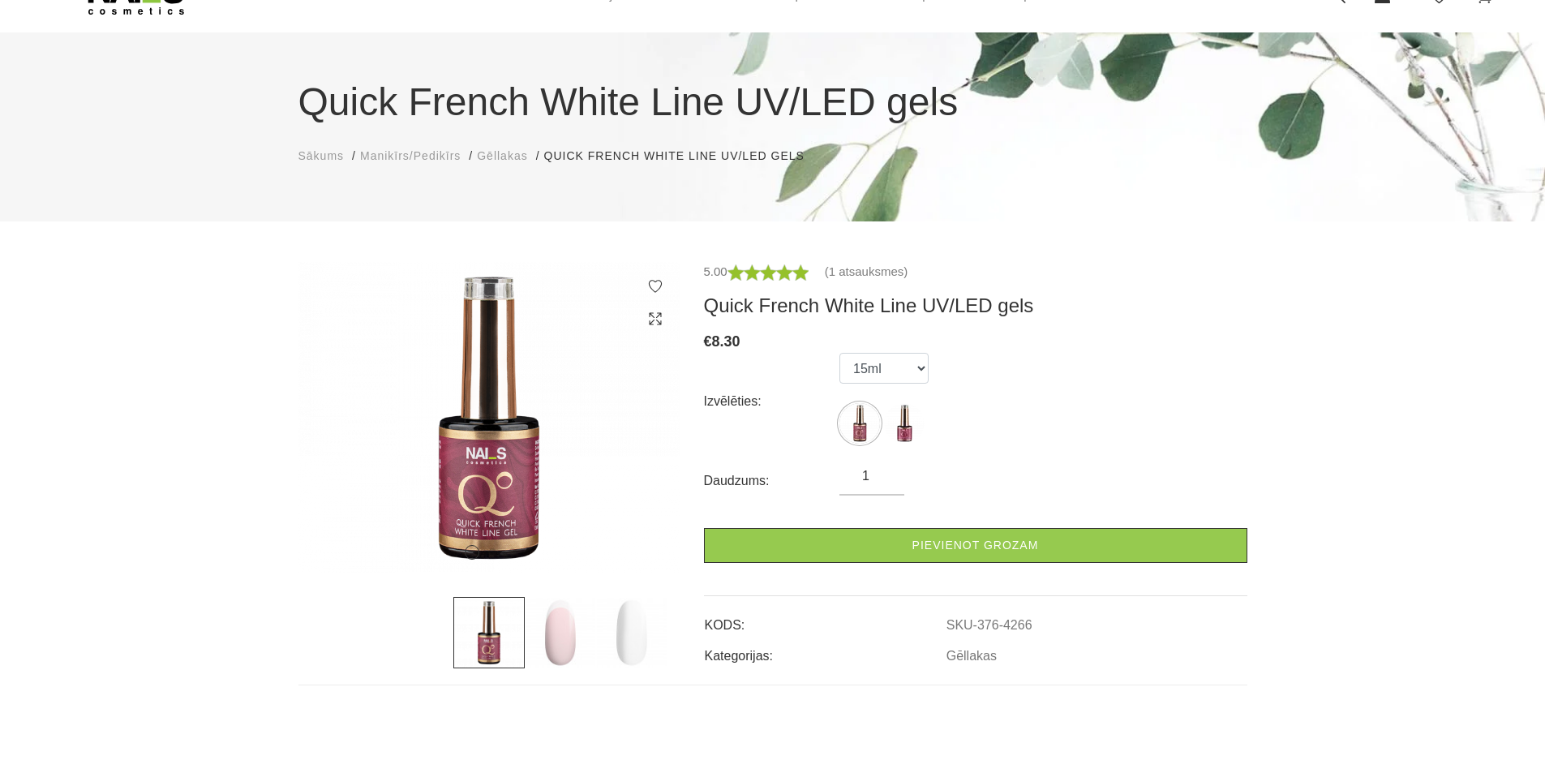
drag, startPoint x: 585, startPoint y: 610, endPoint x: 572, endPoint y: 638, distance: 30.9
click at [572, 638] on img at bounding box center [560, 632] width 71 height 71
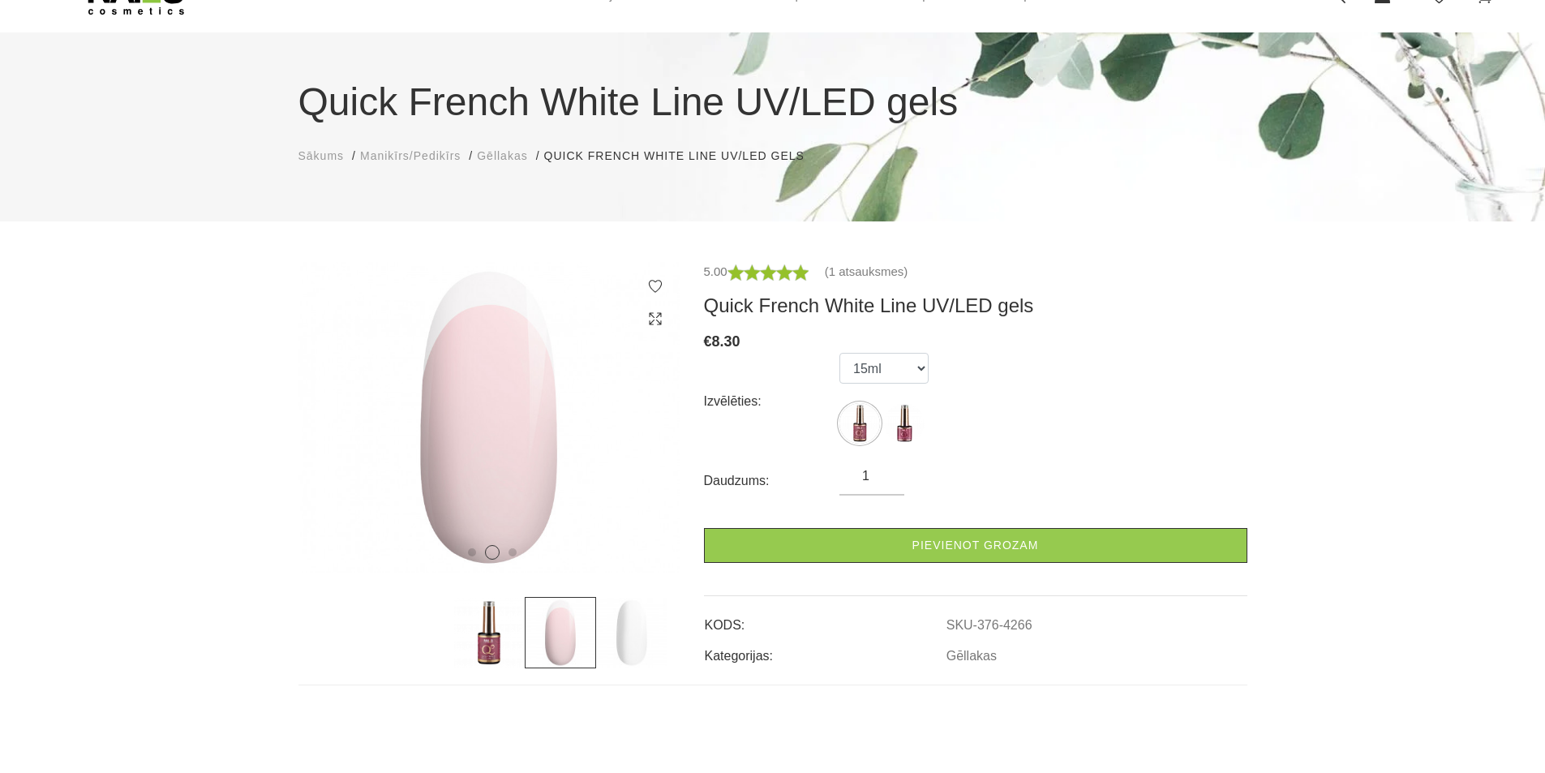
click at [638, 640] on img at bounding box center [631, 632] width 71 height 71
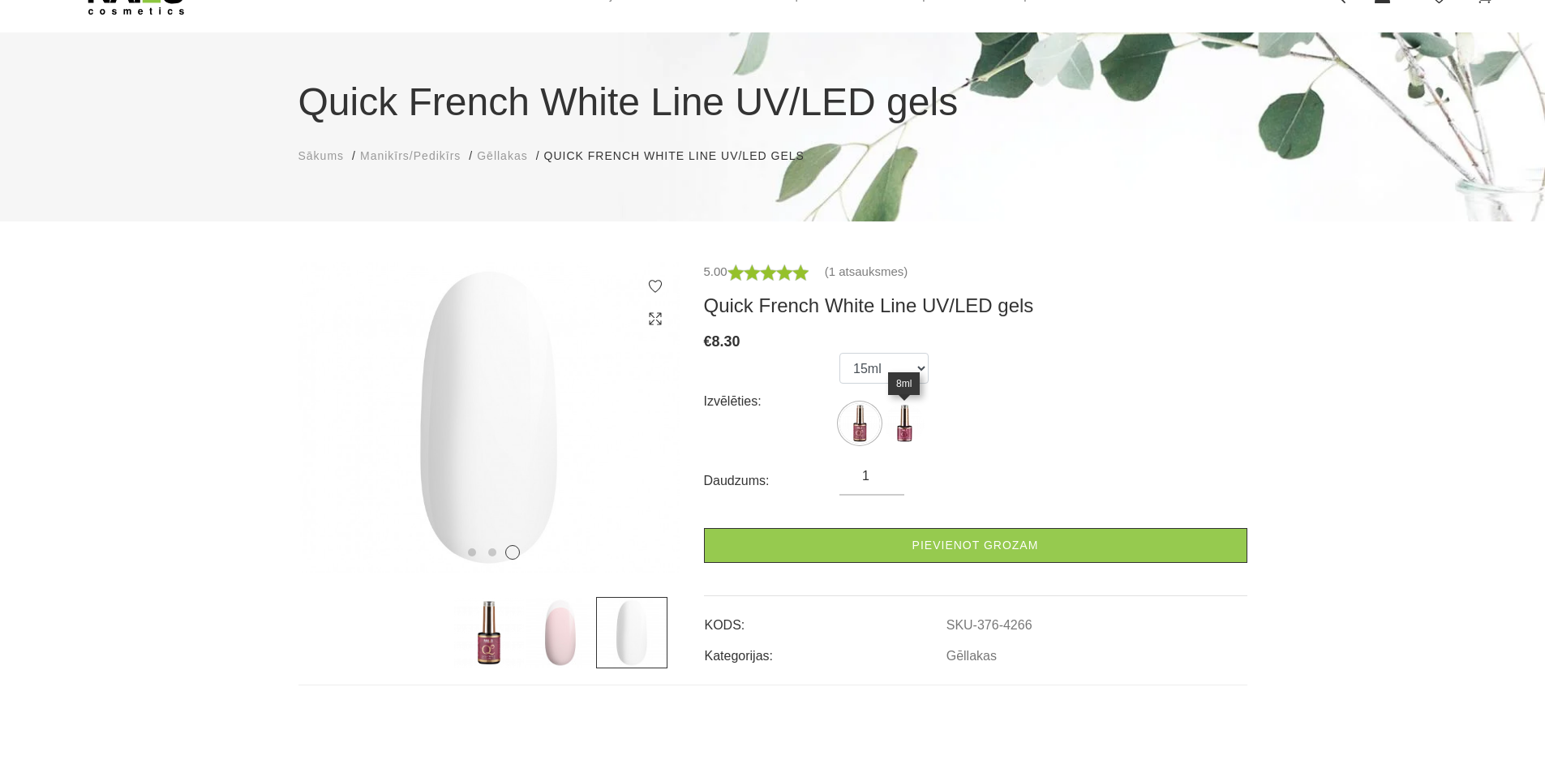
click at [901, 430] on img at bounding box center [904, 423] width 41 height 41
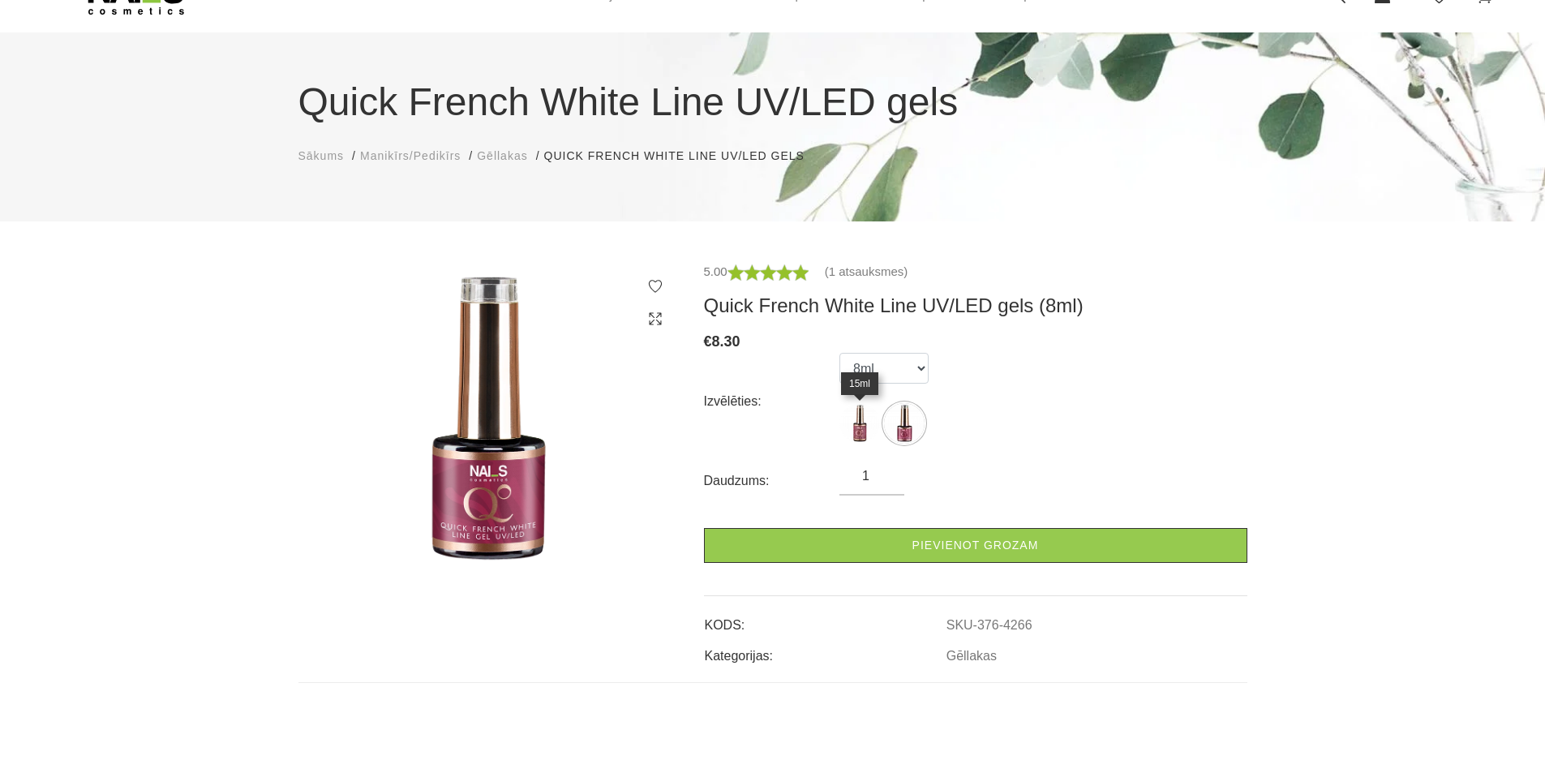
click at [866, 428] on img at bounding box center [859, 423] width 41 height 41
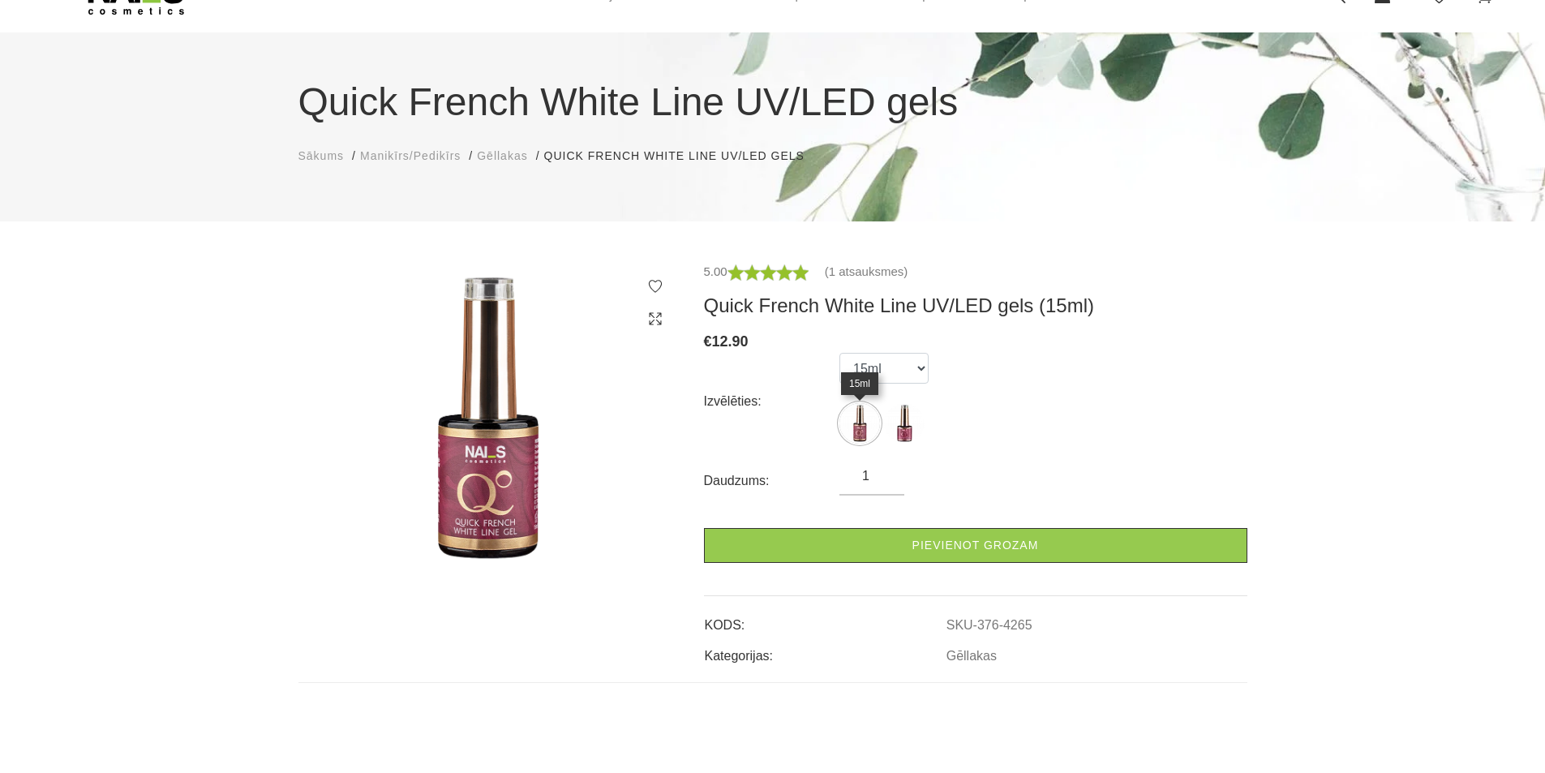
click at [858, 428] on img at bounding box center [859, 423] width 41 height 41
click at [907, 419] on img at bounding box center [904, 423] width 41 height 41
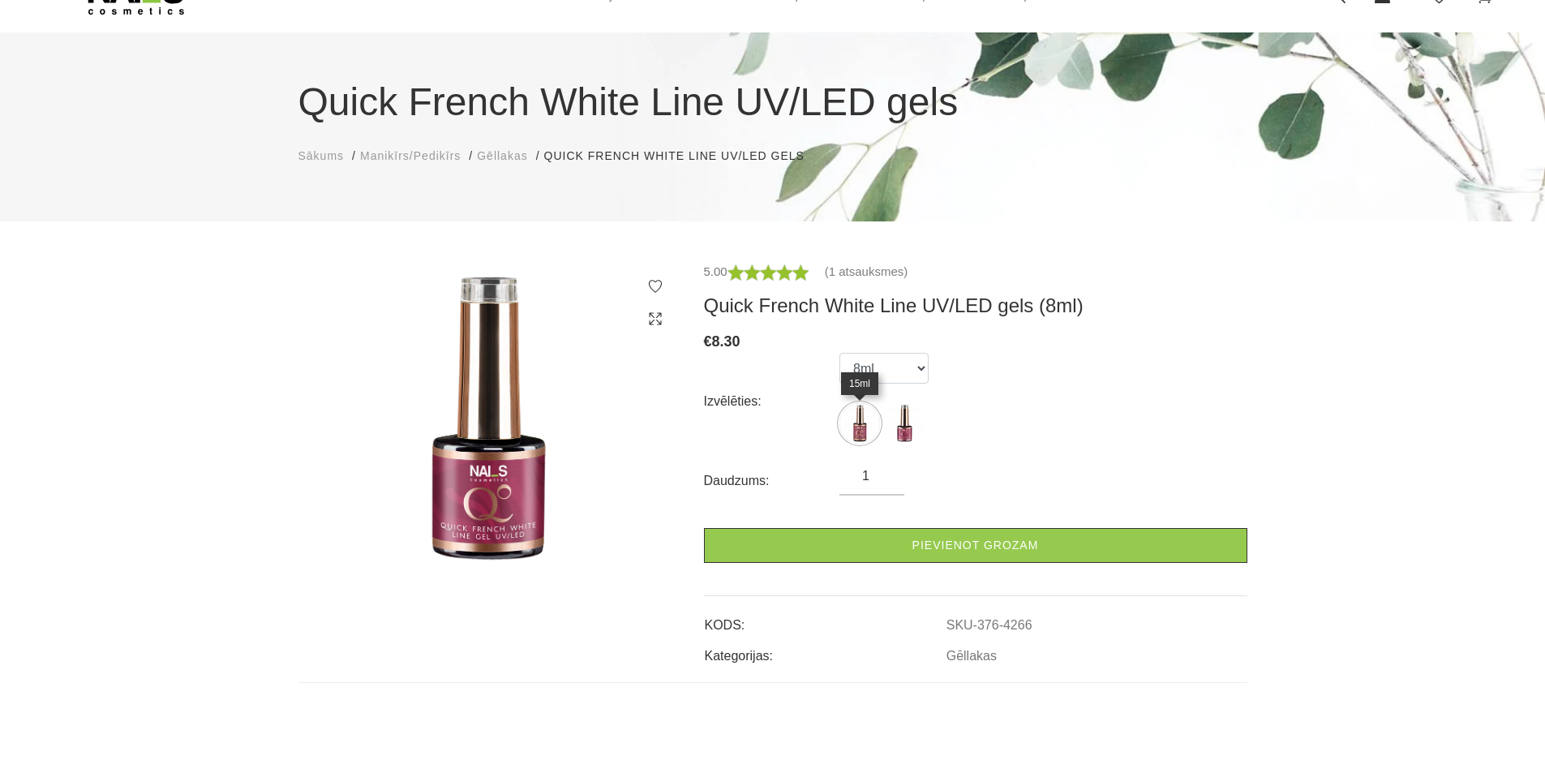
click at [872, 418] on img at bounding box center [859, 423] width 41 height 41
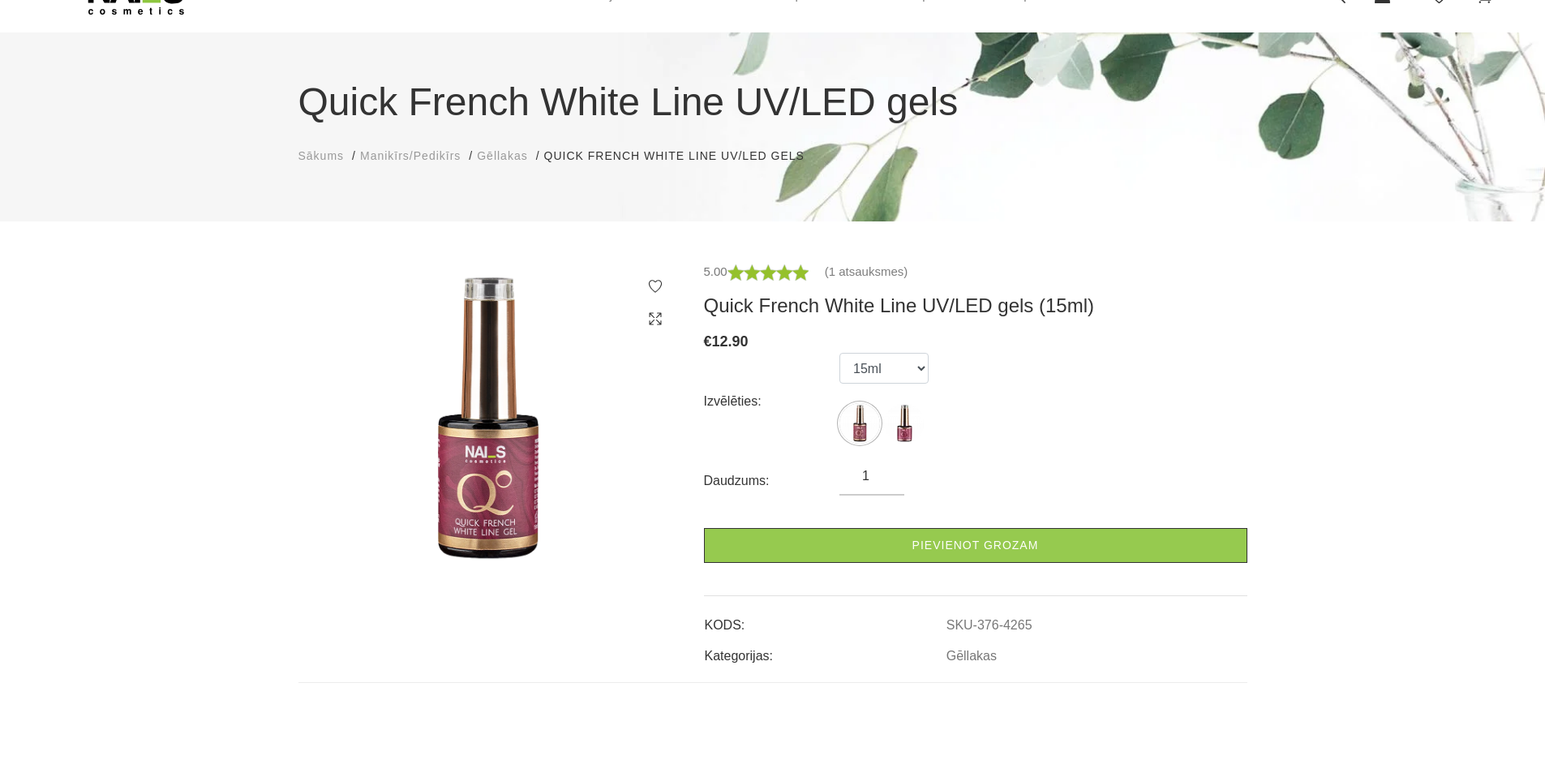
click at [925, 420] on ul "15ml 8ml" at bounding box center [883, 401] width 89 height 97
click at [893, 427] on img at bounding box center [904, 423] width 41 height 41
select select "4266"
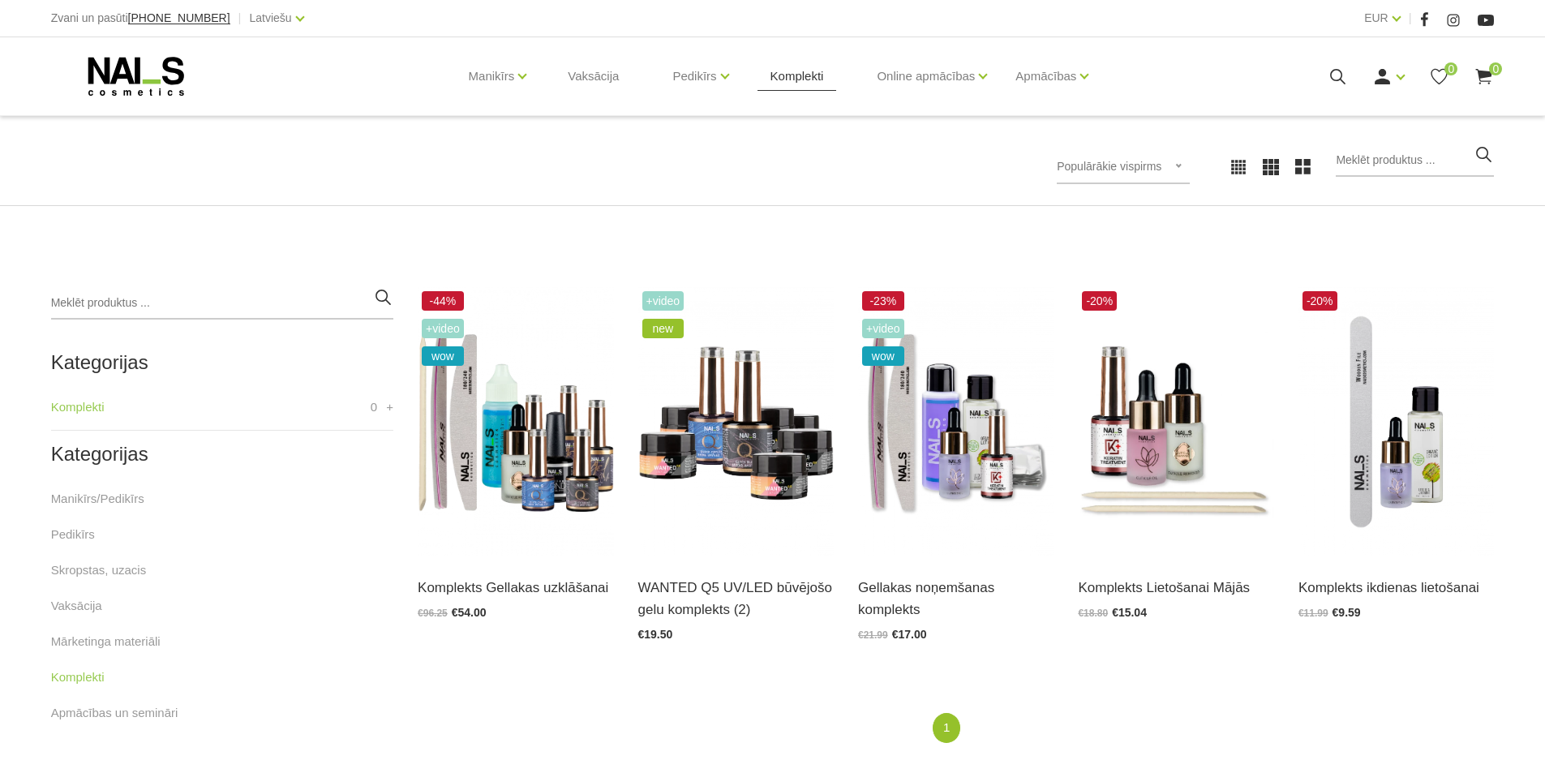
scroll to position [243, 0]
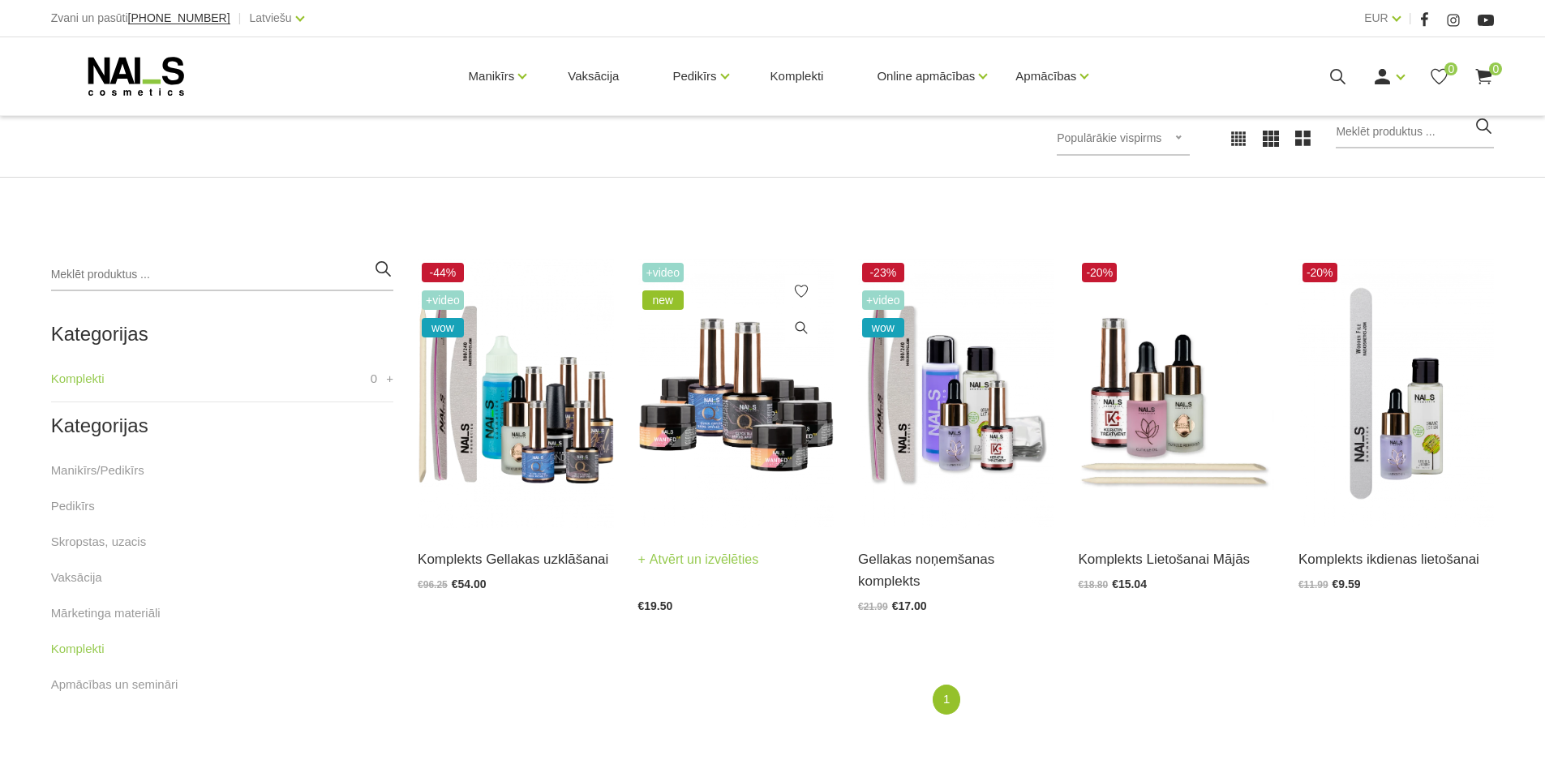
click at [727, 417] on img at bounding box center [735, 393] width 195 height 269
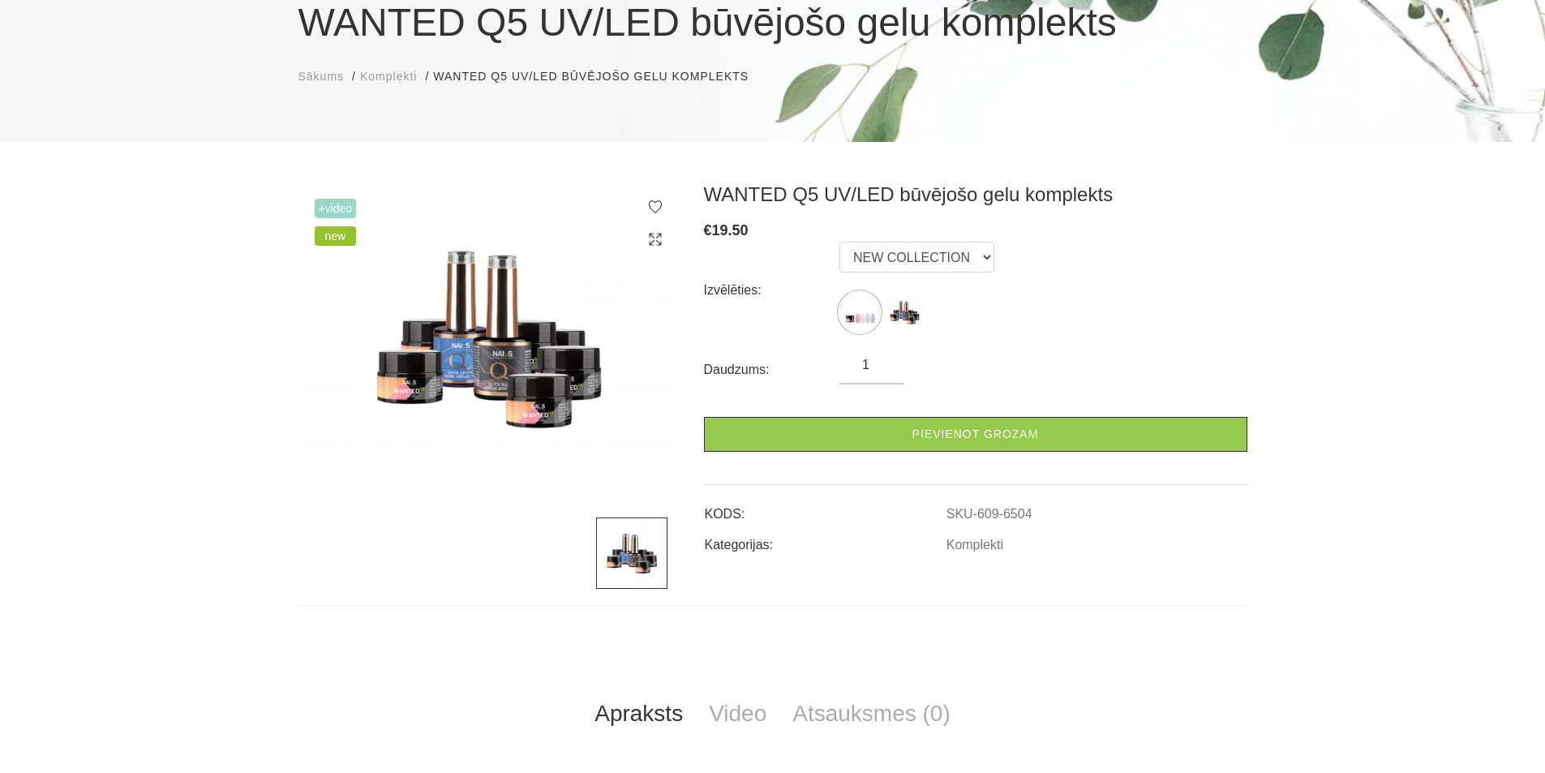
scroll to position [162, 0]
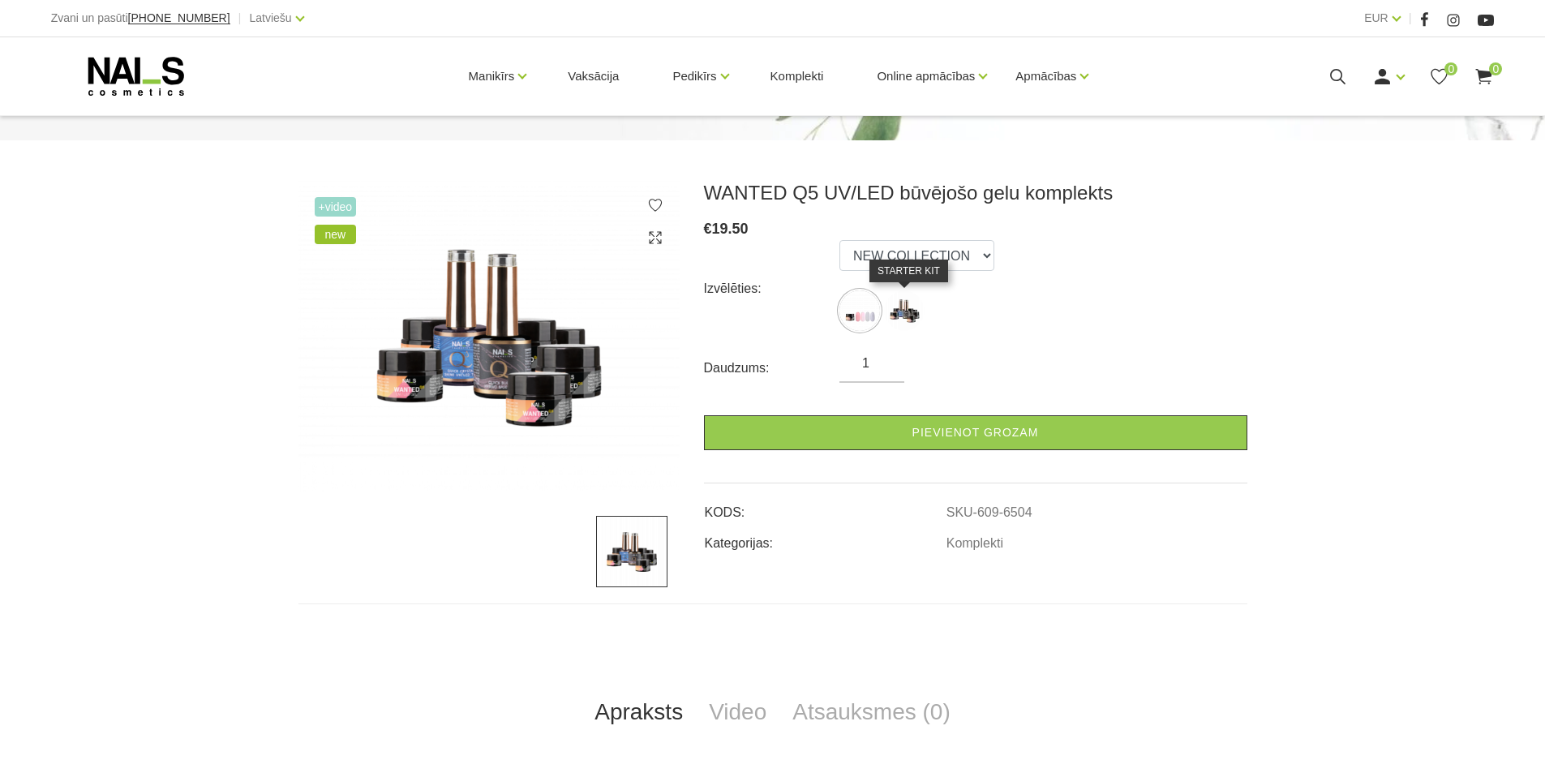
click at [896, 312] on img at bounding box center [904, 310] width 41 height 41
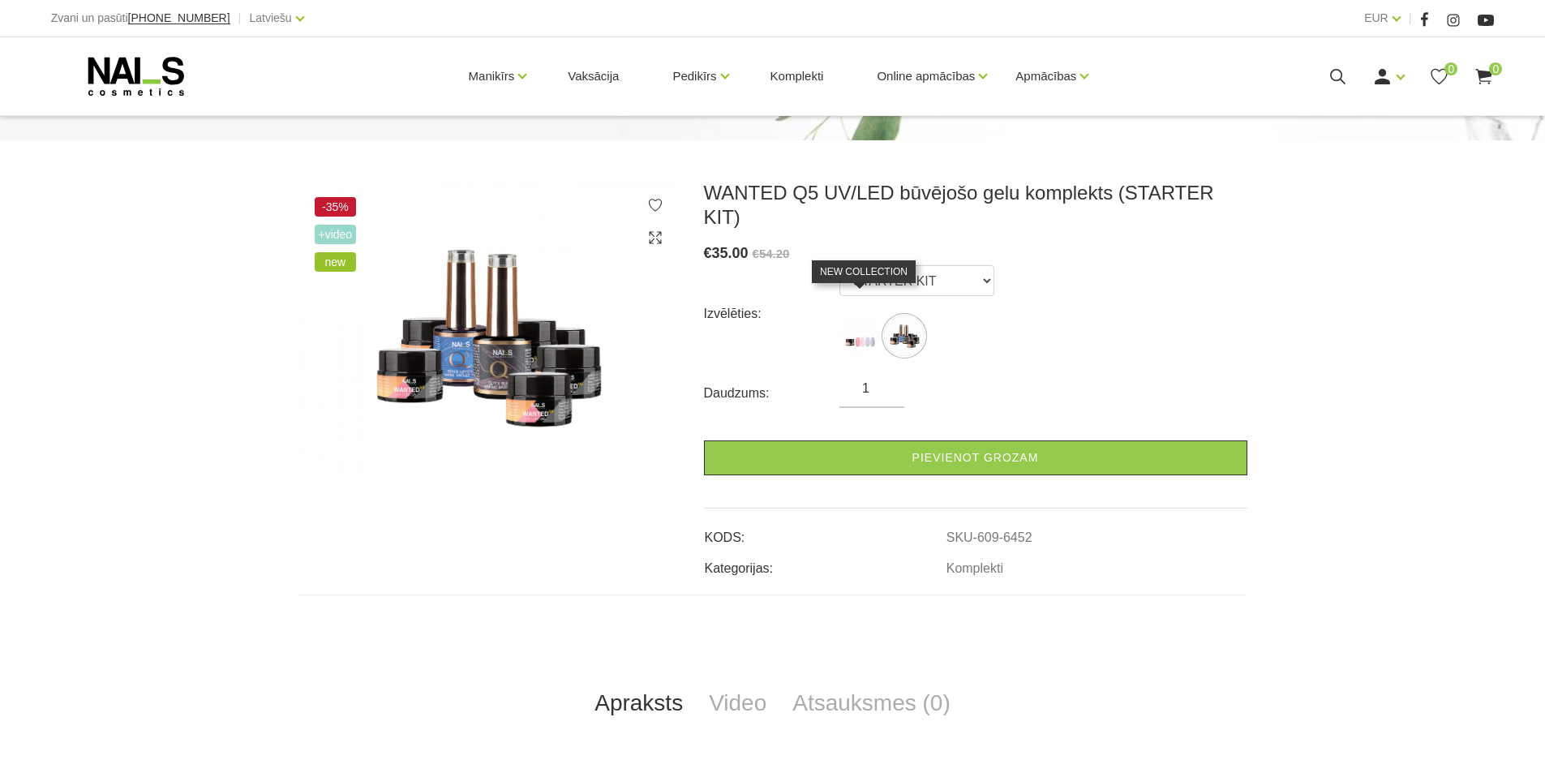
click at [855, 317] on img at bounding box center [859, 335] width 41 height 41
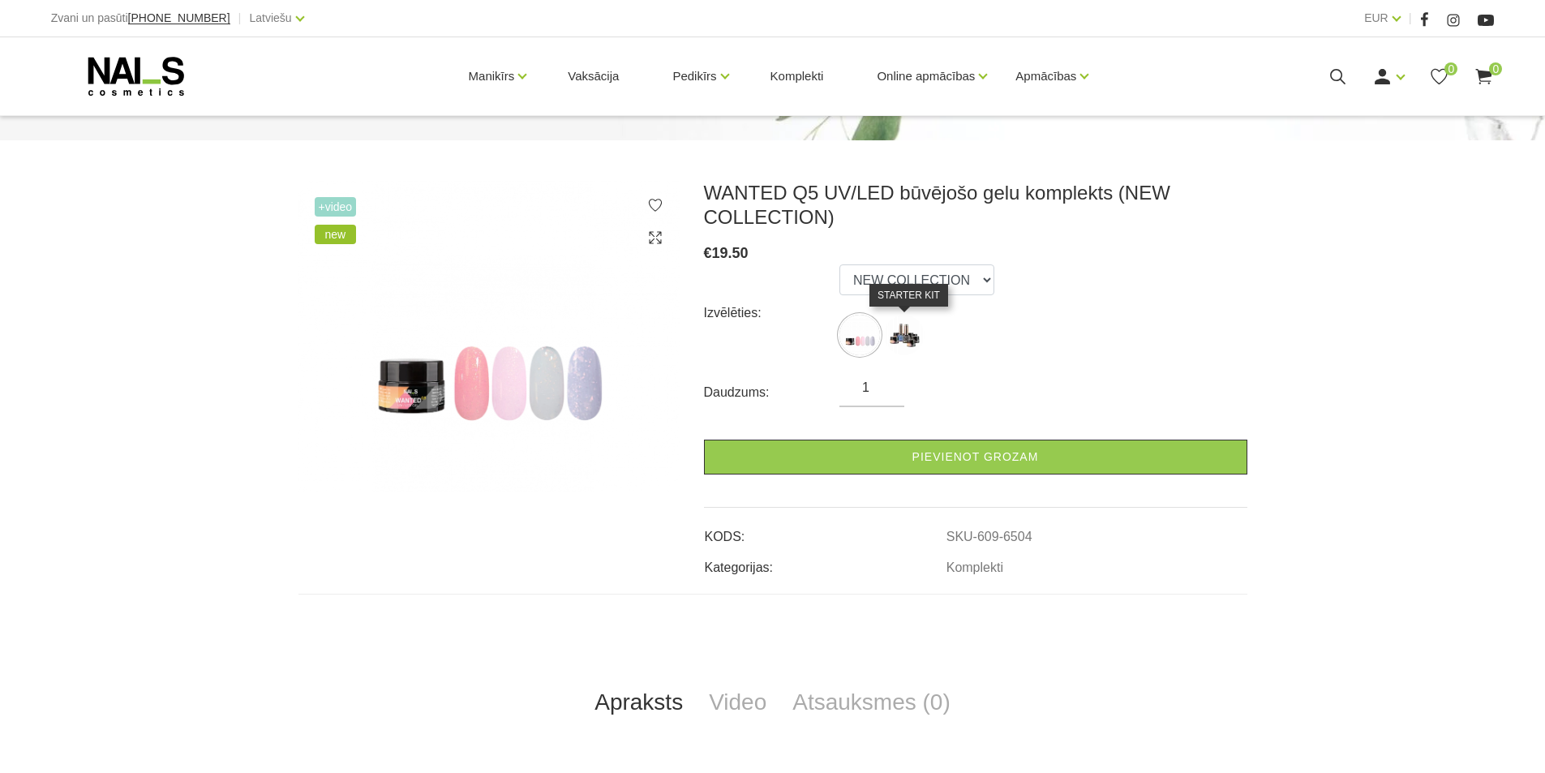
click at [911, 336] on img at bounding box center [904, 335] width 41 height 41
select select "6452"
